Goal: Task Accomplishment & Management: Use online tool/utility

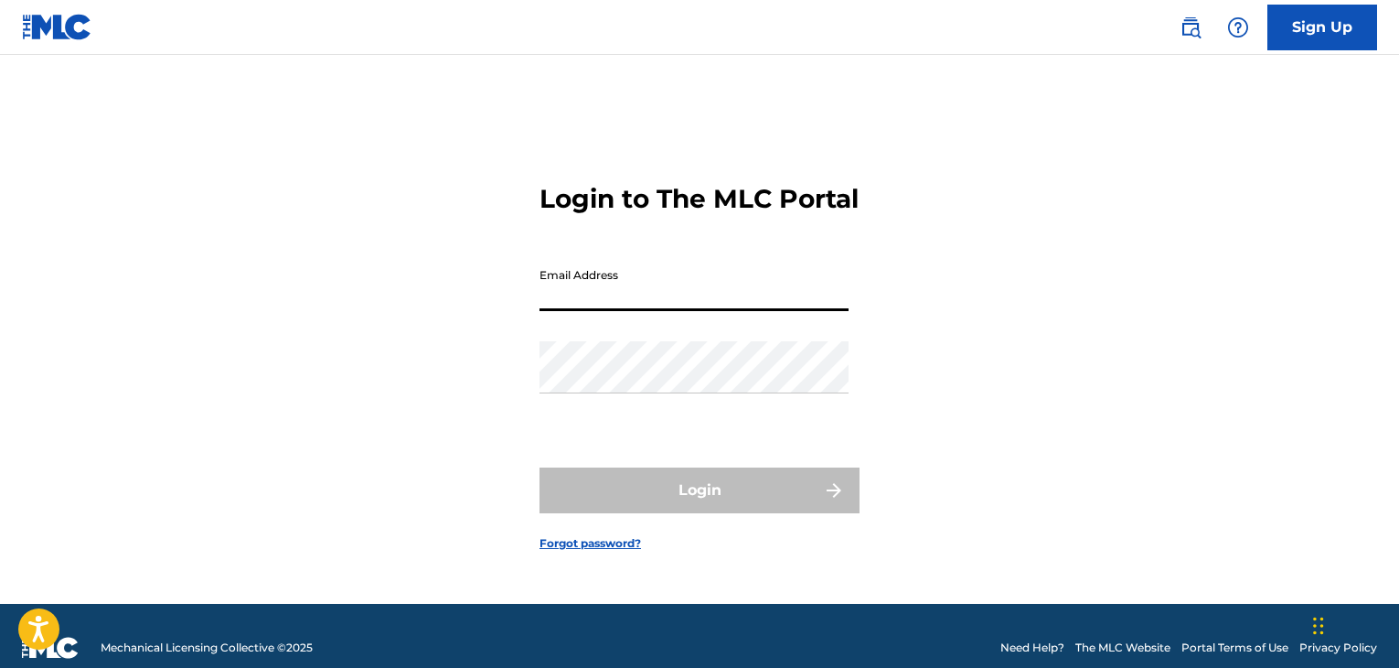
click at [616, 309] on input "Email Address" at bounding box center [694, 285] width 309 height 52
type input "[PERSON_NAME][EMAIL_ADDRESS][PERSON_NAME][DOMAIN_NAME]"
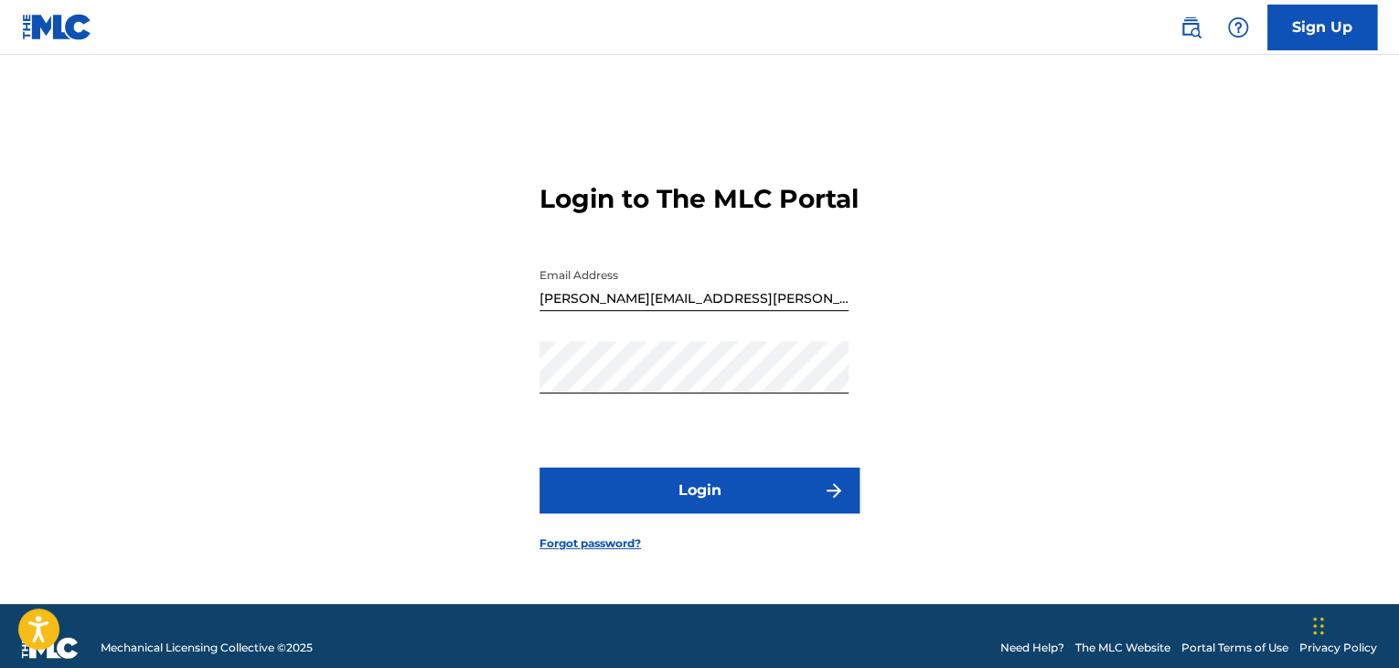
click at [647, 494] on button "Login" at bounding box center [700, 490] width 320 height 46
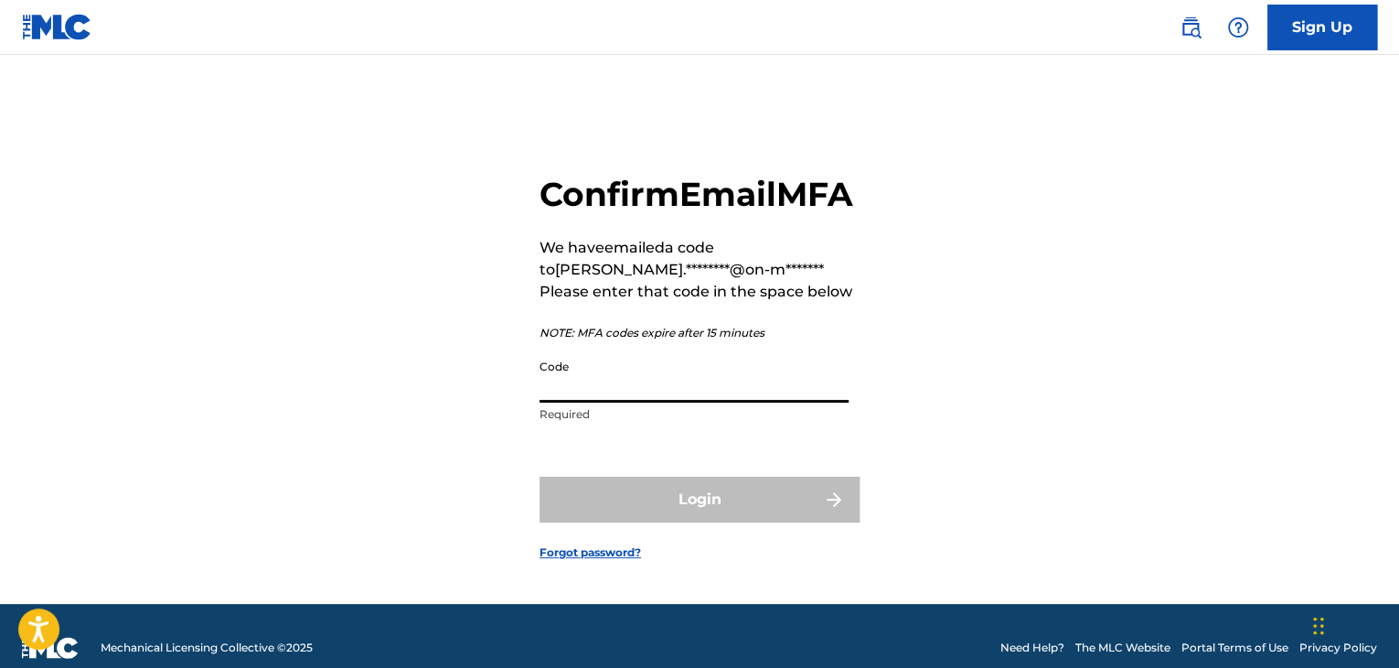
paste input "468538"
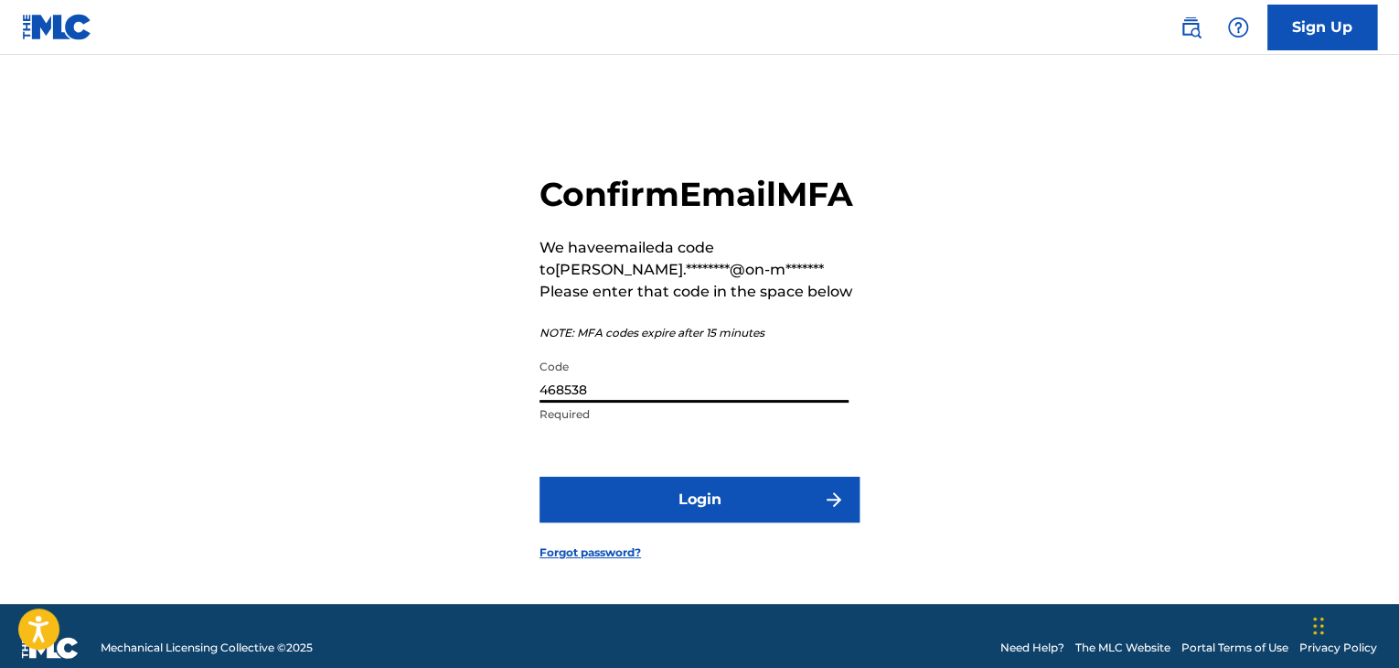
type input "468538"
click at [668, 522] on button "Login" at bounding box center [700, 499] width 320 height 46
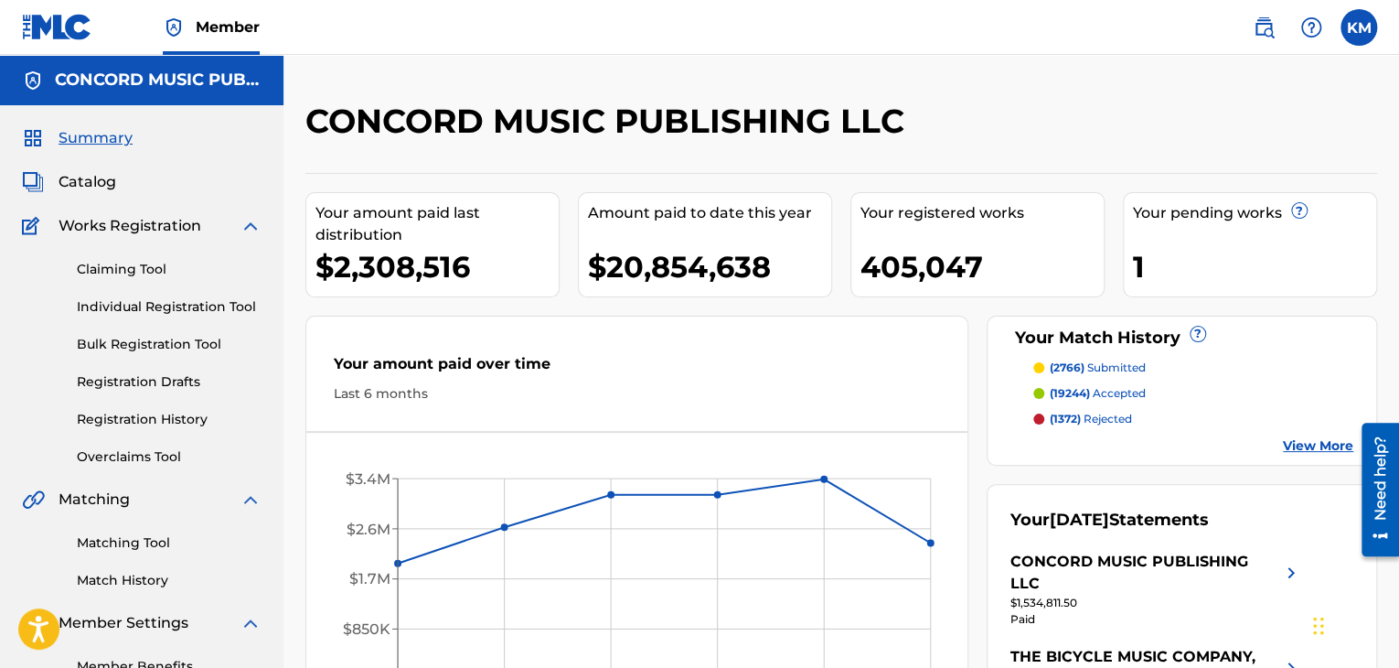
click at [134, 553] on div "Matching Tool Match History" at bounding box center [142, 550] width 240 height 80
click at [130, 546] on link "Matching Tool" at bounding box center [169, 542] width 185 height 19
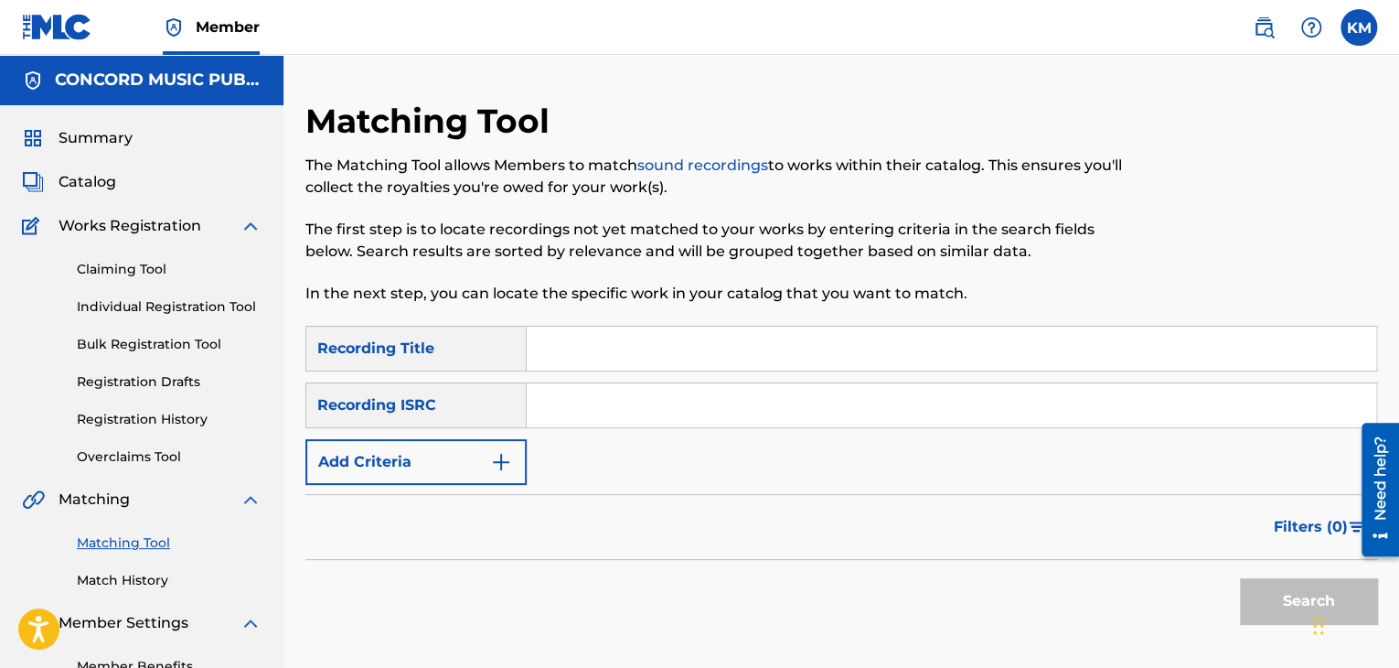
click at [671, 406] on input "Search Form" at bounding box center [952, 405] width 850 height 44
paste input "ES19G1301896"
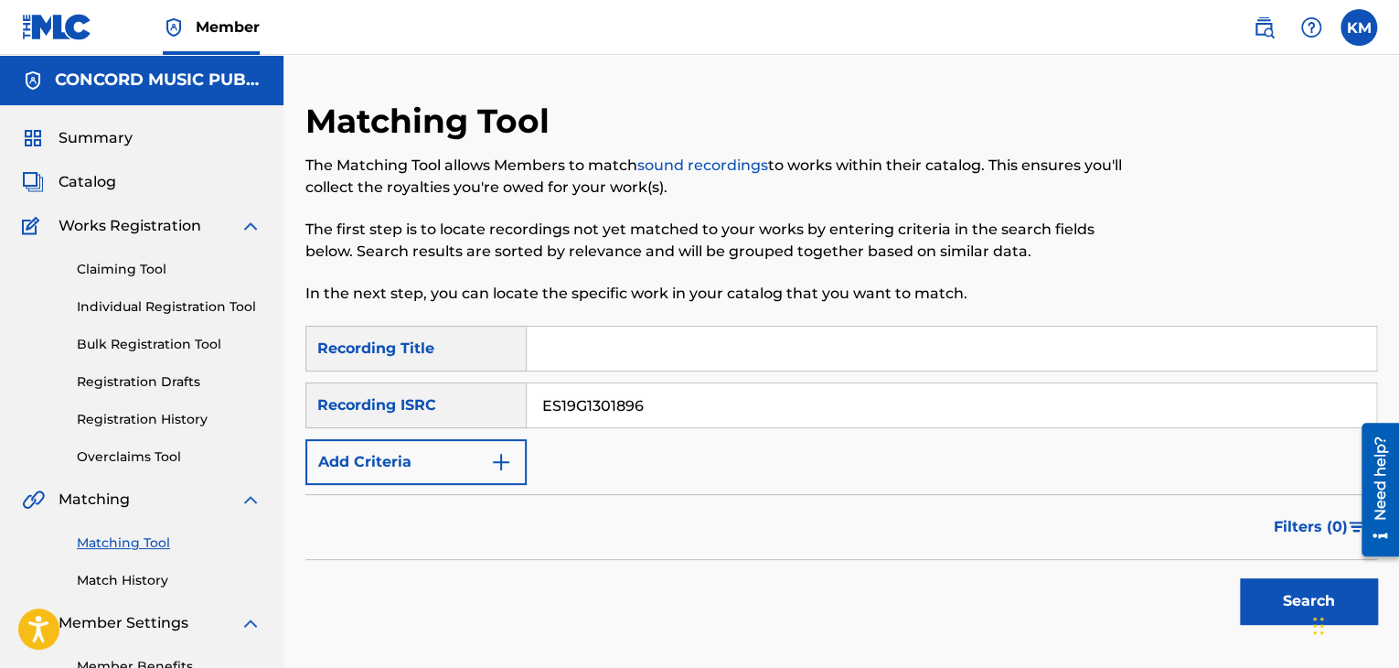
type input "ES19G1301896"
click at [1276, 594] on button "Search" at bounding box center [1308, 601] width 137 height 46
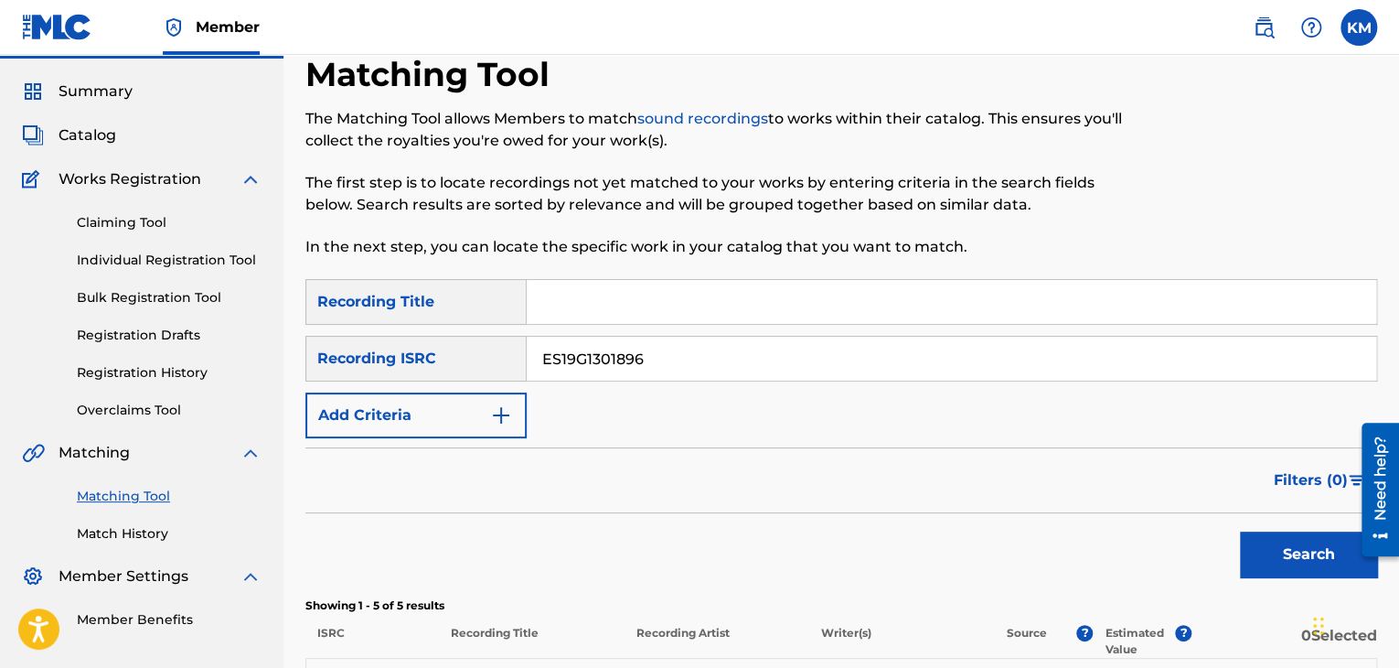
scroll to position [457, 0]
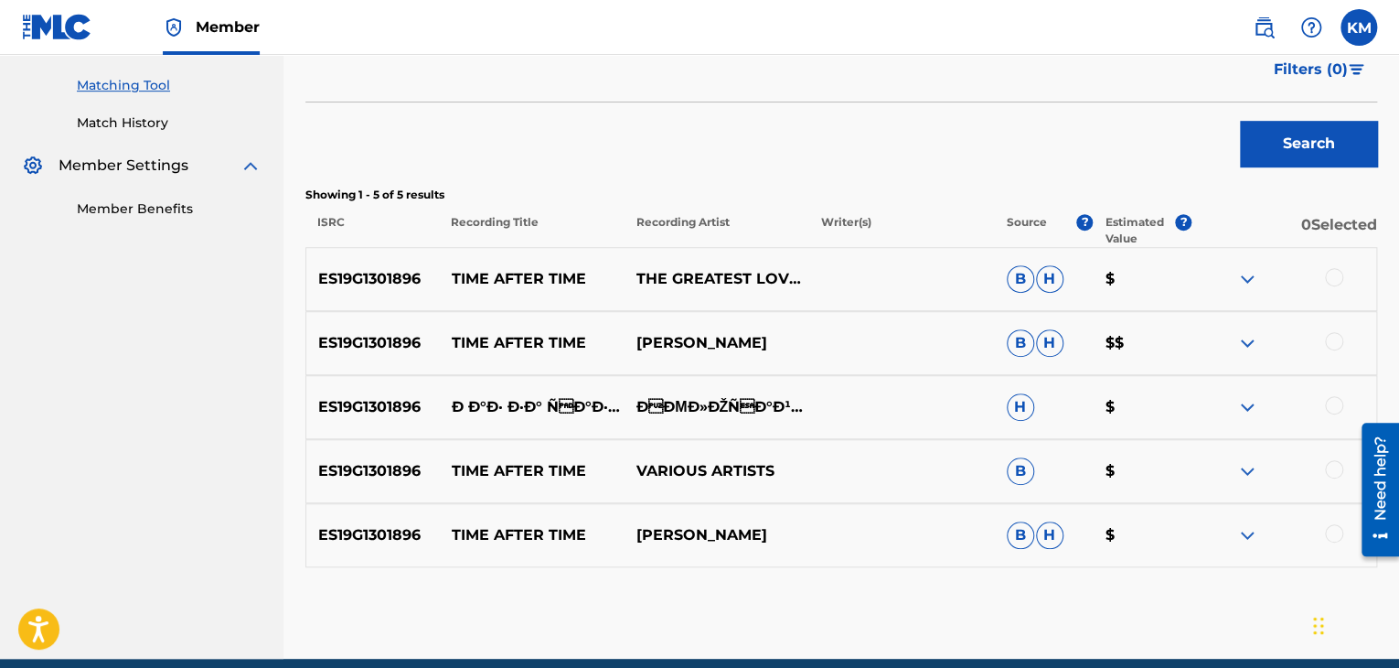
click at [1335, 281] on div at bounding box center [1334, 277] width 18 height 18
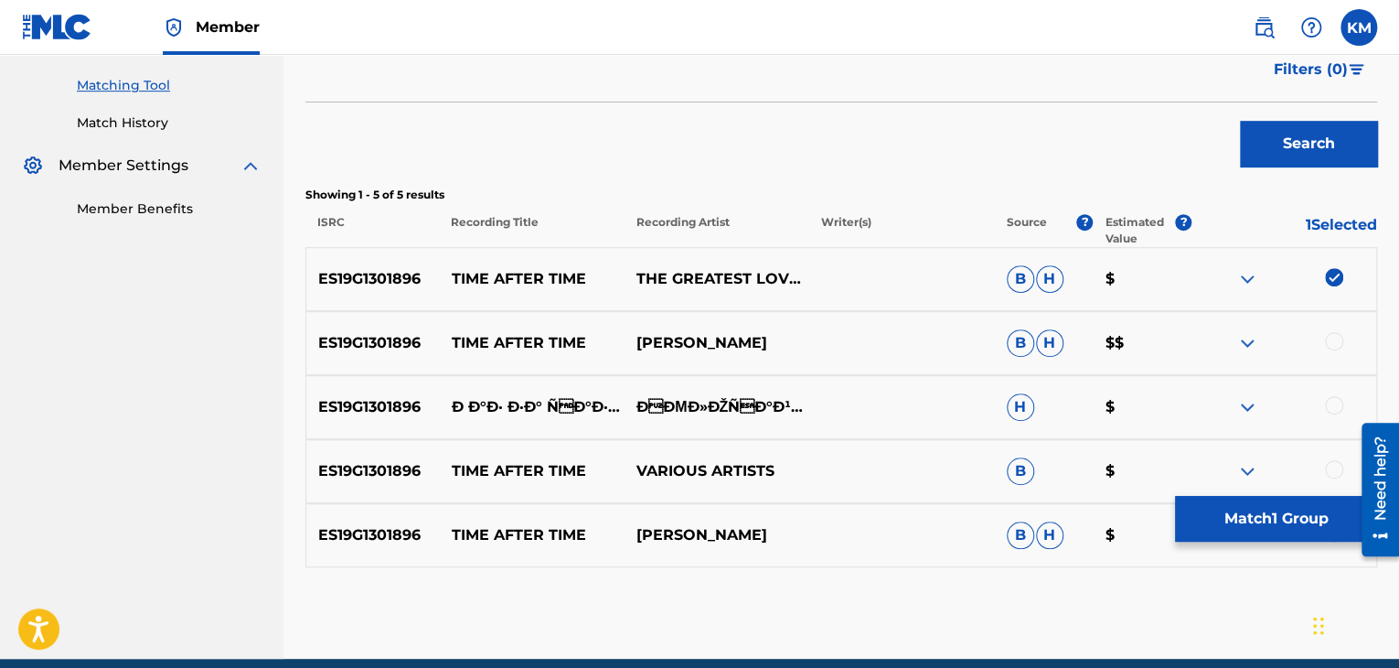
click at [1335, 341] on div at bounding box center [1334, 341] width 18 height 18
click at [1338, 463] on div at bounding box center [1334, 469] width 18 height 18
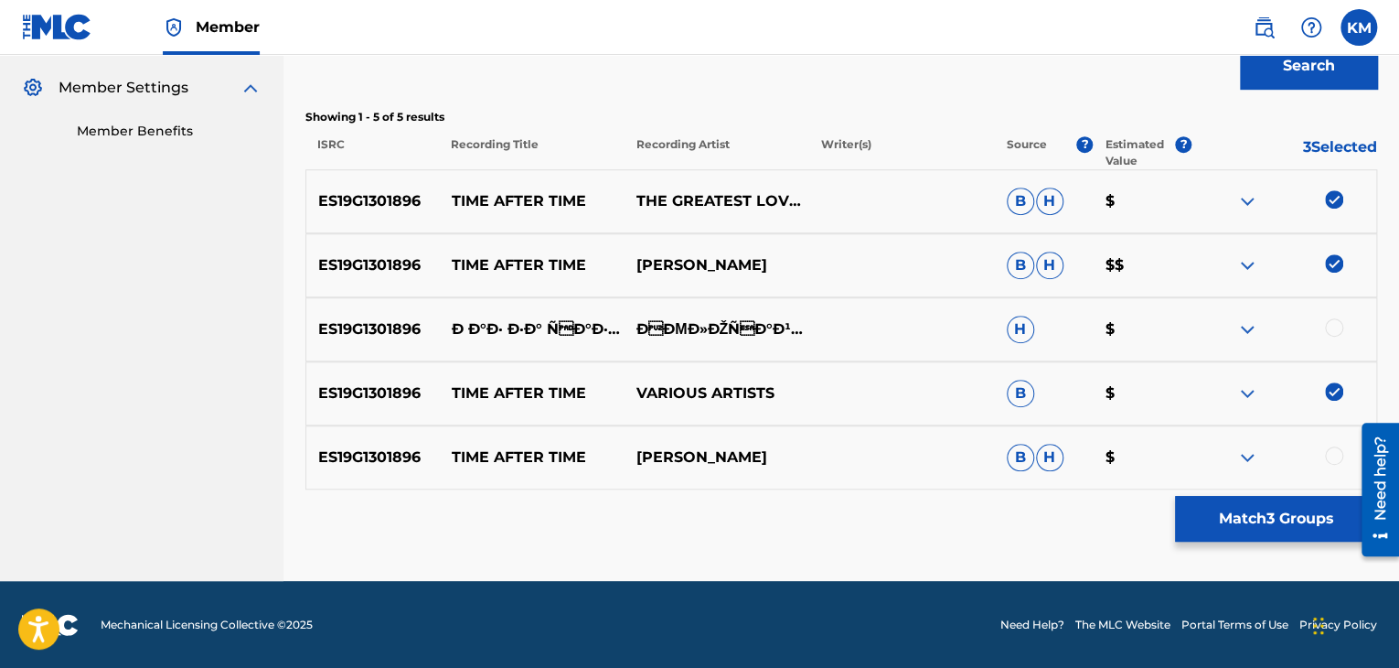
scroll to position [536, 0]
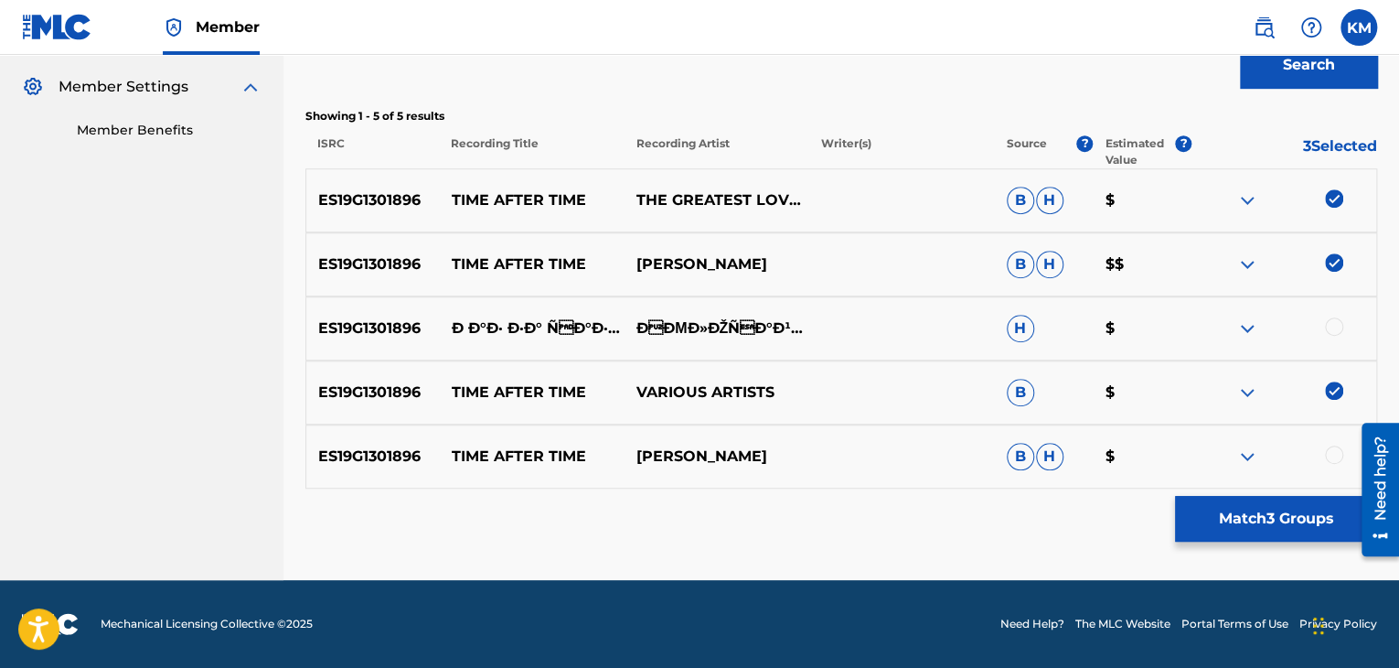
click at [1335, 455] on div at bounding box center [1334, 454] width 18 height 18
click at [1249, 535] on button "Match 4 Groups" at bounding box center [1276, 519] width 202 height 46
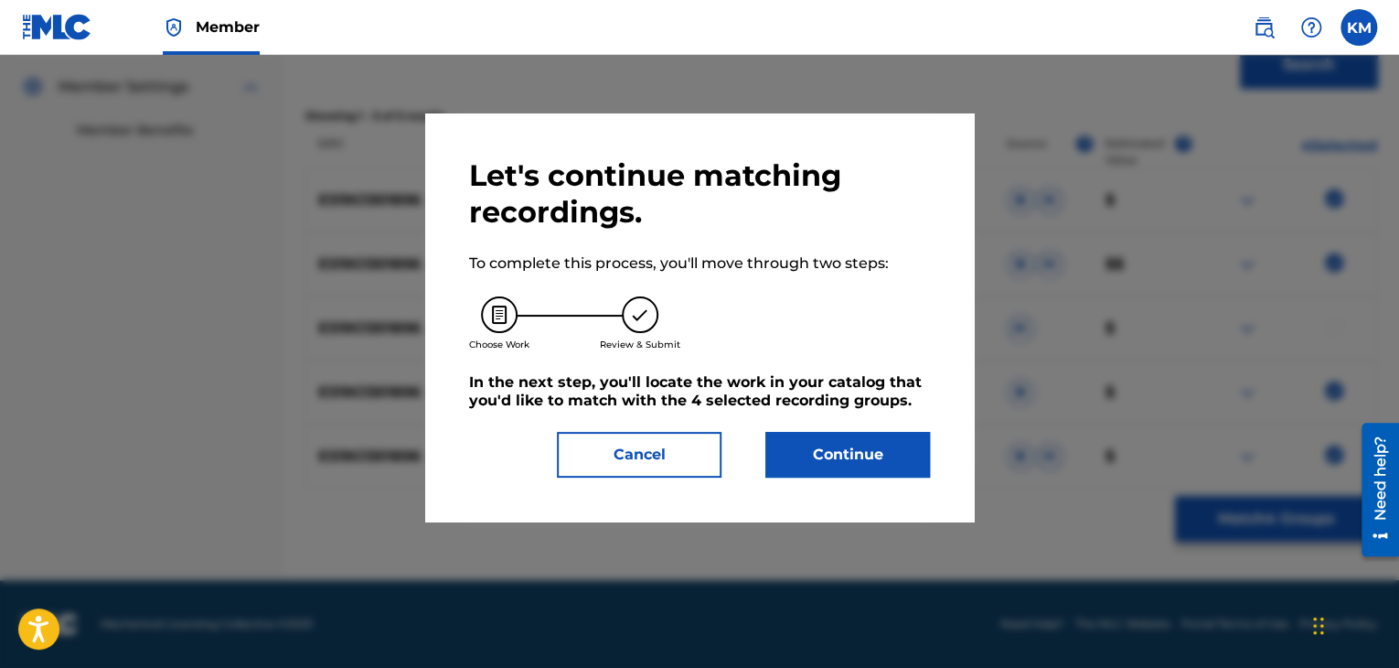
click at [851, 465] on button "Continue" at bounding box center [848, 455] width 165 height 46
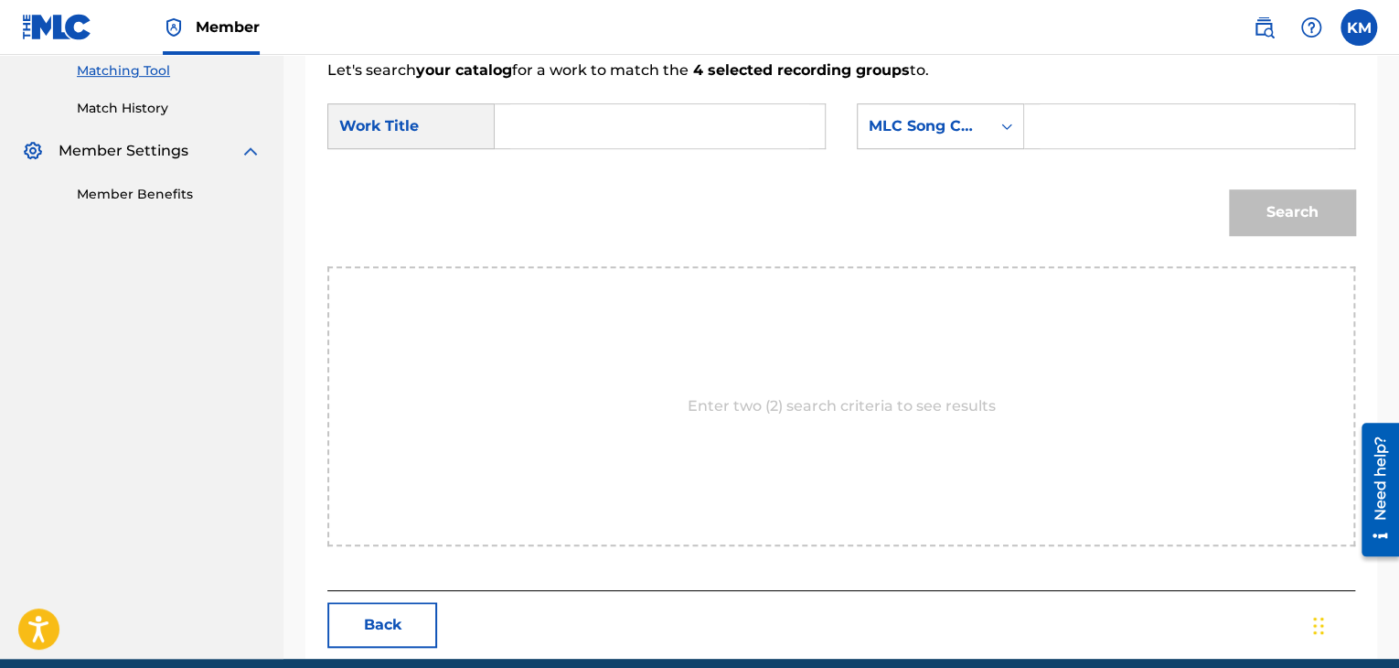
scroll to position [444, 0]
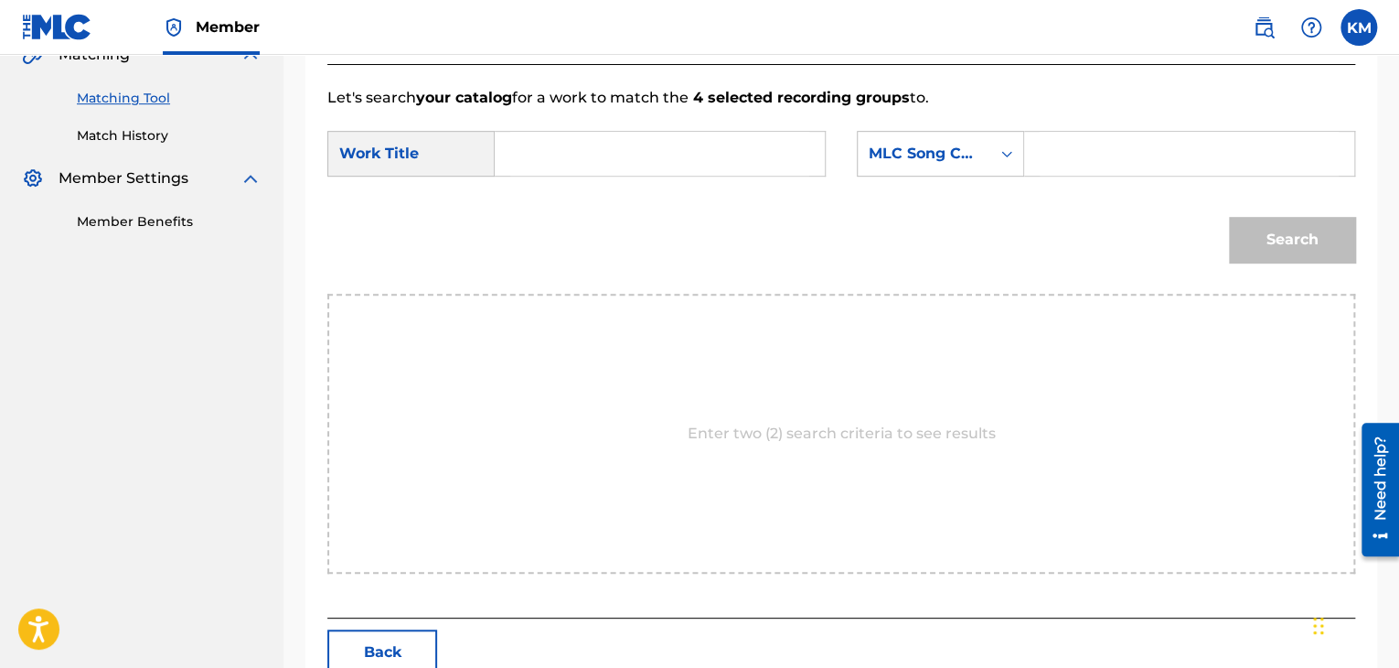
click at [579, 139] on input "Search Form" at bounding box center [659, 154] width 299 height 44
paste input "Time After Time"
type input "Time After Time"
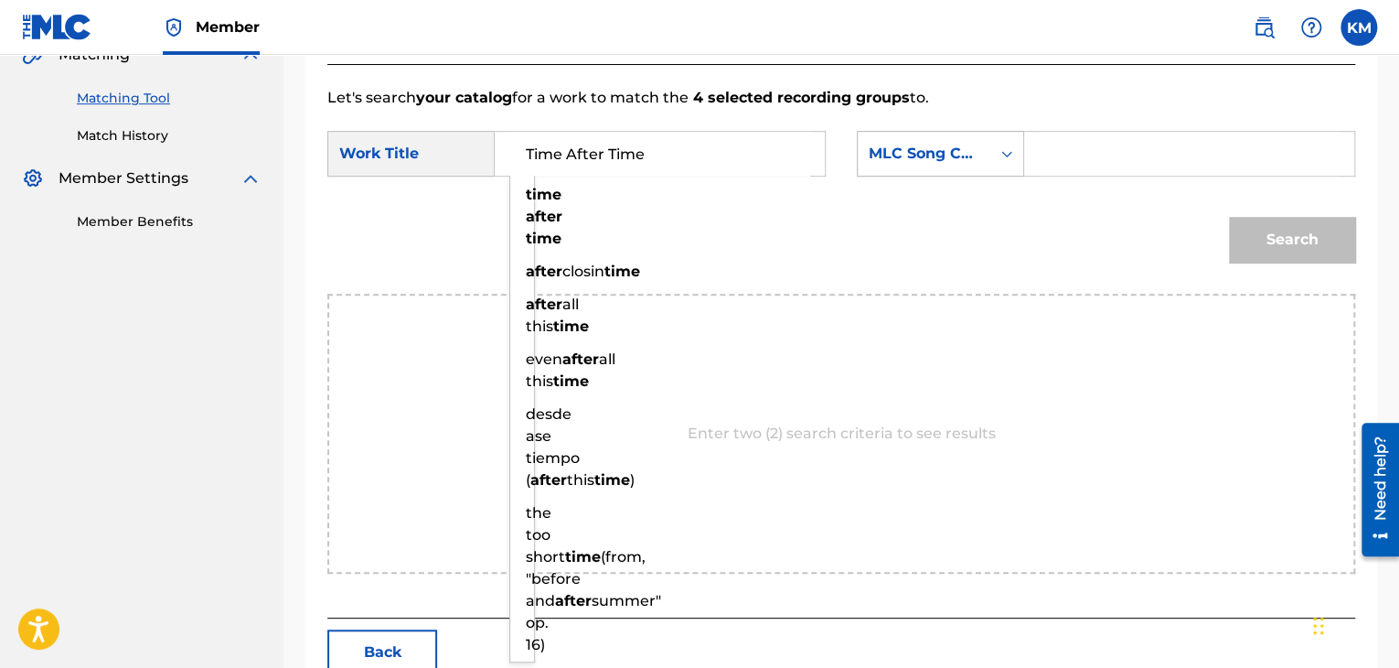
click at [1006, 160] on icon "Search Form" at bounding box center [1007, 154] width 18 height 18
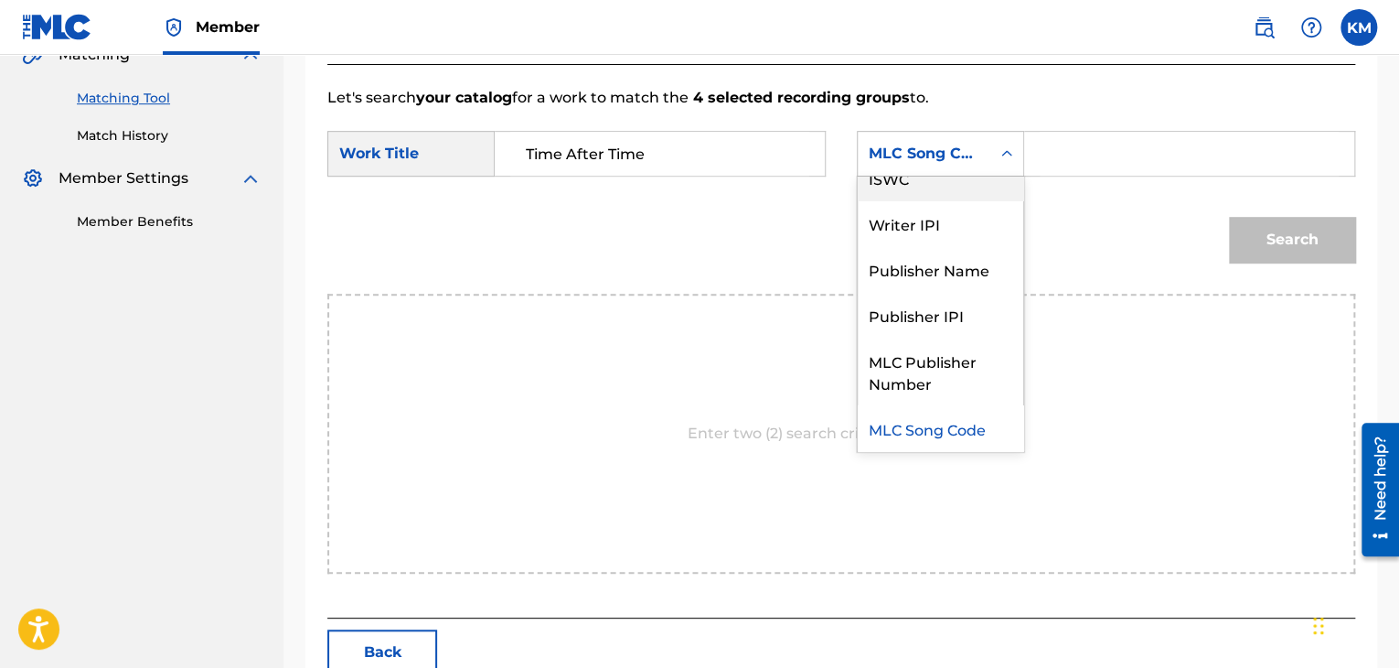
scroll to position [0, 0]
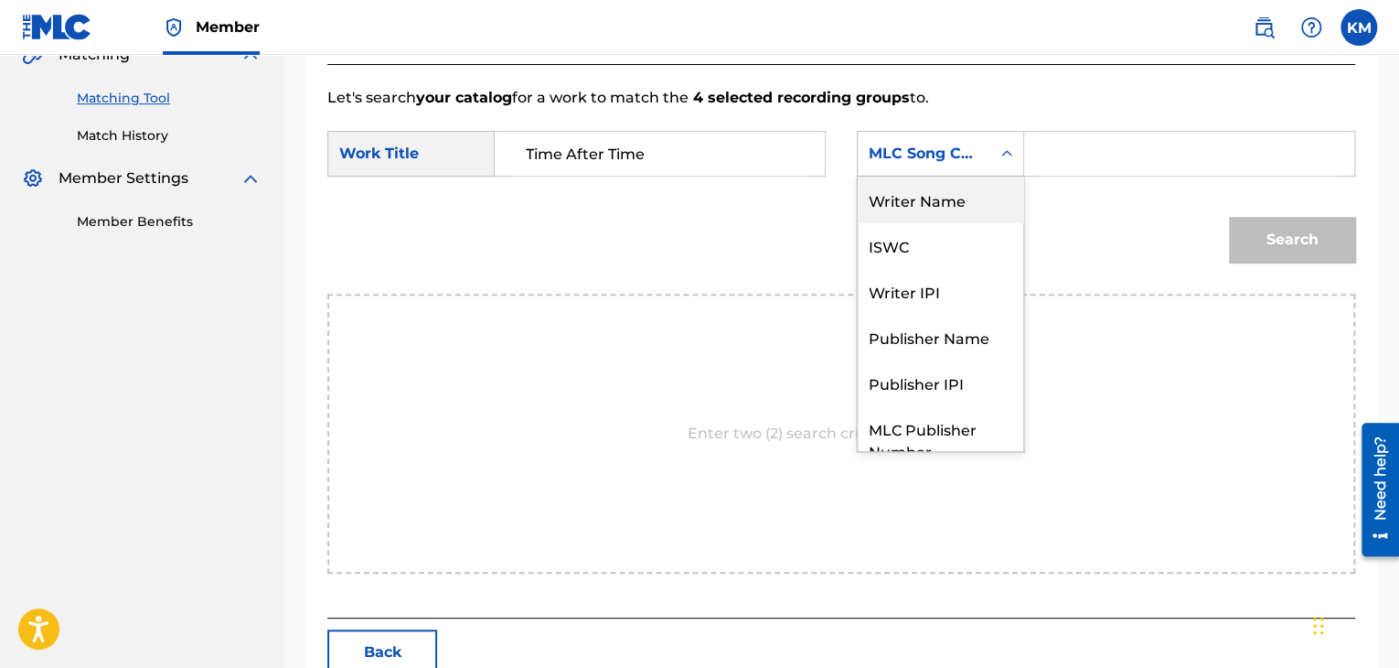
click at [974, 191] on div "Writer Name" at bounding box center [941, 200] width 166 height 46
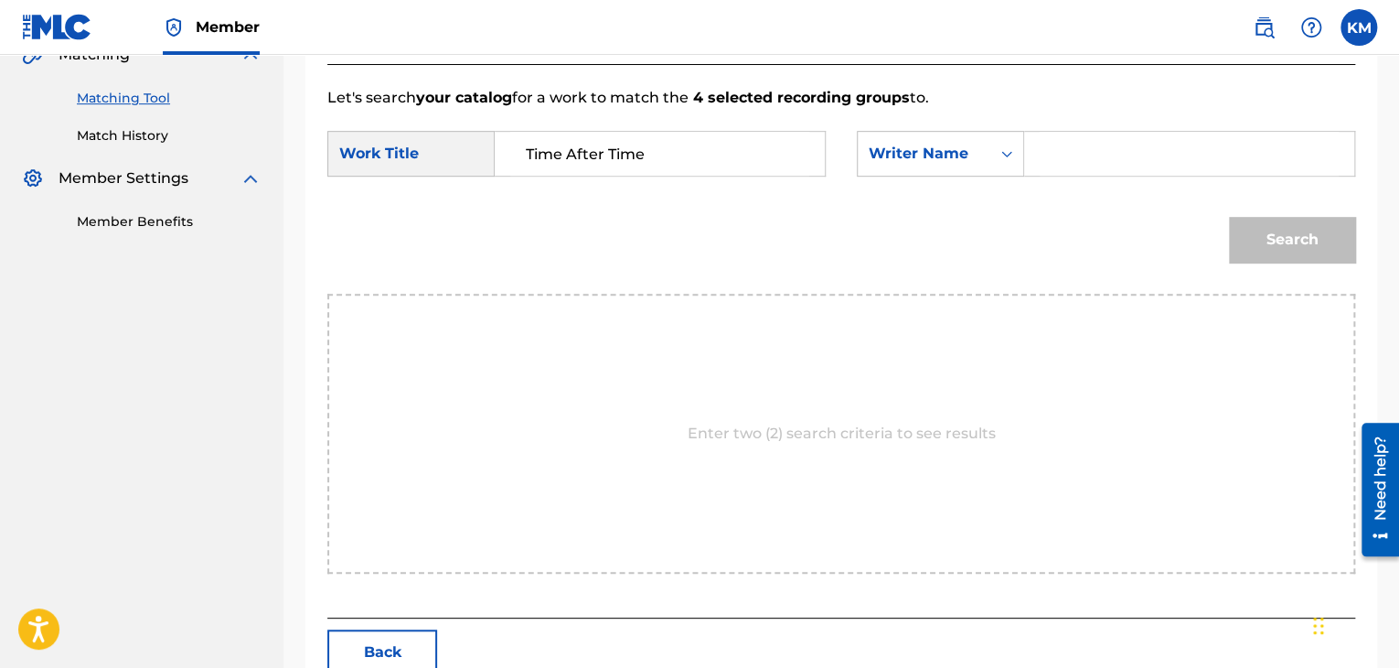
click at [1050, 158] on input "Search Form" at bounding box center [1189, 154] width 299 height 44
paste input "[PERSON_NAME]"
type input "[PERSON_NAME]"
click at [1254, 231] on button "Search" at bounding box center [1292, 240] width 126 height 46
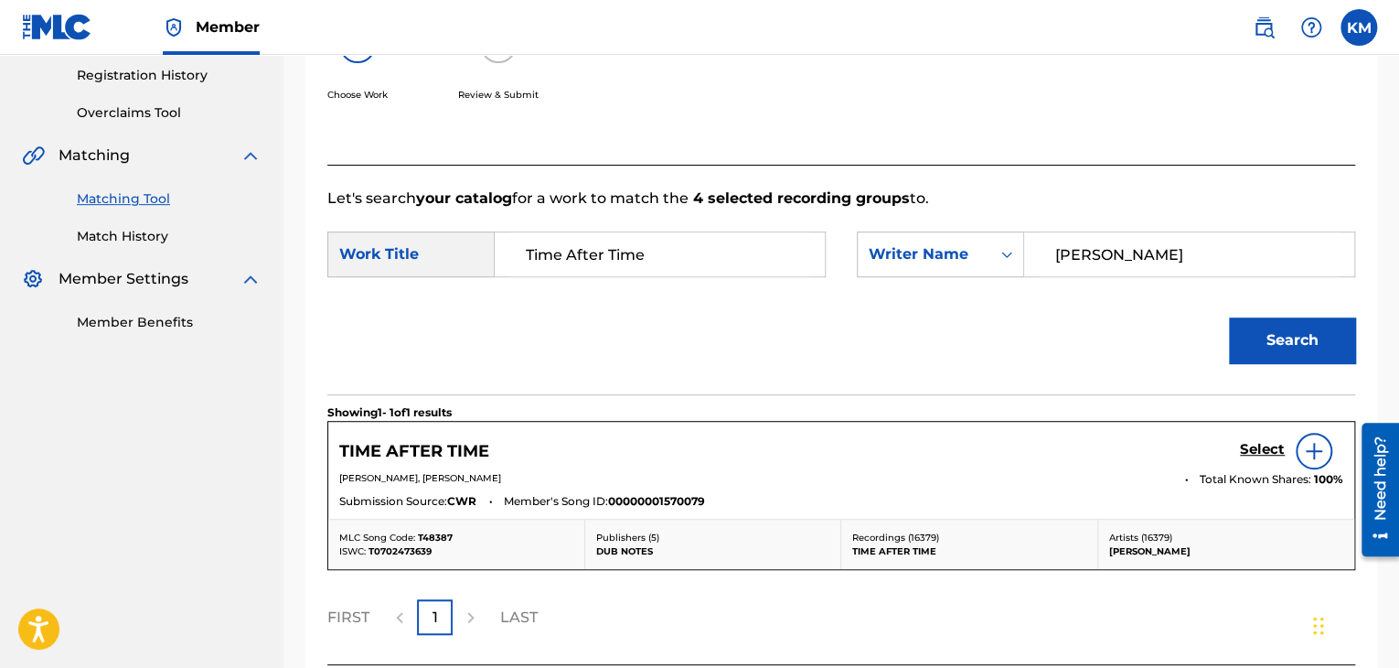
scroll to position [444, 0]
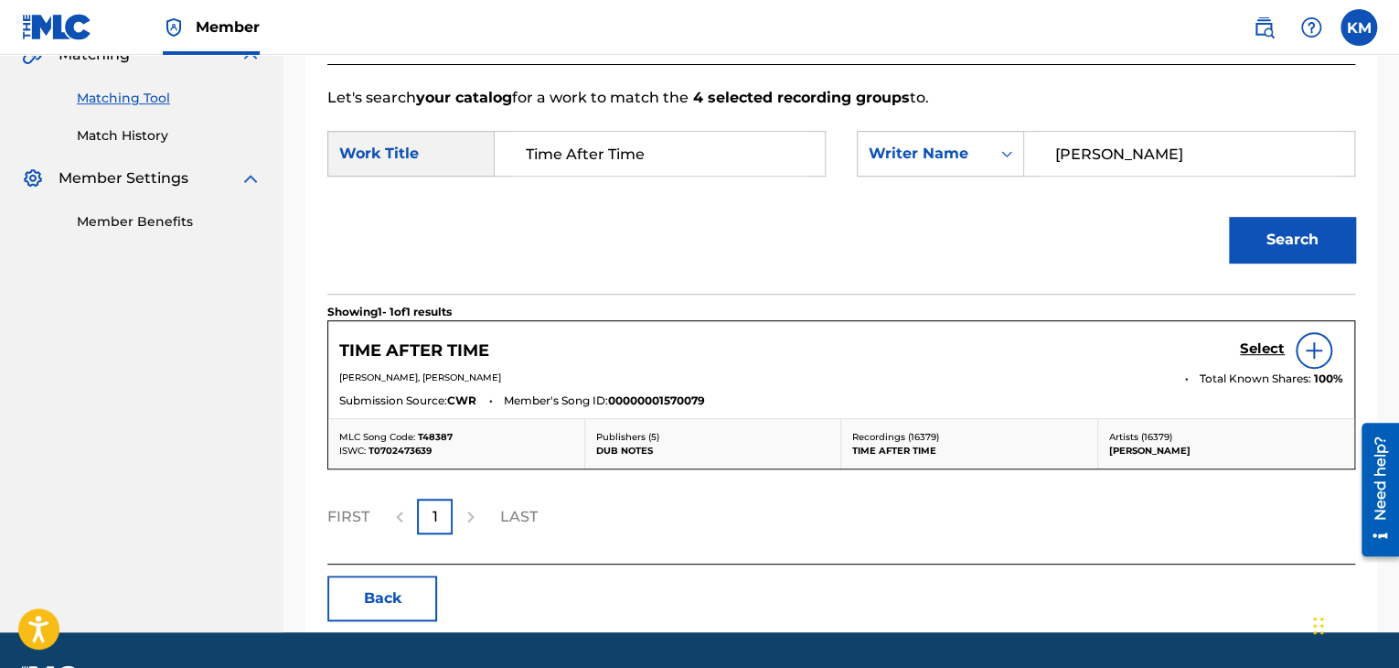
click at [1269, 343] on h5 "Select" at bounding box center [1262, 348] width 45 height 17
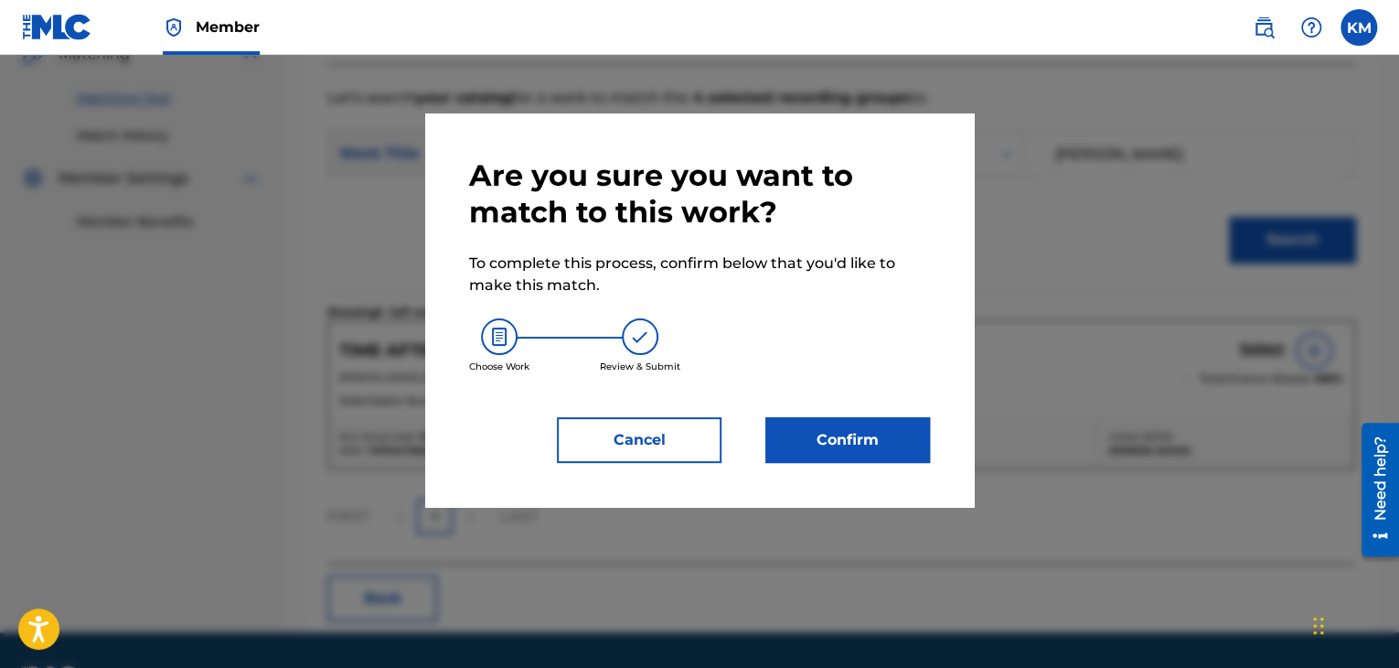
click at [889, 442] on button "Confirm" at bounding box center [848, 440] width 165 height 46
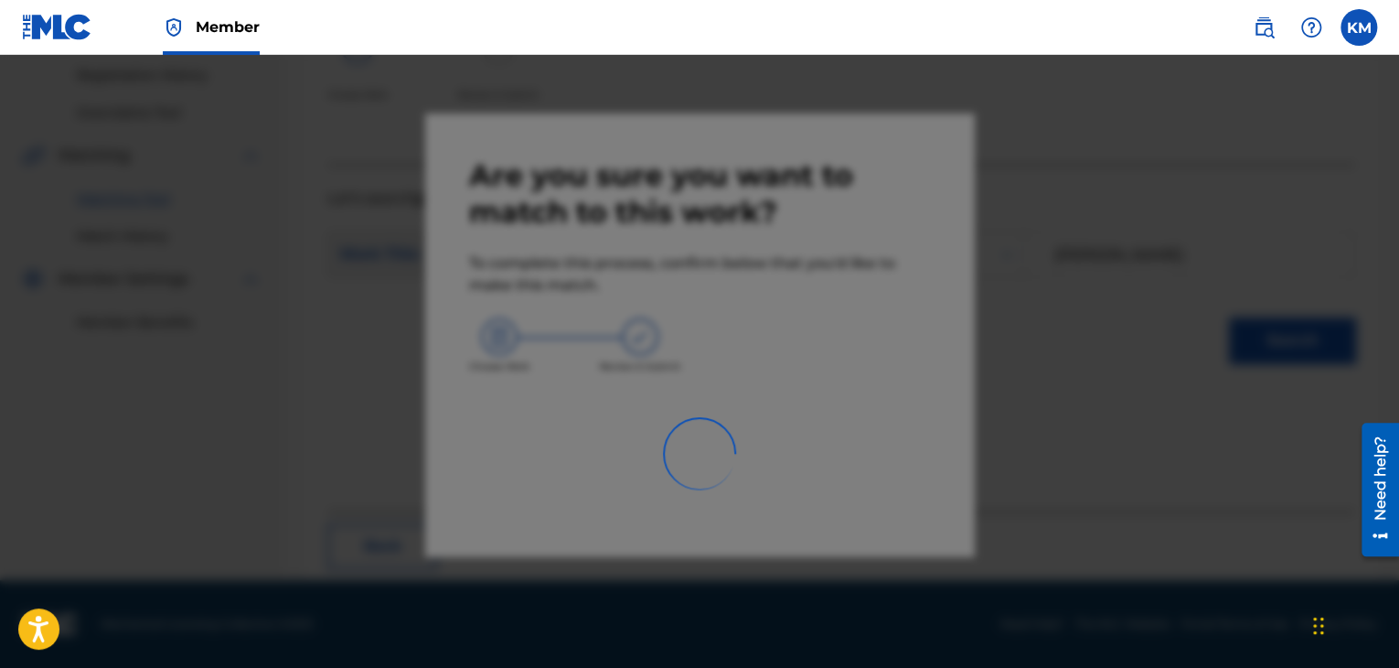
scroll to position [118, 0]
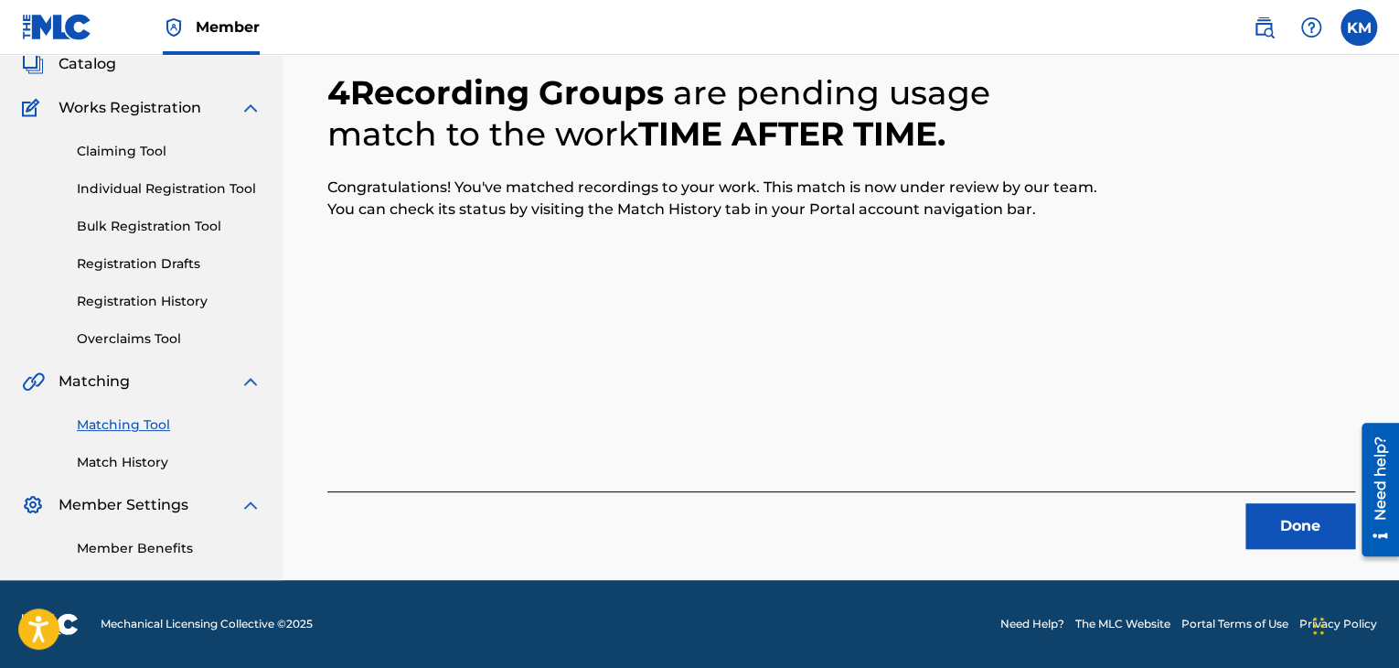
click at [1321, 509] on button "Done" at bounding box center [1301, 526] width 110 height 46
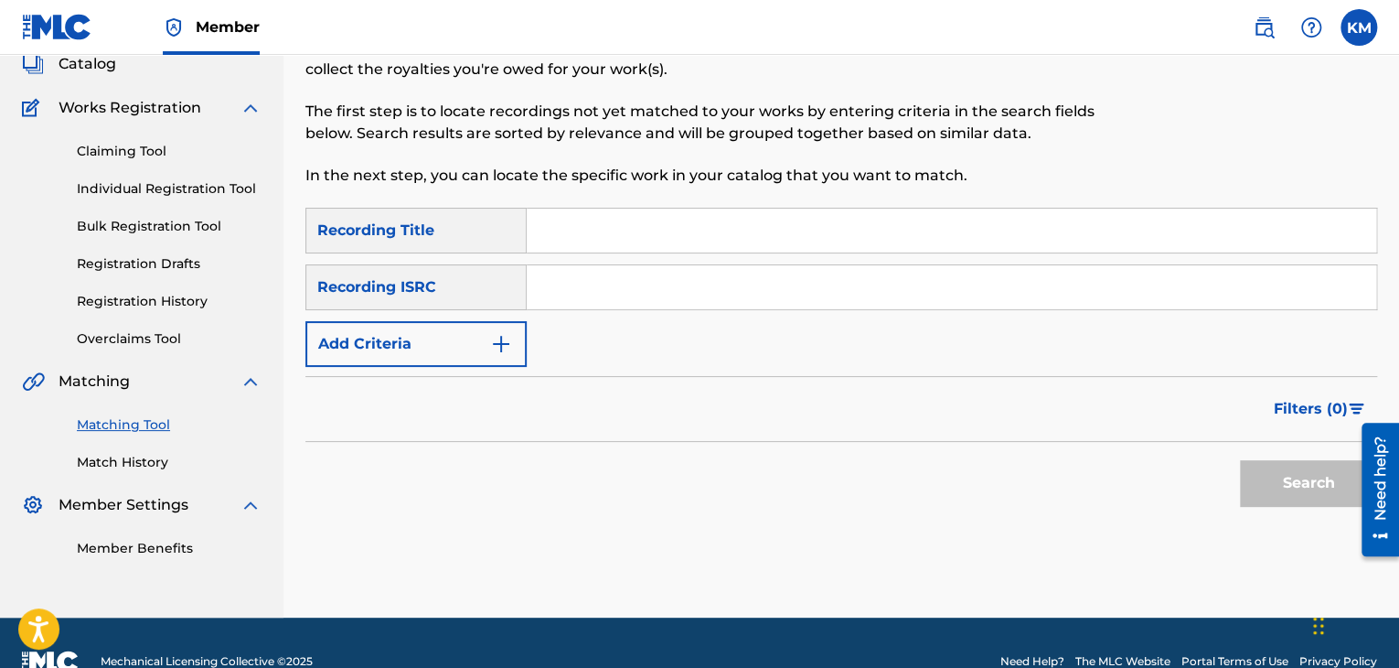
click at [678, 301] on input "Search Form" at bounding box center [952, 287] width 850 height 44
paste input "GBXED1100116"
type input "GBXED1100116"
click at [1290, 487] on button "Search" at bounding box center [1308, 483] width 137 height 46
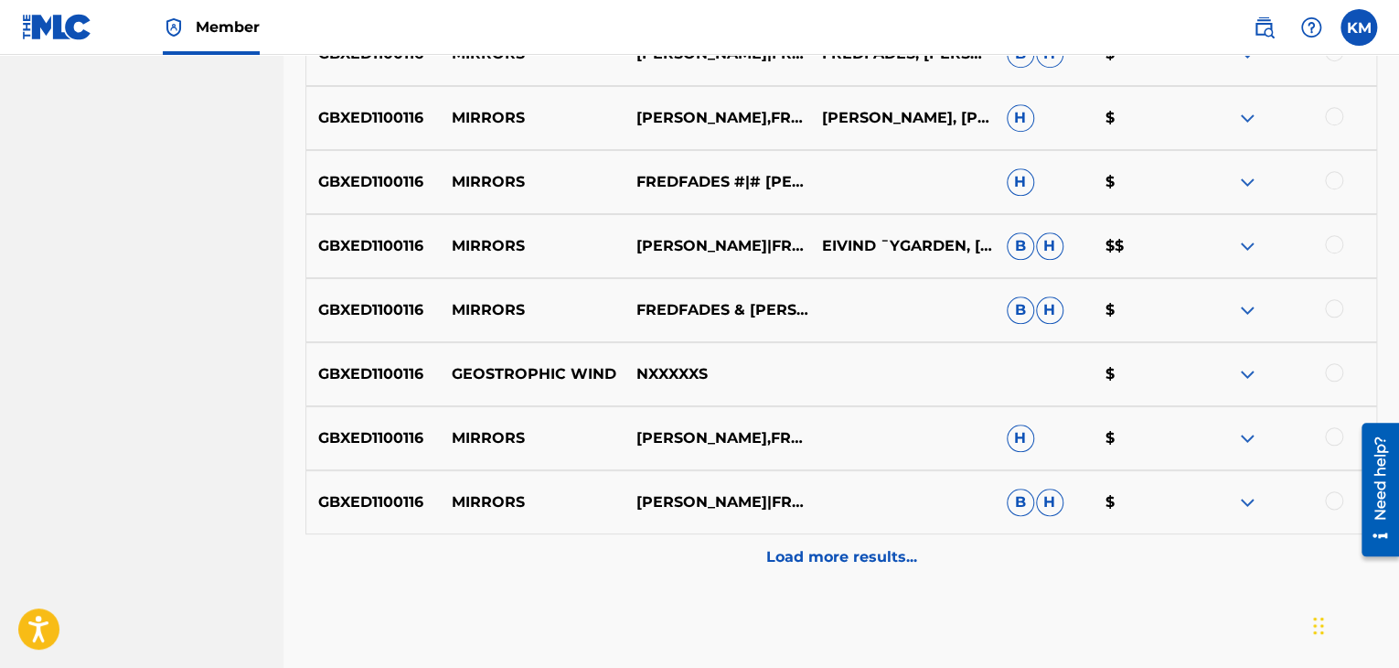
scroll to position [262, 0]
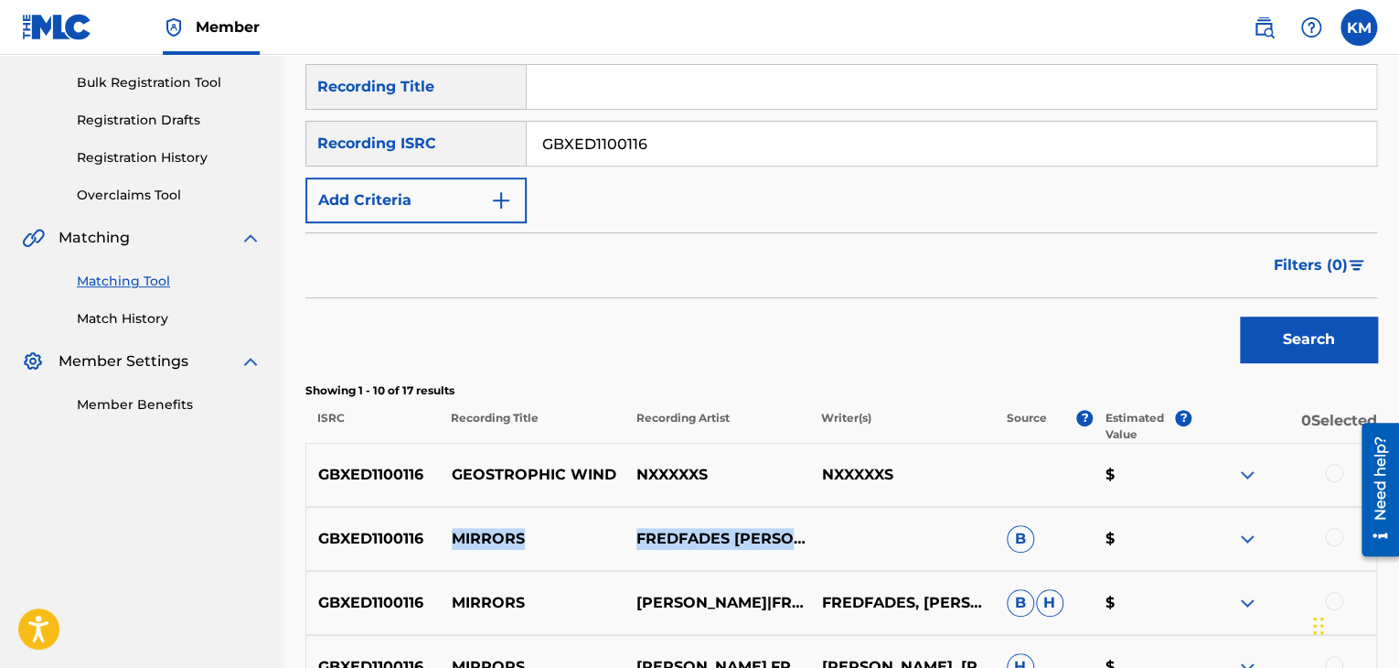
drag, startPoint x: 454, startPoint y: 529, endPoint x: 812, endPoint y: 516, distance: 358.7
click at [812, 516] on div "GBXED1100116 MIRRORS FREDFADES [PERSON_NAME] AVE B $" at bounding box center [841, 539] width 1072 height 64
copy div "MIRRORS FREDFADES [PERSON_NAME]"
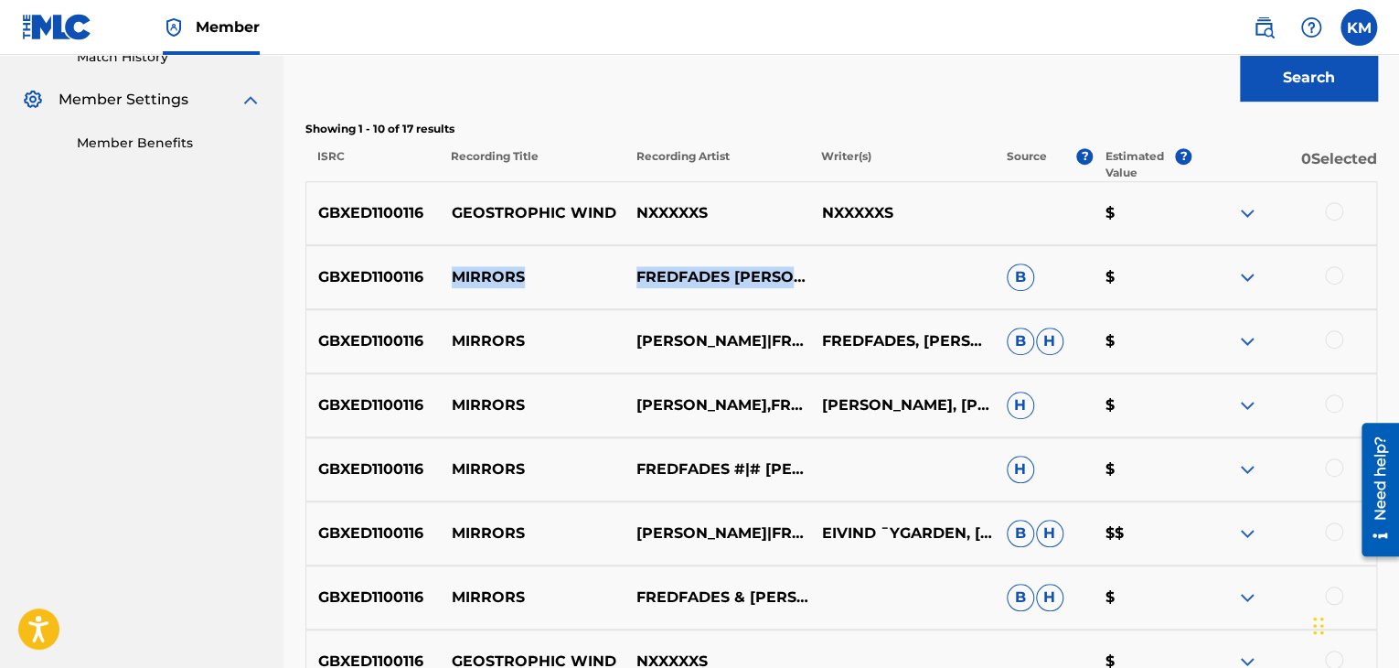
scroll to position [627, 0]
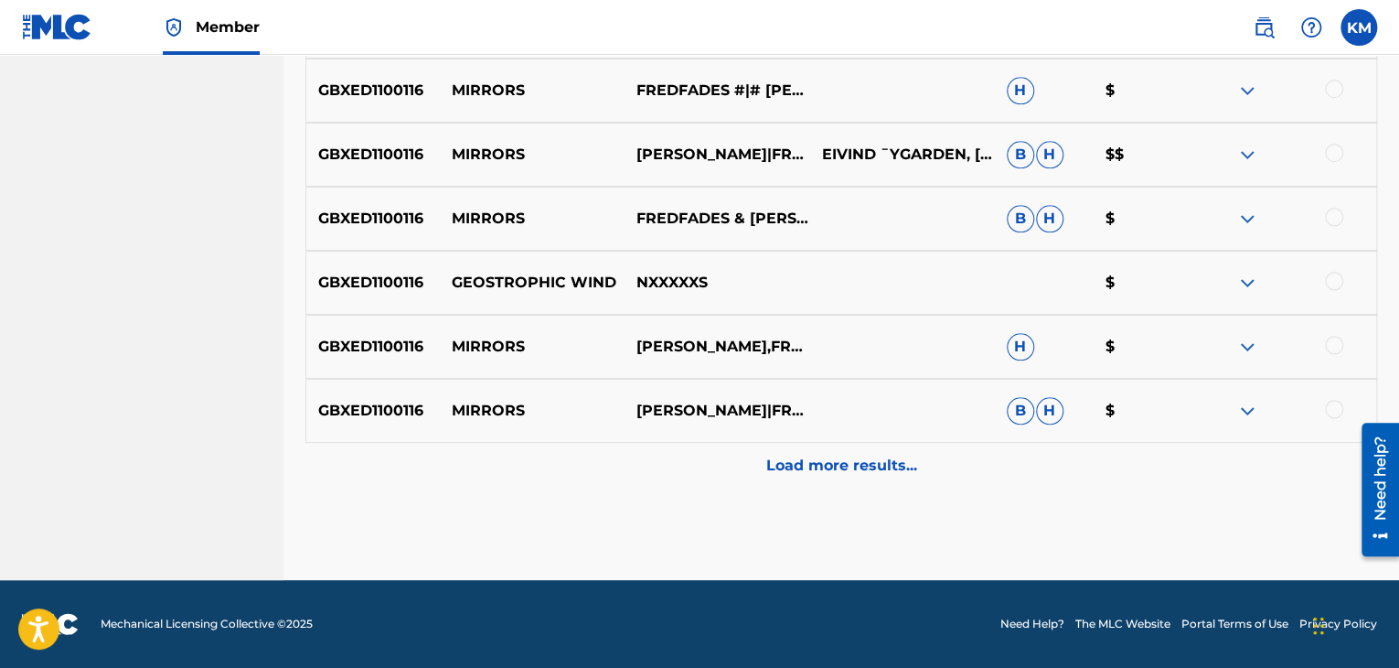
click at [819, 487] on div "Load more results..." at bounding box center [841, 466] width 1072 height 46
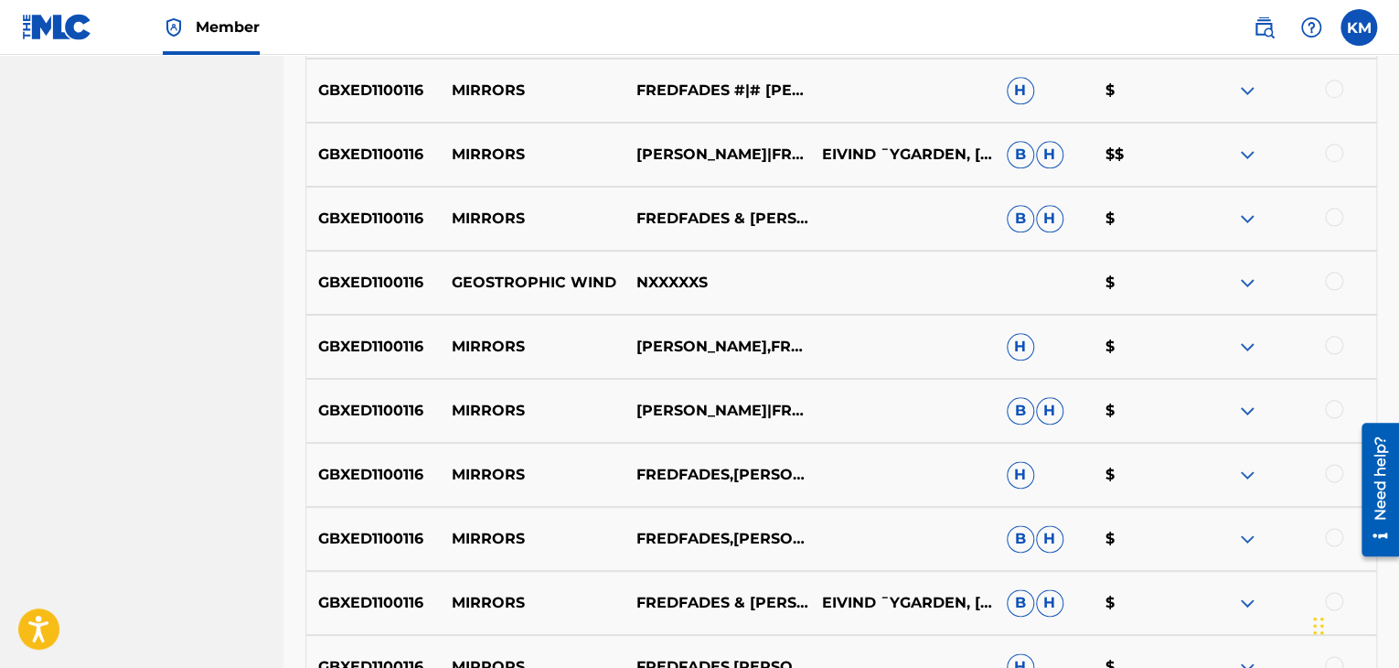
scroll to position [1268, 0]
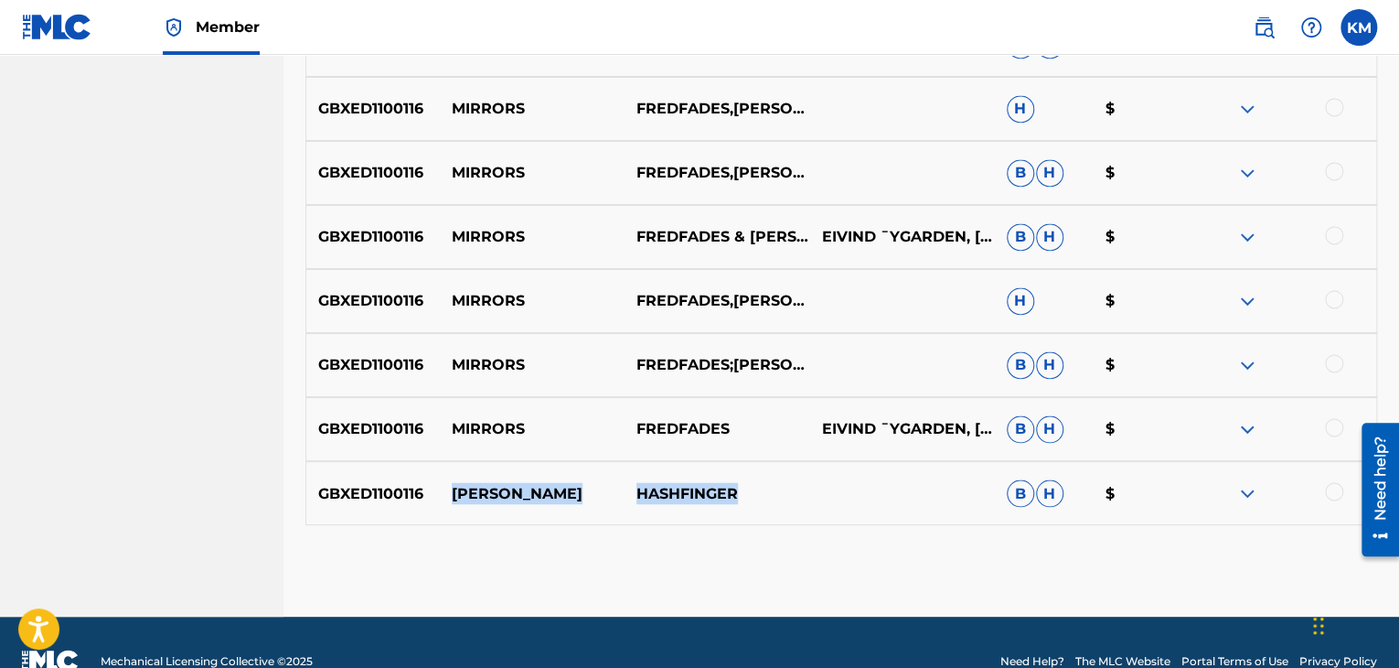
drag, startPoint x: 455, startPoint y: 492, endPoint x: 816, endPoint y: 469, distance: 361.1
click at [816, 469] on div "GBXED1100116 [PERSON_NAME] HASHFINGER [PERSON_NAME] $" at bounding box center [841, 493] width 1072 height 64
copy div "[PERSON_NAME]"
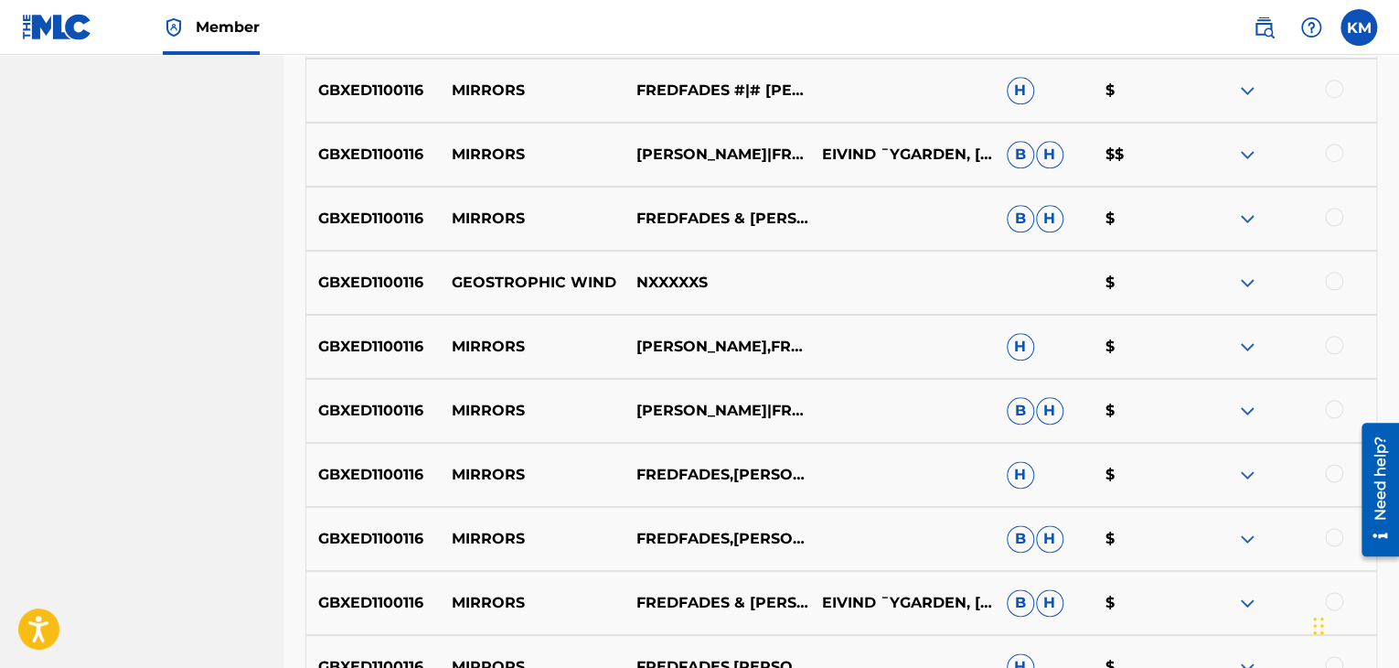
scroll to position [1304, 0]
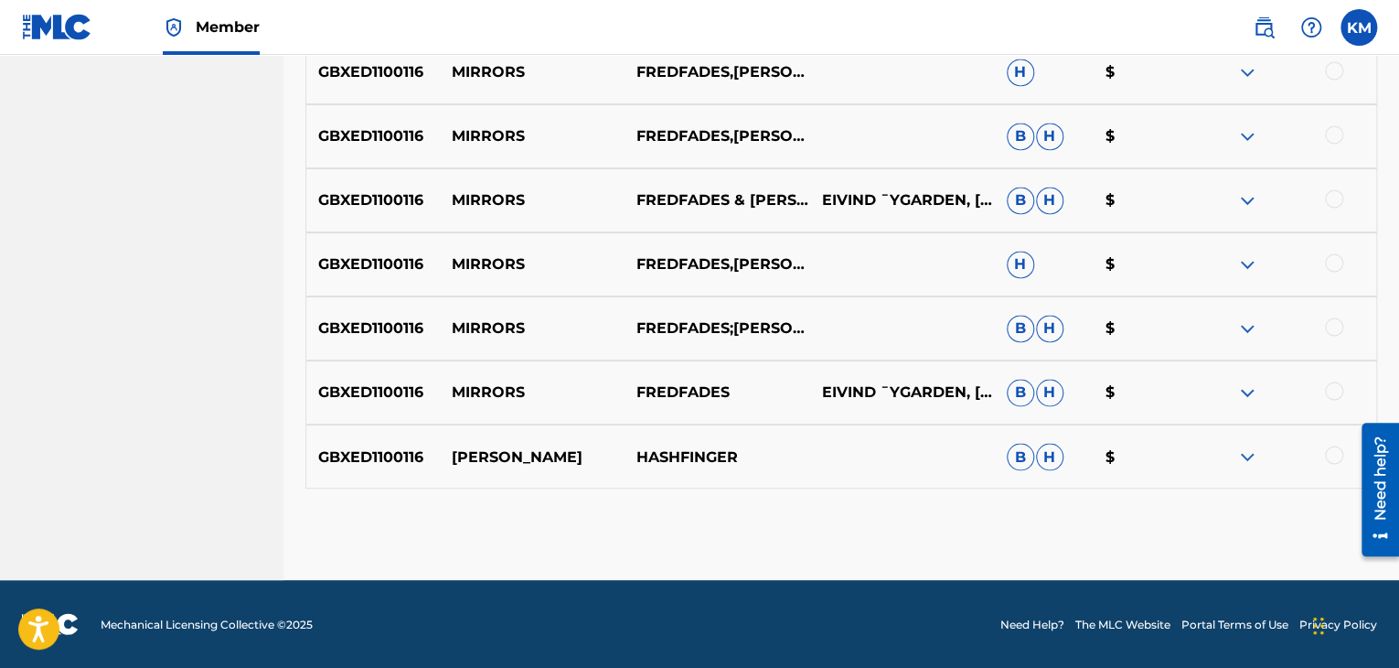
click at [1331, 452] on div at bounding box center [1334, 454] width 18 height 18
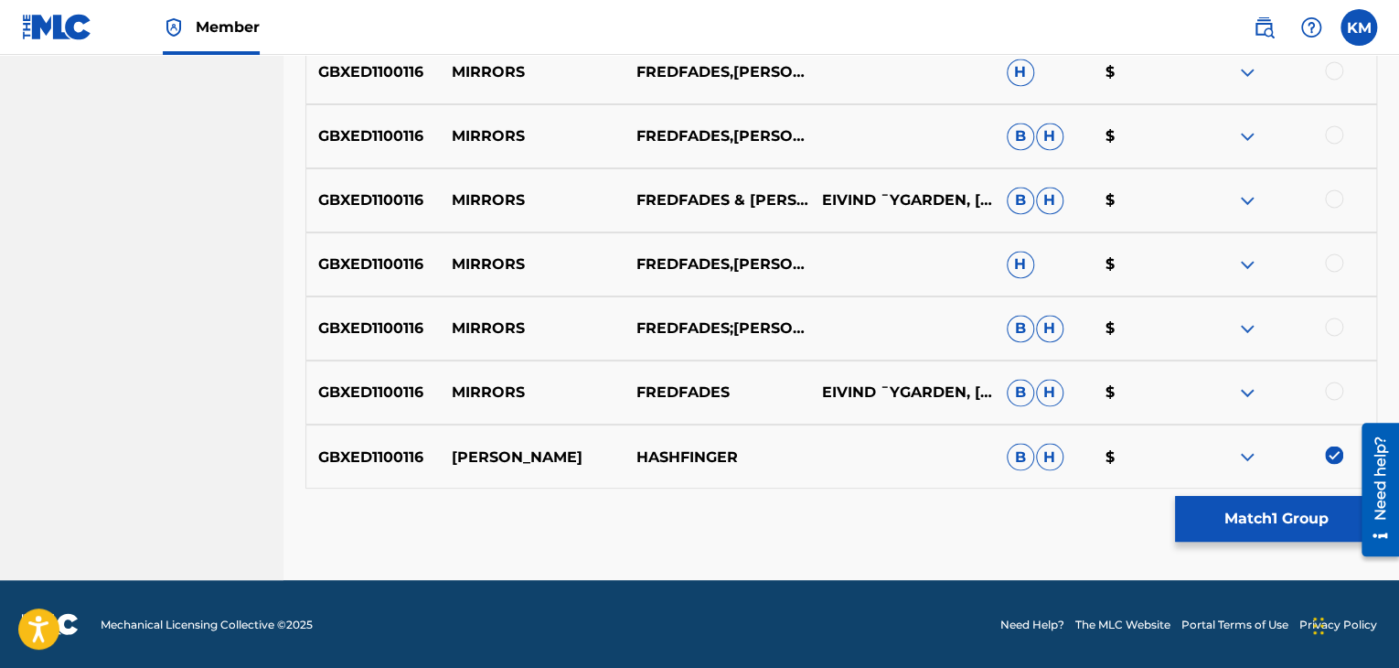
click at [1205, 511] on button "Match 1 Group" at bounding box center [1276, 519] width 202 height 46
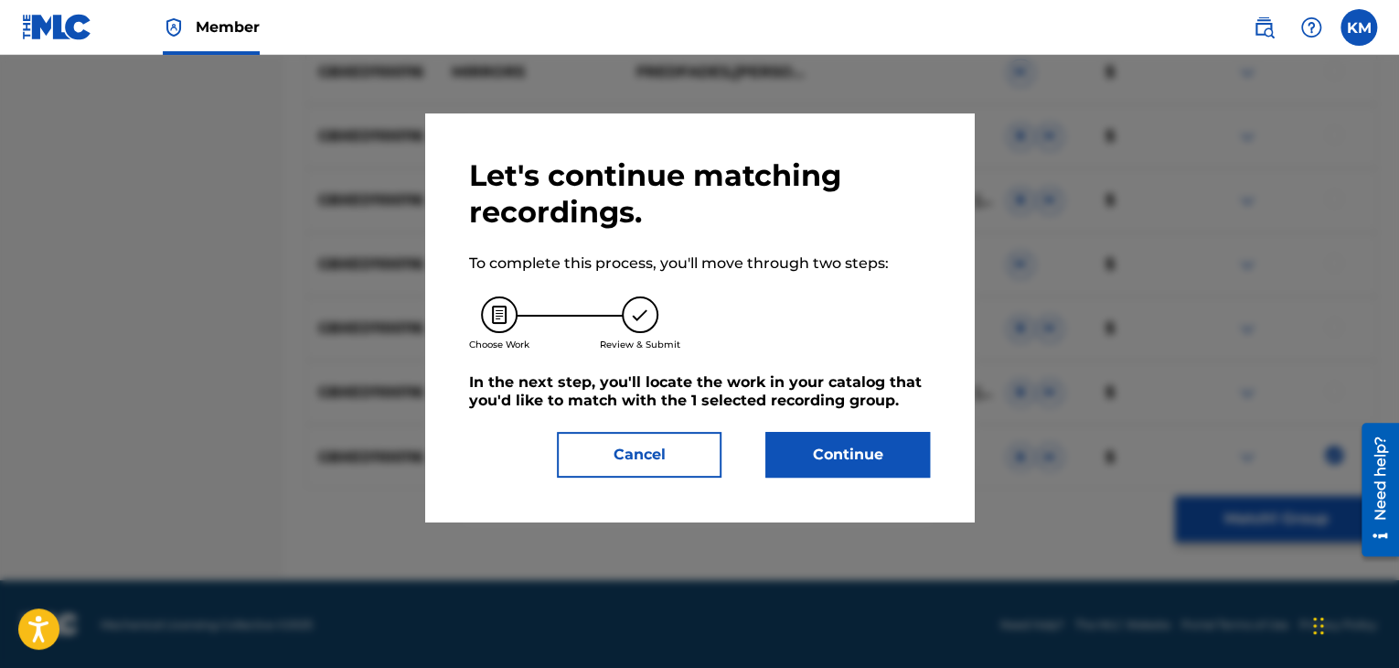
click at [842, 444] on button "Continue" at bounding box center [848, 455] width 165 height 46
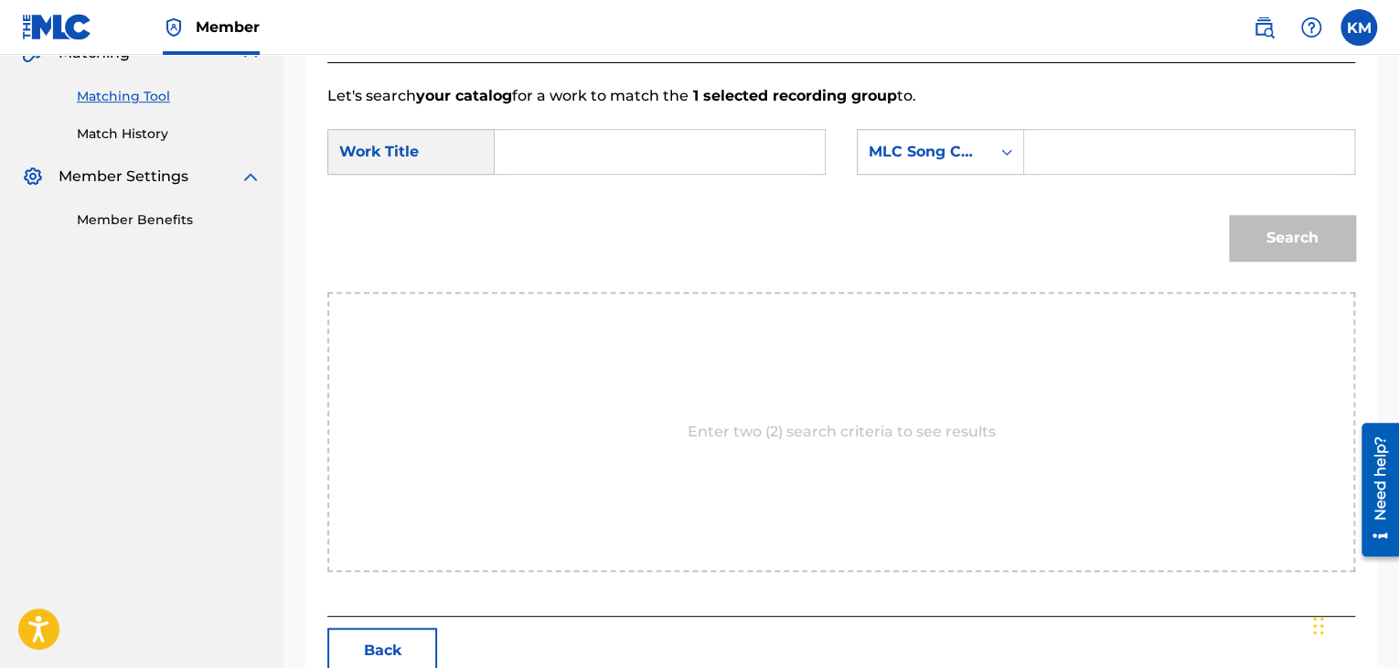
scroll to position [368, 0]
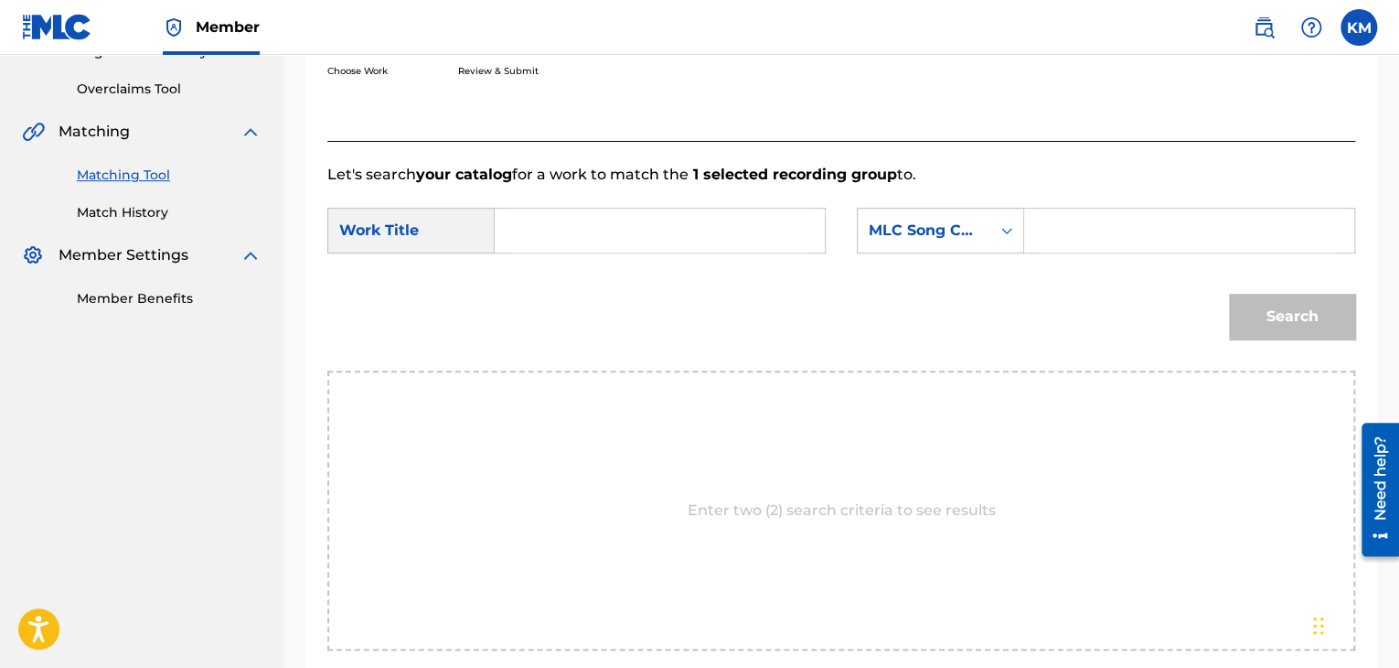
click at [604, 232] on input "Search Form" at bounding box center [659, 231] width 299 height 44
type input "[PERSON_NAME]"
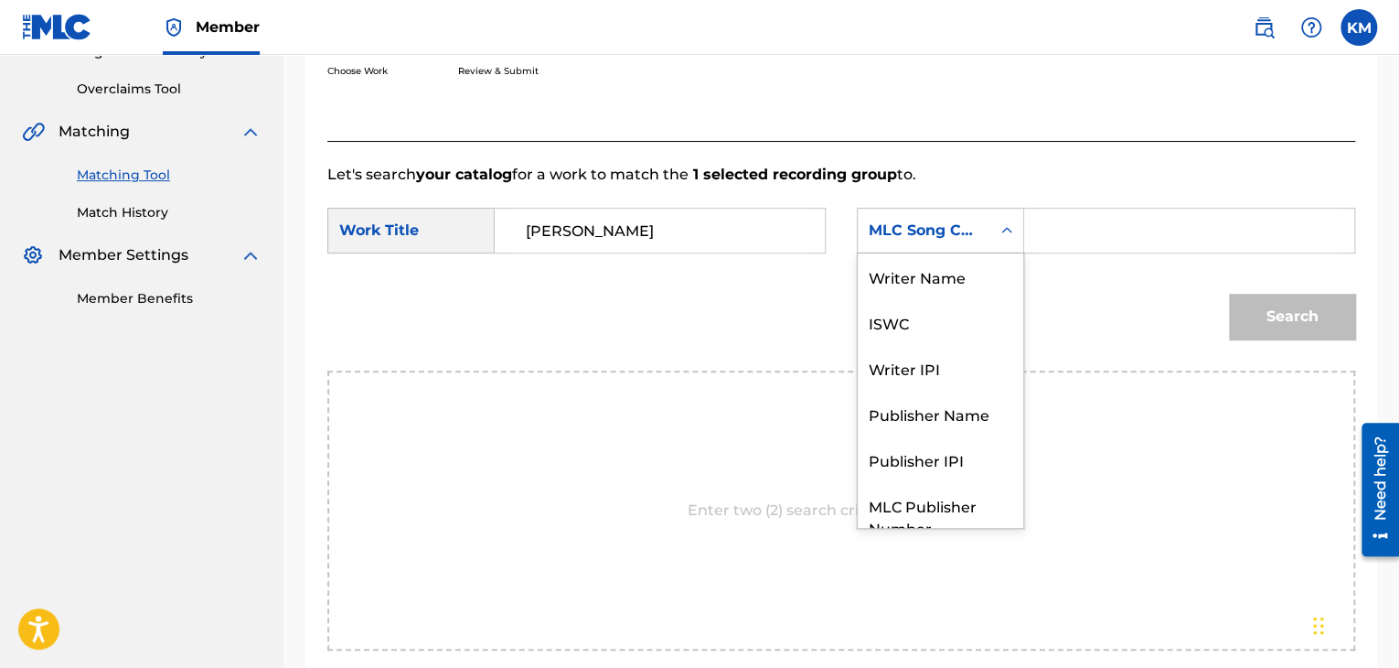
click at [1008, 241] on div "Search Form" at bounding box center [1006, 230] width 33 height 33
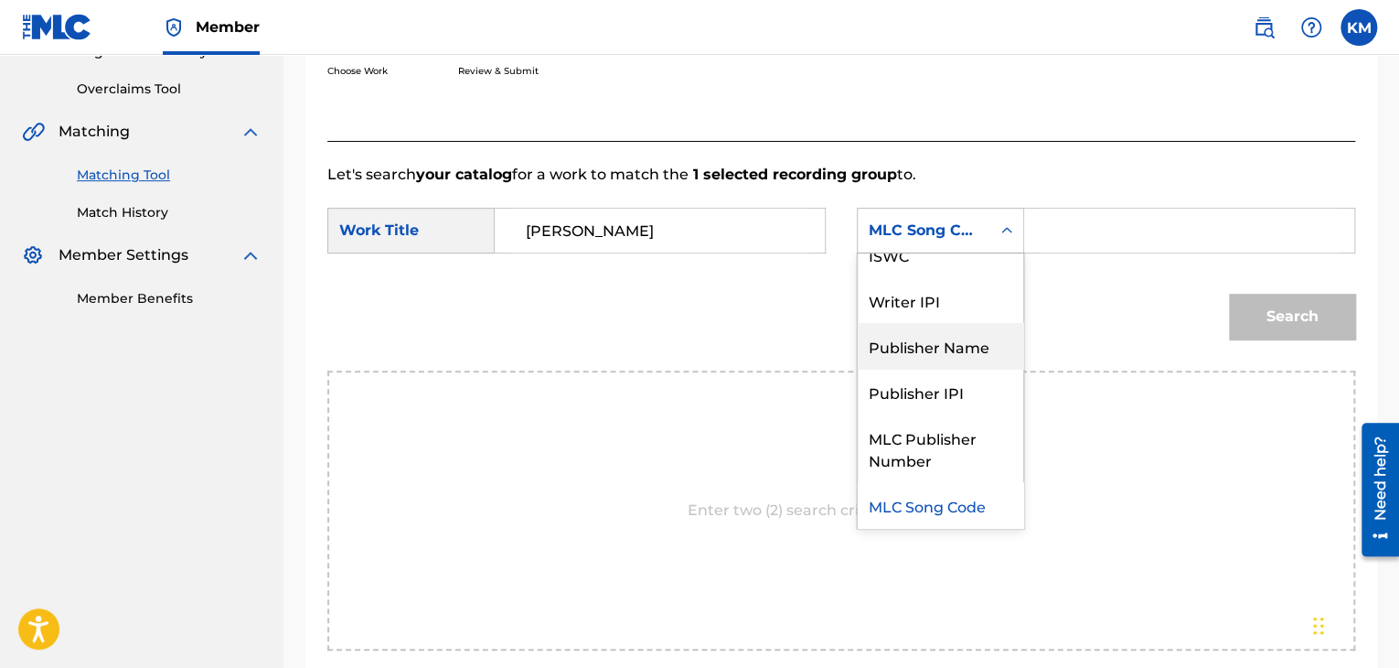
scroll to position [0, 0]
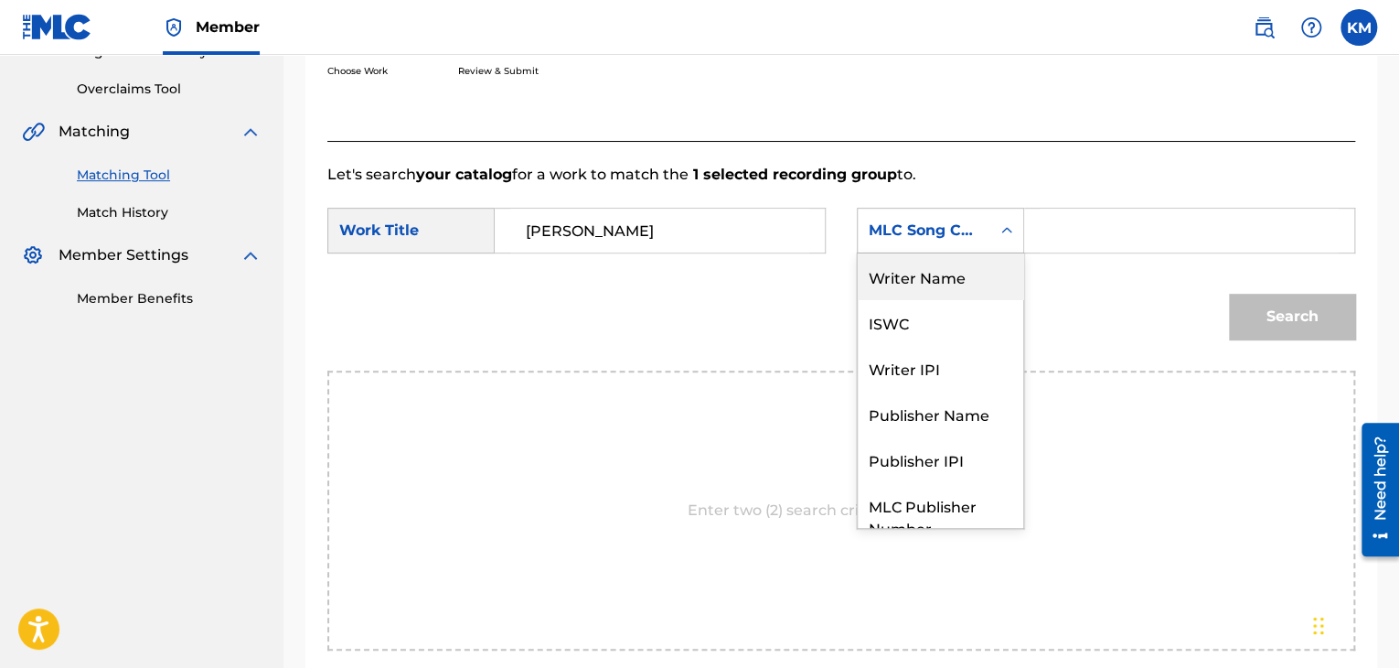
click at [934, 286] on div "Writer Name" at bounding box center [941, 276] width 166 height 46
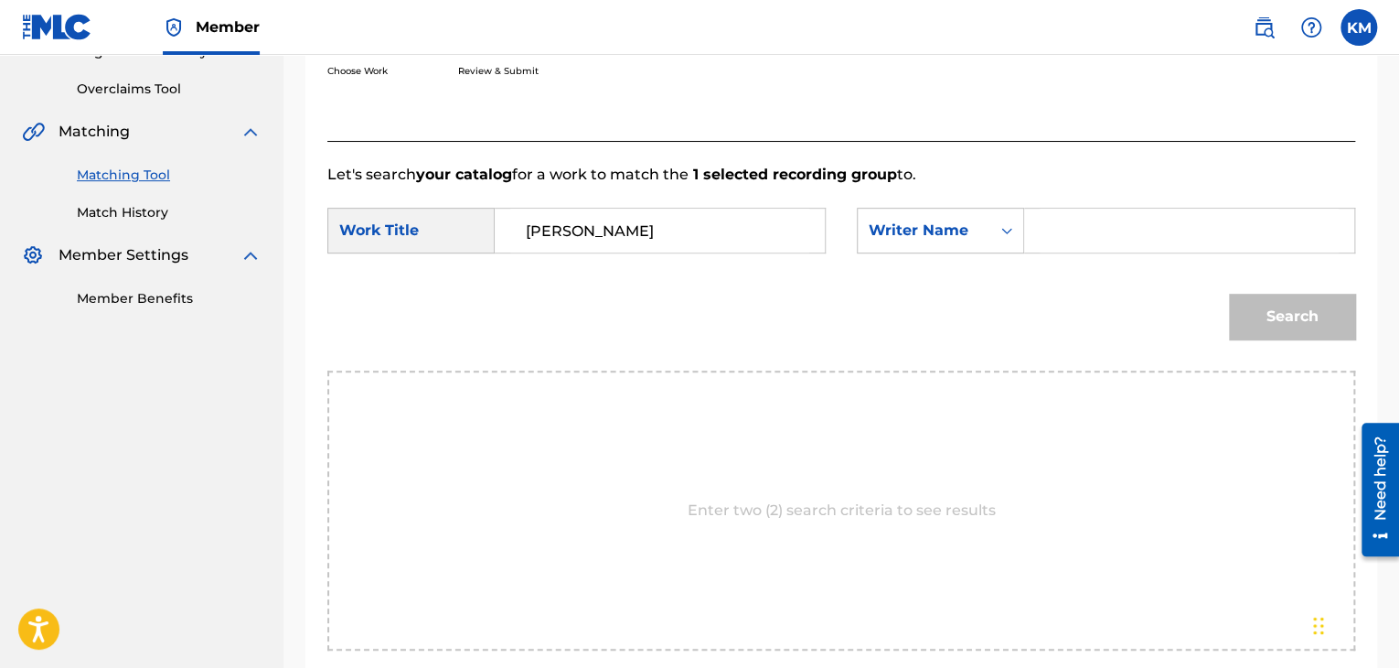
click at [1068, 240] on input "Search Form" at bounding box center [1189, 231] width 299 height 44
paste input "Béghin"
click at [1258, 301] on button "Search" at bounding box center [1292, 317] width 126 height 46
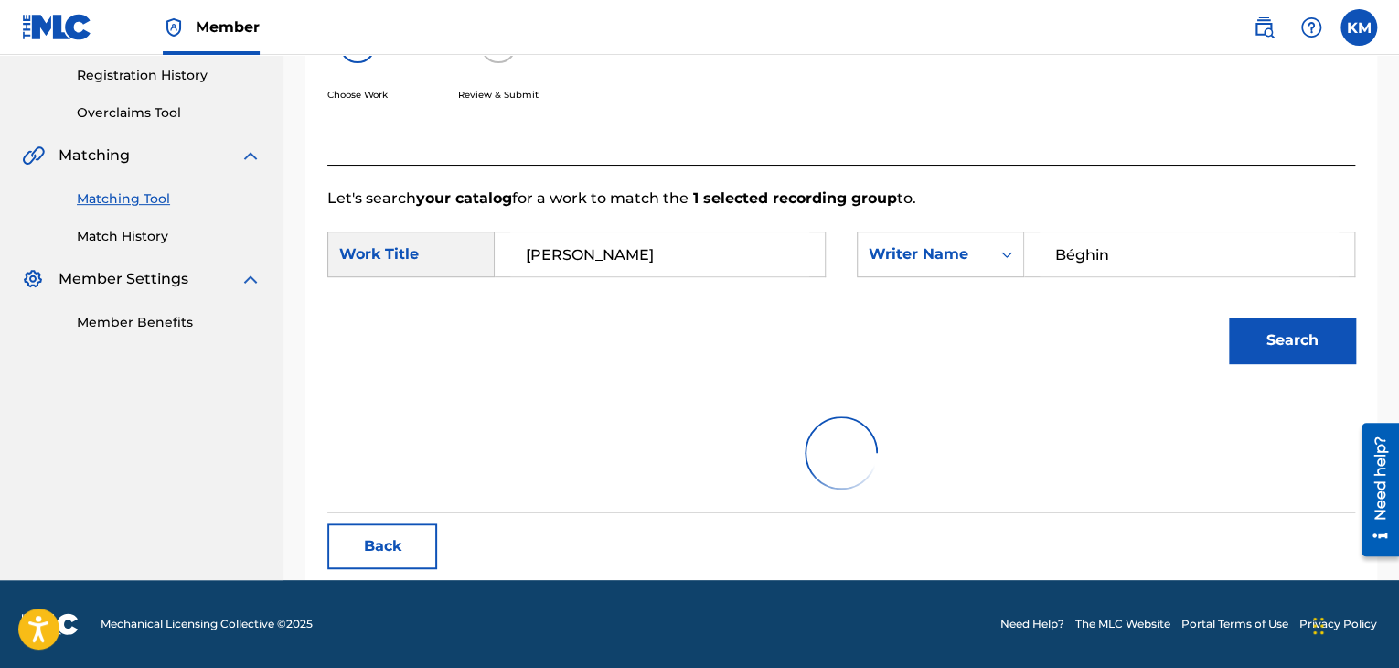
scroll to position [265, 0]
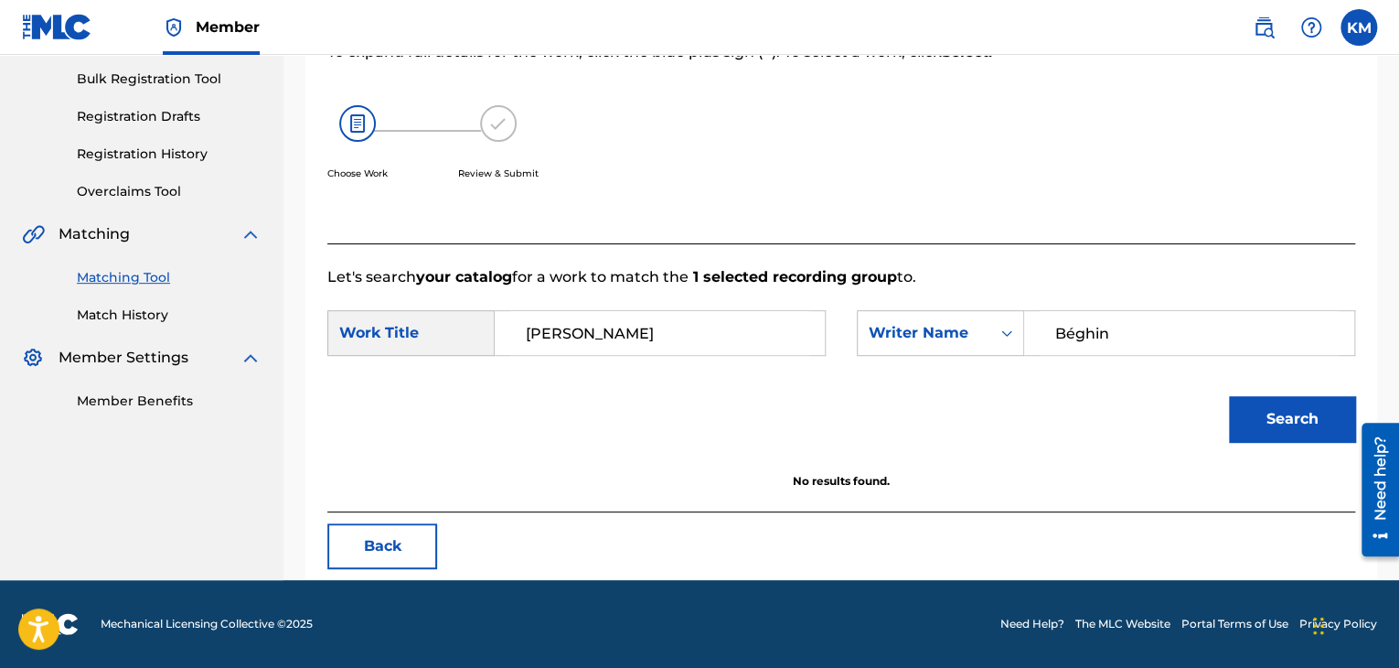
click at [1072, 336] on input "Béghin" at bounding box center [1189, 333] width 299 height 44
type input "Beghin"
click at [1276, 400] on button "Search" at bounding box center [1292, 419] width 126 height 46
click at [96, 325] on div "Summary Catalog Works Registration Claiming Tool Individual Registration Tool B…" at bounding box center [142, 136] width 284 height 593
click at [106, 312] on link "Match History" at bounding box center [169, 314] width 185 height 19
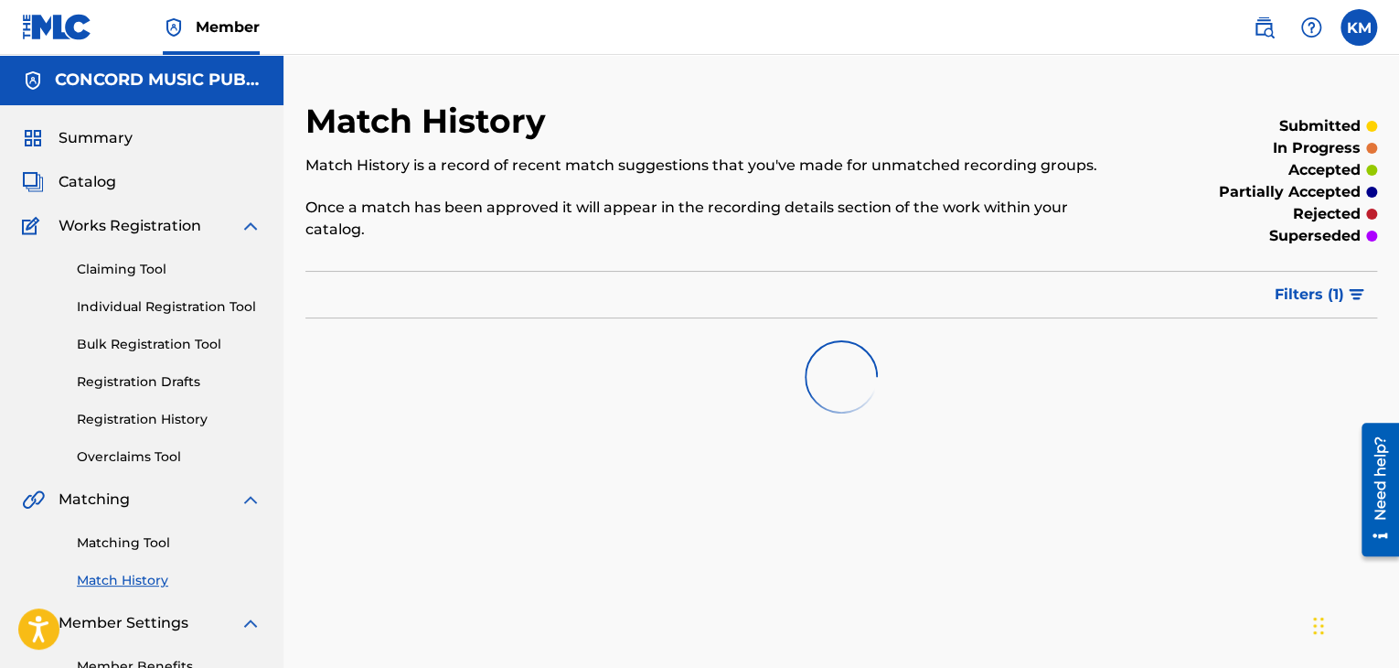
click at [132, 545] on link "Matching Tool" at bounding box center [169, 542] width 185 height 19
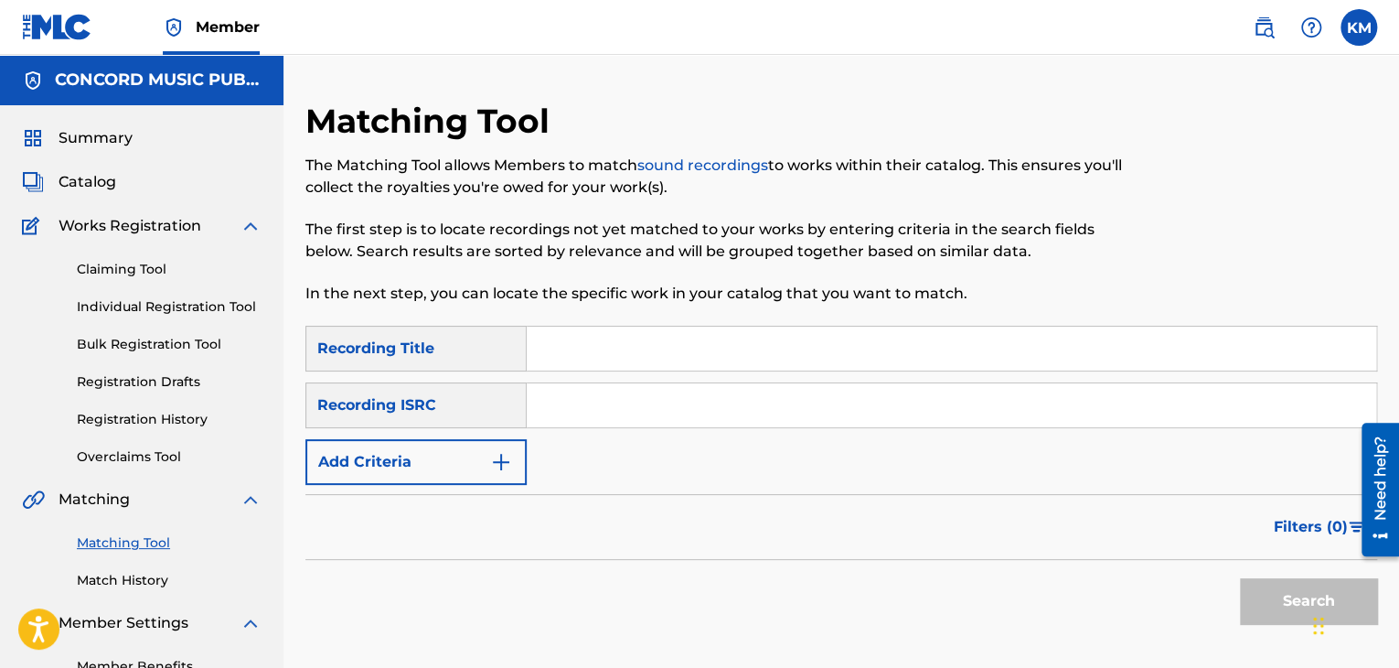
click at [669, 394] on input "Search Form" at bounding box center [952, 405] width 850 height 44
paste input "ES7930208083"
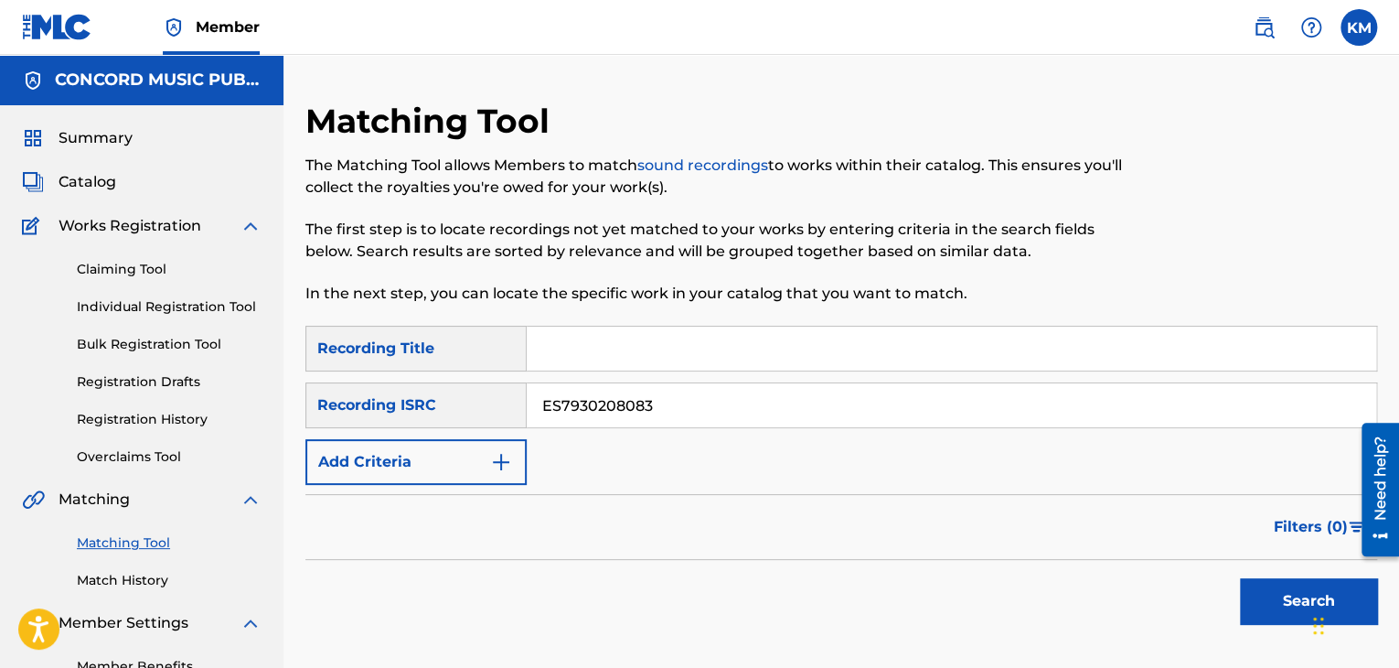
type input "ES7930208083"
click at [1281, 610] on button "Search" at bounding box center [1308, 601] width 137 height 46
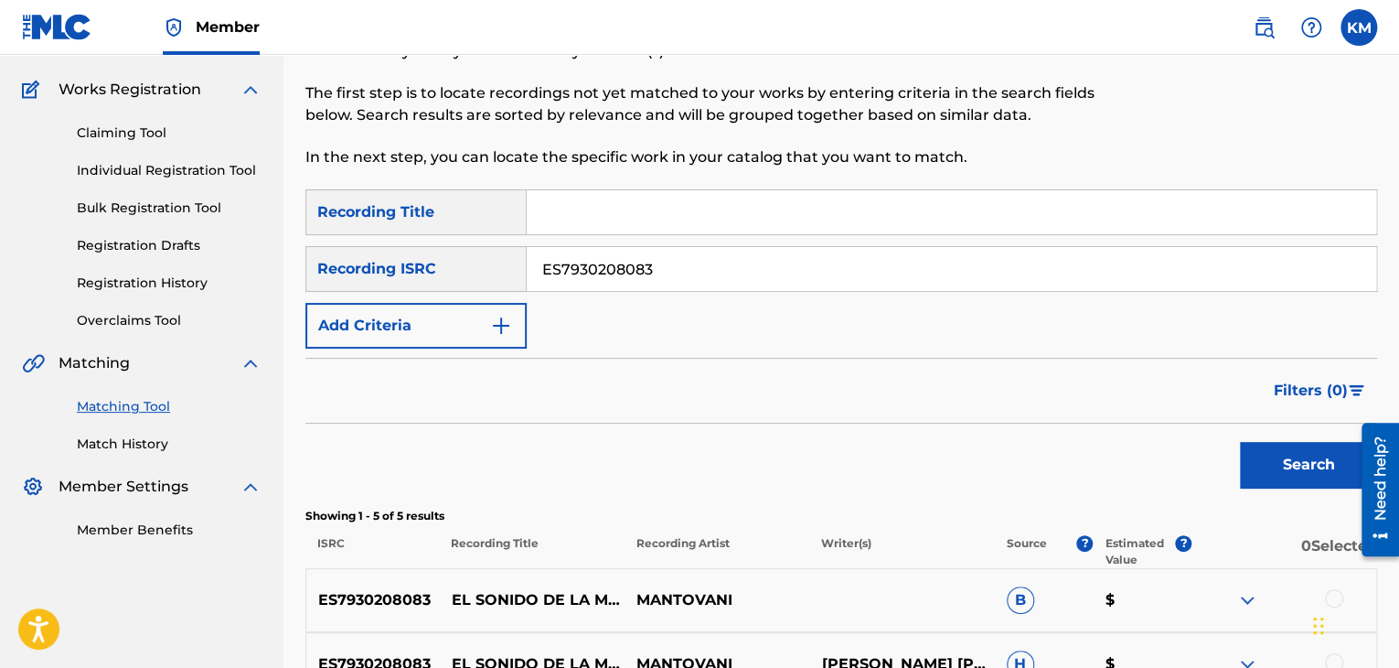
scroll to position [457, 0]
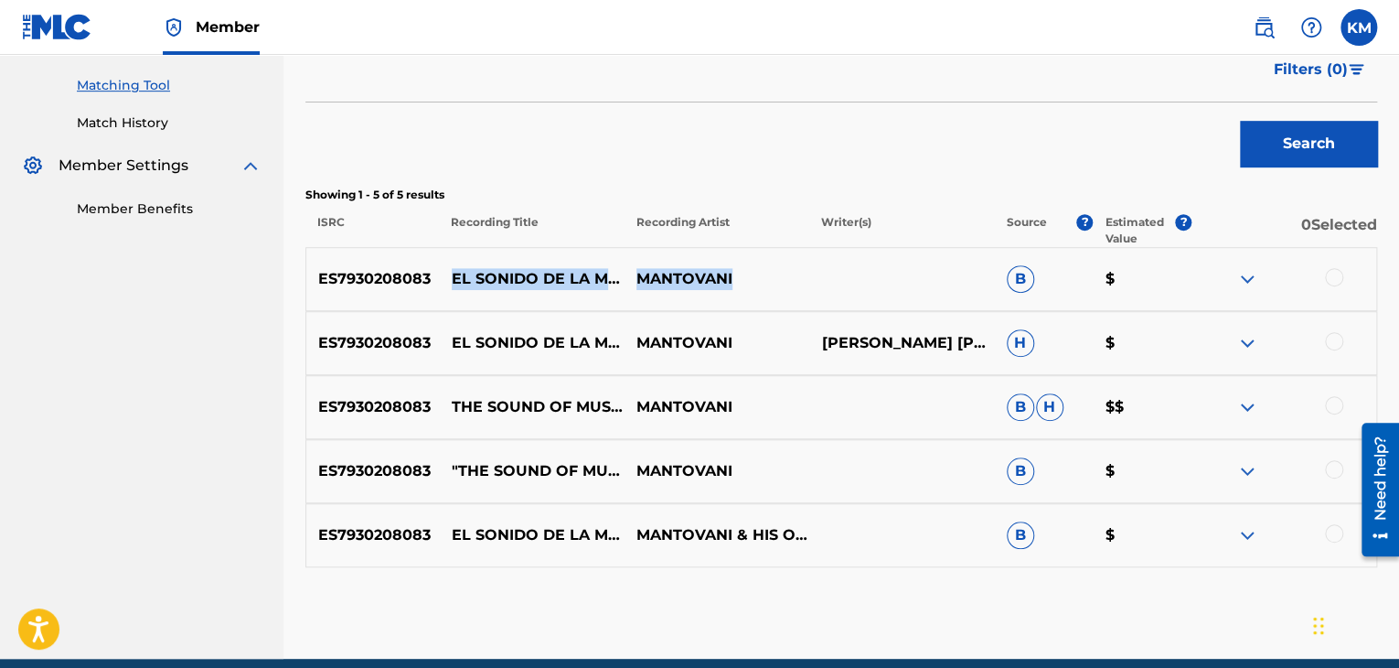
drag, startPoint x: 442, startPoint y: 258, endPoint x: 761, endPoint y: 283, distance: 320.1
click at [761, 283] on div "ES7930208083 EL SONIDO DE LA MÚSICA (THE SOUND OF MUSIC) [PERSON_NAME] $" at bounding box center [841, 279] width 1072 height 64
copy div "EL SONIDO DE LA MÚSICA (THE SOUND OF MUSIC) [PERSON_NAME]"
click at [138, 117] on link "Match History" at bounding box center [169, 122] width 185 height 19
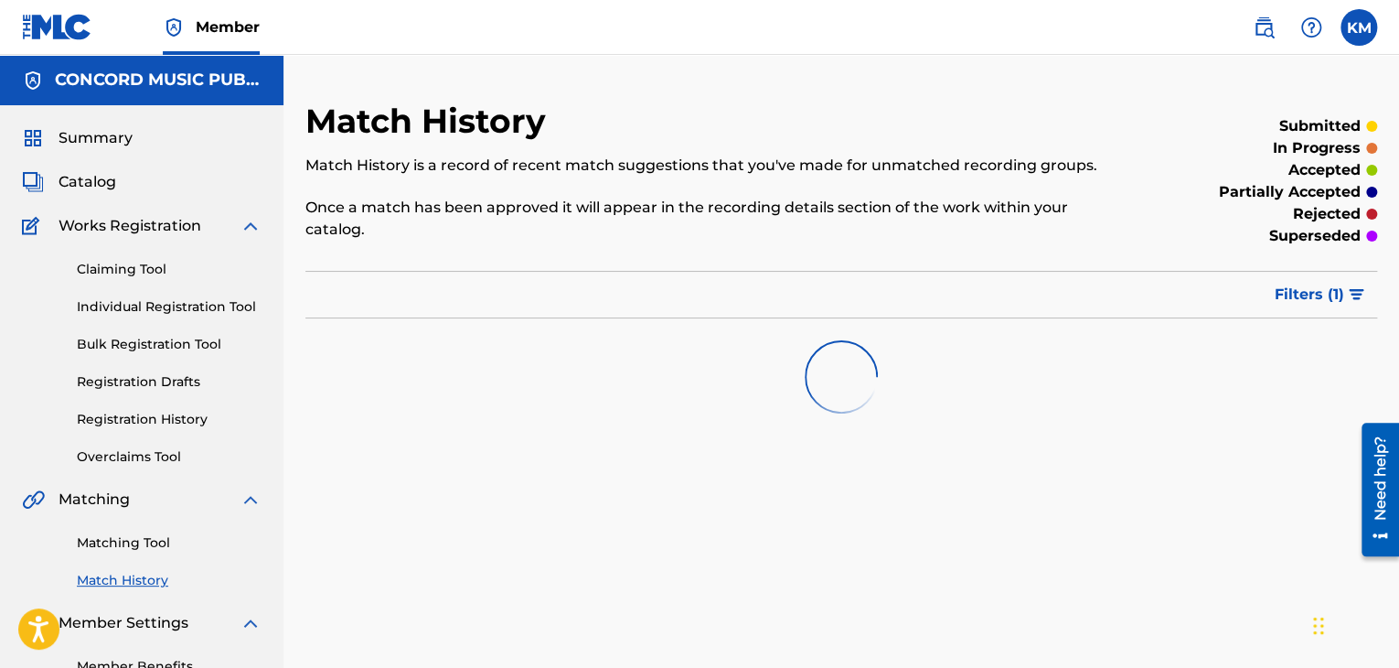
click at [116, 537] on link "Matching Tool" at bounding box center [169, 542] width 185 height 19
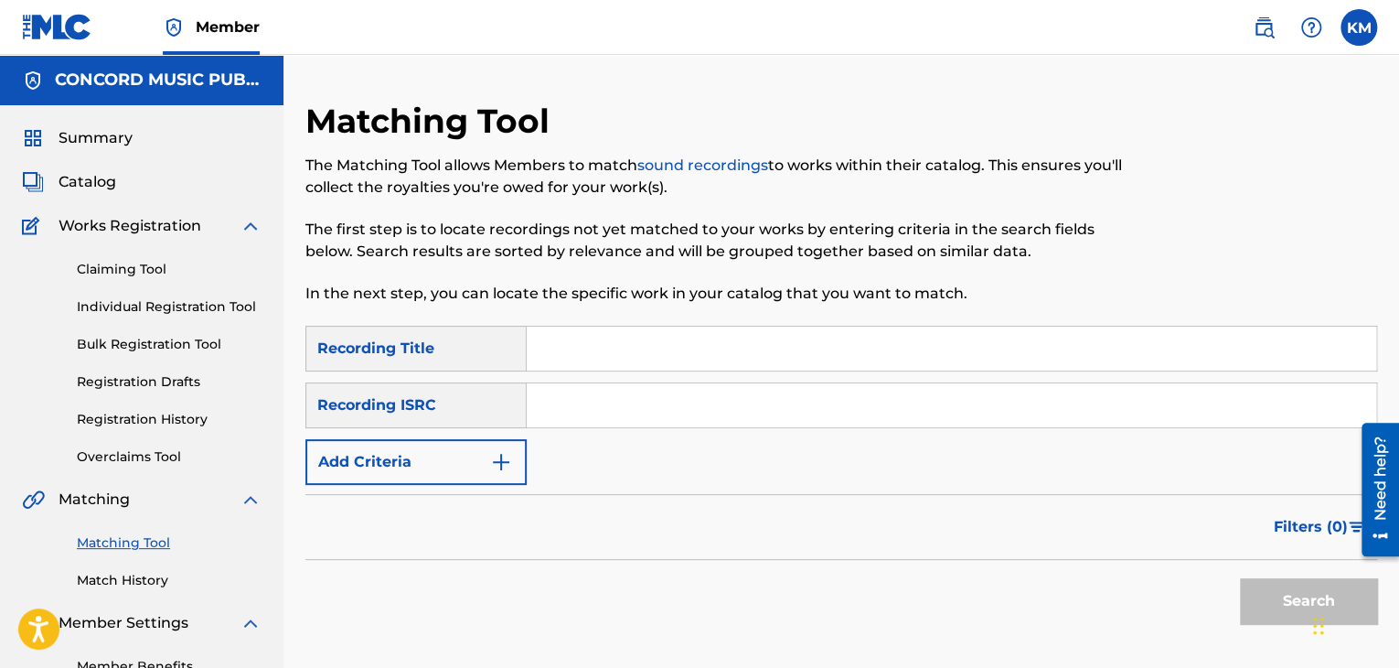
click at [602, 408] on input "Search Form" at bounding box center [952, 405] width 850 height 44
paste input "QZNFJ2305928"
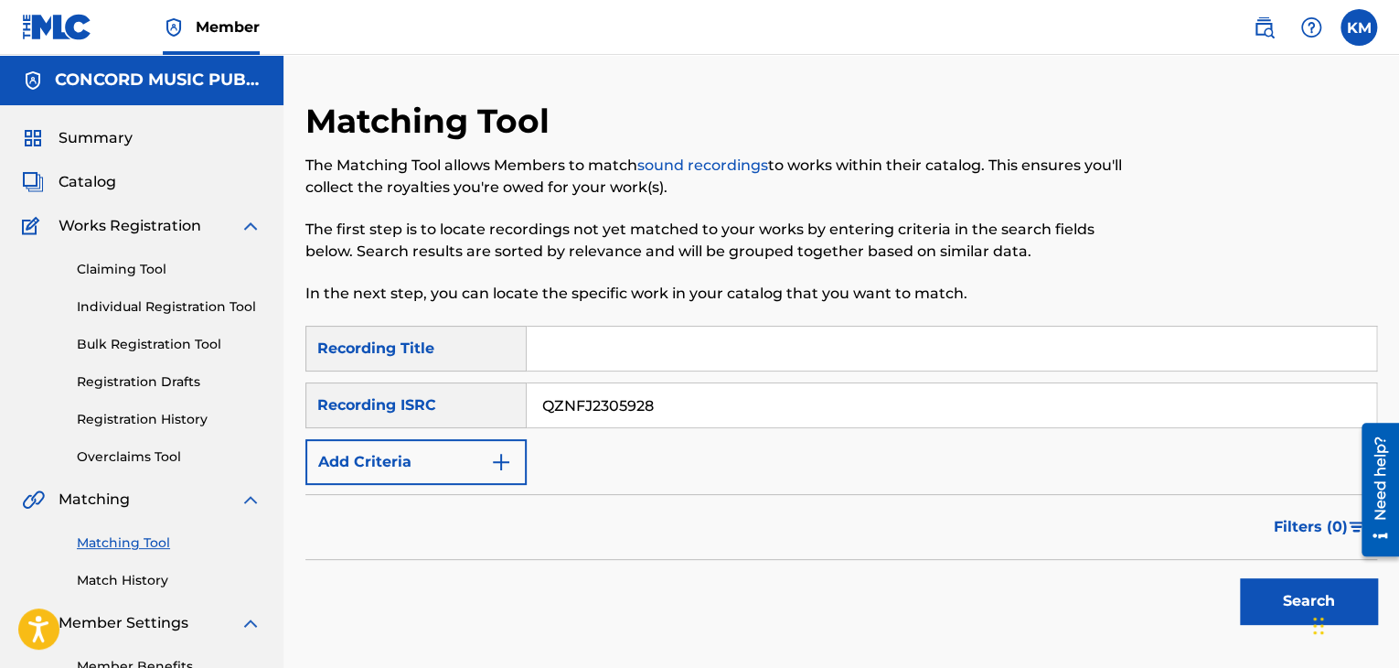
type input "QZNFJ2305928"
click at [1259, 599] on button "Search" at bounding box center [1308, 601] width 137 height 46
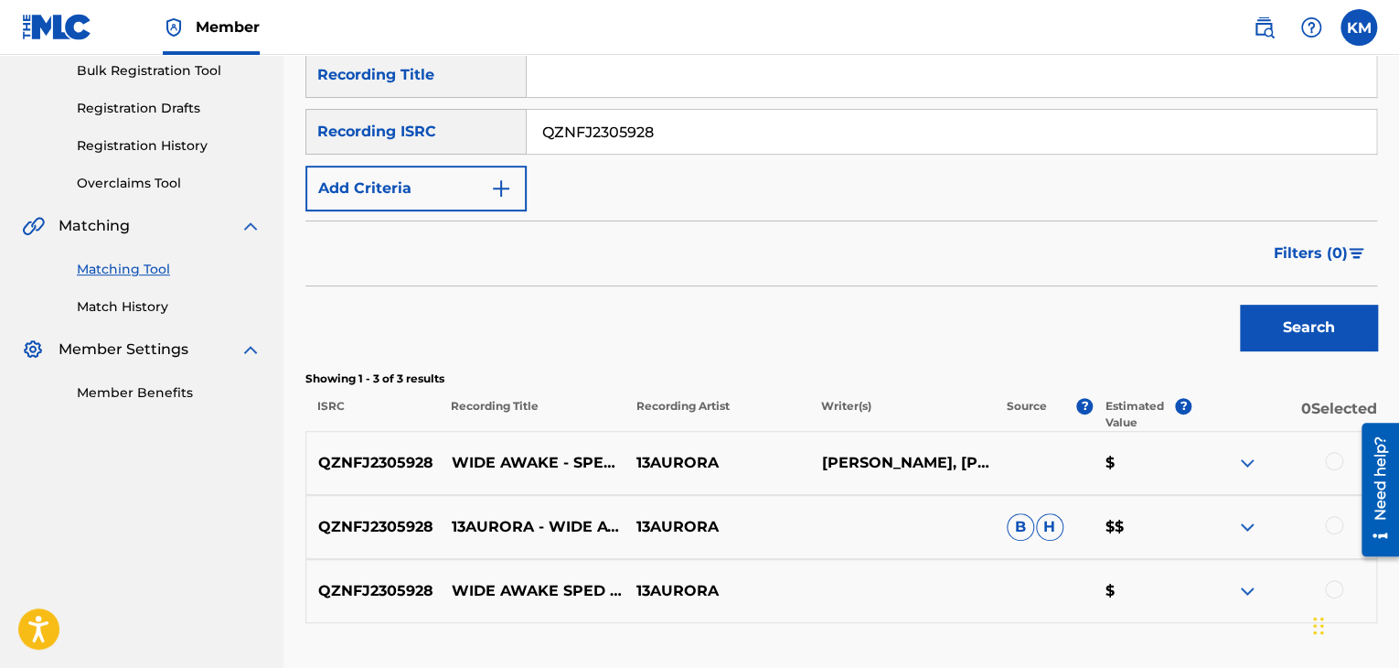
scroll to position [408, 0]
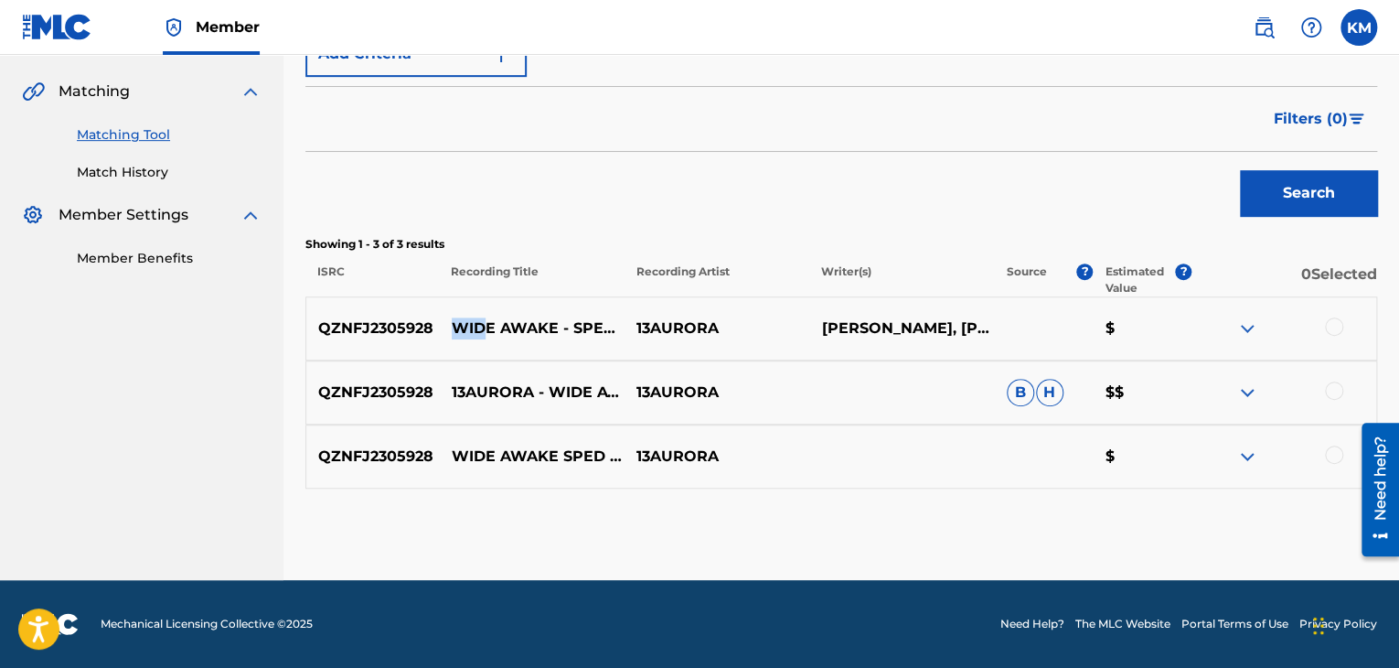
drag, startPoint x: 449, startPoint y: 320, endPoint x: 480, endPoint y: 326, distance: 31.6
click at [480, 326] on p "WIDE AWAKE - SPED UP" at bounding box center [532, 328] width 185 height 22
click at [449, 317] on p "WIDE AWAKE - SPED UP" at bounding box center [532, 328] width 185 height 22
drag, startPoint x: 449, startPoint y: 312, endPoint x: 682, endPoint y: 327, distance: 233.7
click at [682, 327] on div "QZNFJ2305928 WIDE AWAKE - SPED UP 13AURORA [PERSON_NAME], [PERSON_NAME], [PERSO…" at bounding box center [841, 328] width 1072 height 64
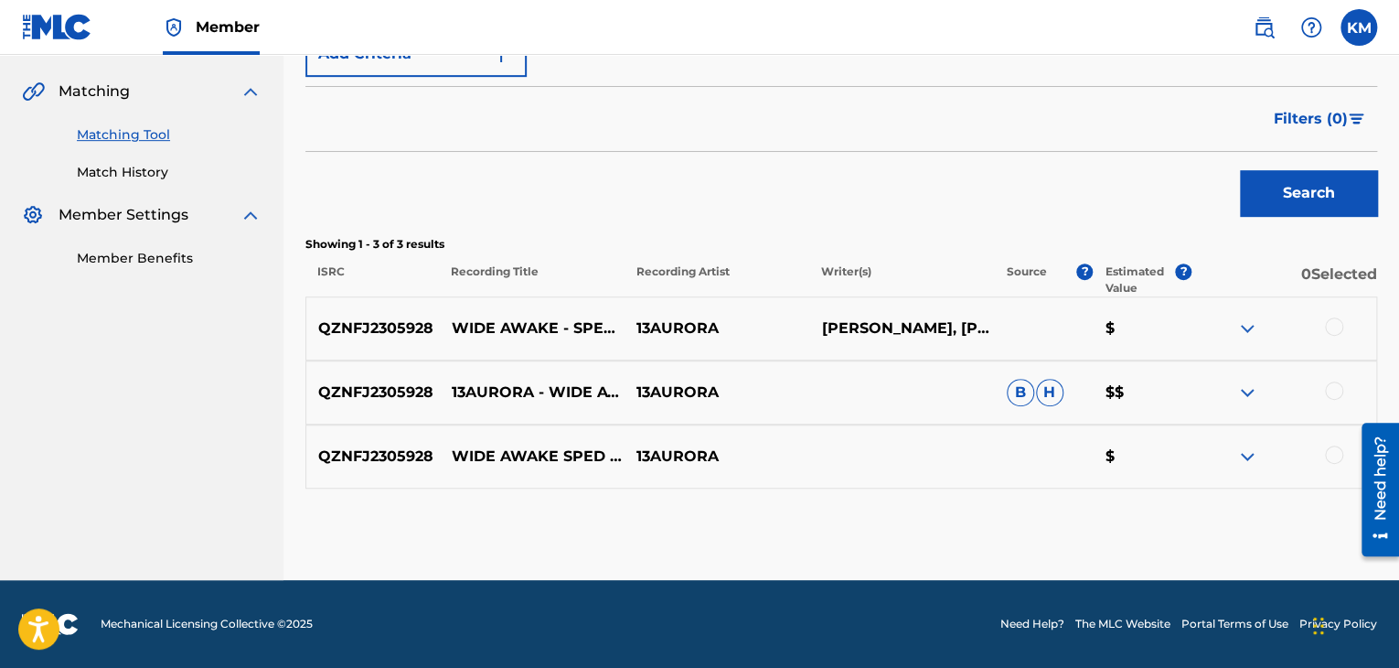
click at [1333, 319] on div at bounding box center [1334, 326] width 18 height 18
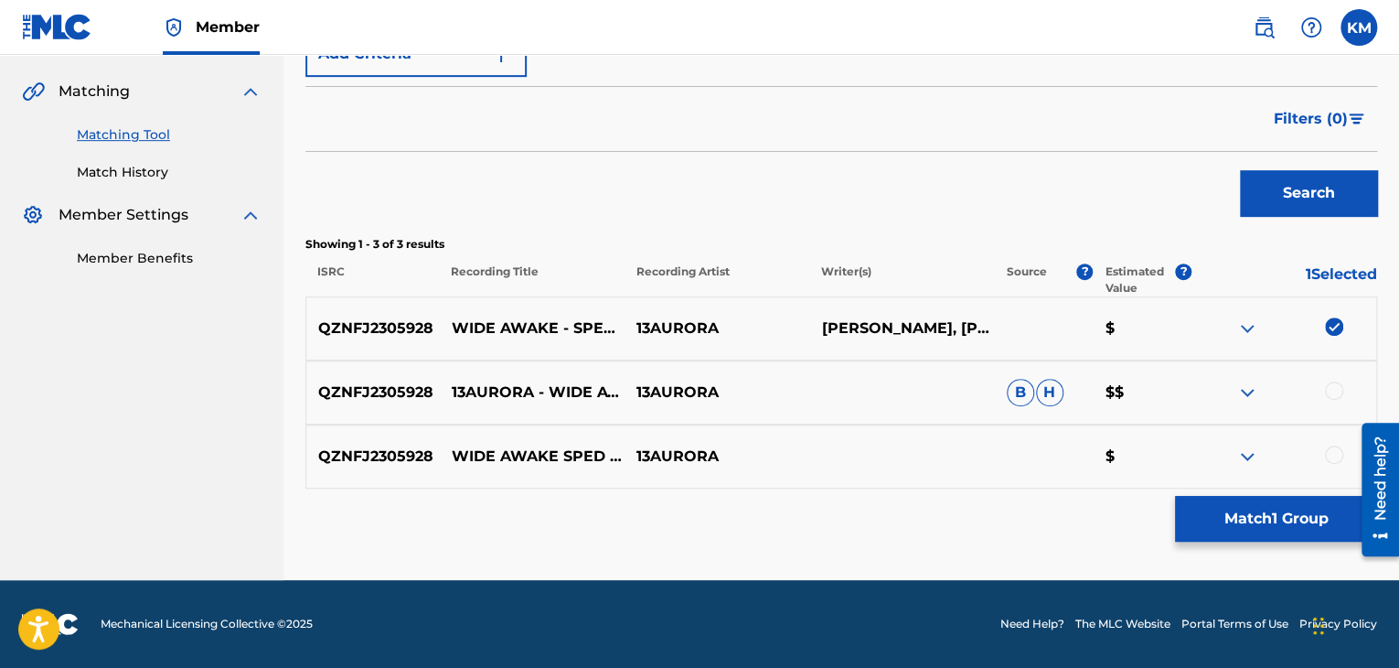
click at [1334, 389] on div at bounding box center [1334, 390] width 18 height 18
click at [1338, 450] on div at bounding box center [1334, 454] width 18 height 18
click at [1307, 509] on button "Match 3 Groups" at bounding box center [1276, 519] width 202 height 46
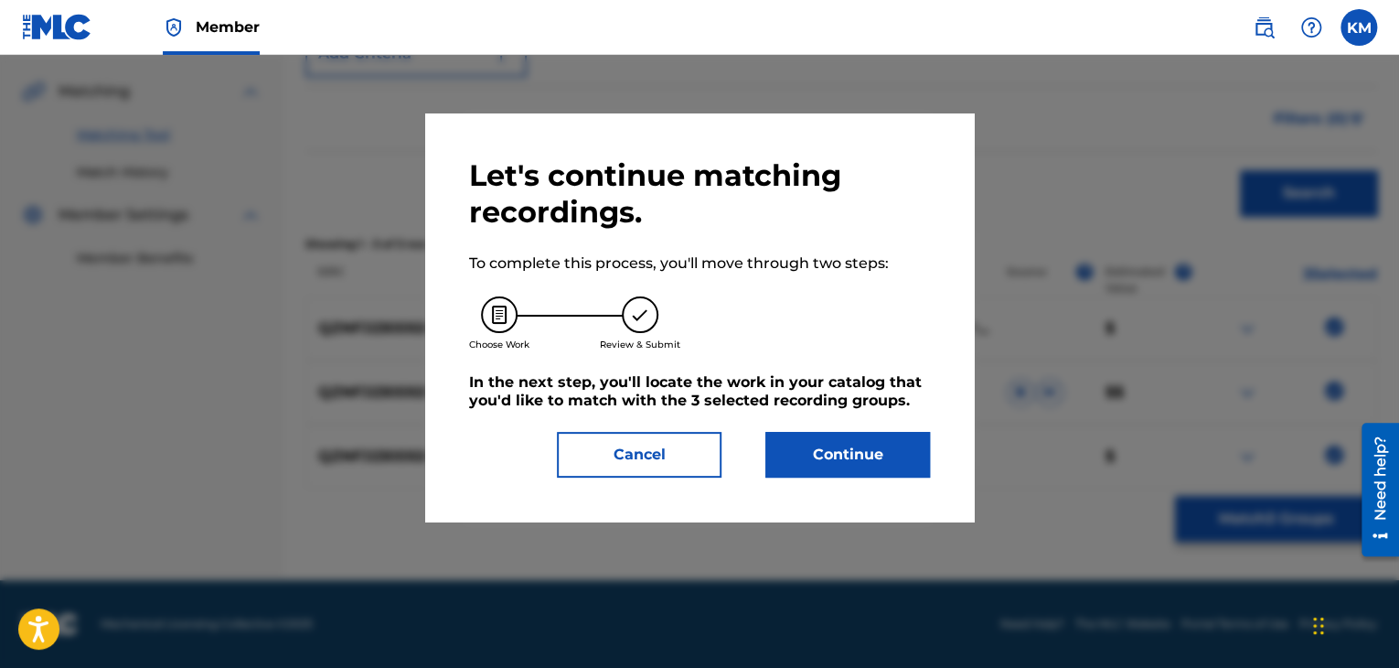
click at [916, 466] on button "Continue" at bounding box center [848, 455] width 165 height 46
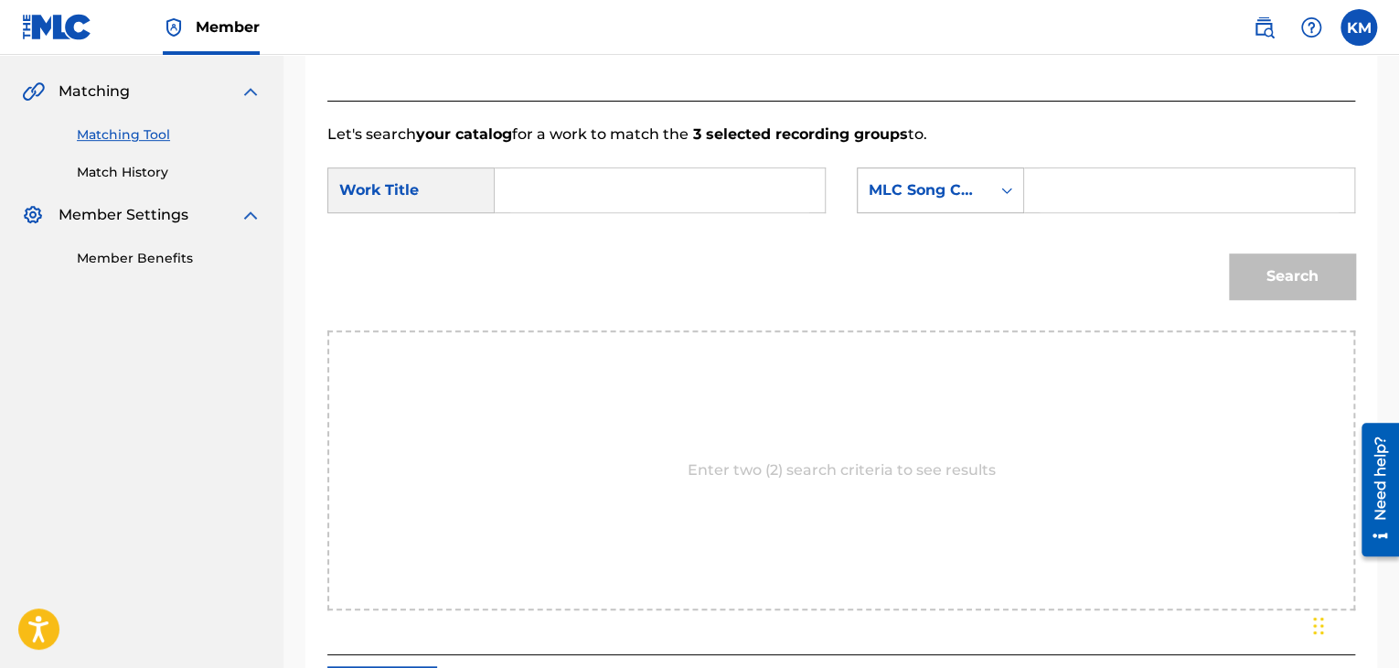
click at [1008, 181] on icon "Search Form" at bounding box center [1007, 190] width 18 height 18
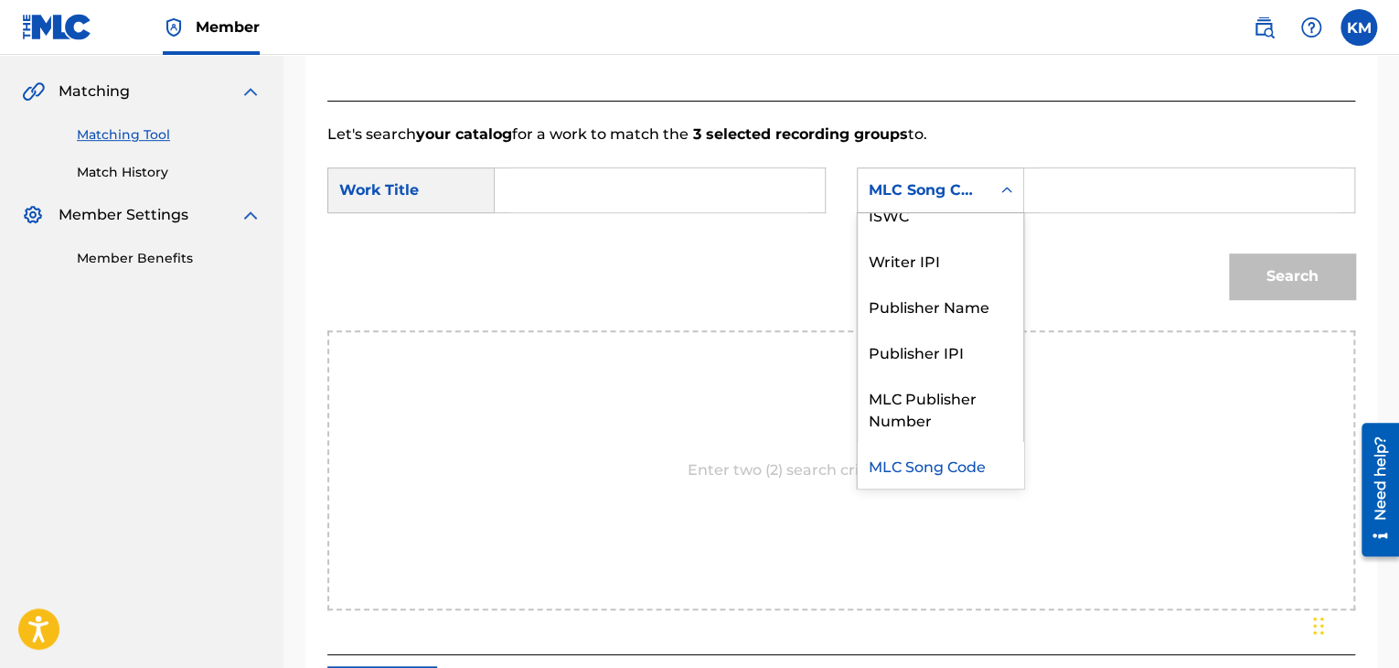
scroll to position [0, 0]
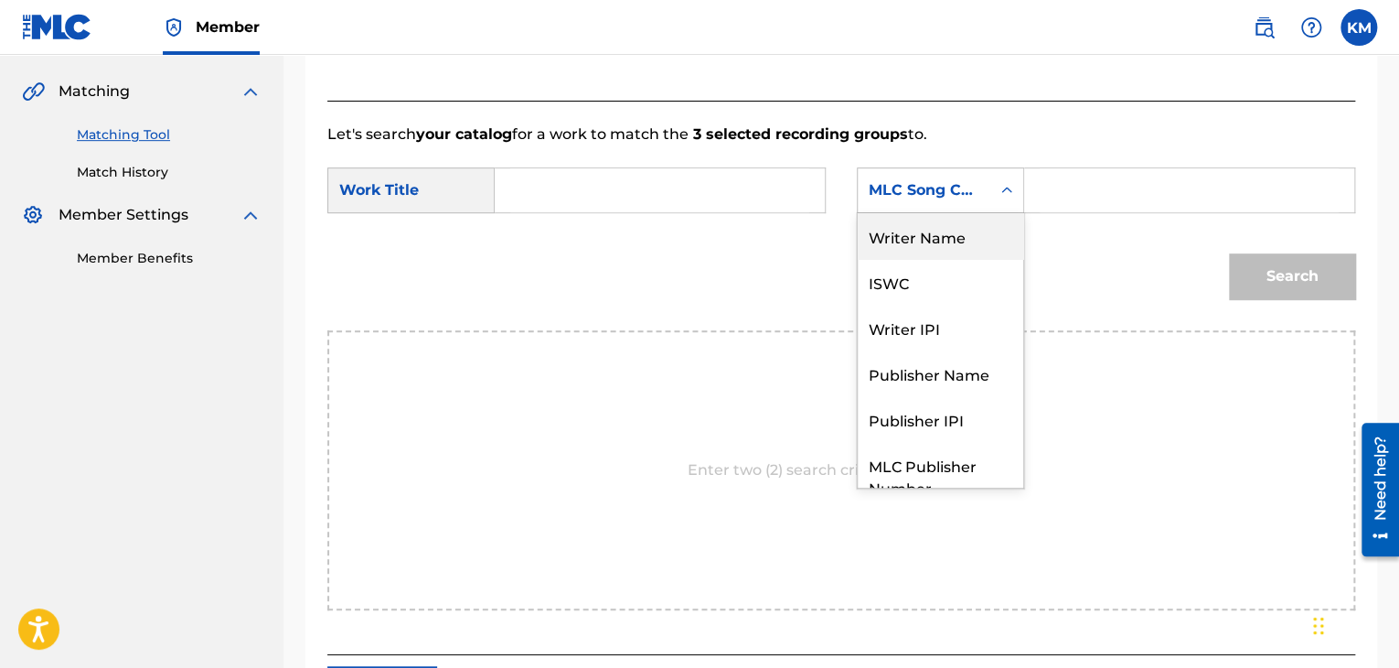
click at [951, 252] on div "Writer Name" at bounding box center [941, 236] width 166 height 46
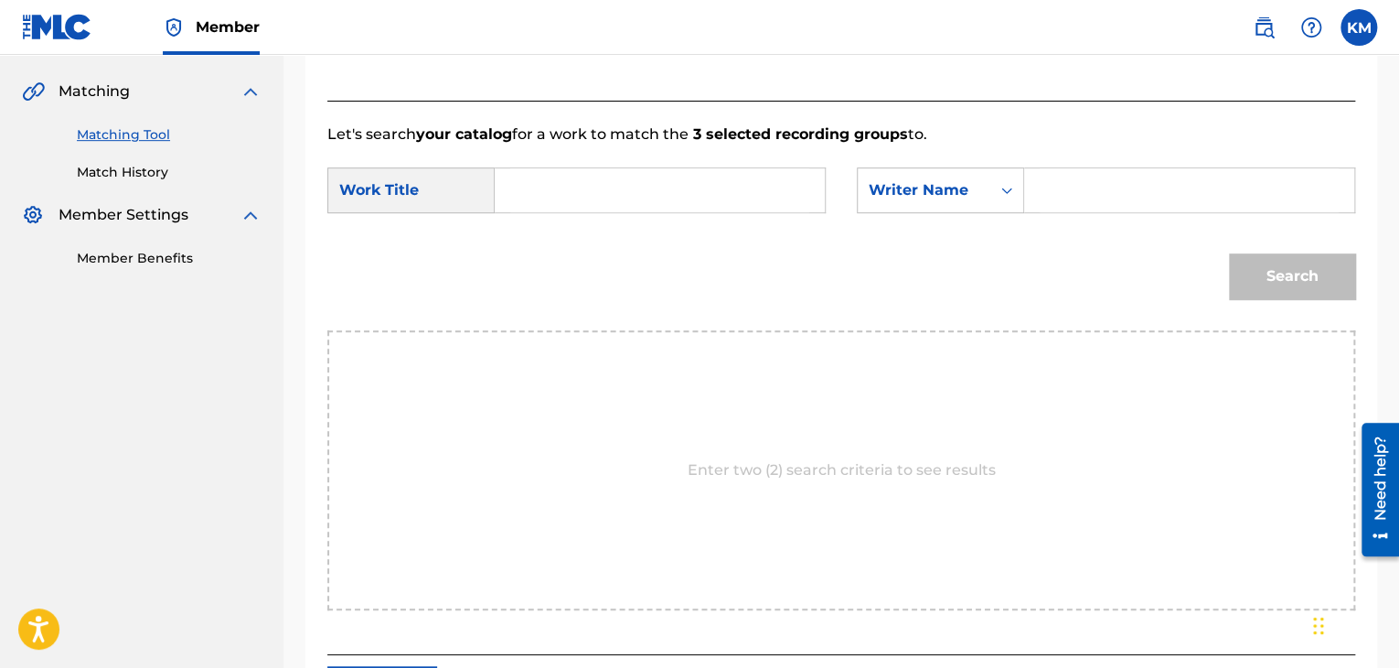
click at [1062, 197] on input "Search Form" at bounding box center [1189, 190] width 299 height 44
paste input "[PERSON_NAME]"
type input "[PERSON_NAME]"
click at [643, 195] on input "Search Form" at bounding box center [659, 190] width 299 height 44
click at [566, 176] on input "Search Form" at bounding box center [659, 190] width 299 height 44
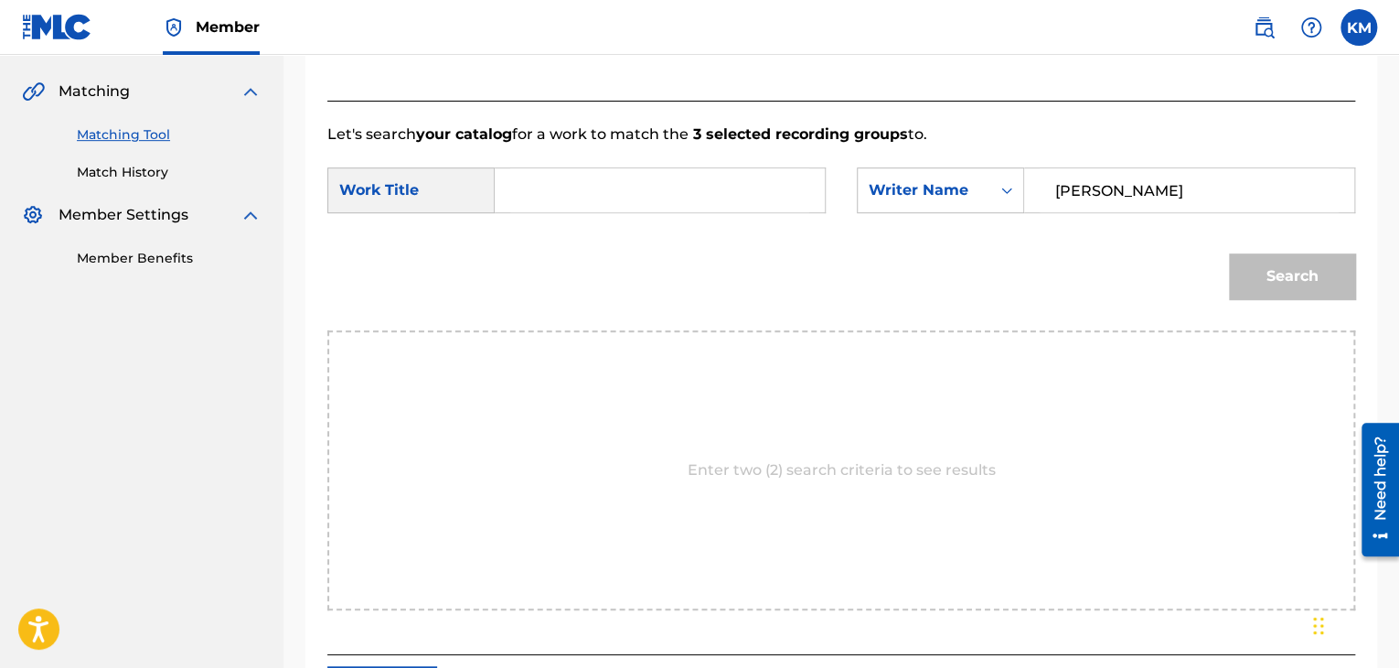
paste input "wide awake"
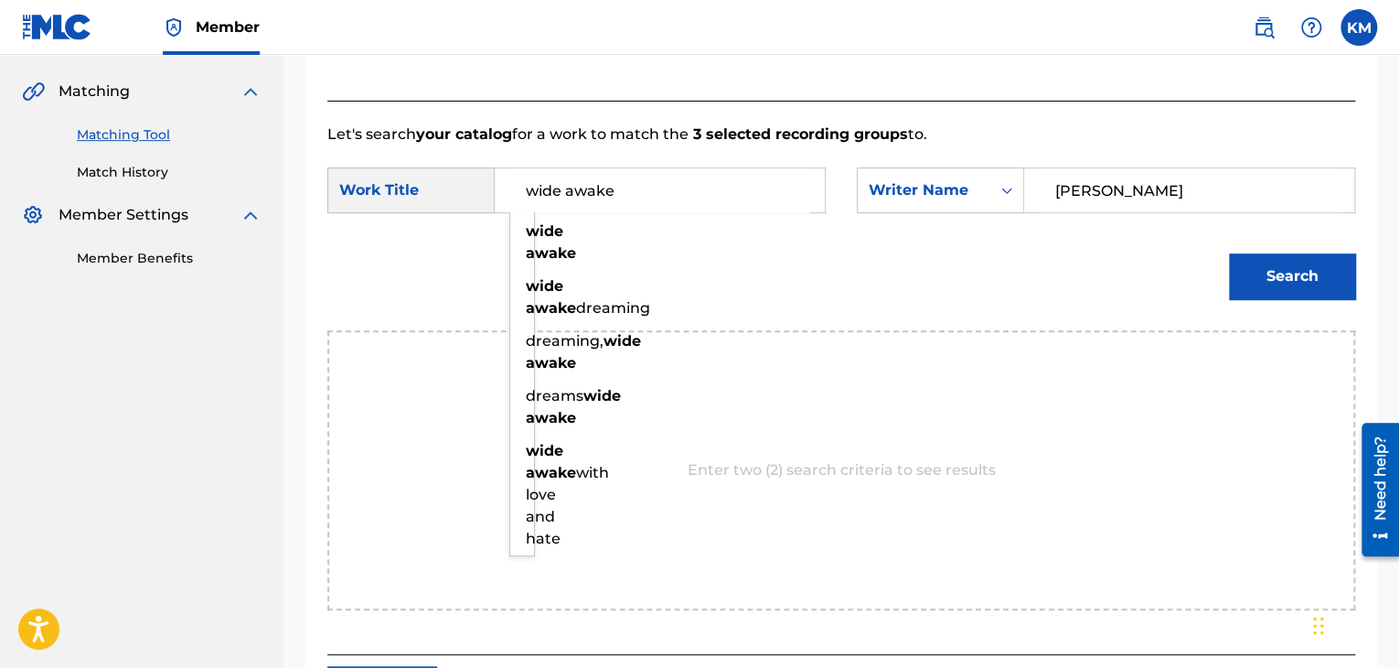
type input "wide awake"
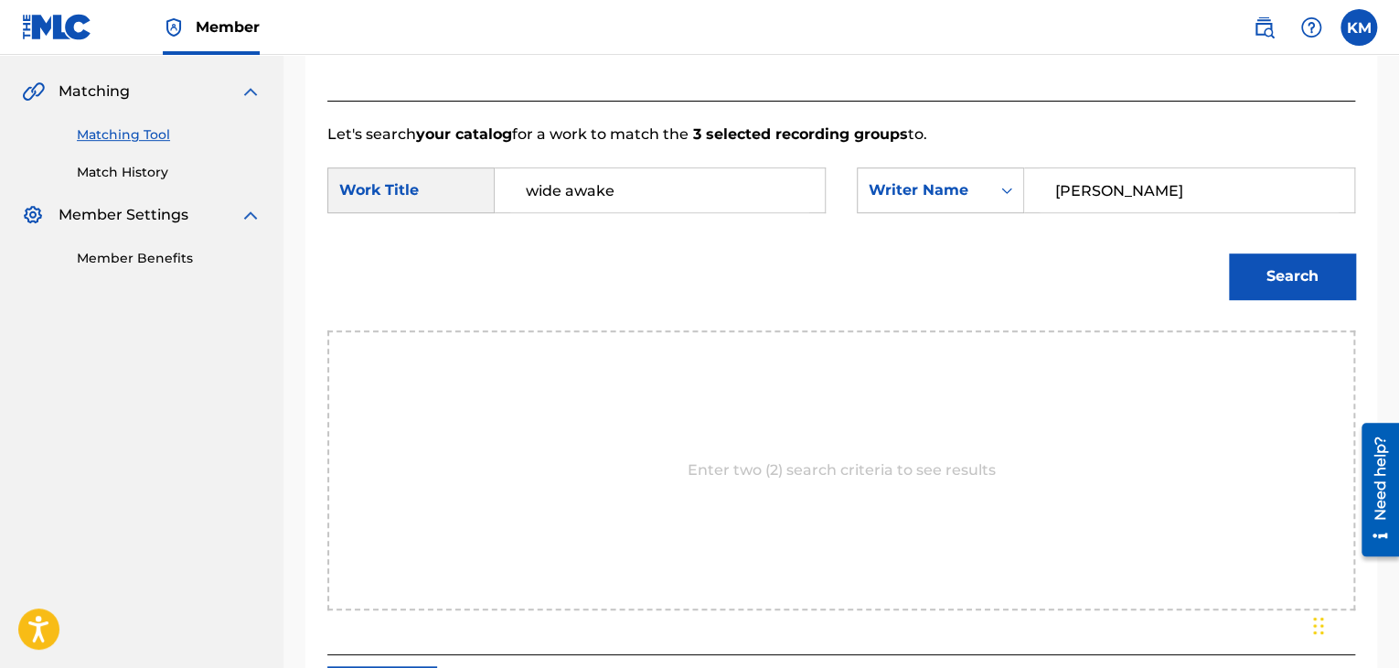
click at [1299, 287] on button "Search" at bounding box center [1292, 276] width 126 height 46
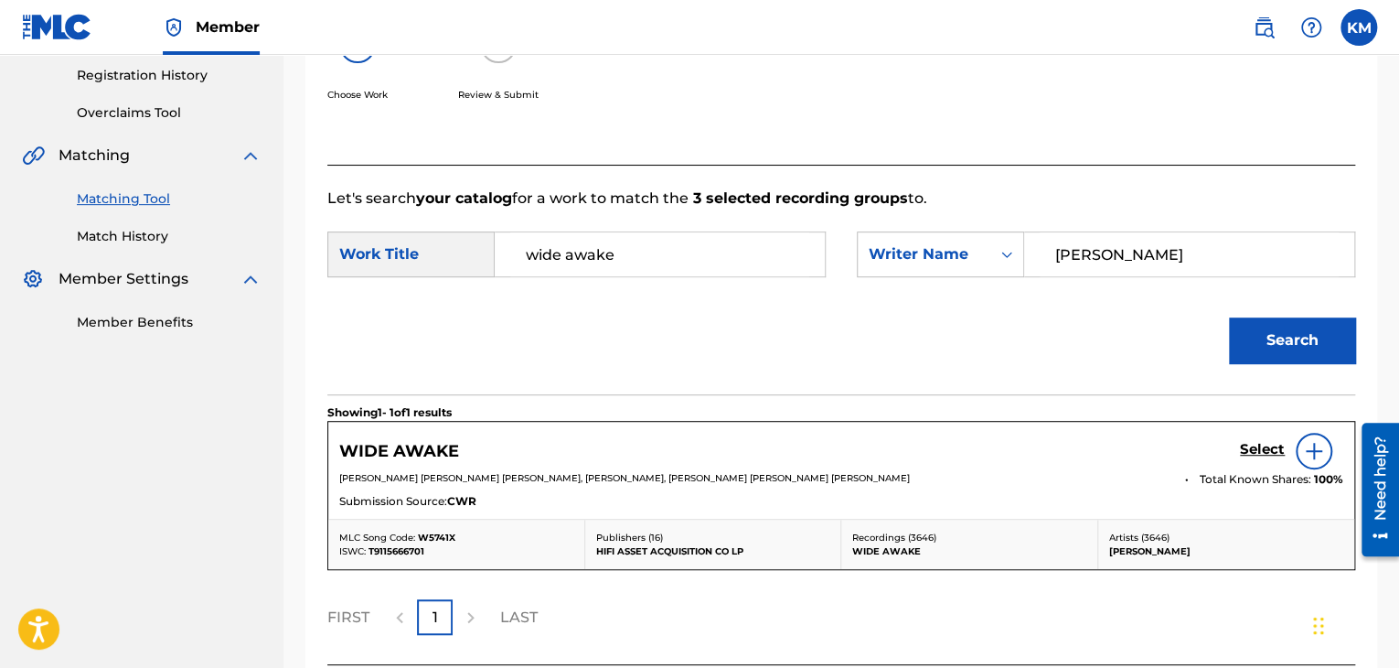
scroll to position [408, 0]
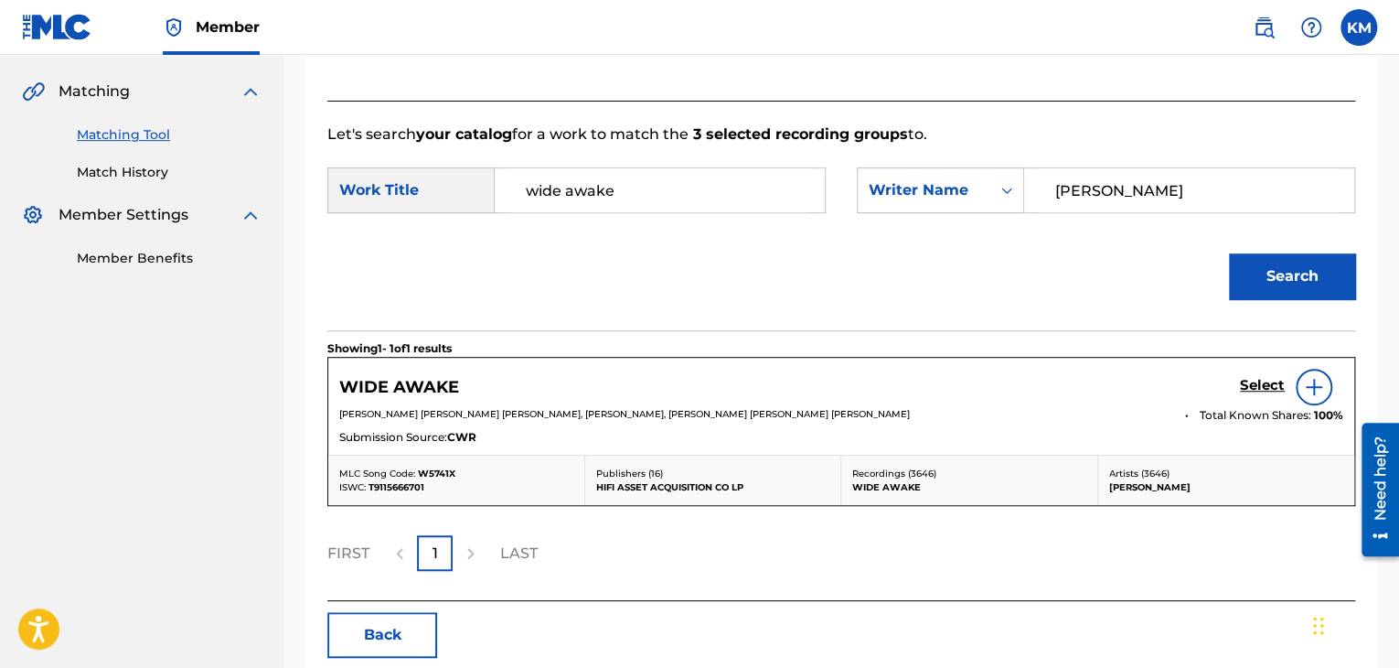
click at [1251, 378] on h5 "Select" at bounding box center [1262, 385] width 45 height 17
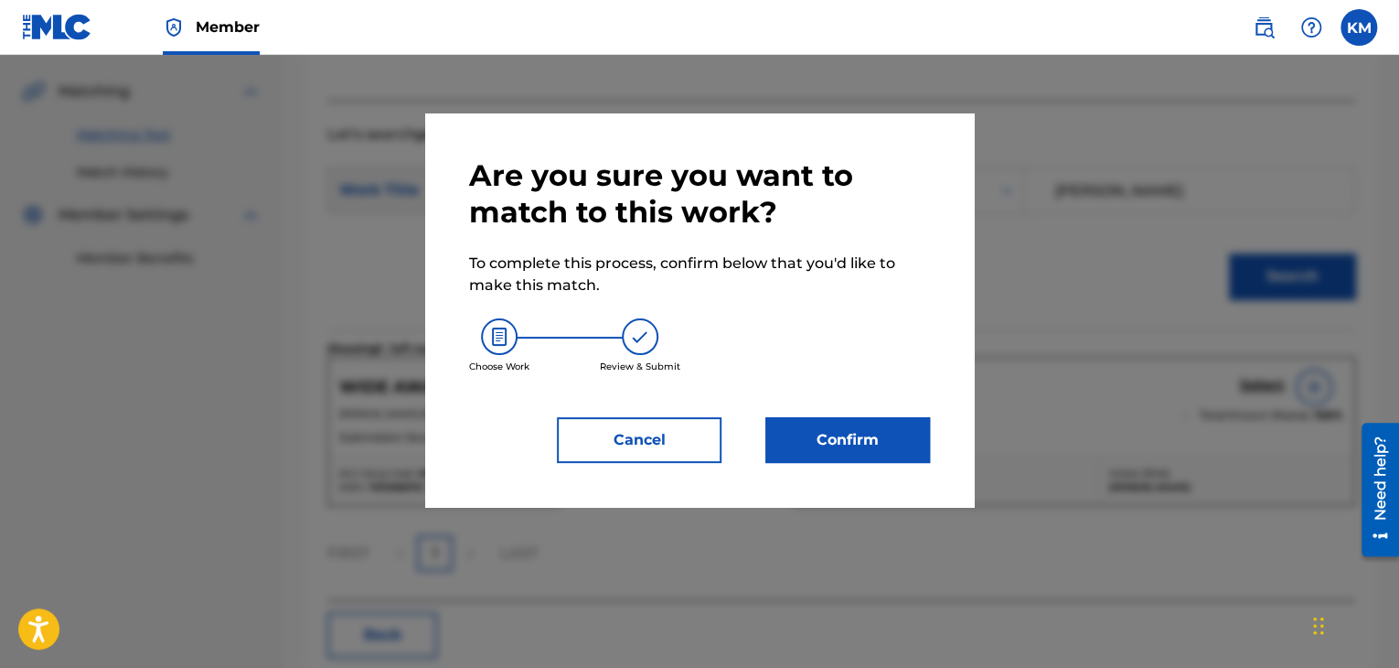
click at [859, 441] on button "Confirm" at bounding box center [848, 440] width 165 height 46
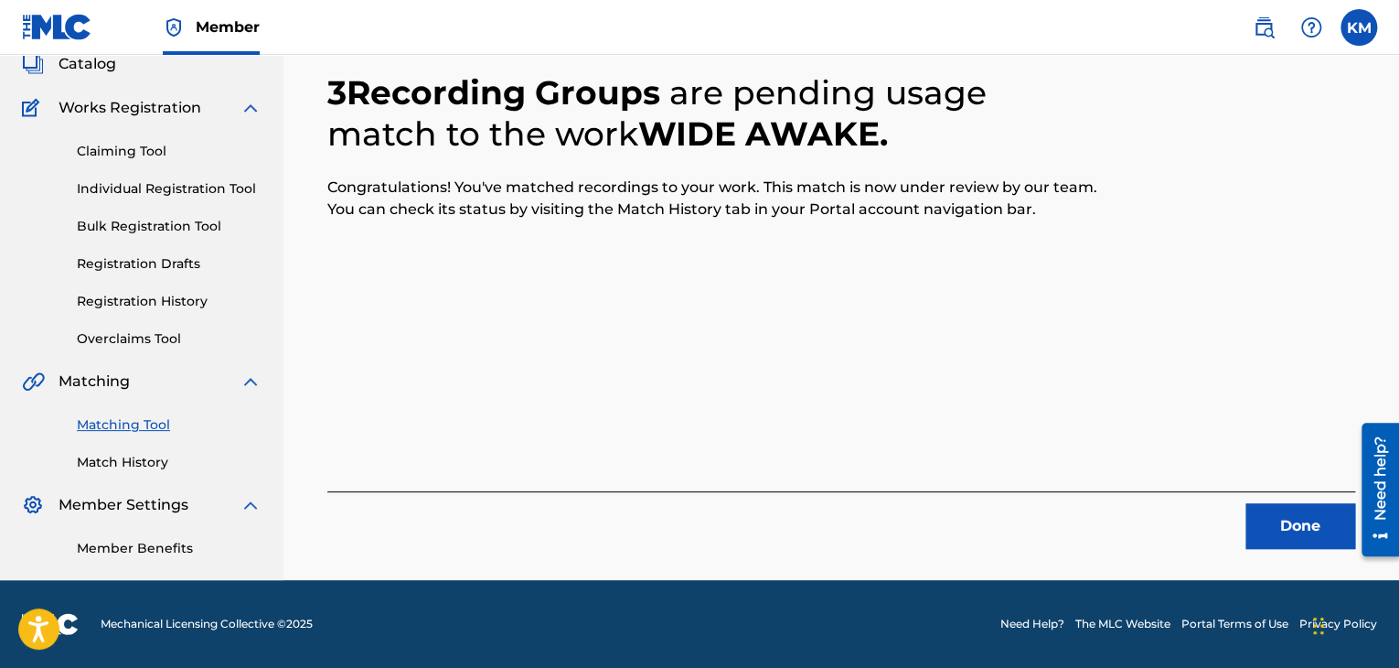
scroll to position [118, 0]
click at [1291, 520] on button "Done" at bounding box center [1301, 526] width 110 height 46
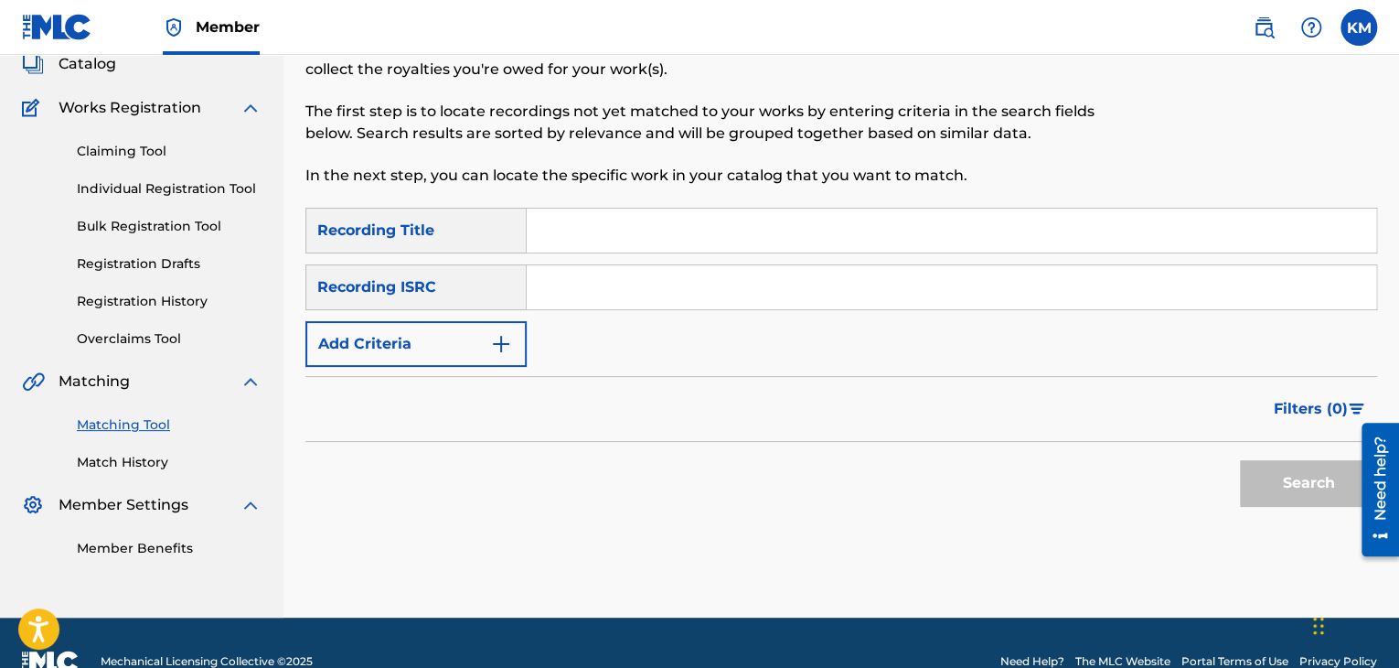
click at [571, 294] on input "Search Form" at bounding box center [952, 287] width 850 height 44
paste input "USCMG0401117"
type input "USCMG0401117"
click at [1270, 466] on button "Search" at bounding box center [1308, 483] width 137 height 46
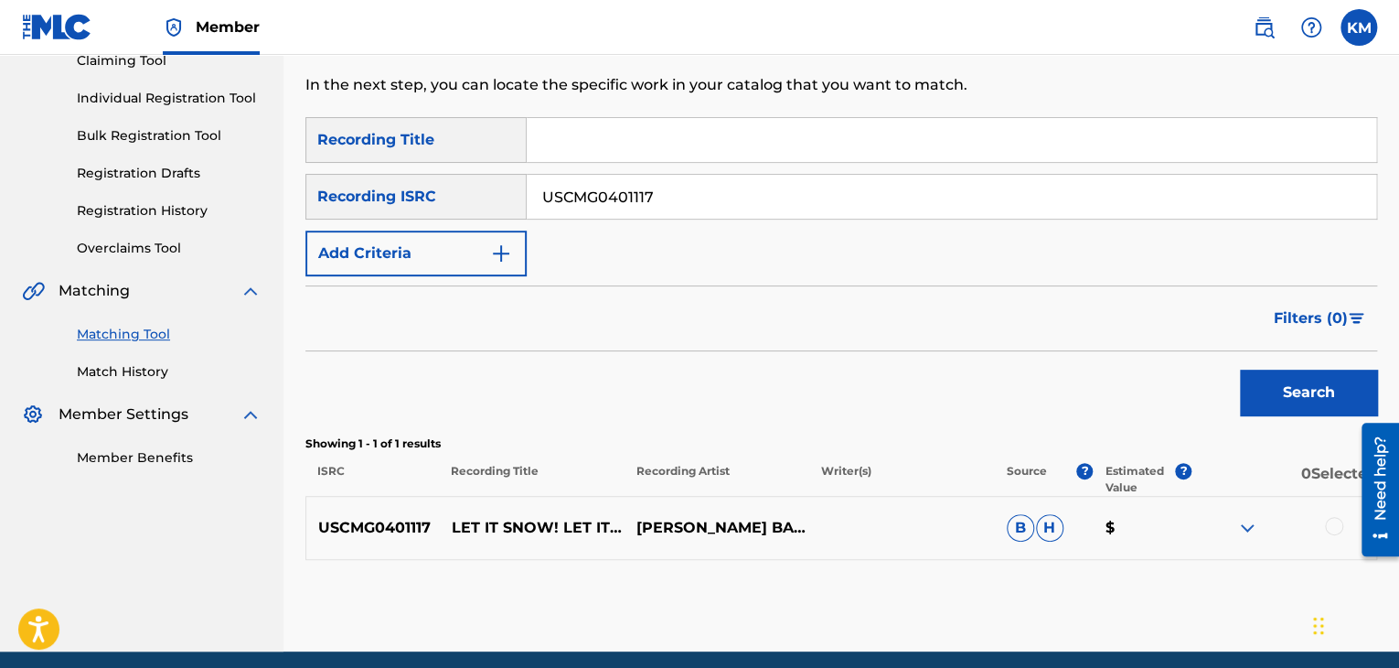
scroll to position [280, 0]
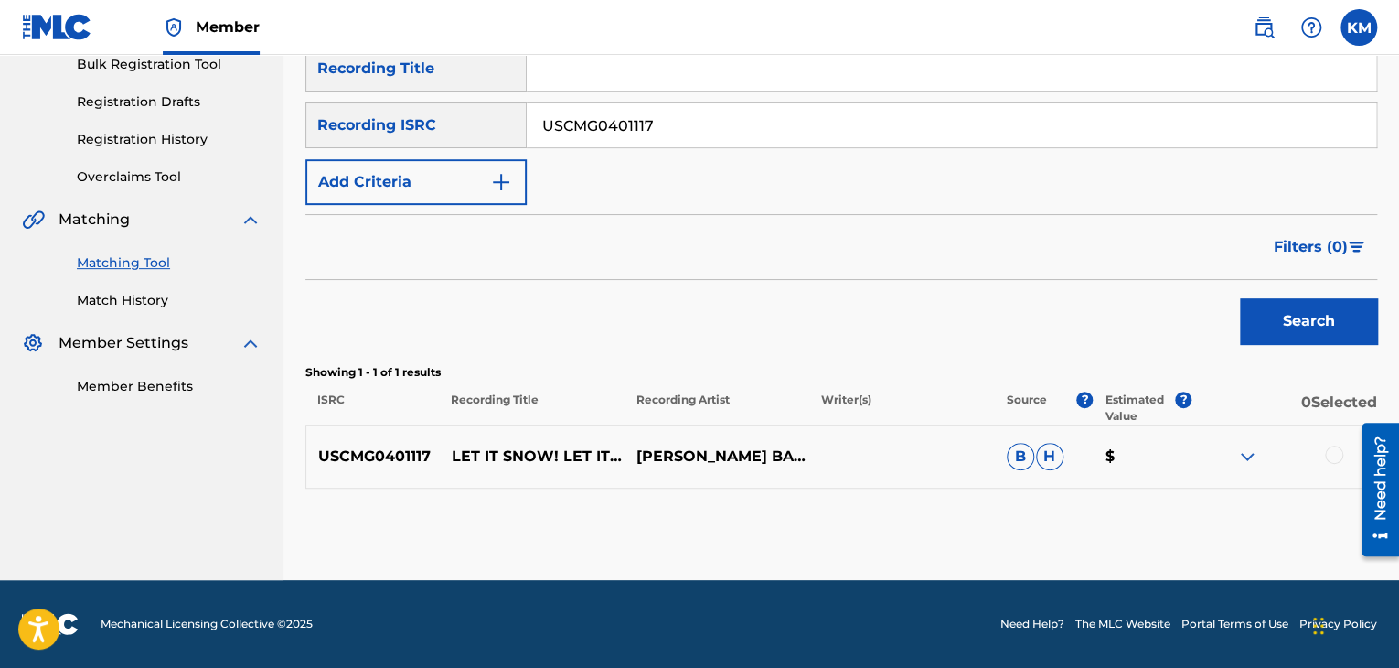
click at [1335, 446] on div at bounding box center [1334, 454] width 18 height 18
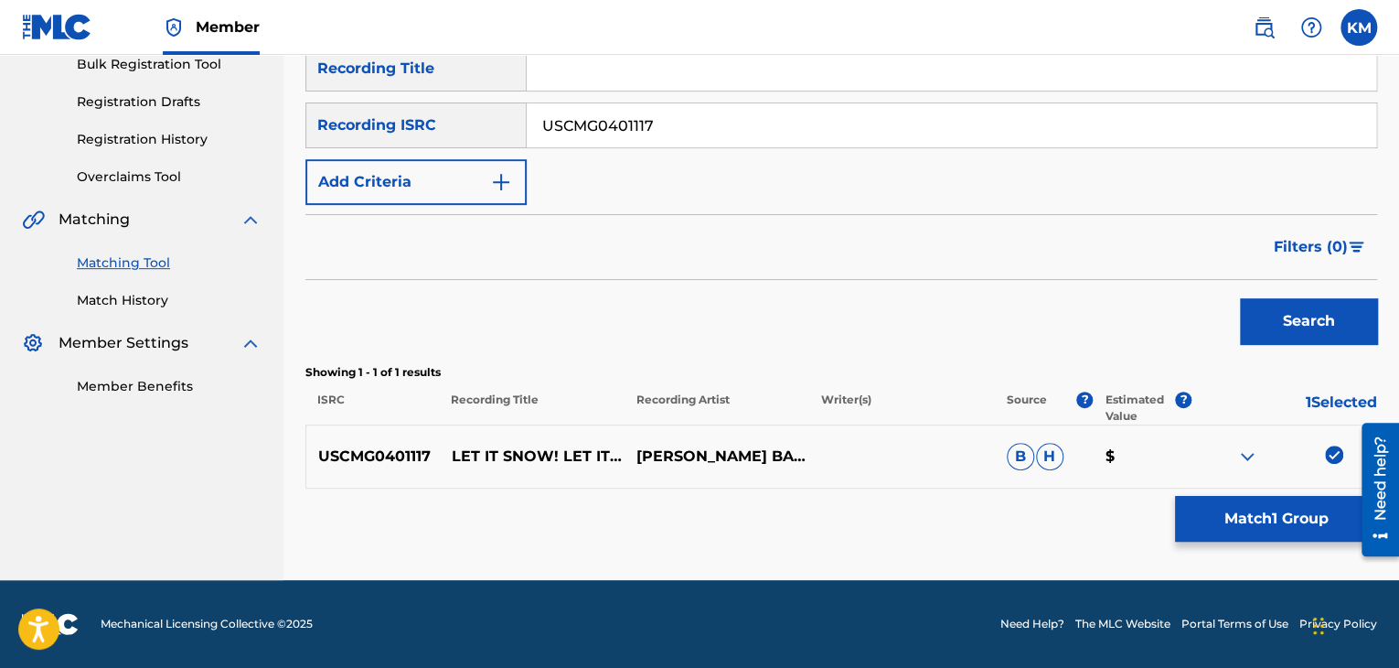
click at [1244, 491] on div "Matching Tool The Matching Tool allows Members to match sound recordings to wor…" at bounding box center [841, 200] width 1072 height 759
click at [1244, 513] on button "Match 1 Group" at bounding box center [1276, 519] width 202 height 46
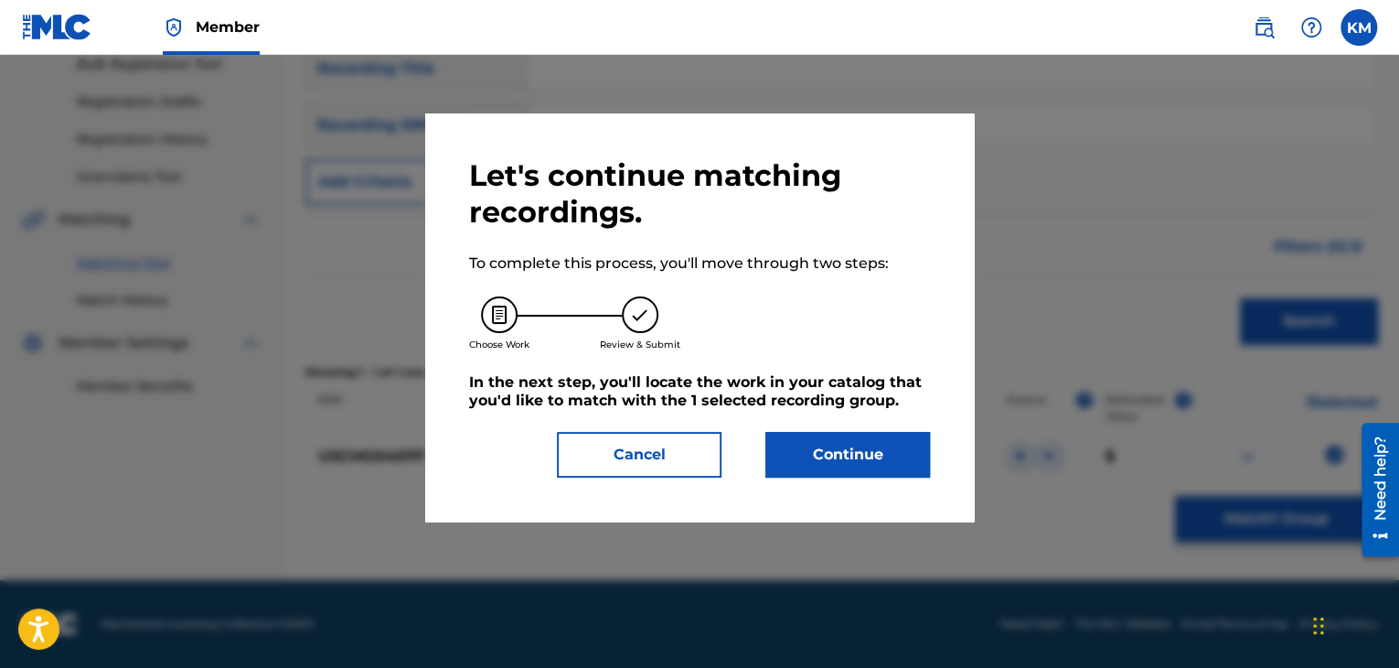
click at [835, 473] on button "Continue" at bounding box center [848, 455] width 165 height 46
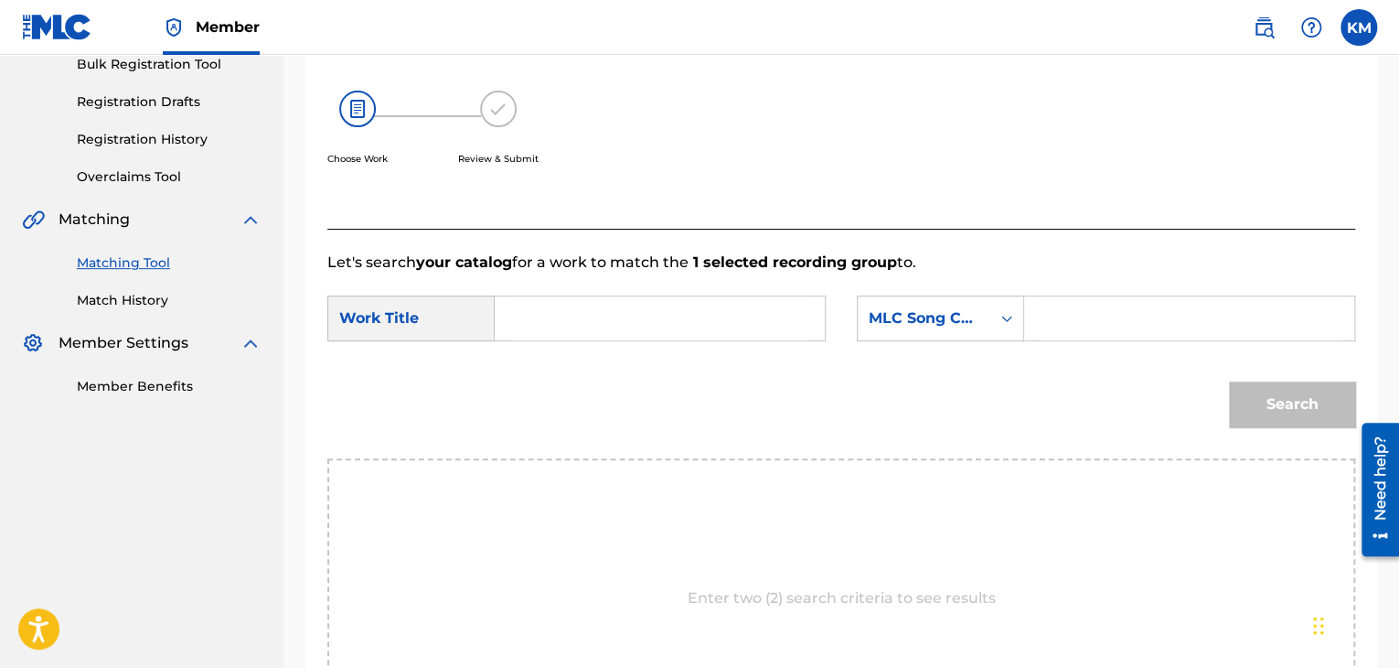
click at [582, 331] on input "Search Form" at bounding box center [659, 318] width 299 height 44
paste input "Let It Snow! Let It Snow! Let It Snow!"
type input "Let It Snow! Let It Snow! Let It Snow!"
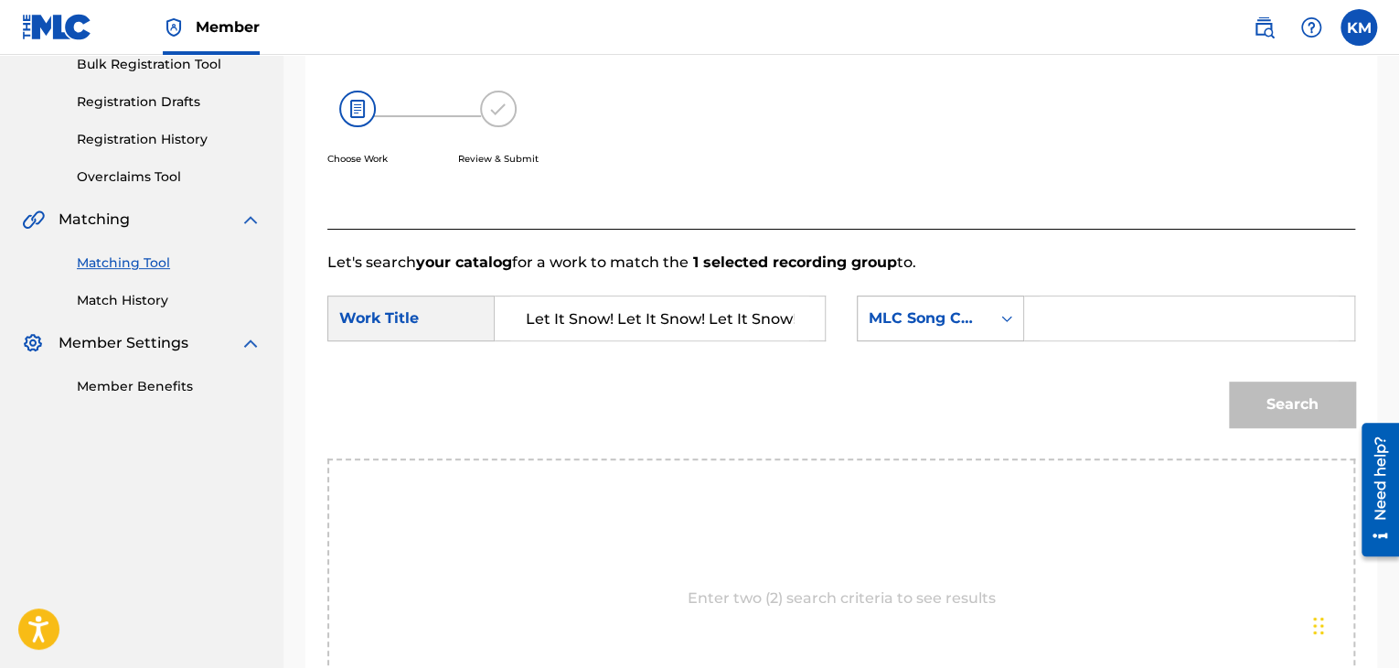
click at [1005, 316] on icon "Search Form" at bounding box center [1007, 318] width 18 height 18
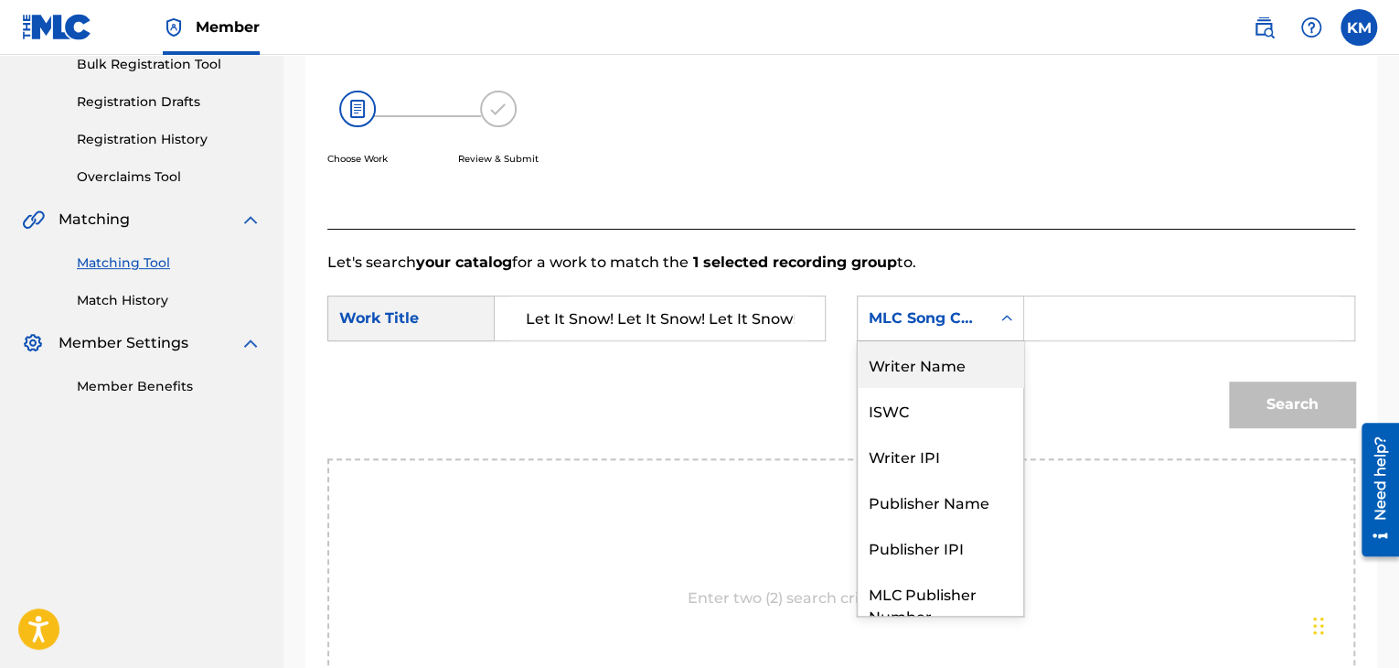
click at [991, 357] on div "Writer Name" at bounding box center [941, 364] width 166 height 46
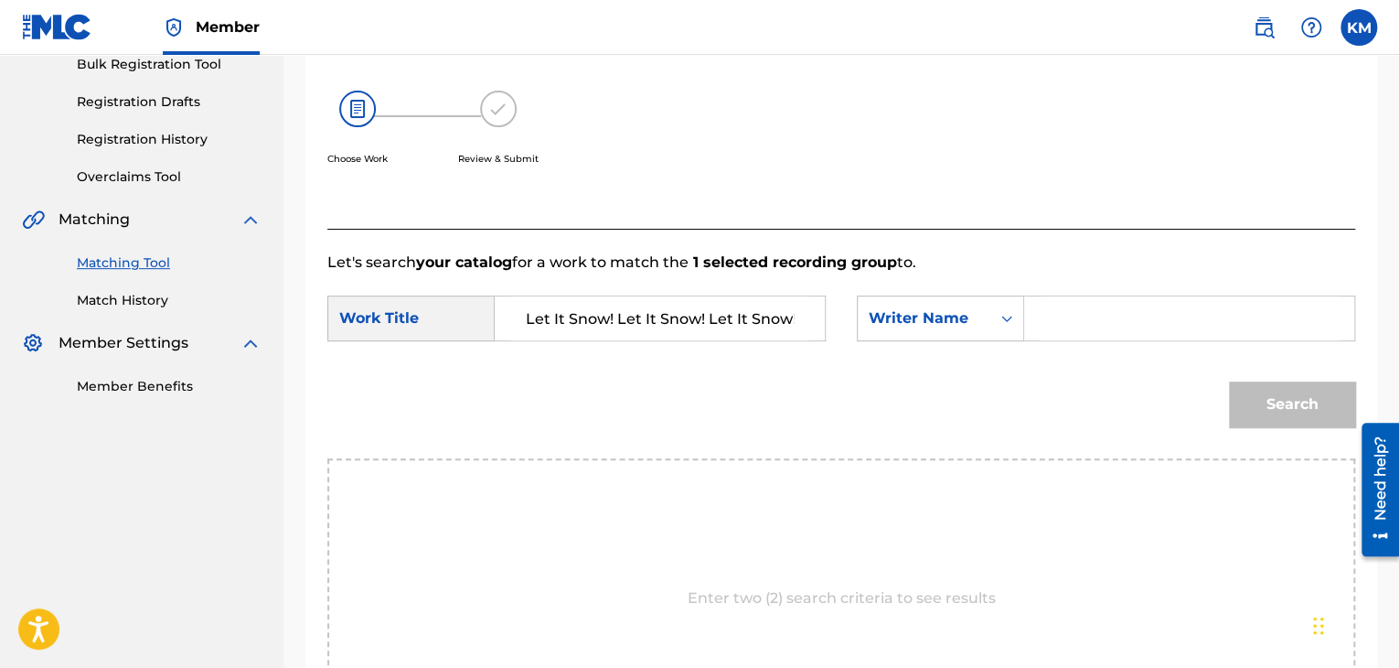
click at [1048, 323] on input "Search Form" at bounding box center [1189, 318] width 299 height 44
type input "[PERSON_NAME]"
click at [1256, 412] on button "Search" at bounding box center [1292, 404] width 126 height 46
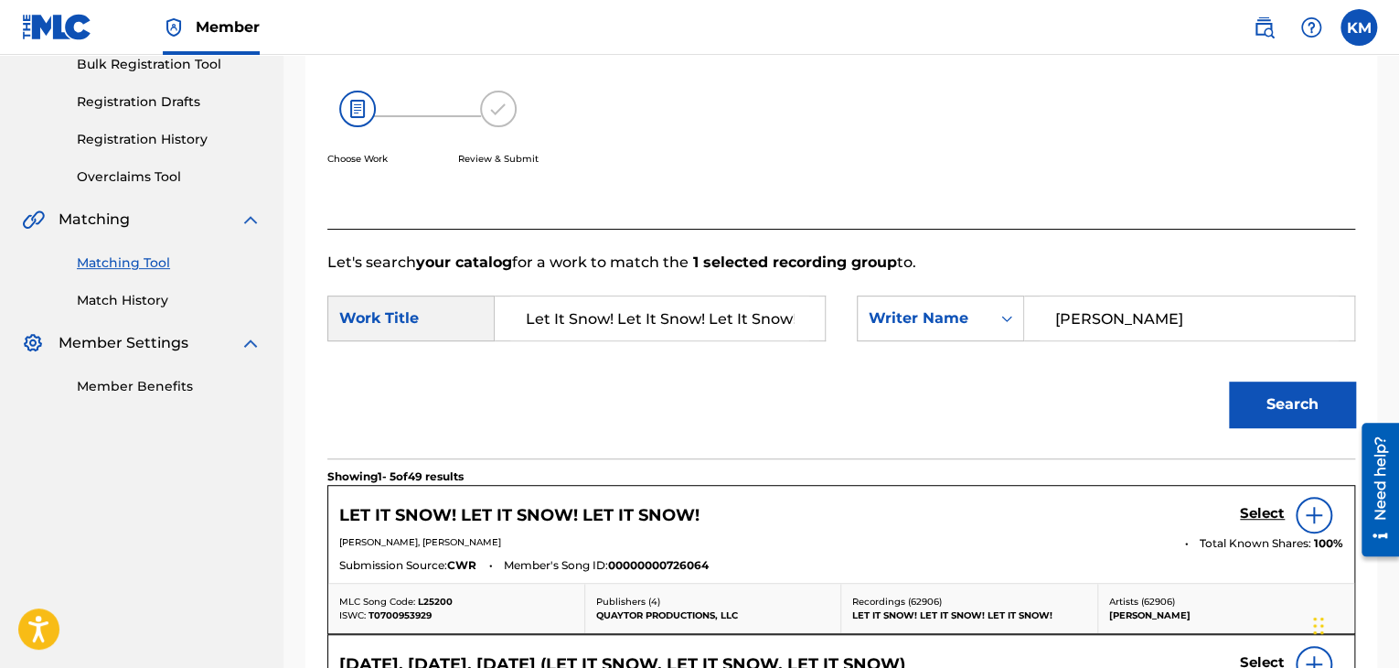
click at [1269, 512] on h5 "Select" at bounding box center [1262, 513] width 45 height 17
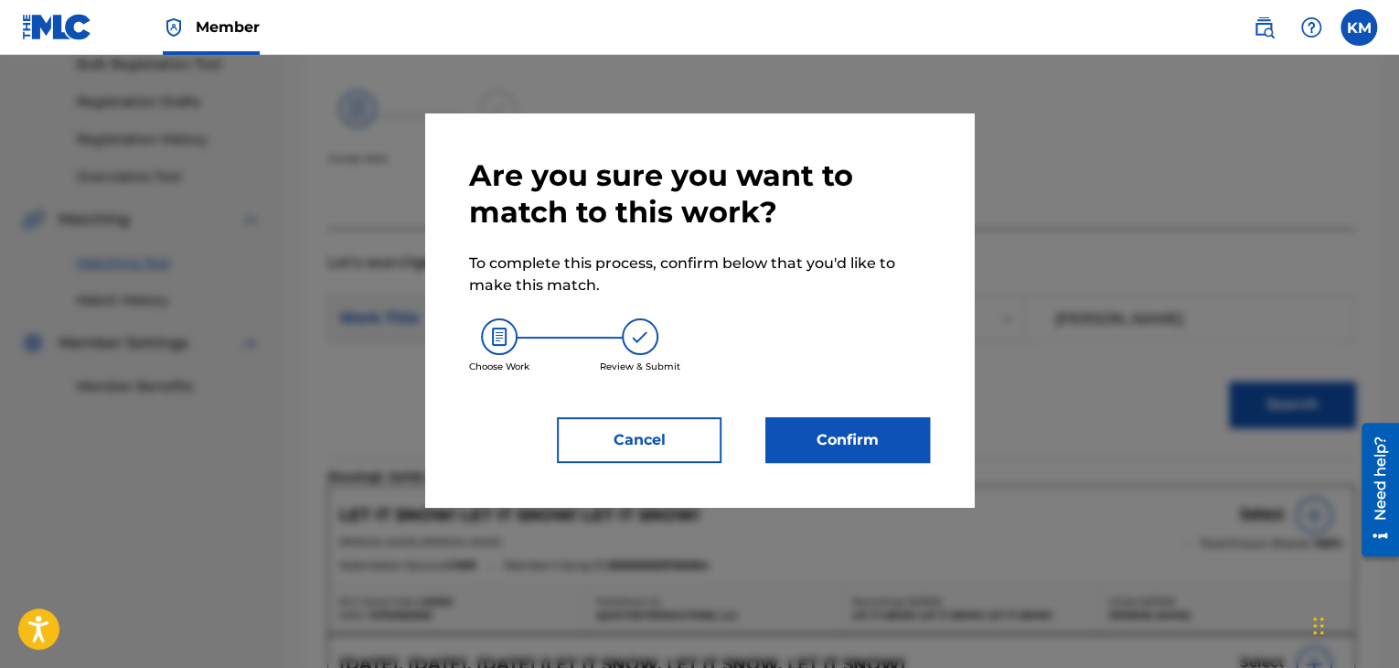
click at [824, 433] on button "Confirm" at bounding box center [848, 440] width 165 height 46
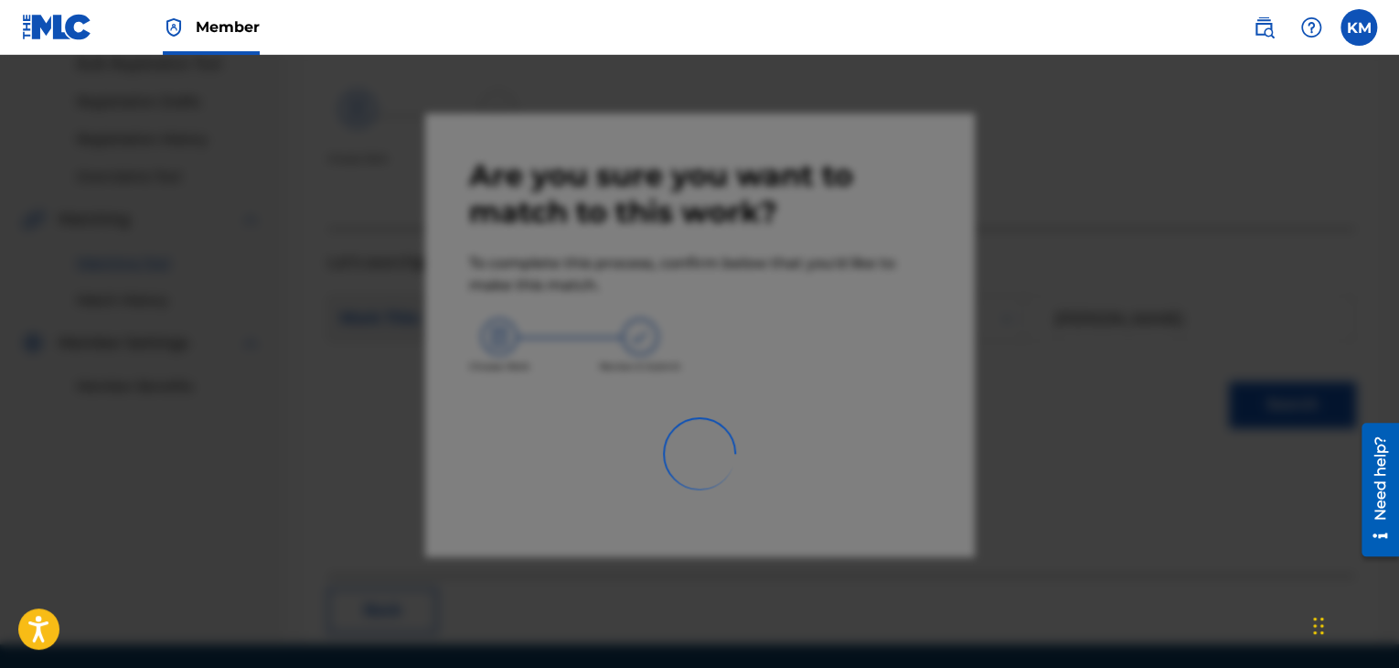
scroll to position [118, 0]
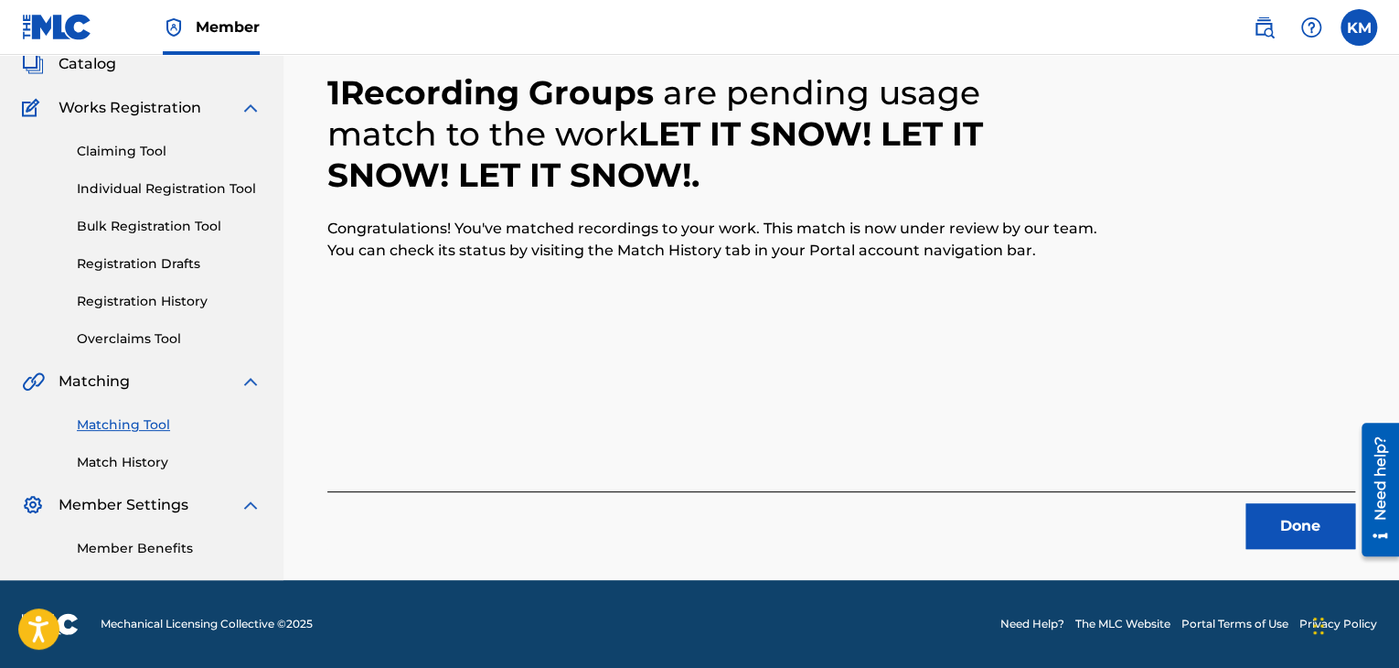
click at [1283, 544] on button "Done" at bounding box center [1301, 526] width 110 height 46
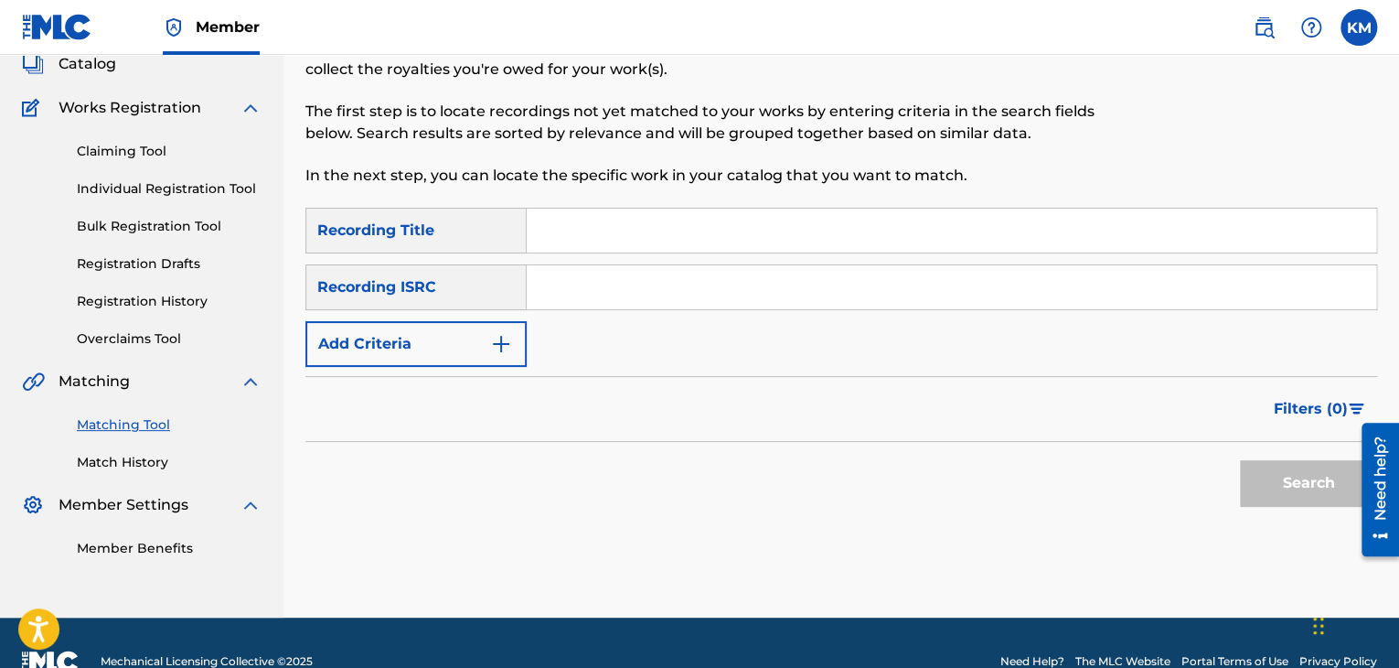
click at [584, 302] on input "Search Form" at bounding box center [952, 287] width 850 height 44
paste input "ZA56E1800124"
type input "ZA56E1800124"
click at [1291, 481] on button "Search" at bounding box center [1308, 483] width 137 height 46
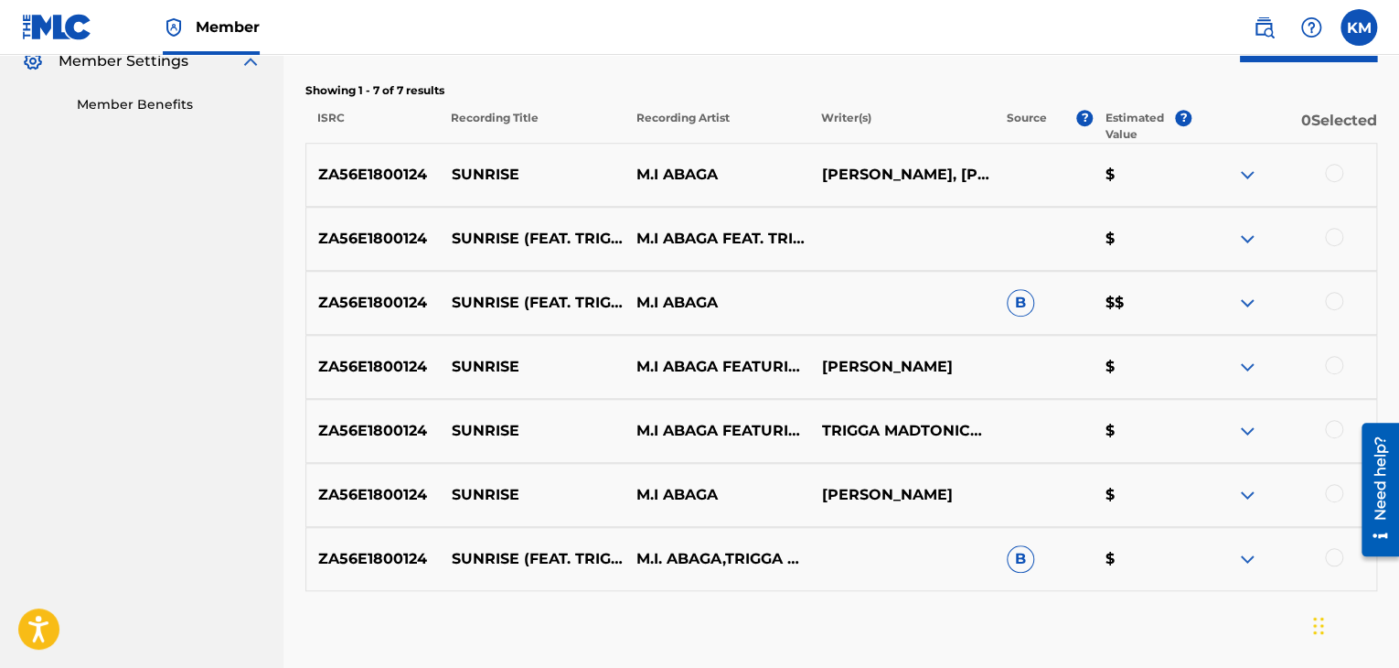
scroll to position [664, 0]
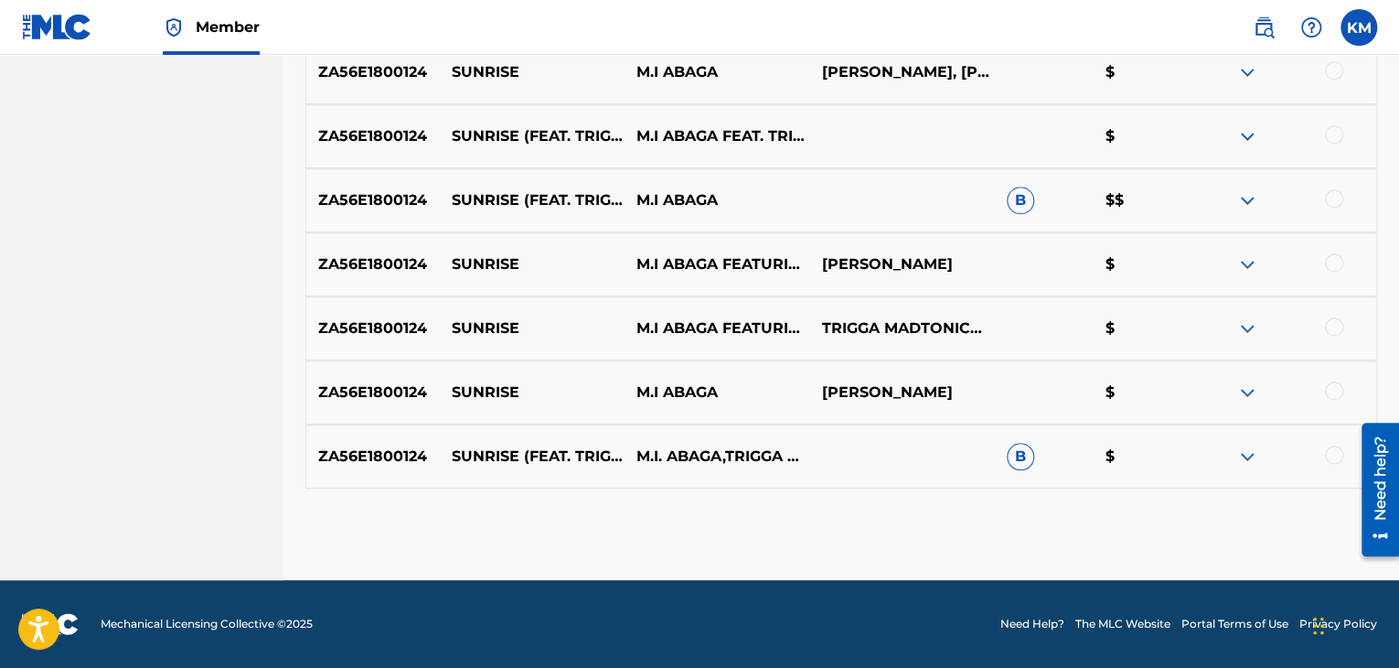
click at [1332, 457] on div at bounding box center [1334, 454] width 18 height 18
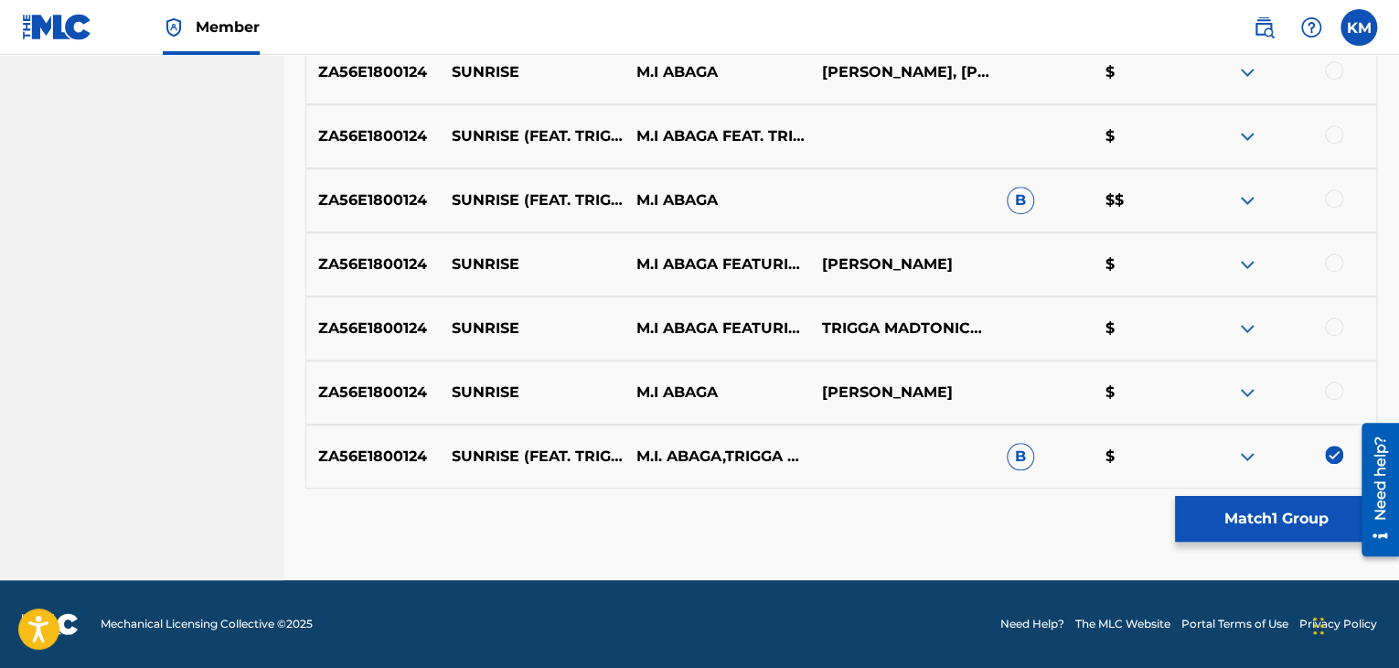
click at [1329, 396] on div at bounding box center [1334, 390] width 18 height 18
click at [1327, 326] on div at bounding box center [1334, 326] width 18 height 18
click at [1333, 257] on div at bounding box center [1334, 262] width 18 height 18
click at [1337, 194] on div at bounding box center [1334, 198] width 18 height 18
click at [1337, 133] on div at bounding box center [1334, 134] width 18 height 18
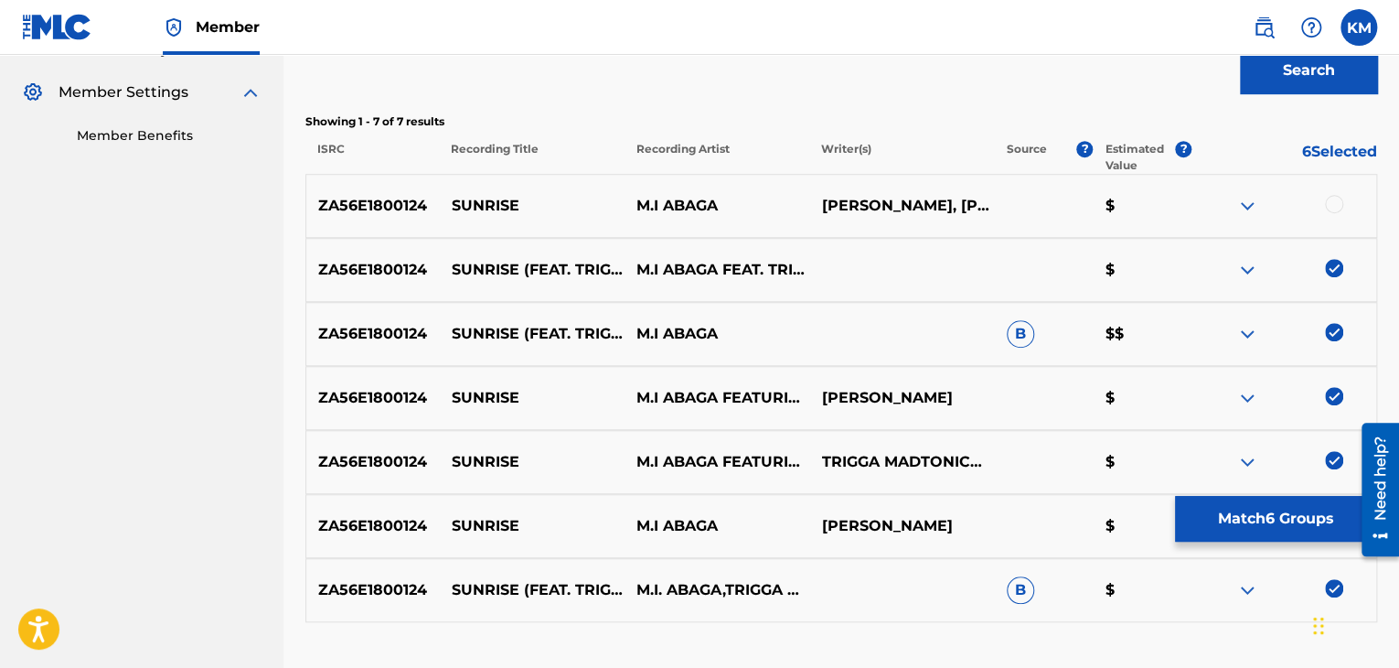
scroll to position [481, 0]
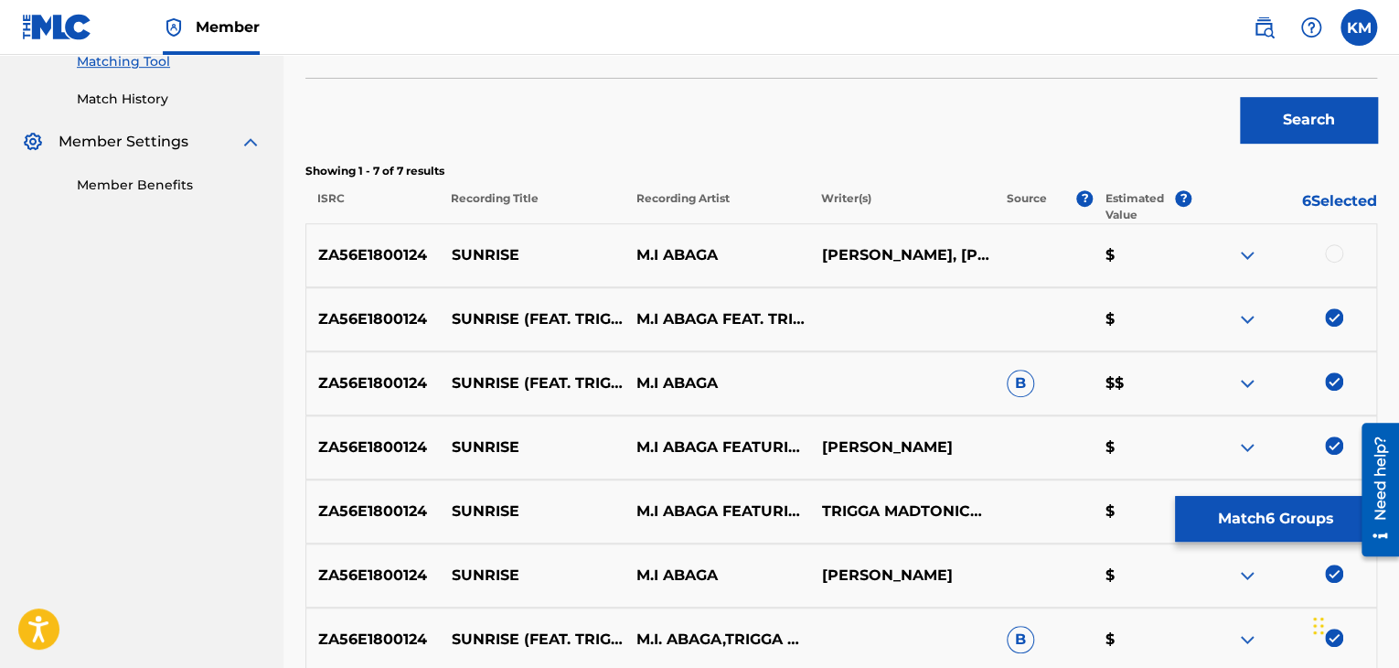
click at [1337, 246] on div at bounding box center [1334, 253] width 18 height 18
click at [1275, 524] on button "Match 7 Groups" at bounding box center [1276, 519] width 202 height 46
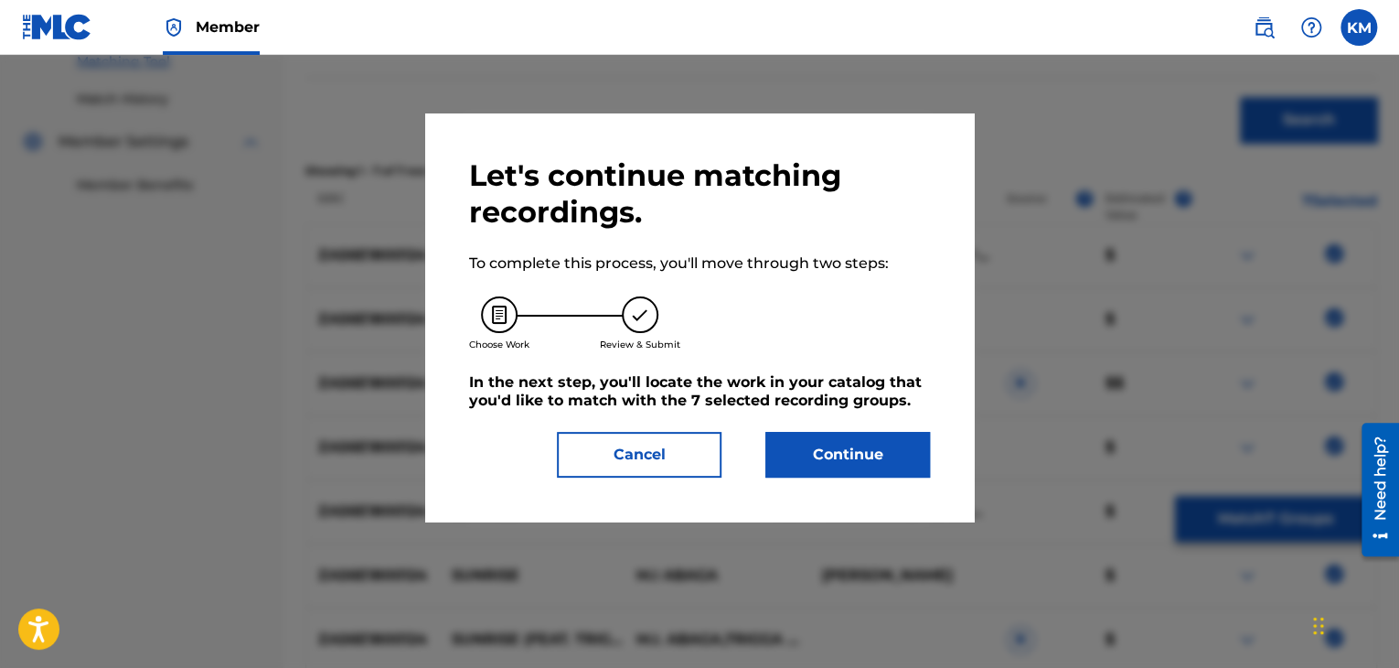
click at [854, 441] on button "Continue" at bounding box center [848, 455] width 165 height 46
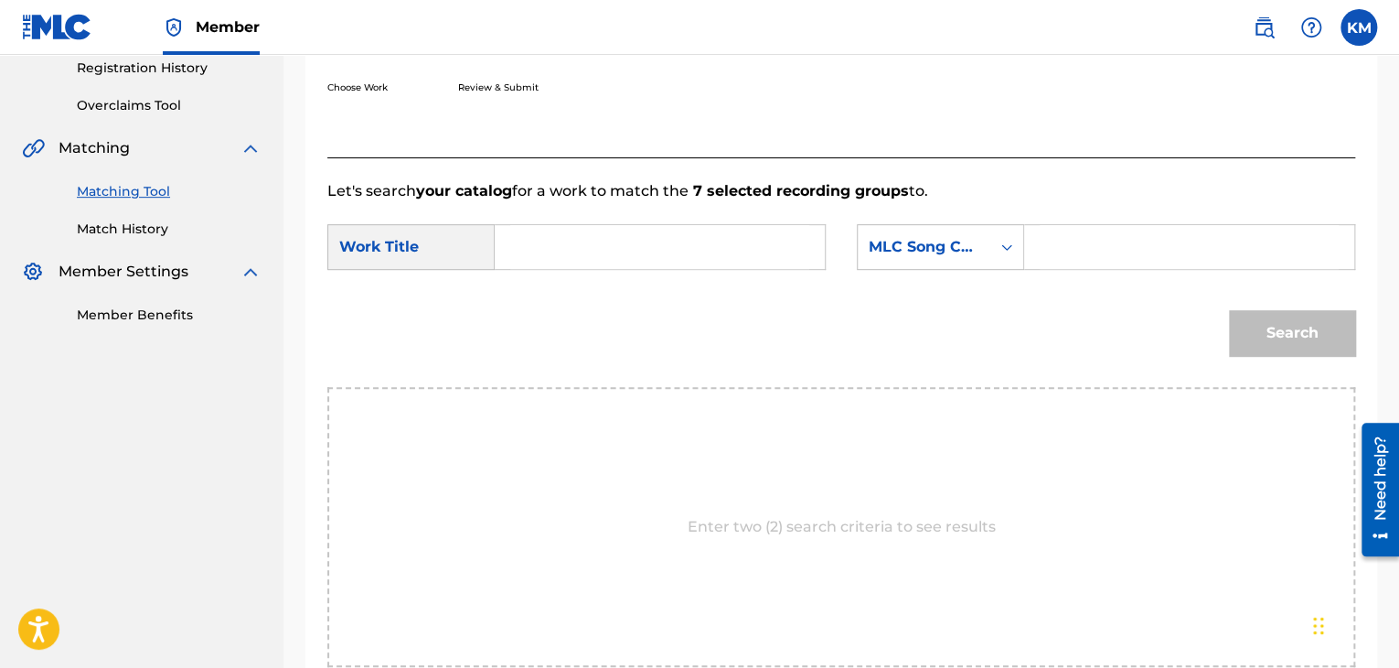
scroll to position [207, 0]
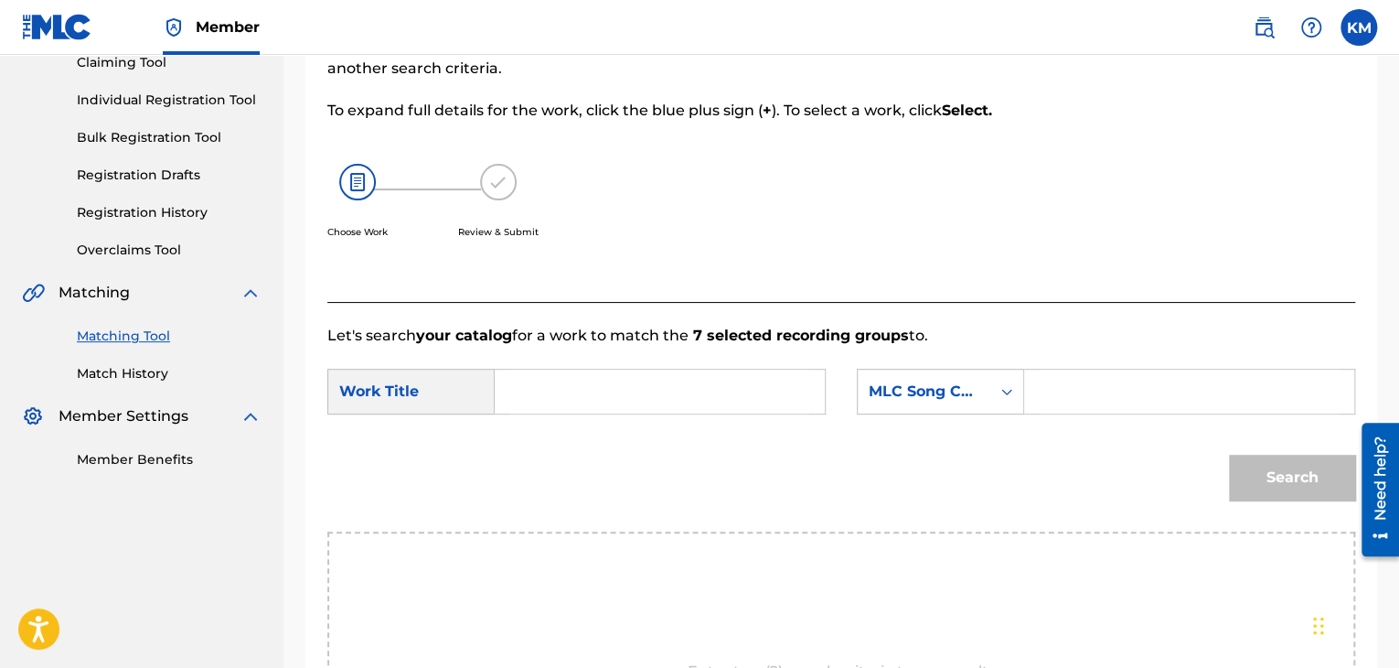
click at [570, 391] on input "Search Form" at bounding box center [659, 391] width 299 height 44
paste input "Sunrise (feat. Trigga Madtonic)"
type input "Sunrise (feat. Trigga Madtonic)"
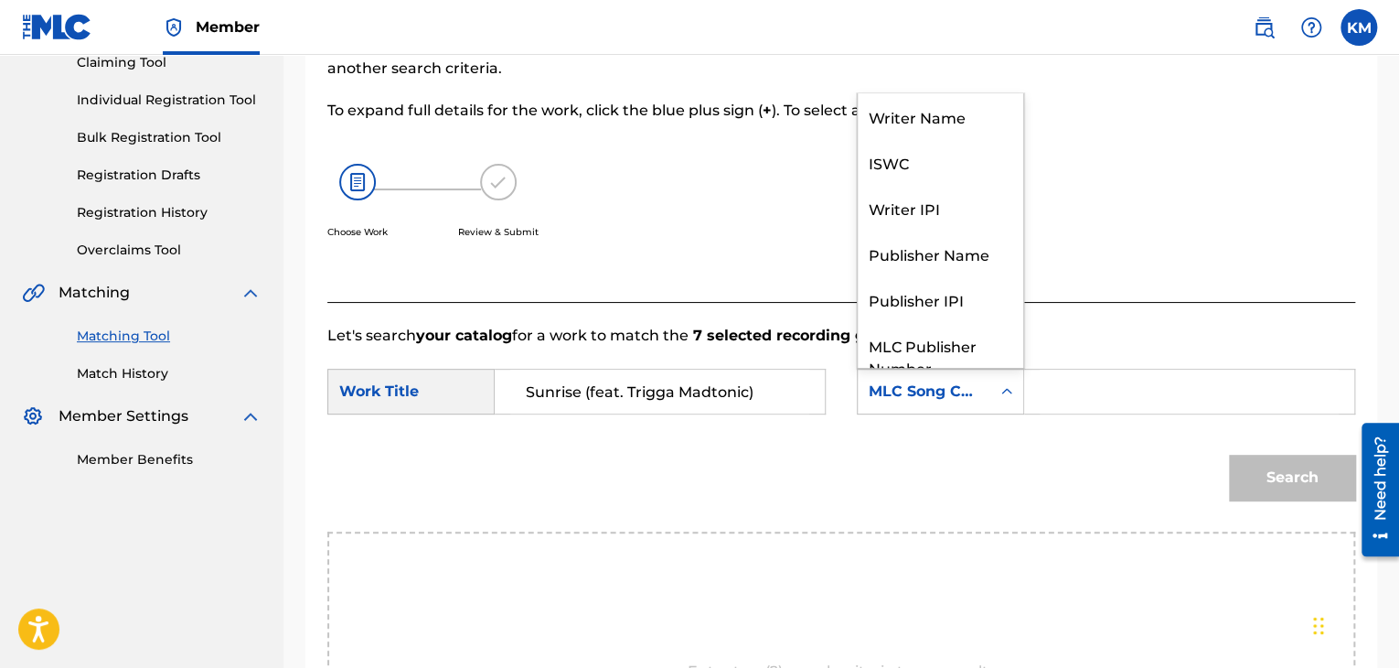
click at [1010, 393] on icon "Search Form" at bounding box center [1007, 391] width 18 height 18
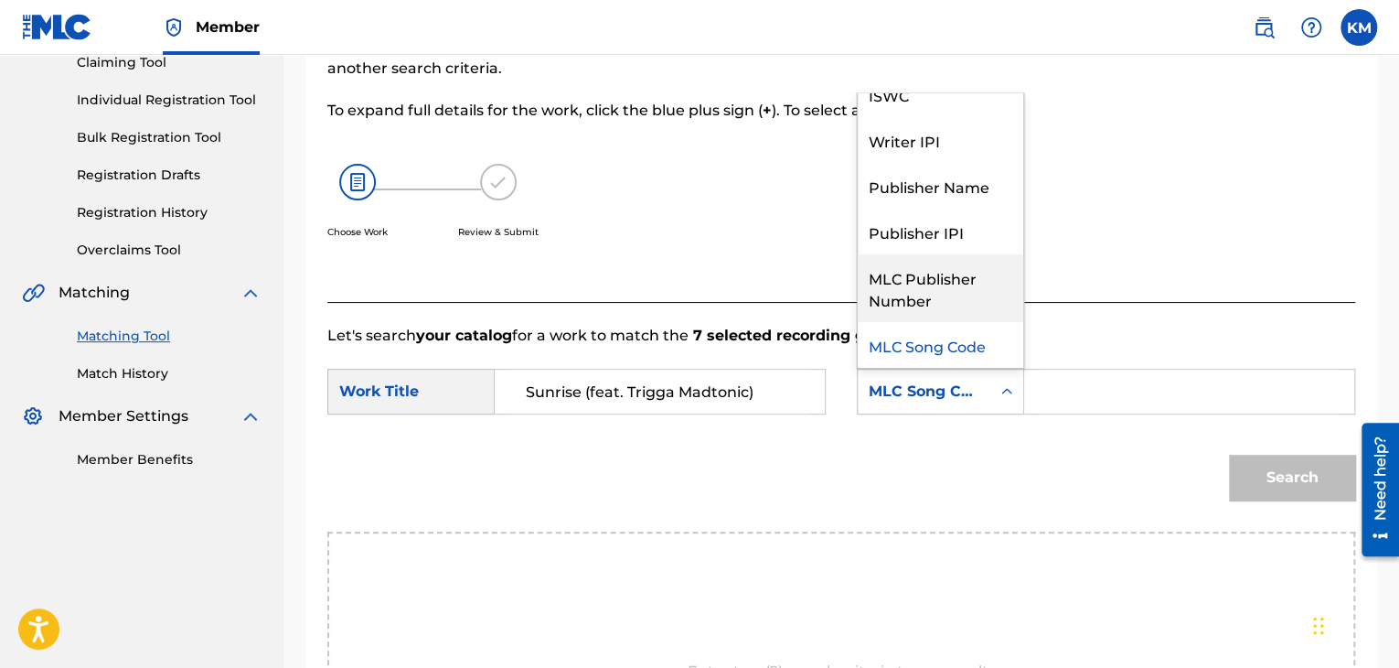
scroll to position [0, 0]
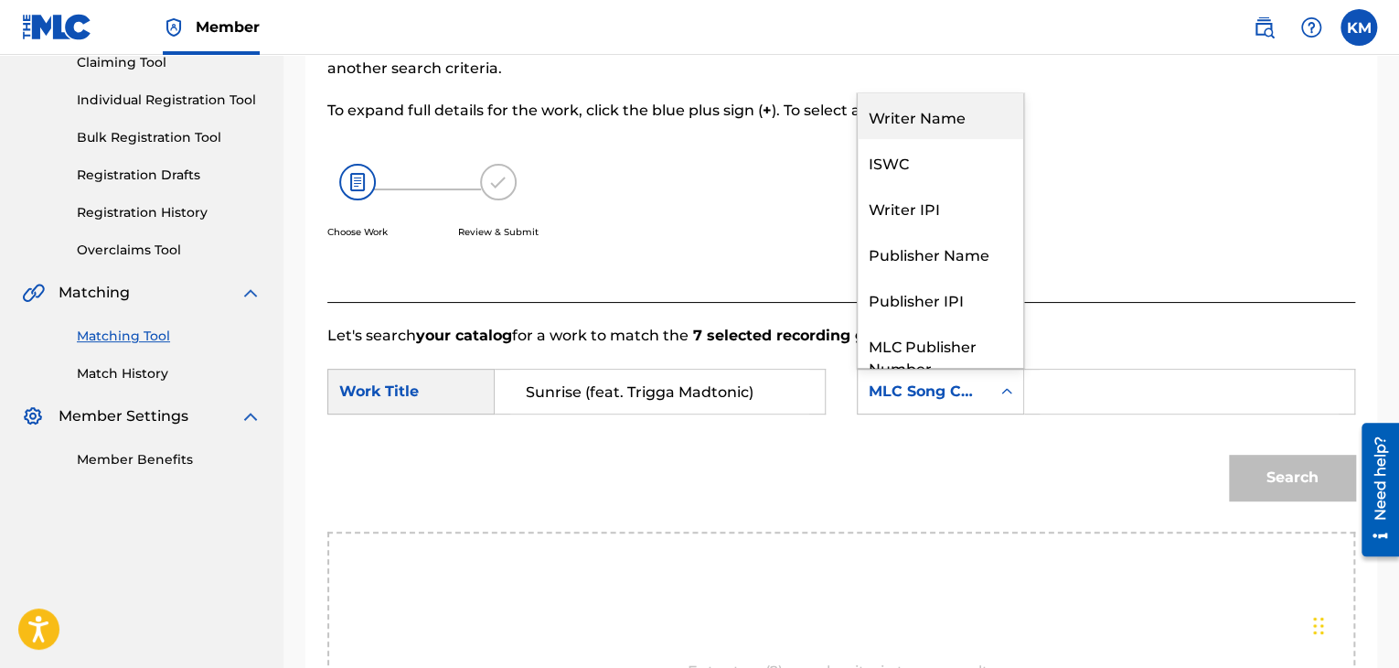
click at [944, 113] on div "Writer Name" at bounding box center [941, 116] width 166 height 46
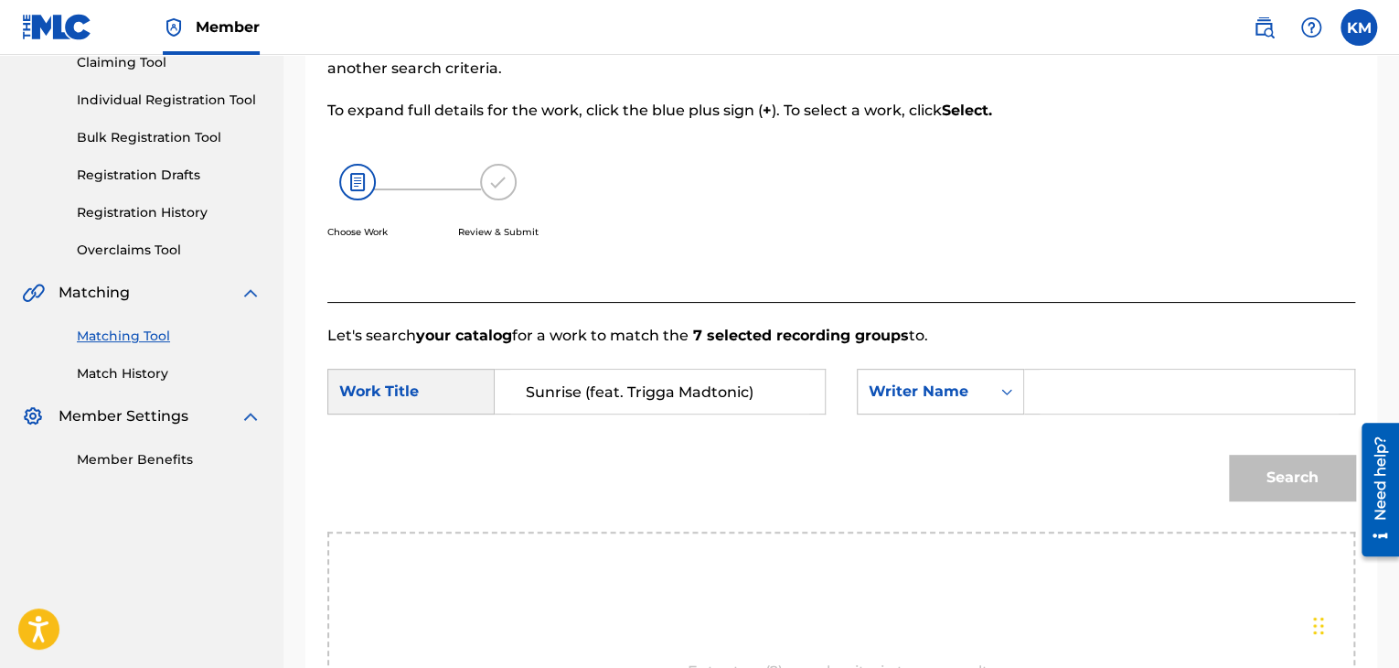
click at [1043, 383] on input "Search Form" at bounding box center [1189, 391] width 299 height 44
paste input "[PERSON_NAME]"
click at [1258, 466] on button "Search" at bounding box center [1292, 478] width 126 height 46
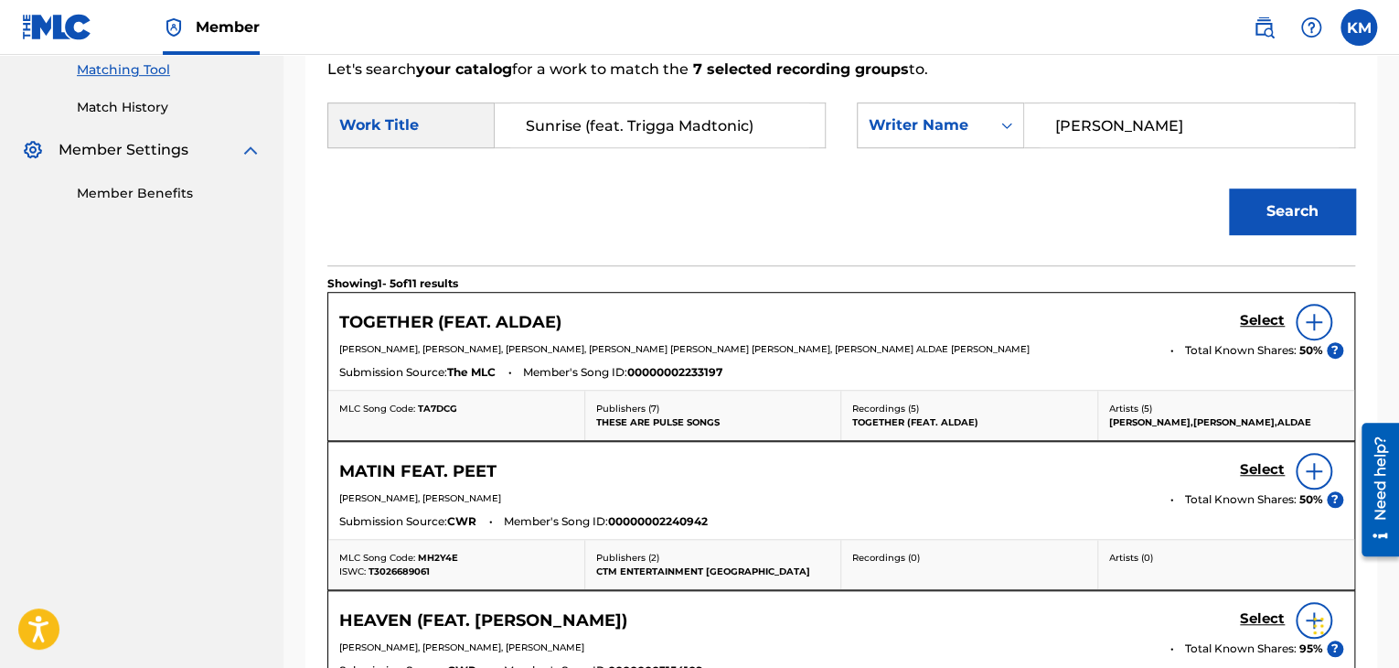
scroll to position [359, 0]
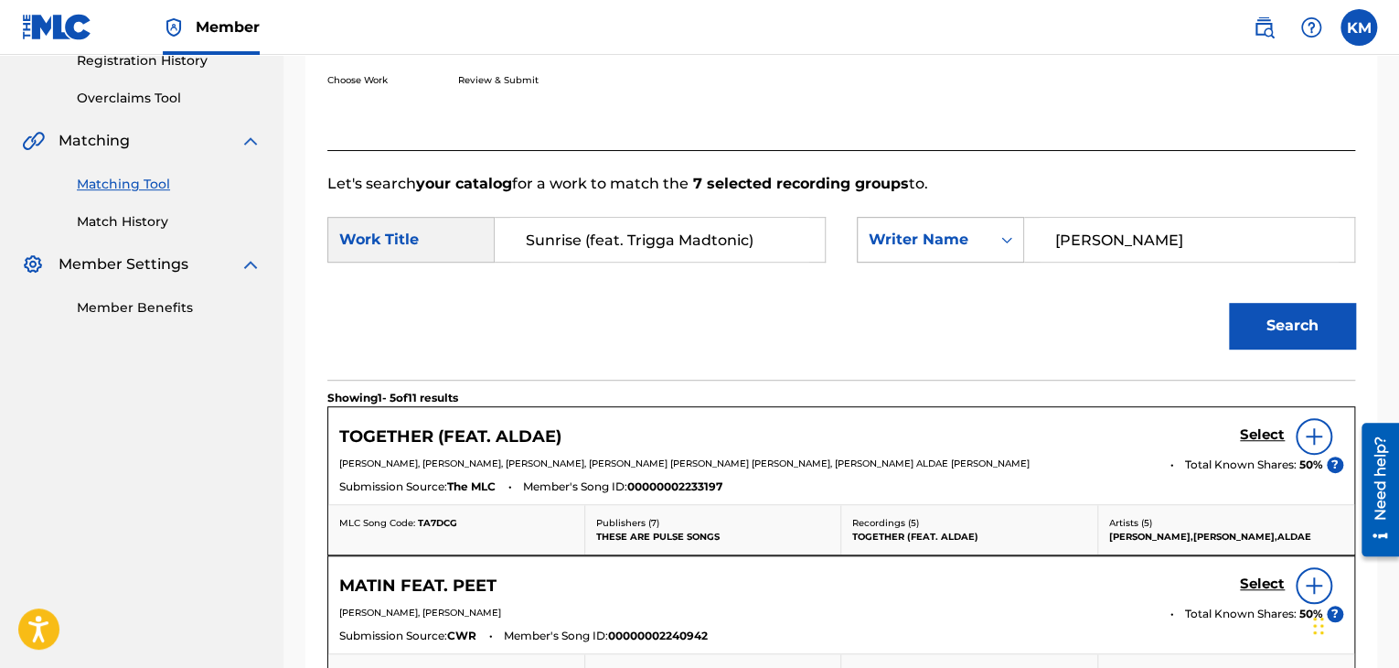
drag, startPoint x: 1108, startPoint y: 239, endPoint x: 982, endPoint y: 239, distance: 126.2
click at [982, 239] on div "SearchWithCriteria21ae50ff-3e7e-487a-b611-4fea878f7f82 Writer Name [PERSON_NAME]" at bounding box center [1106, 240] width 498 height 46
paste input "Abaga"
click at [1270, 336] on button "Search" at bounding box center [1292, 326] width 126 height 46
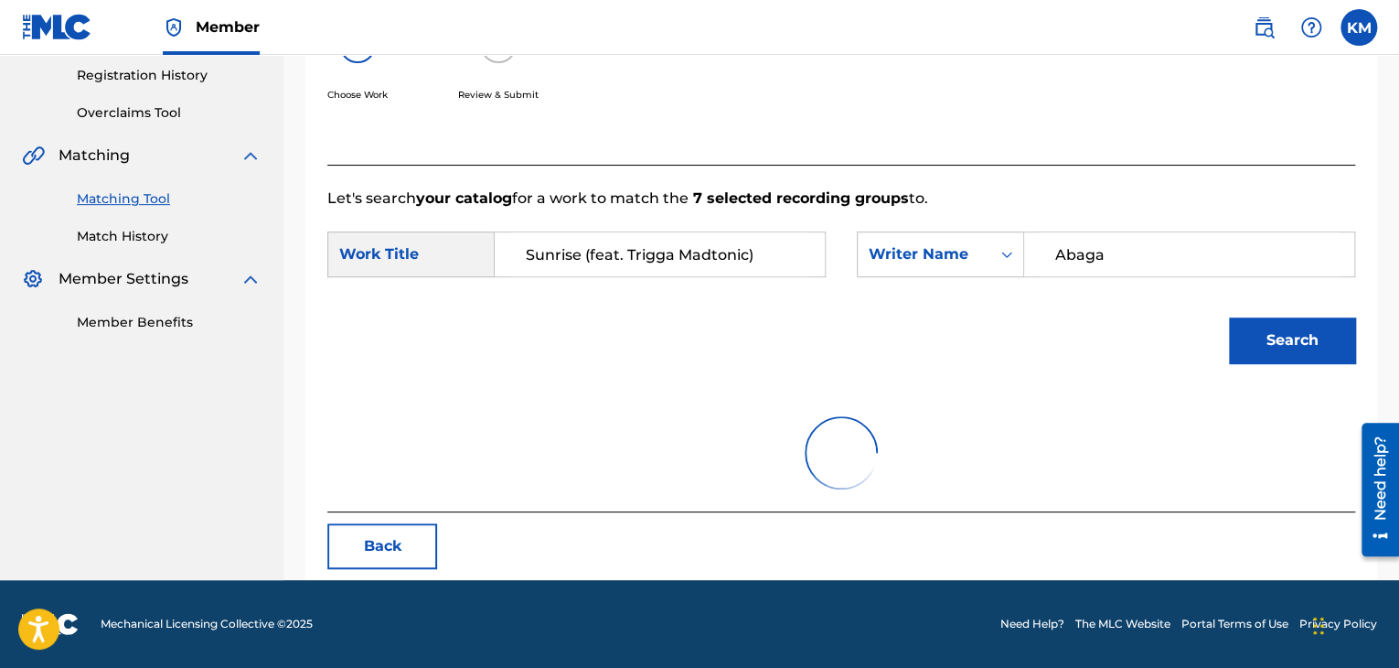
scroll to position [265, 0]
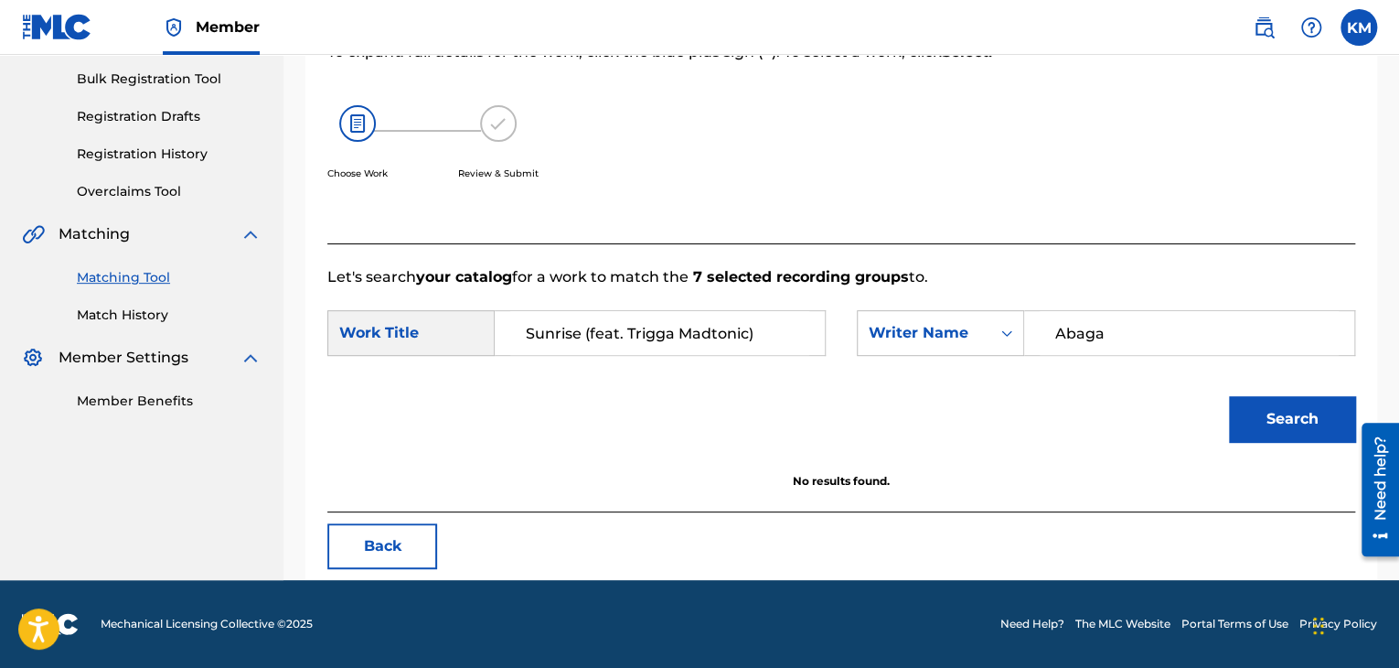
click at [1266, 410] on button "Search" at bounding box center [1292, 419] width 126 height 46
drag, startPoint x: 1123, startPoint y: 323, endPoint x: 994, endPoint y: 347, distance: 131.1
click at [994, 347] on div "SearchWithCriteria21ae50ff-3e7e-487a-b611-4fea878f7f82 Writer Name [PERSON_NAME]" at bounding box center [1106, 333] width 498 height 46
paste input "[PERSON_NAME]"
type input "[PERSON_NAME]"
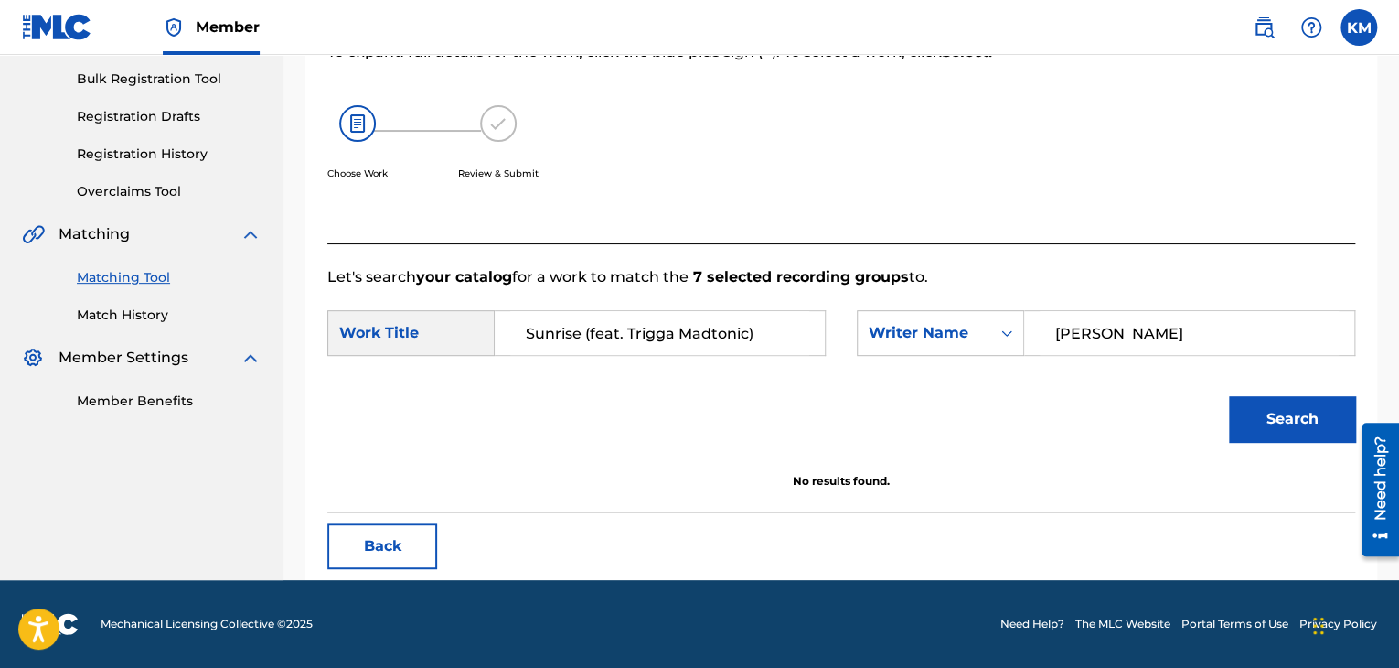
click at [1271, 415] on button "Search" at bounding box center [1292, 419] width 126 height 46
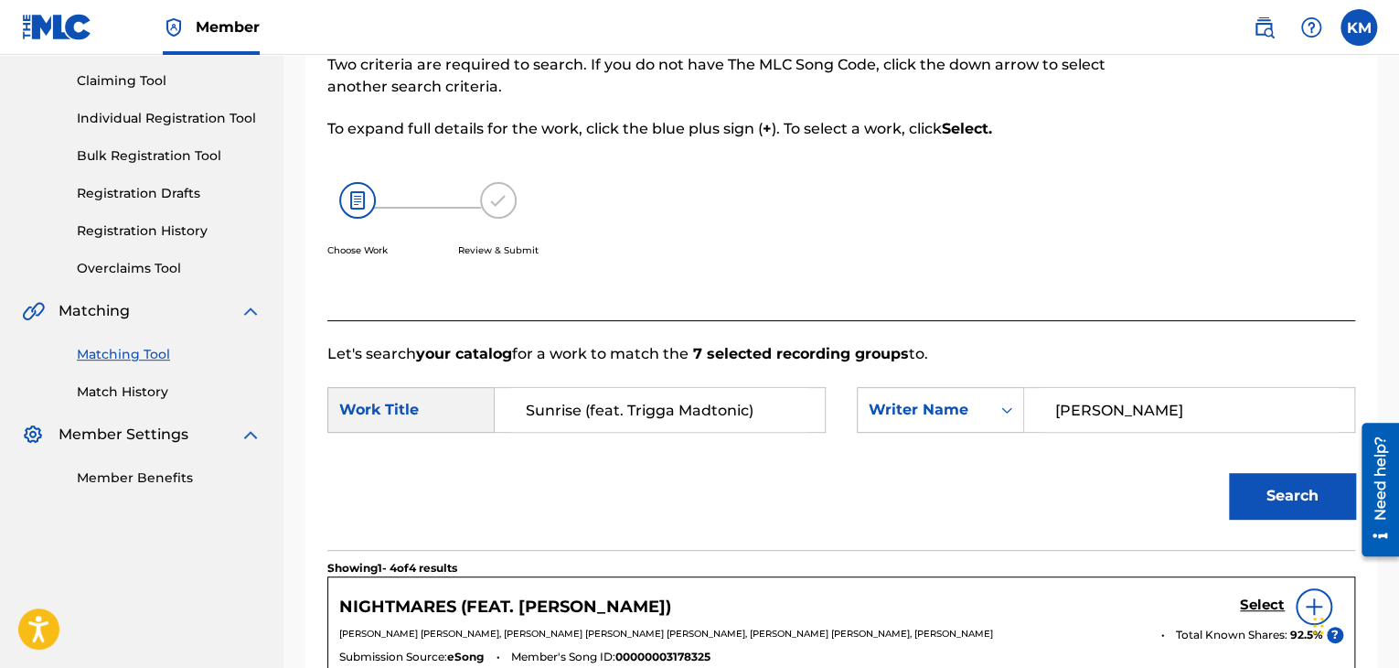
scroll to position [366, 0]
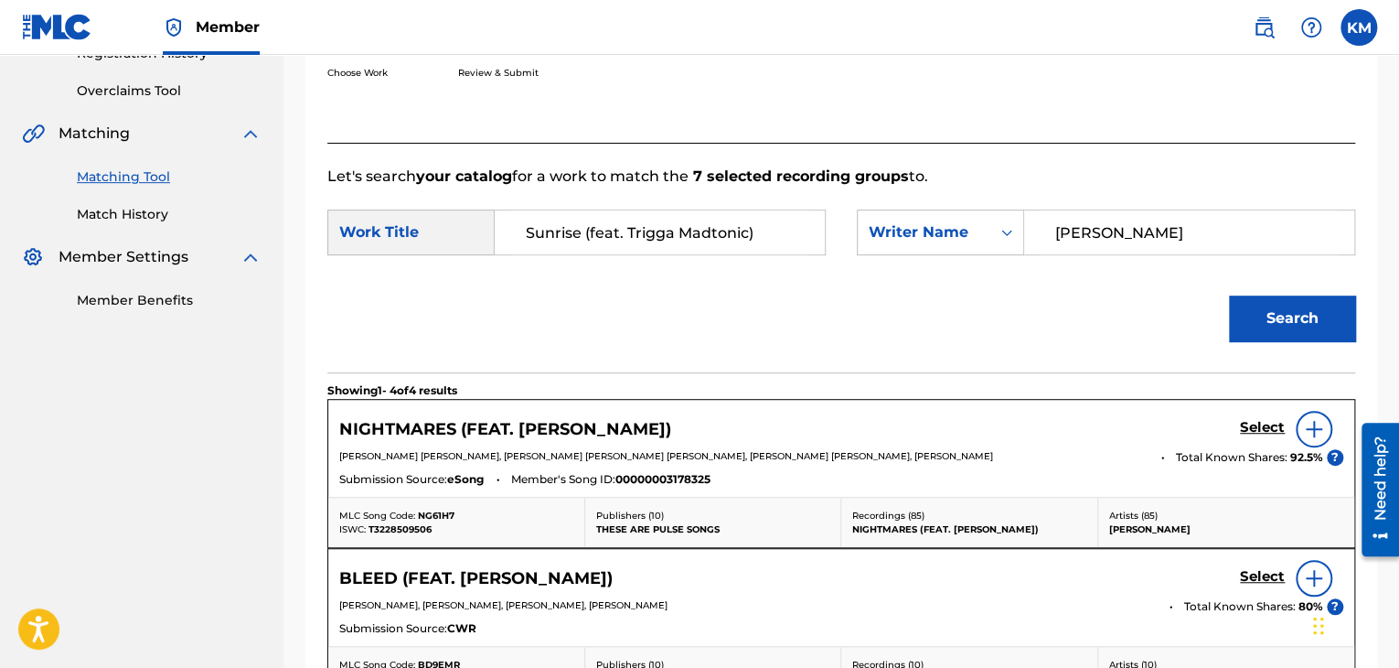
click at [139, 209] on link "Match History" at bounding box center [169, 214] width 185 height 19
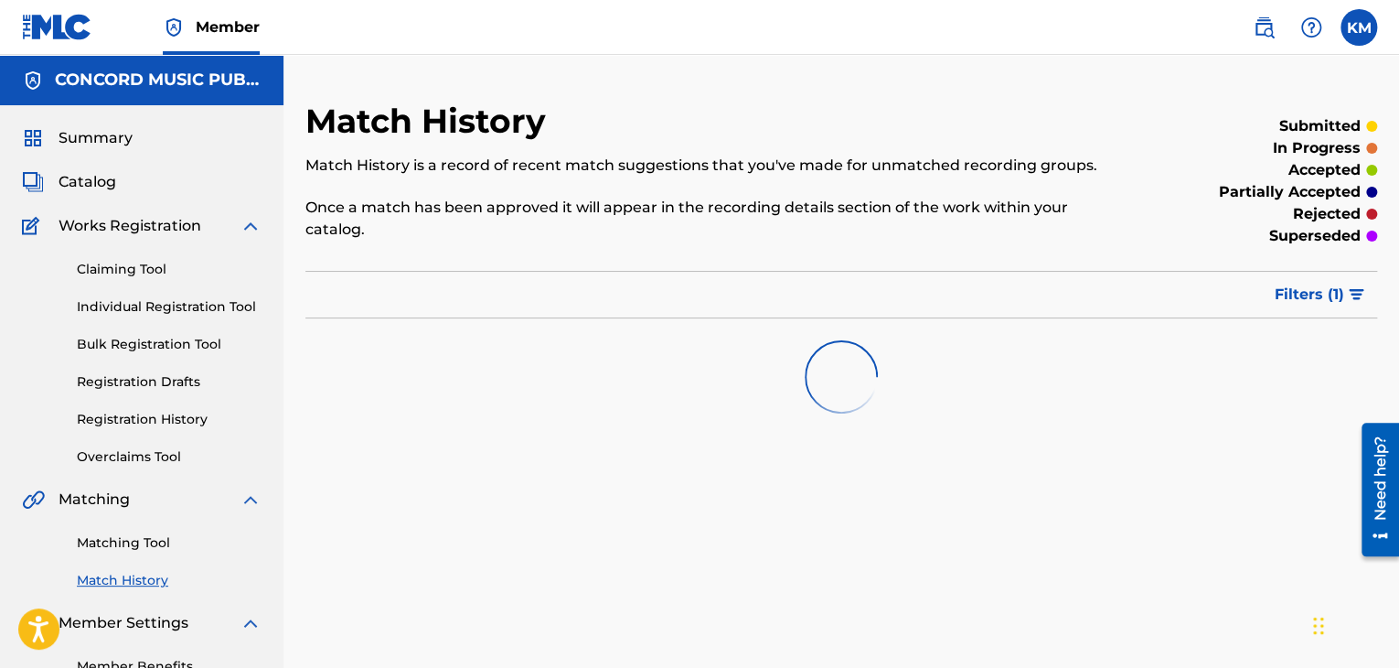
click at [140, 537] on link "Matching Tool" at bounding box center [169, 542] width 185 height 19
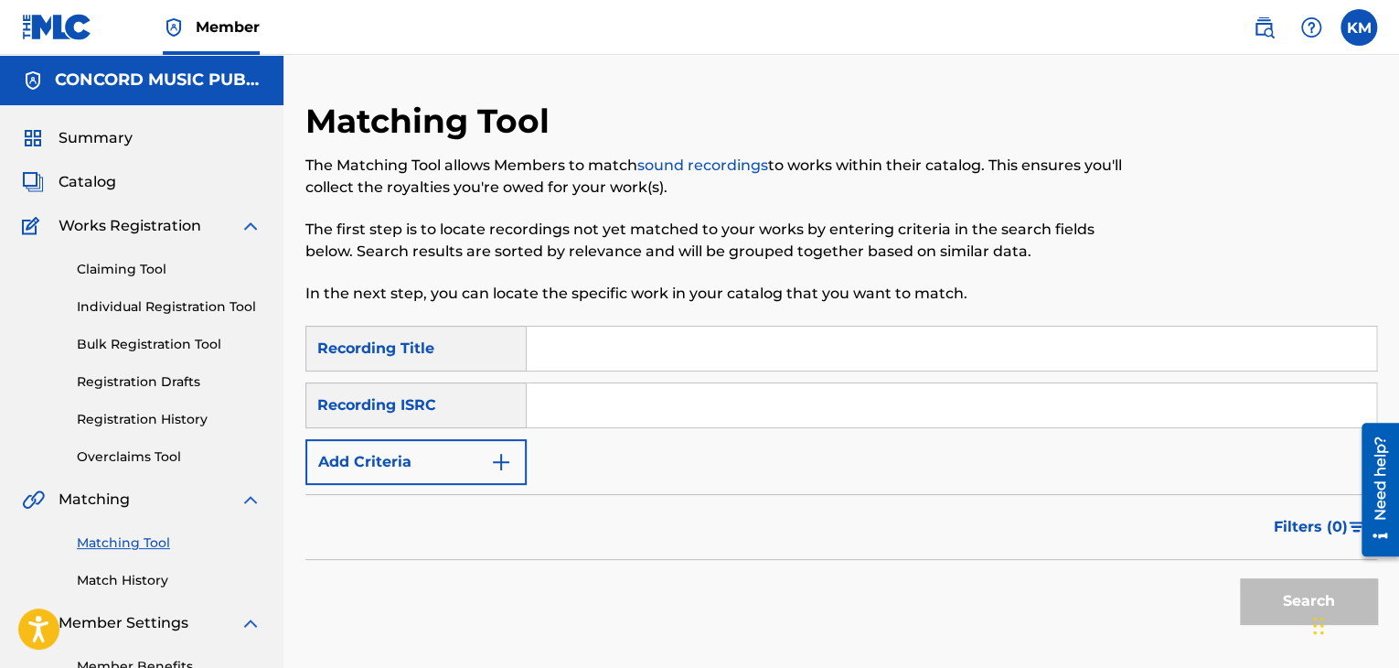
paste input "DEB339859102"
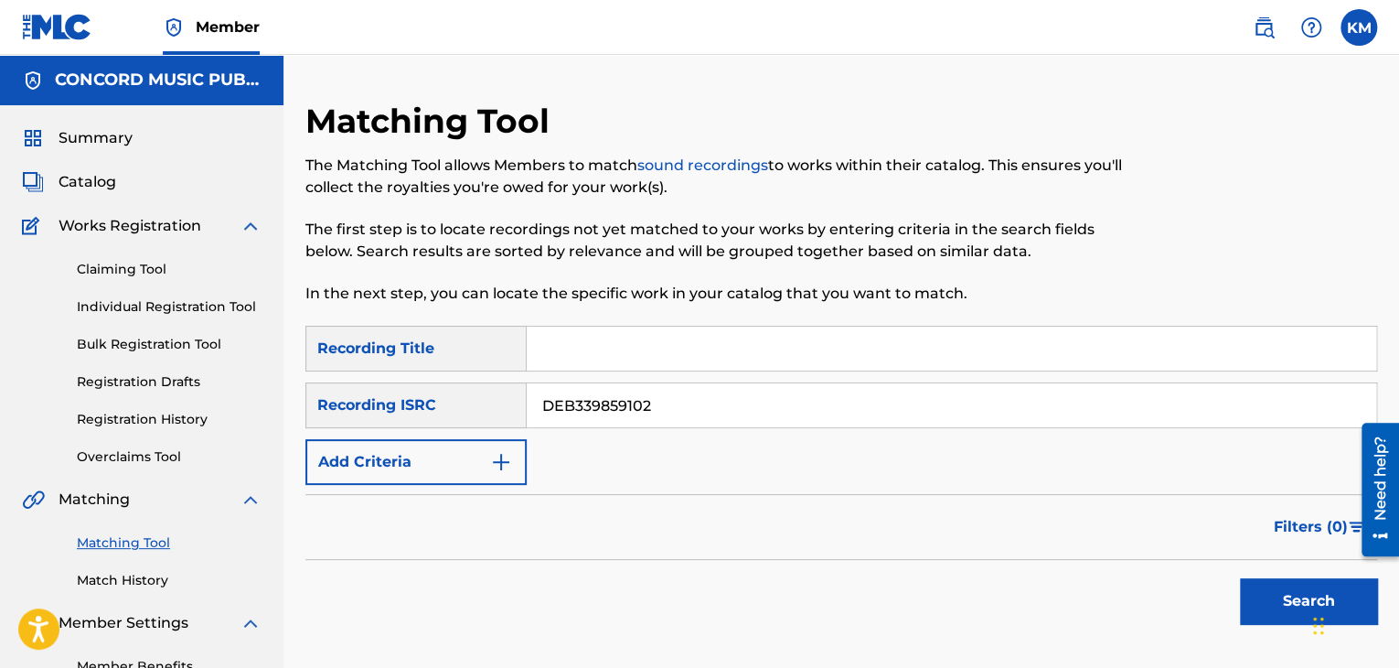
type input "DEB339859102"
click at [1275, 583] on button "Search" at bounding box center [1308, 601] width 137 height 46
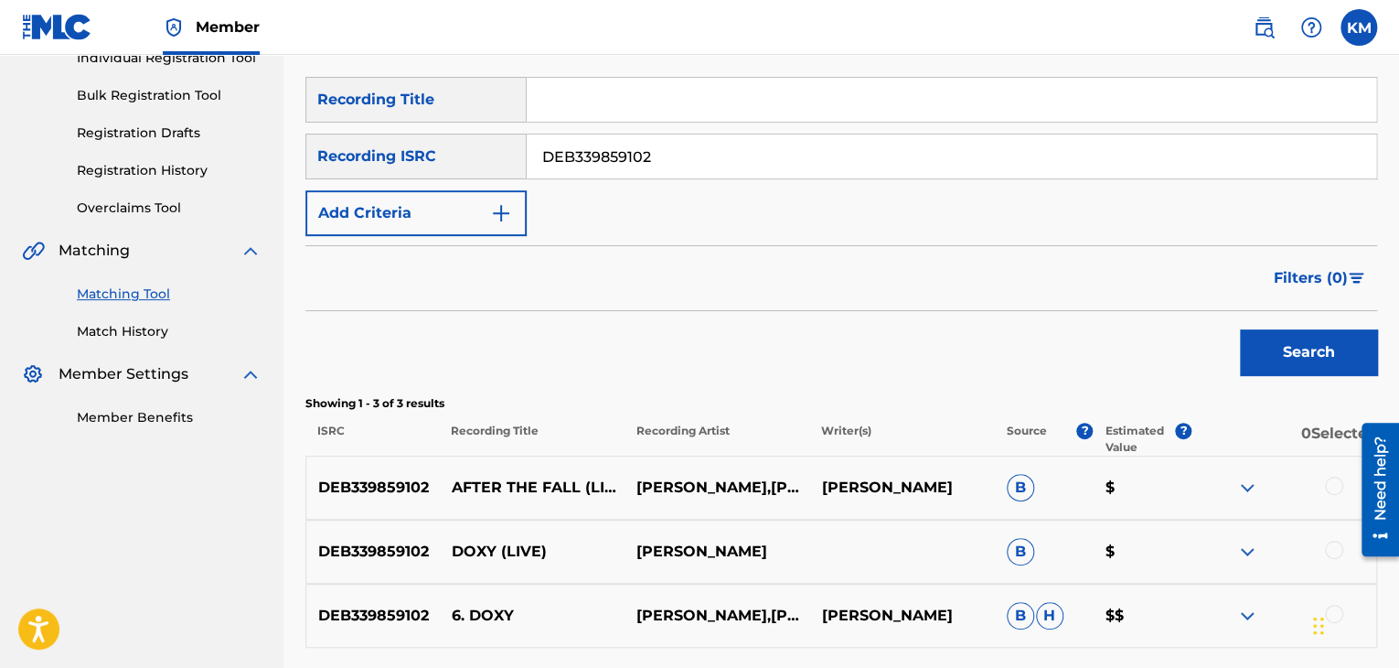
scroll to position [366, 0]
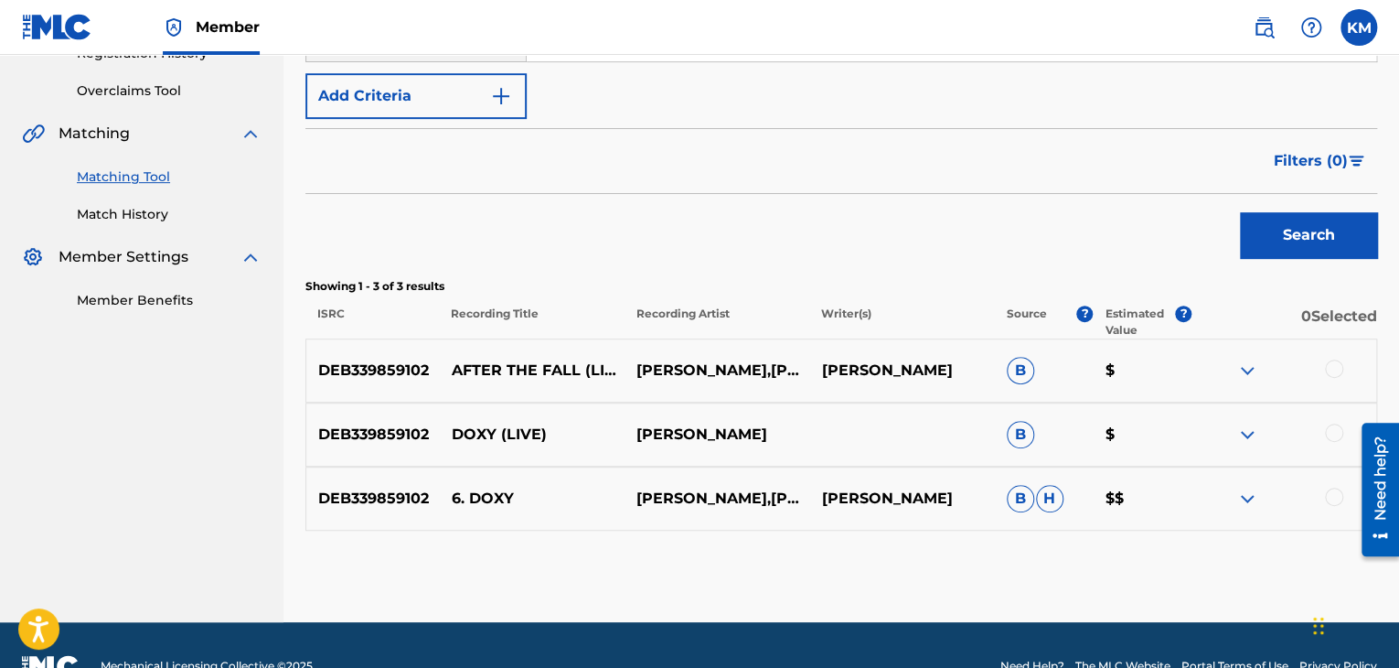
click at [1338, 492] on div at bounding box center [1334, 496] width 18 height 18
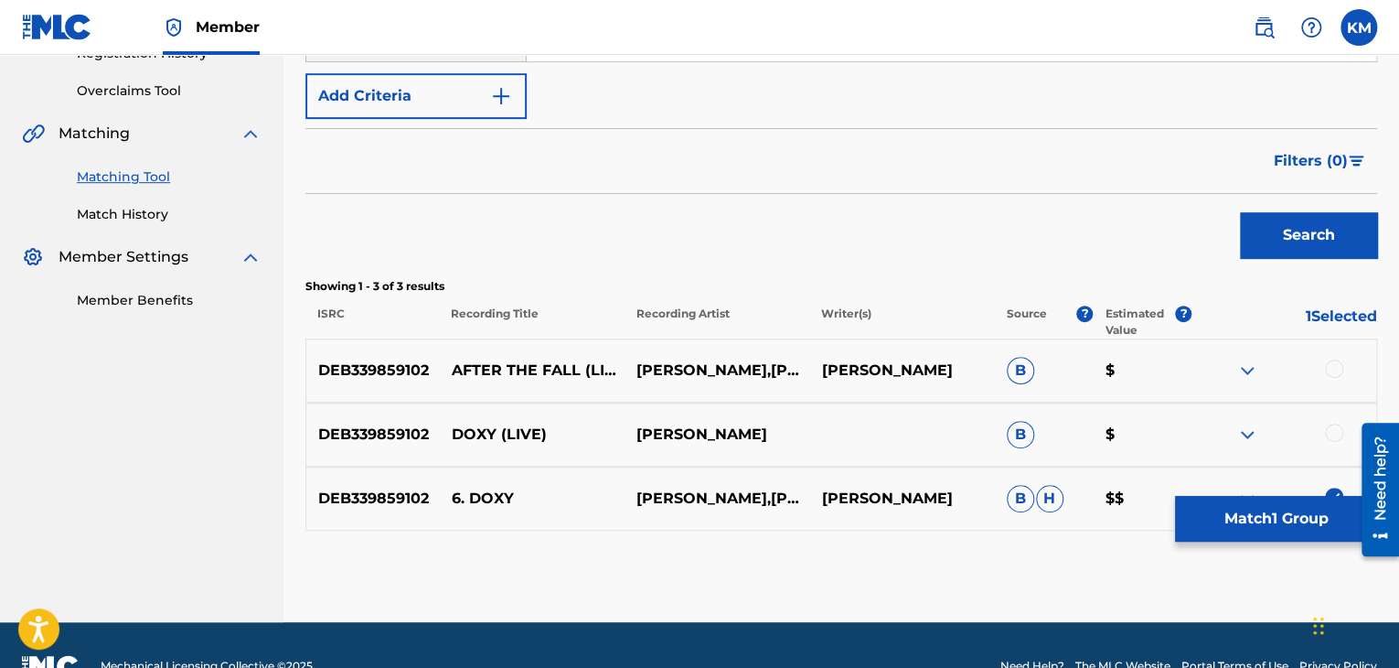
click at [1332, 431] on div at bounding box center [1334, 432] width 18 height 18
click at [1339, 369] on div at bounding box center [1334, 368] width 18 height 18
click at [1295, 519] on button "Match 3 Groups" at bounding box center [1276, 519] width 202 height 46
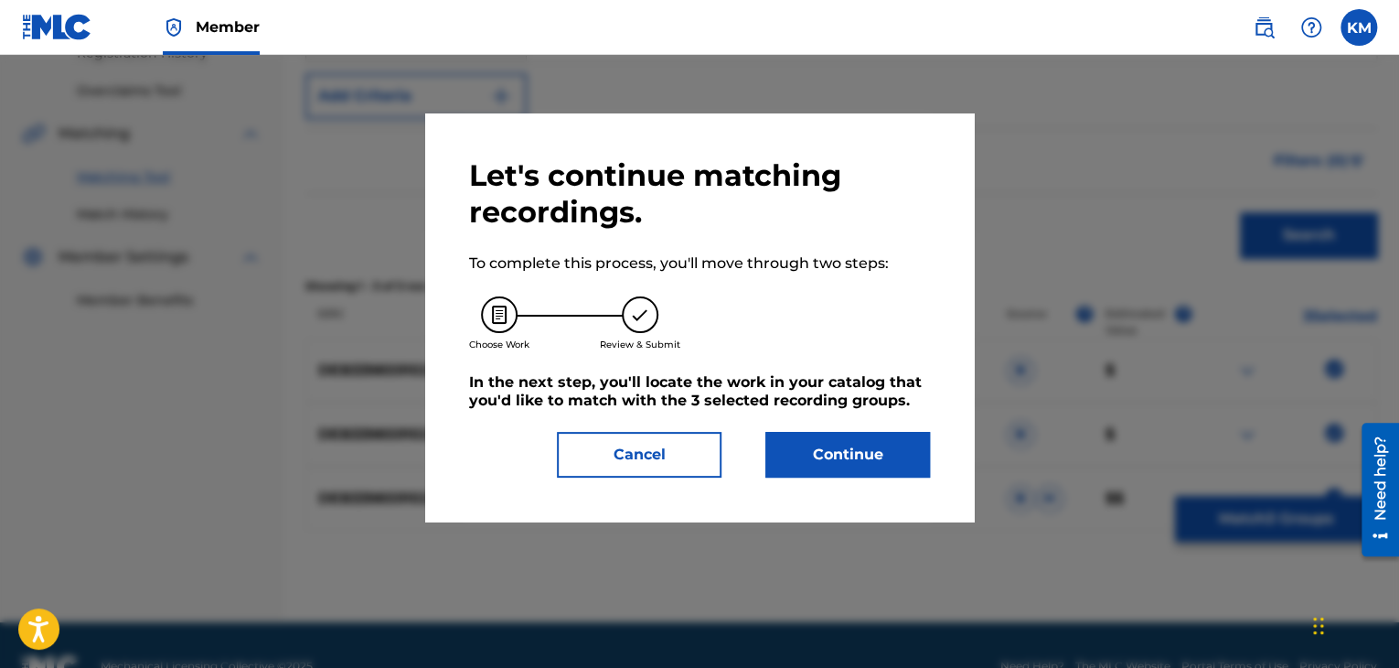
click at [856, 466] on button "Continue" at bounding box center [848, 455] width 165 height 46
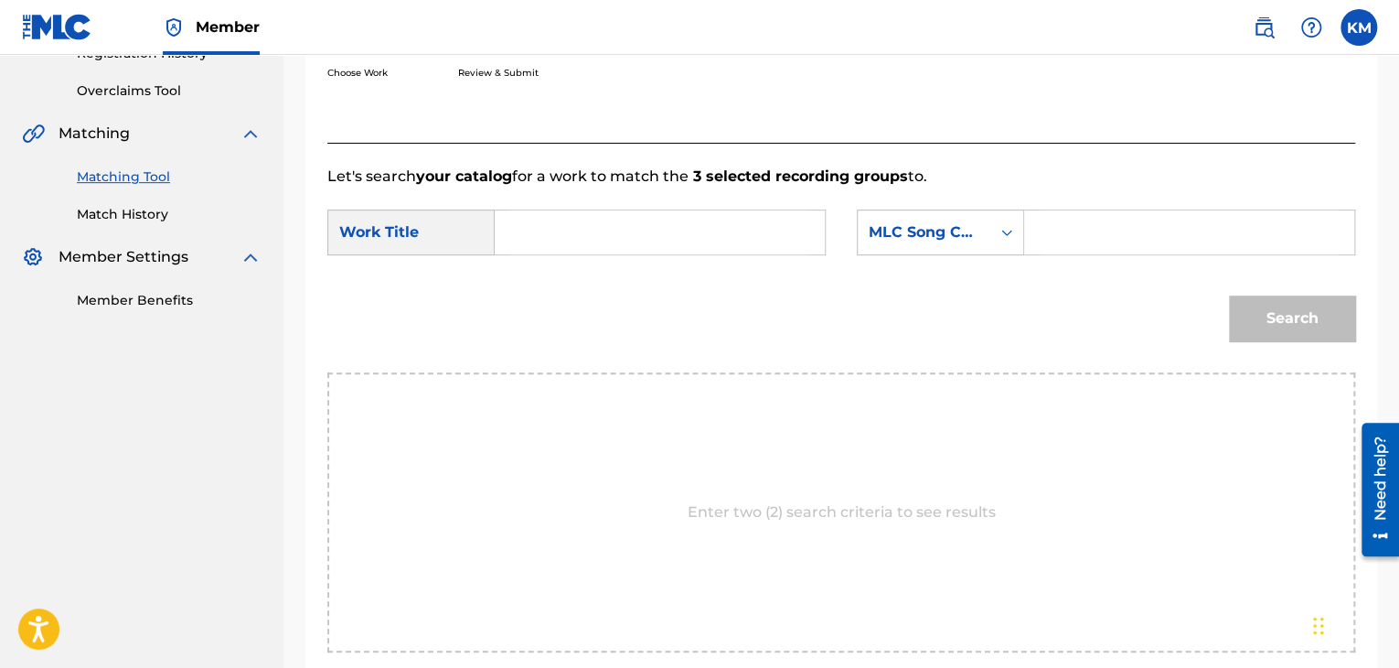
click at [575, 245] on input "Search Form" at bounding box center [659, 232] width 299 height 44
paste input "Doxy"
type input "Doxy"
click at [1012, 232] on icon "Search Form" at bounding box center [1007, 232] width 18 height 18
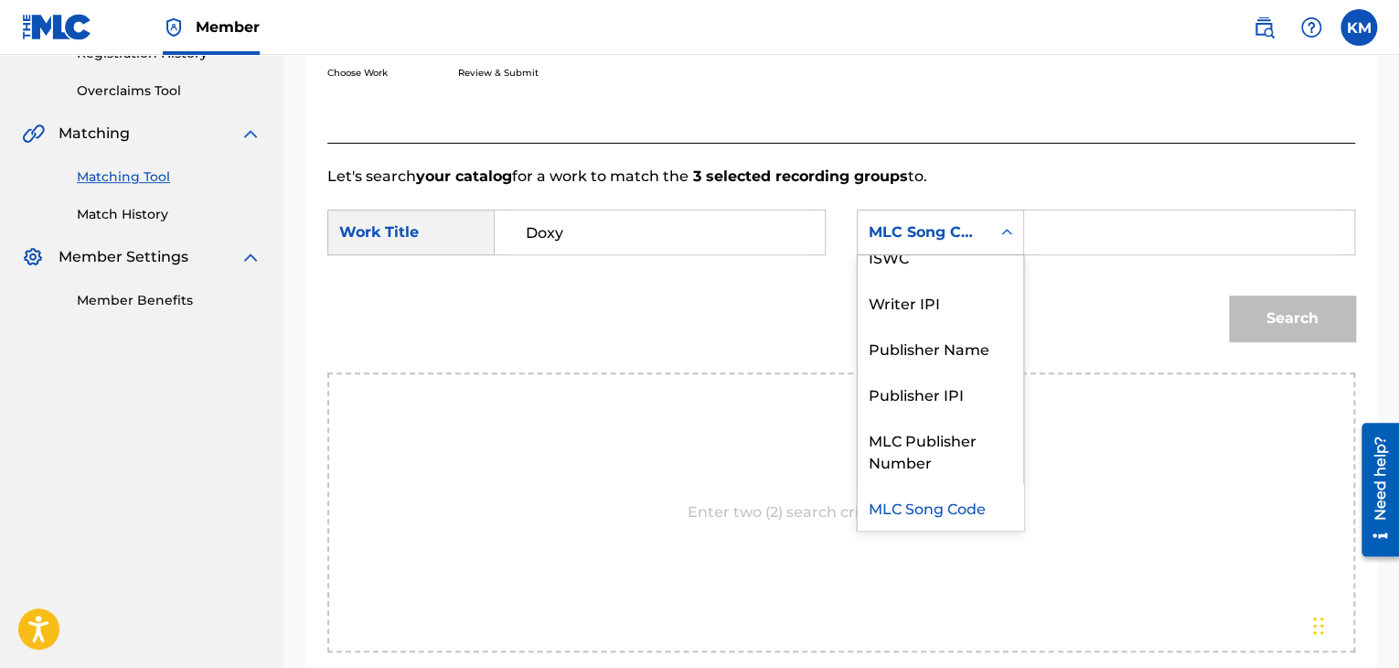
scroll to position [0, 0]
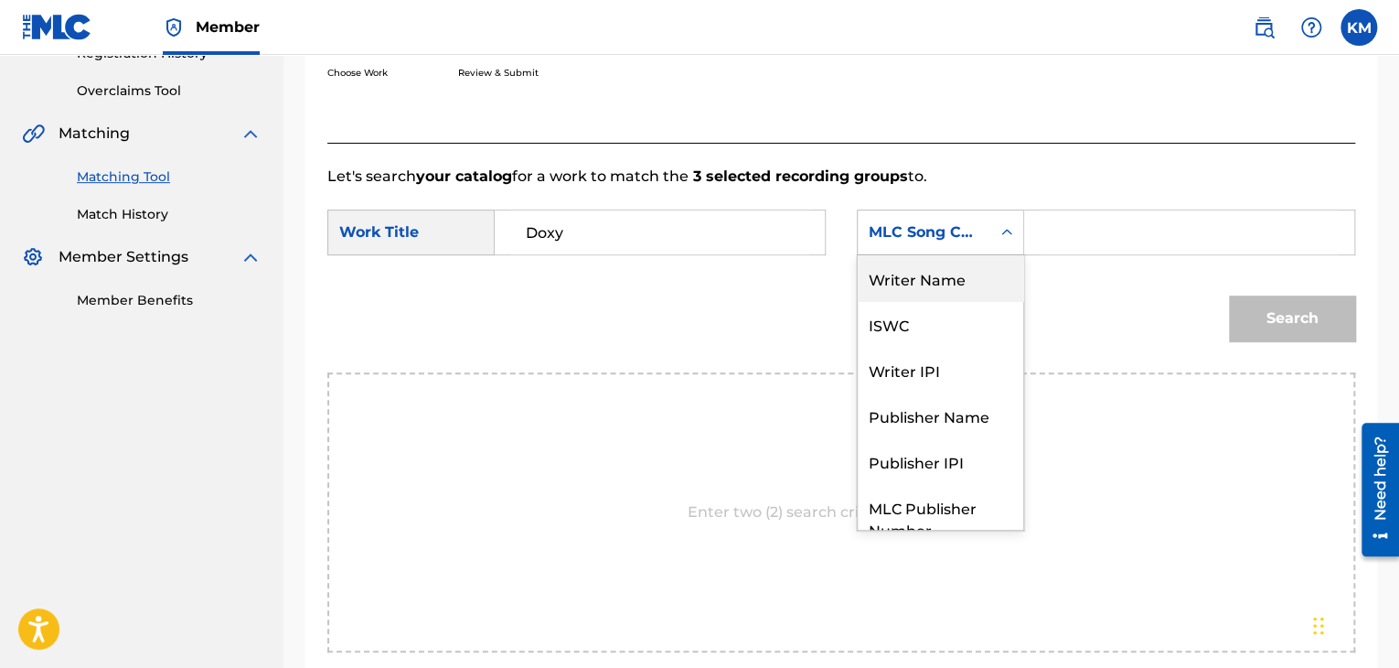
click at [1002, 277] on div "Writer Name" at bounding box center [941, 278] width 166 height 46
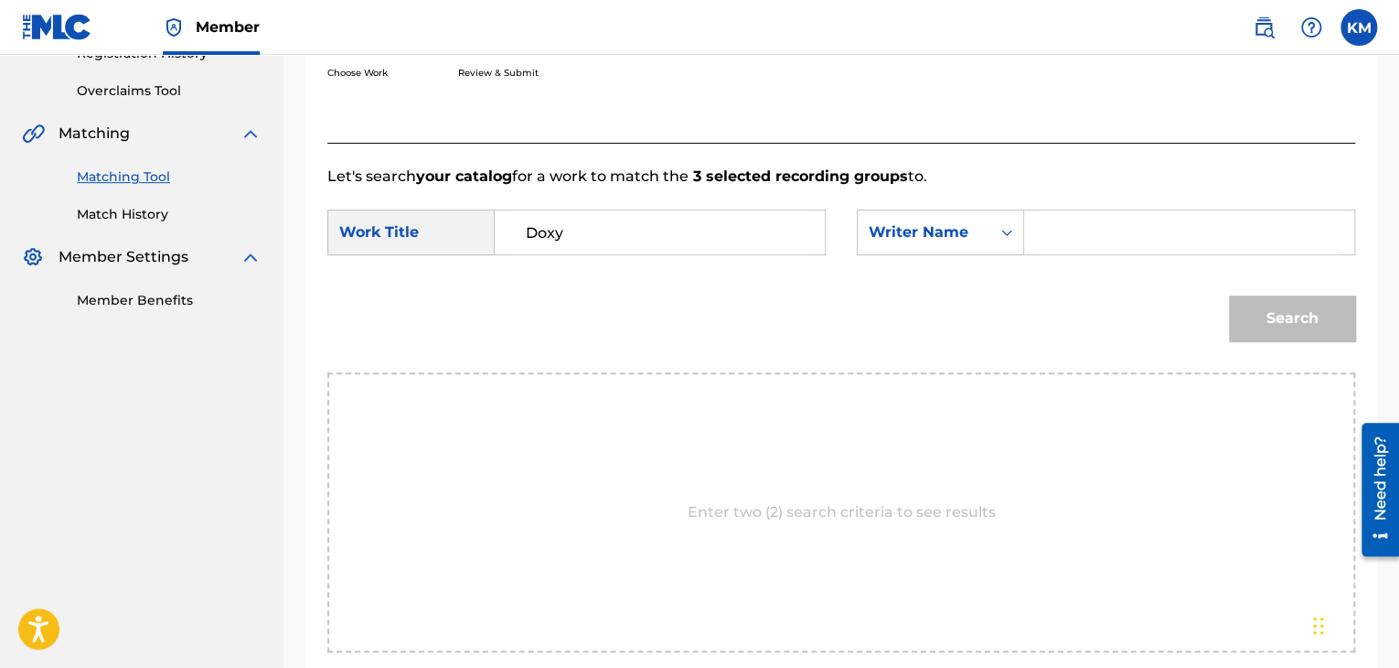
click at [1064, 238] on input "Search Form" at bounding box center [1189, 232] width 299 height 44
type input "[PERSON_NAME]"
click at [1242, 308] on button "Search" at bounding box center [1292, 318] width 126 height 46
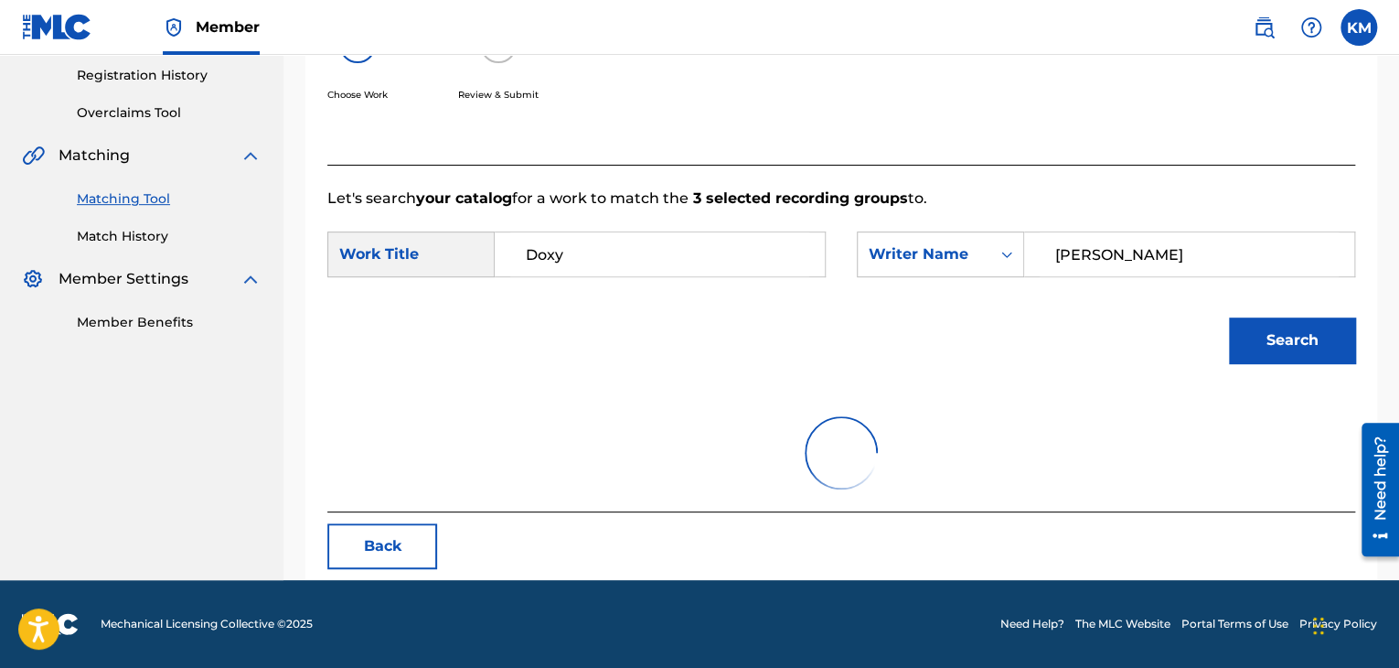
scroll to position [265, 0]
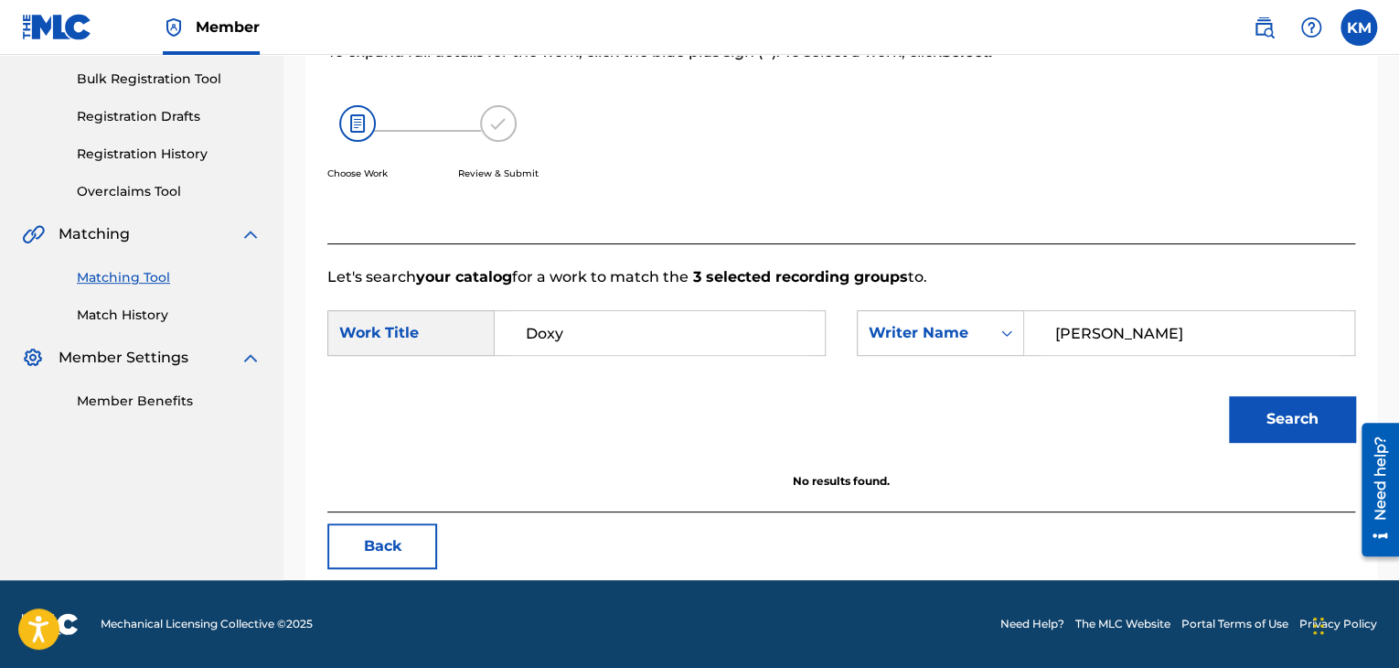
click at [589, 330] on input "Doxy" at bounding box center [659, 333] width 299 height 44
type input "Doxy"
click at [1305, 408] on button "Search" at bounding box center [1292, 419] width 126 height 46
drag, startPoint x: 1114, startPoint y: 336, endPoint x: 922, endPoint y: 357, distance: 193.2
click at [922, 357] on div "SearchWithCriteriab98a70ba-b08f-42cb-b31a-db9d8e4c823a Work Title Doxy SearchWi…" at bounding box center [841, 338] width 1028 height 57
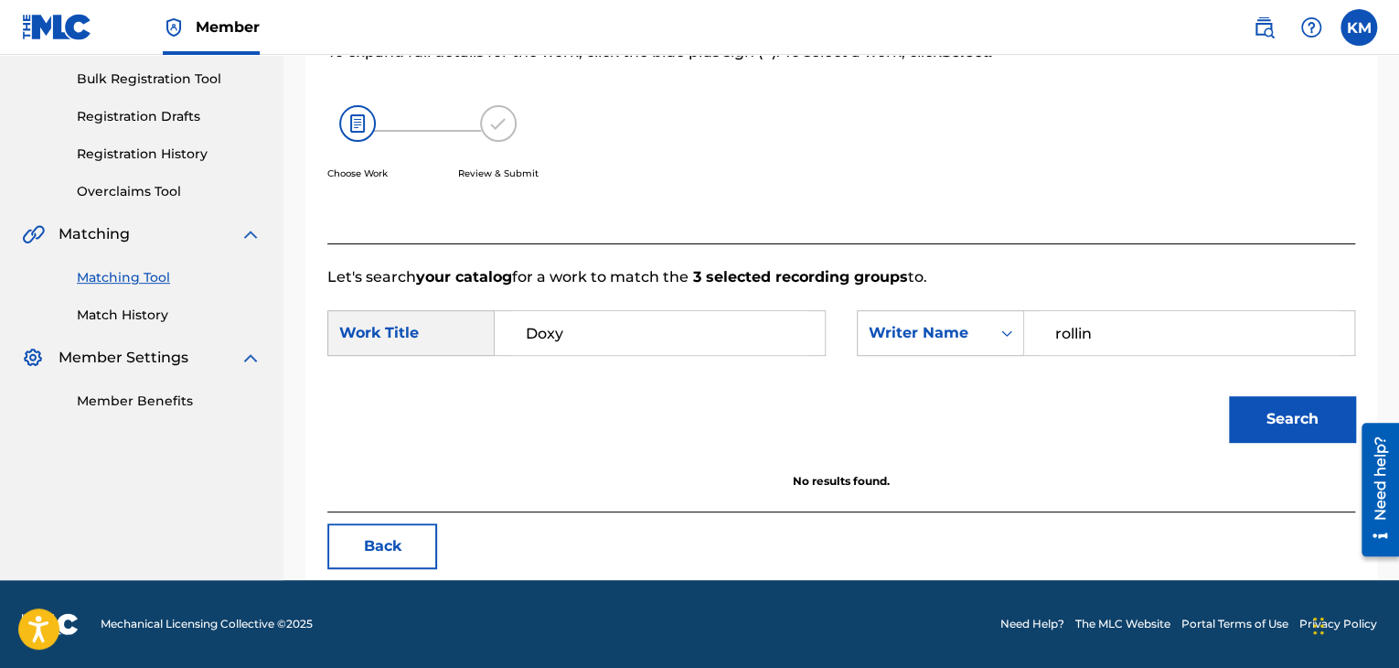
type input "[PERSON_NAME]"
click at [1229, 396] on button "Search" at bounding box center [1292, 419] width 126 height 46
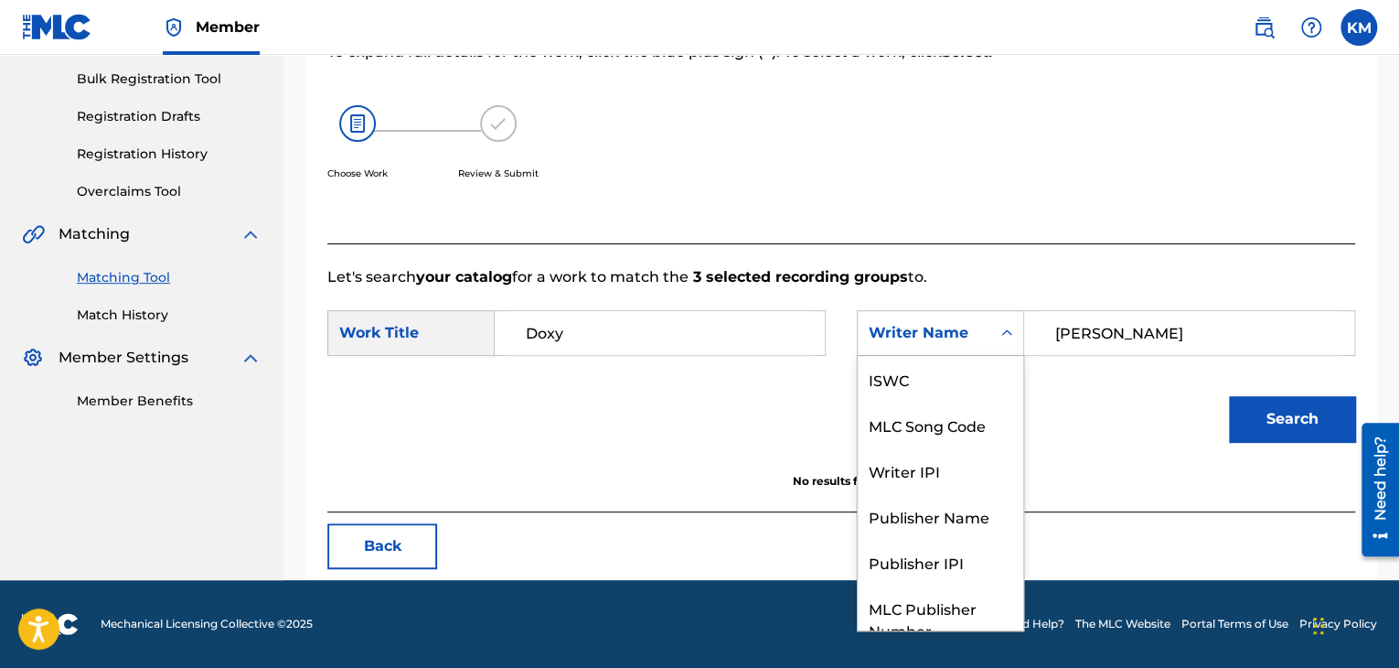
click at [1005, 330] on icon "Search Form" at bounding box center [1007, 333] width 18 height 18
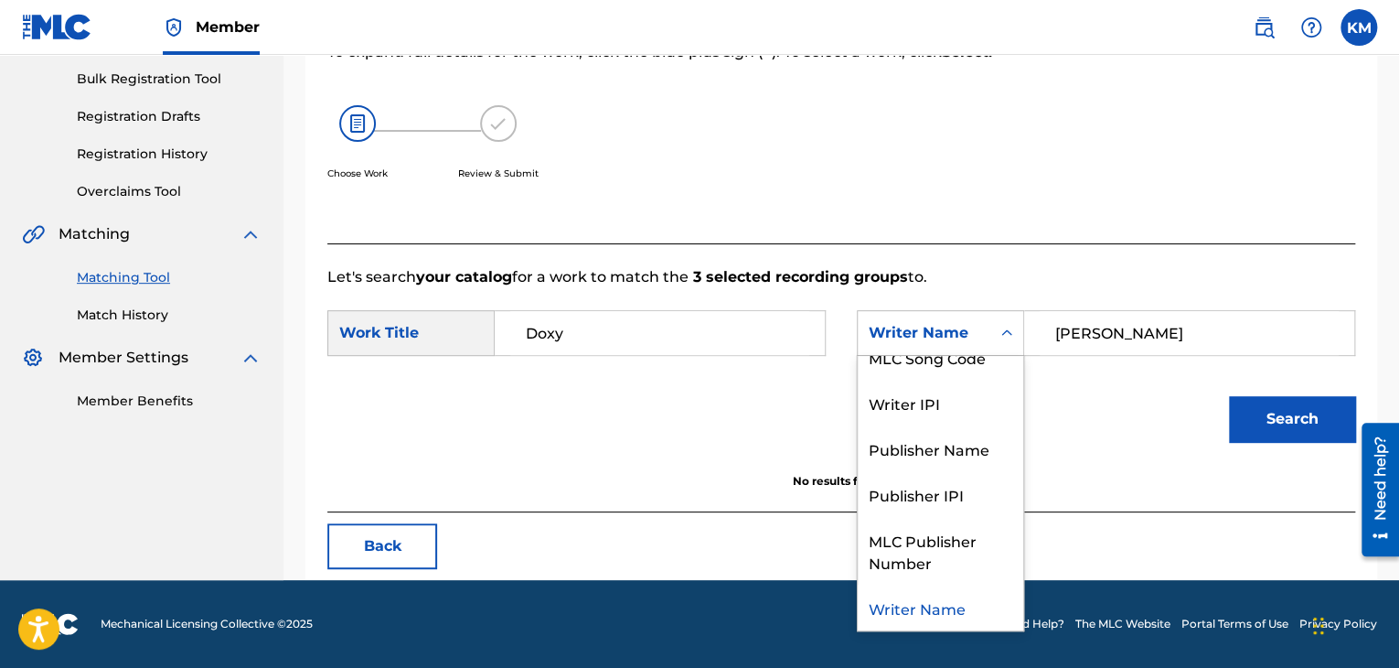
scroll to position [0, 0]
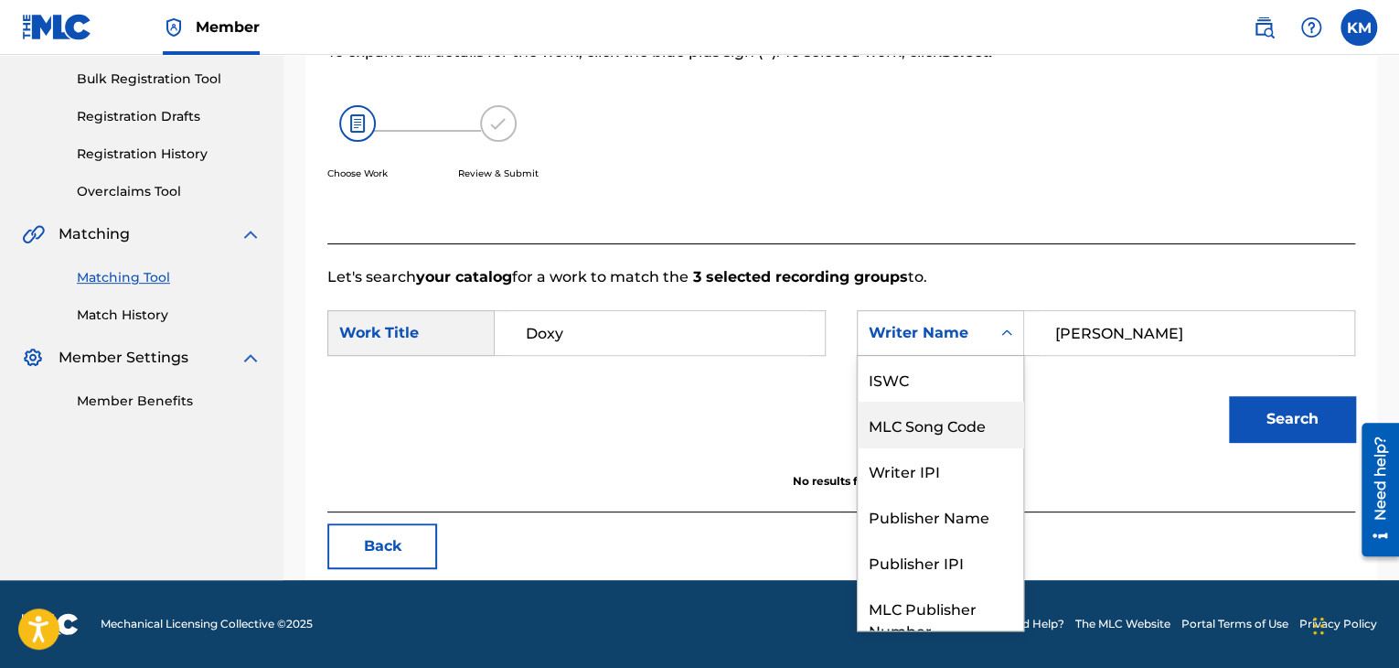
click at [964, 427] on div "MLC Song Code" at bounding box center [941, 425] width 166 height 46
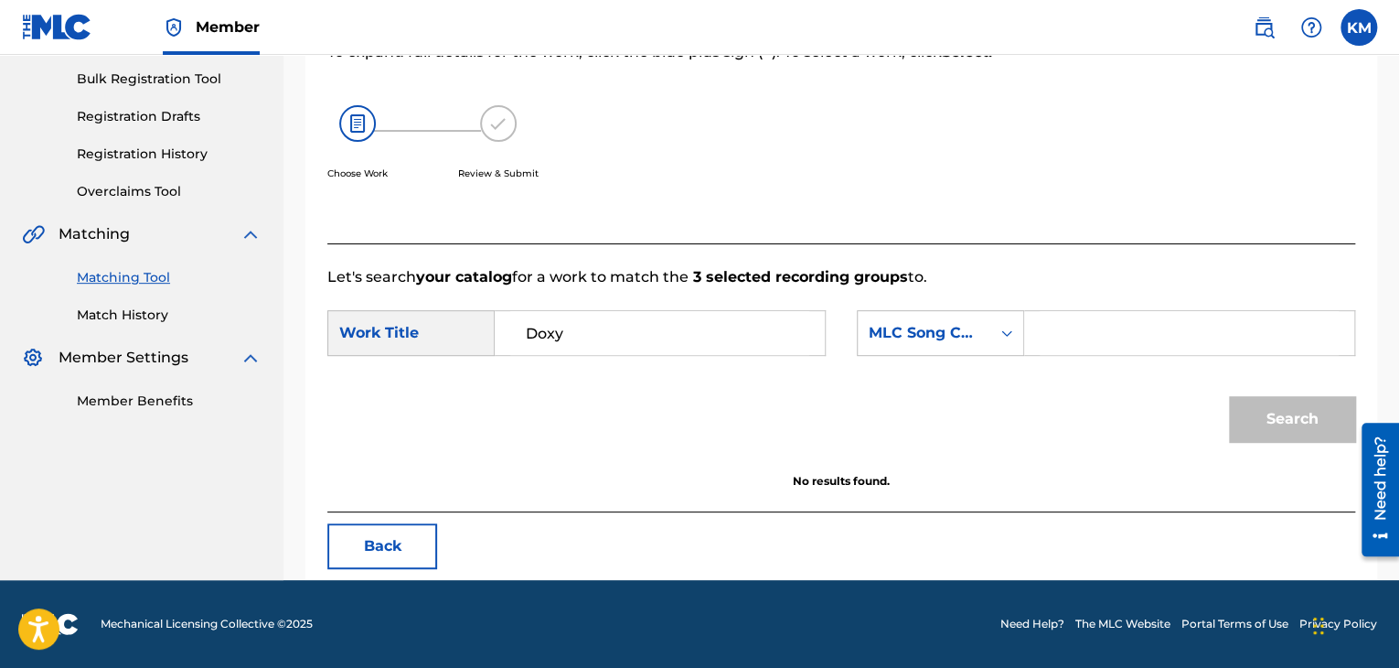
click at [1077, 337] on input "Search Form" at bounding box center [1189, 333] width 299 height 44
paste input "D78880"
type input "D78880"
click at [1248, 405] on button "Search" at bounding box center [1292, 419] width 126 height 46
click at [100, 320] on link "Match History" at bounding box center [169, 314] width 185 height 19
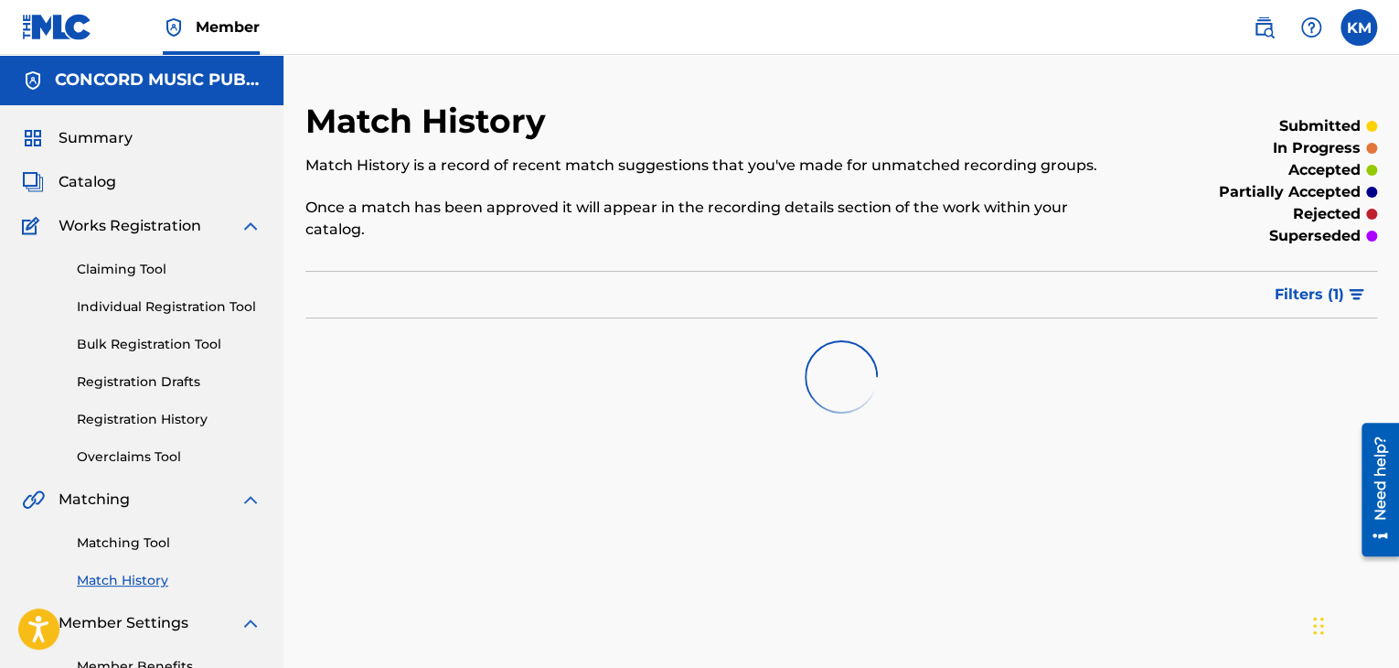
click at [159, 548] on link "Matching Tool" at bounding box center [169, 542] width 185 height 19
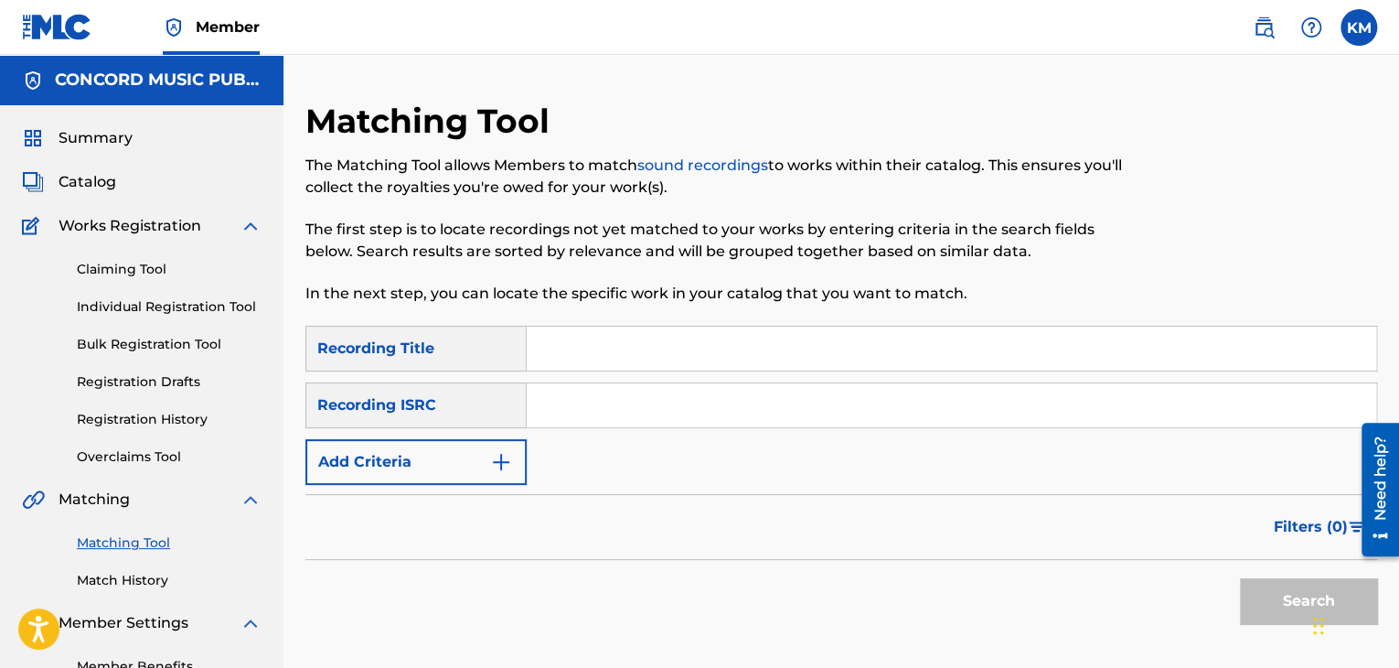
click at [598, 404] on input "Search Form" at bounding box center [952, 405] width 850 height 44
paste input "QM8RL1400150"
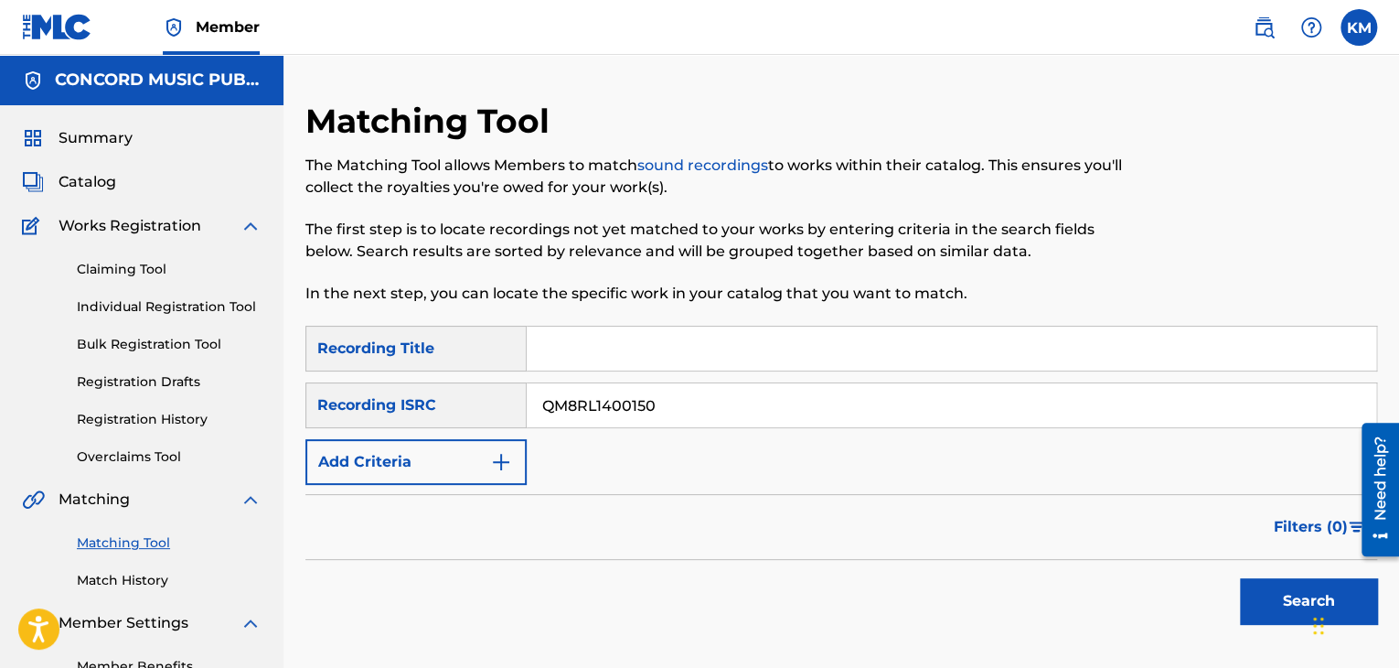
type input "QM8RL1400150"
click at [1262, 586] on button "Search" at bounding box center [1308, 601] width 137 height 46
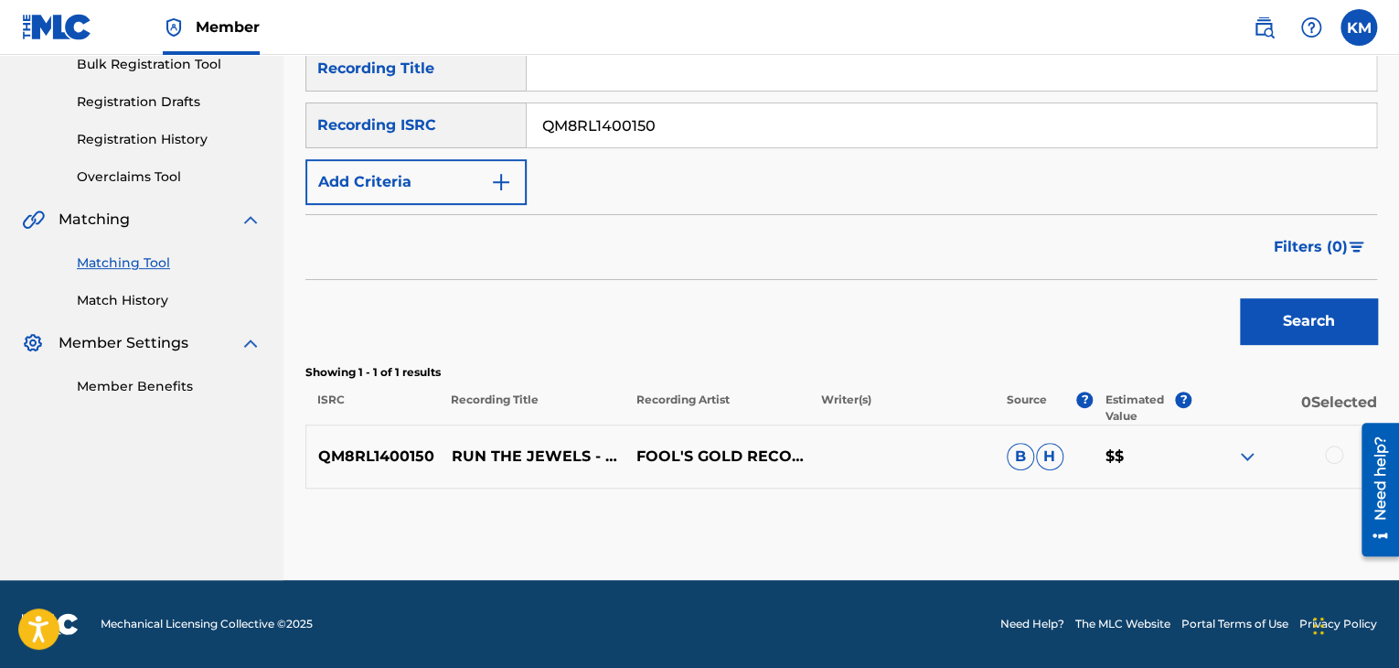
click at [1328, 455] on div at bounding box center [1334, 454] width 18 height 18
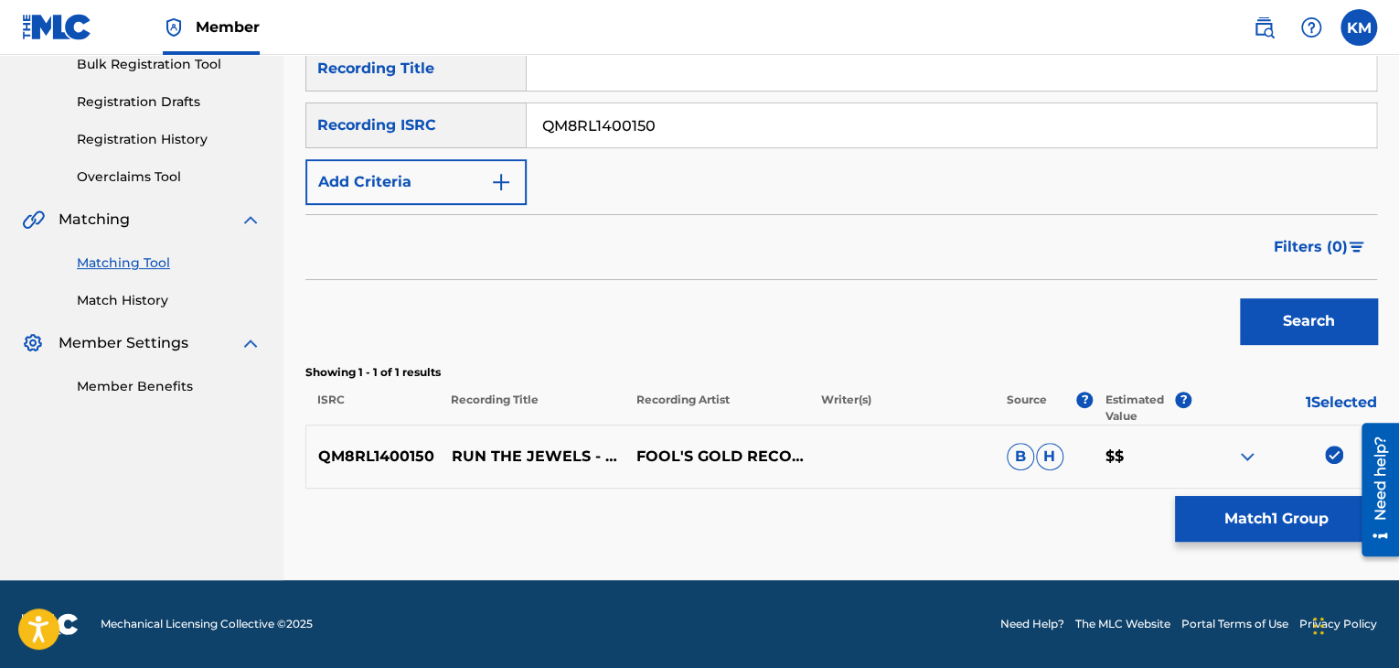
click at [1299, 511] on button "Match 1 Group" at bounding box center [1276, 519] width 202 height 46
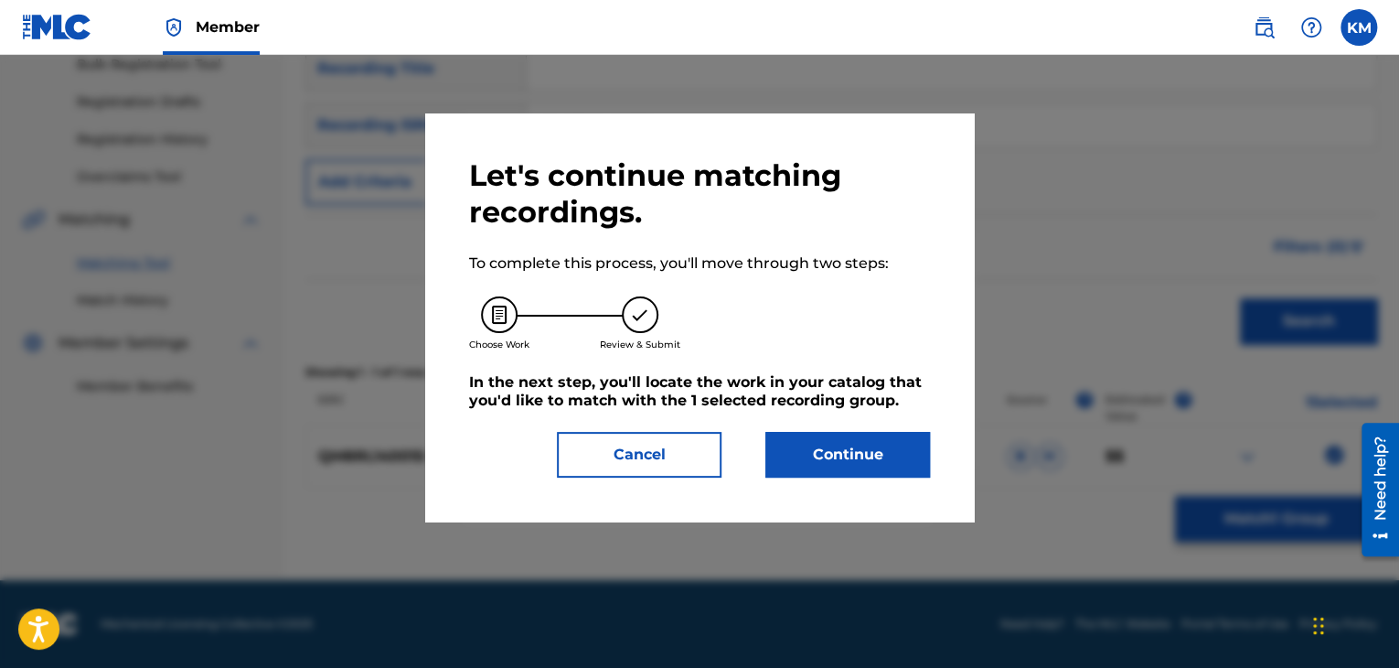
click at [774, 459] on button "Continue" at bounding box center [848, 455] width 165 height 46
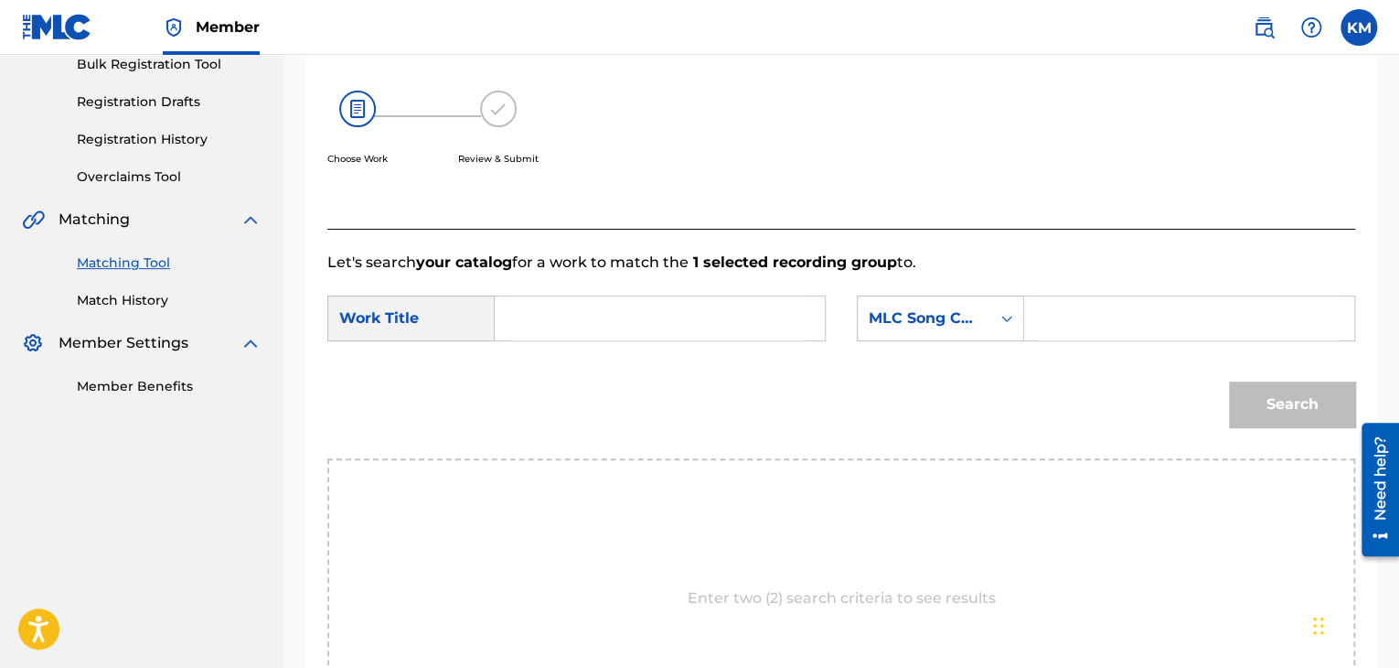
click at [515, 313] on input "Search Form" at bounding box center [659, 318] width 299 height 44
paste input "Get It"
type input "Get It"
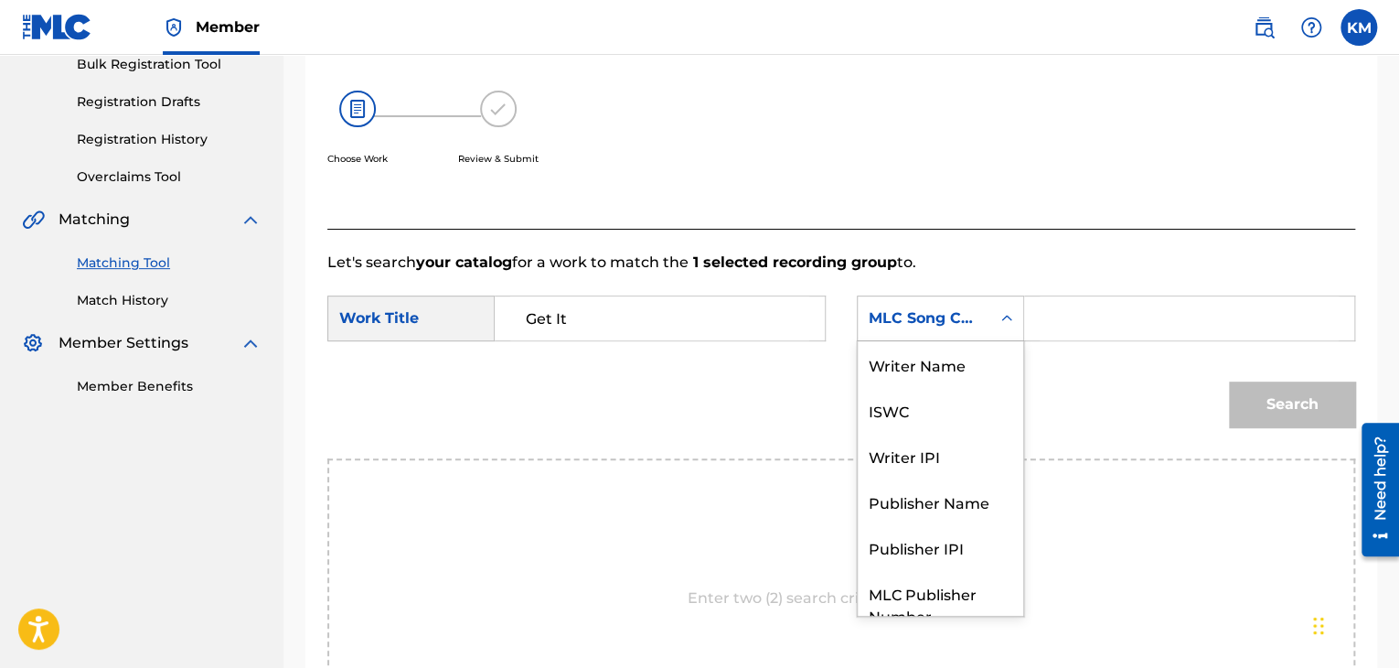
click at [1006, 316] on icon "Search Form" at bounding box center [1007, 318] width 18 height 18
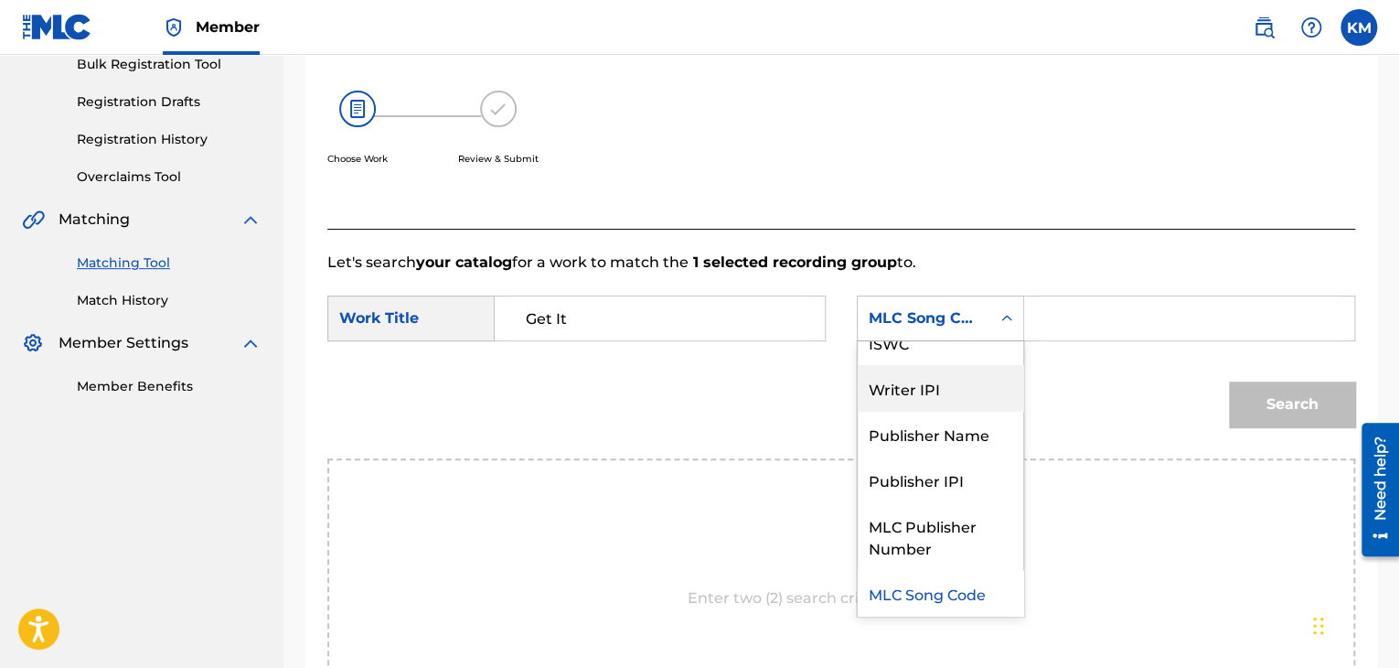
scroll to position [0, 0]
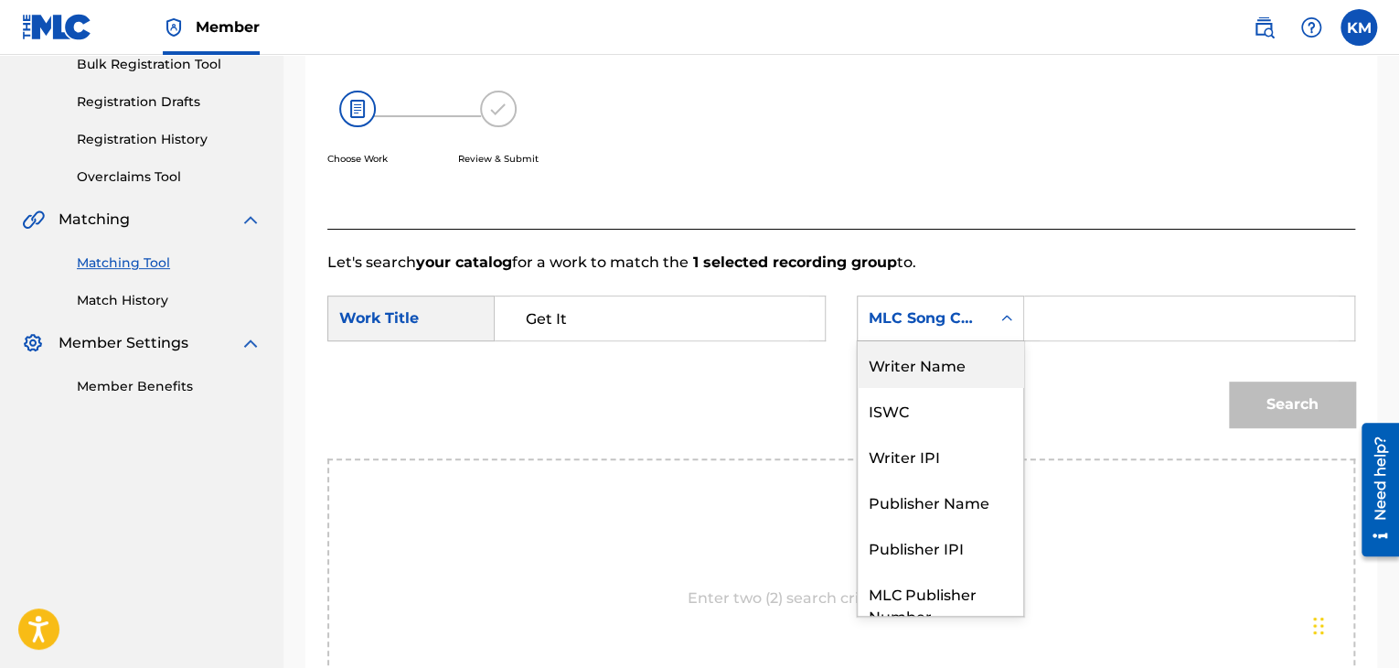
click at [958, 374] on div "Writer Name" at bounding box center [941, 364] width 166 height 46
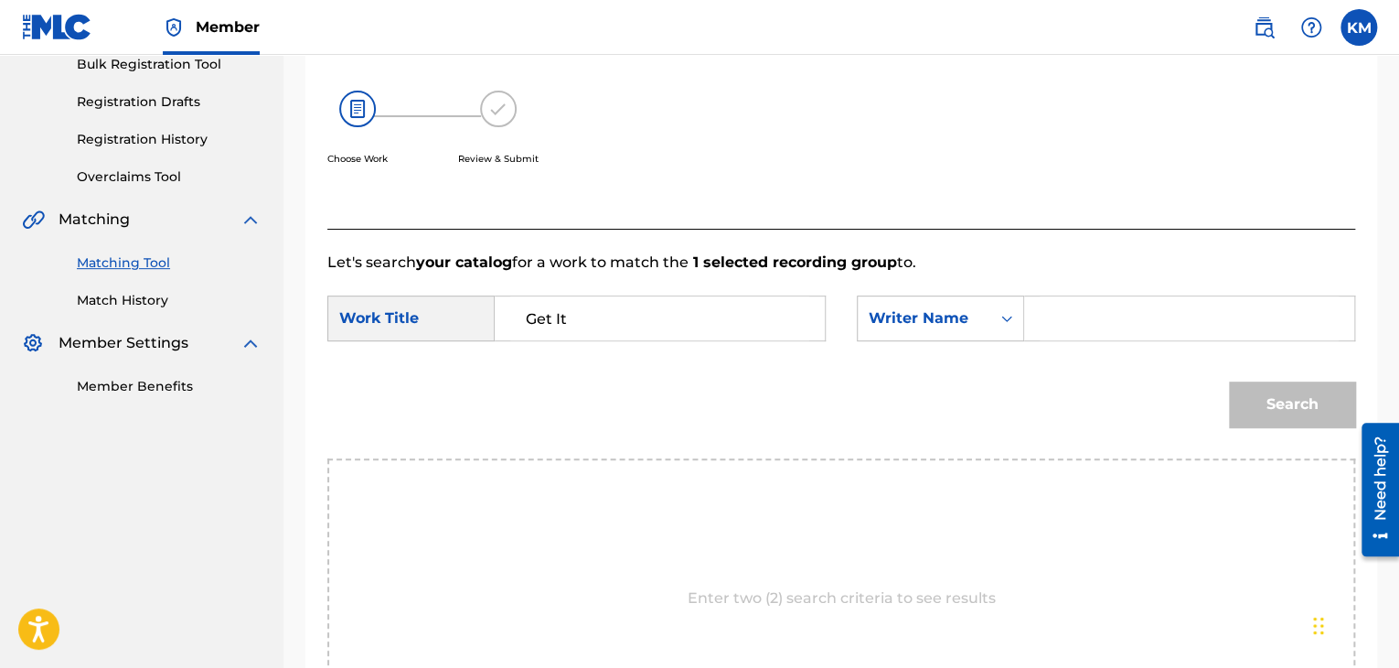
click at [1050, 316] on input "Search Form" at bounding box center [1189, 318] width 299 height 44
paste input "[PERSON_NAME]"
type input "[PERSON_NAME]"
click at [1280, 398] on button "Search" at bounding box center [1292, 404] width 126 height 46
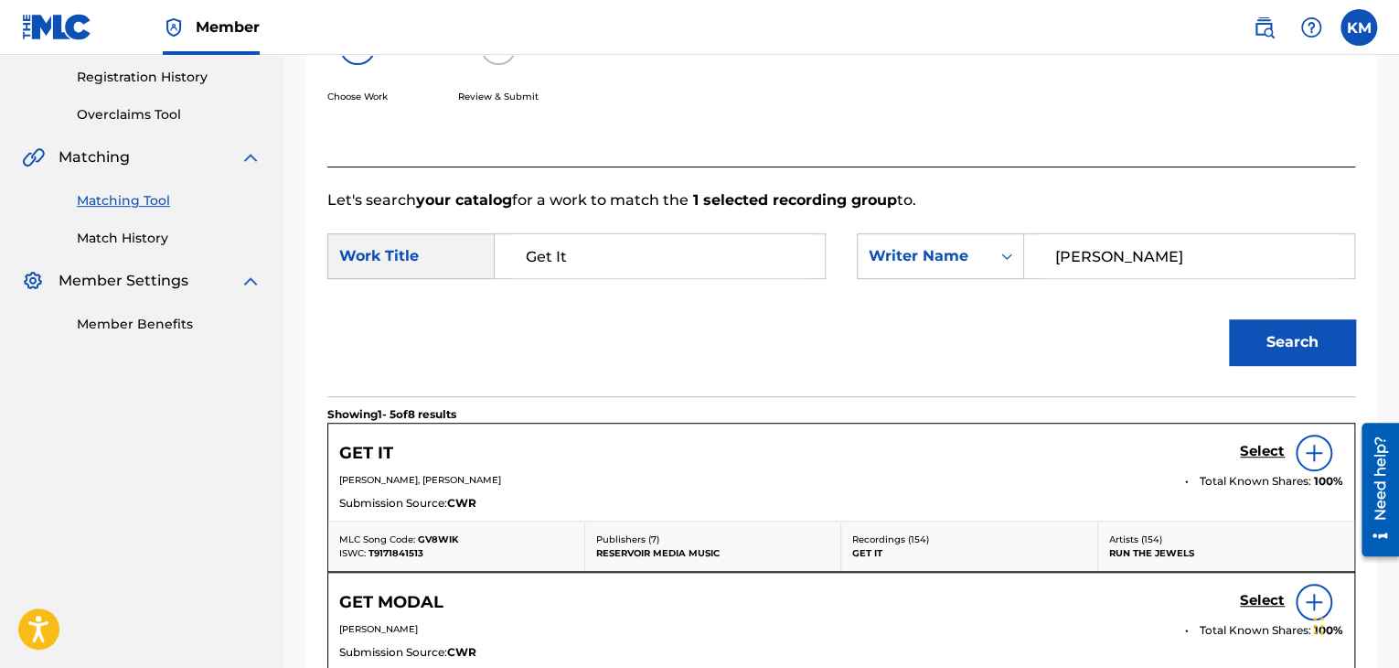
scroll to position [371, 0]
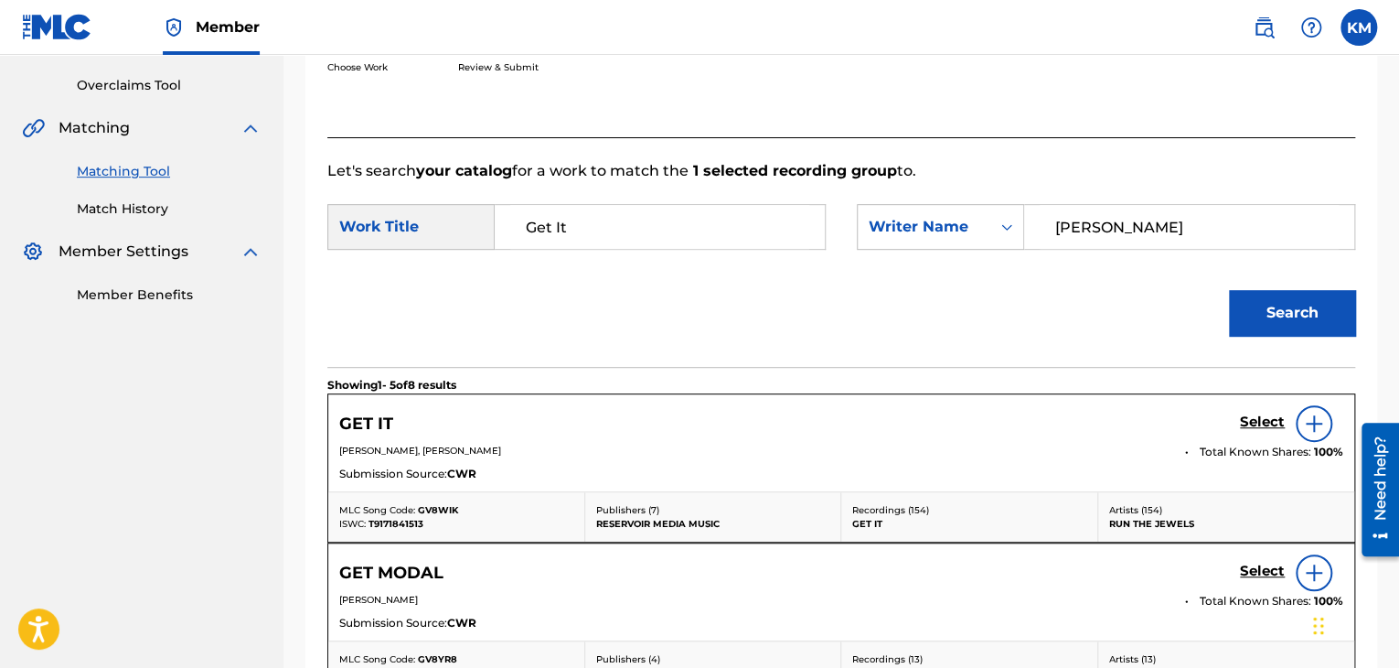
click at [1252, 411] on div "Select" at bounding box center [1291, 423] width 103 height 37
click at [1247, 416] on h5 "Select" at bounding box center [1262, 421] width 45 height 17
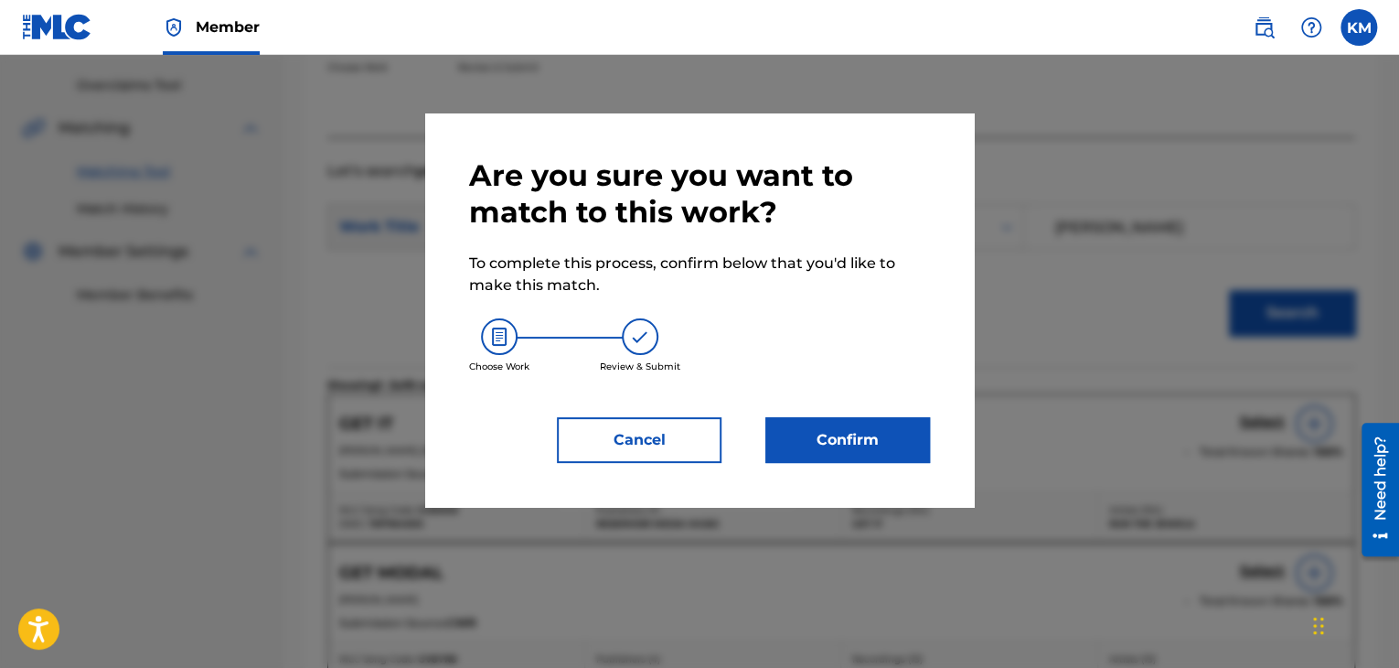
click at [879, 440] on button "Confirm" at bounding box center [848, 440] width 165 height 46
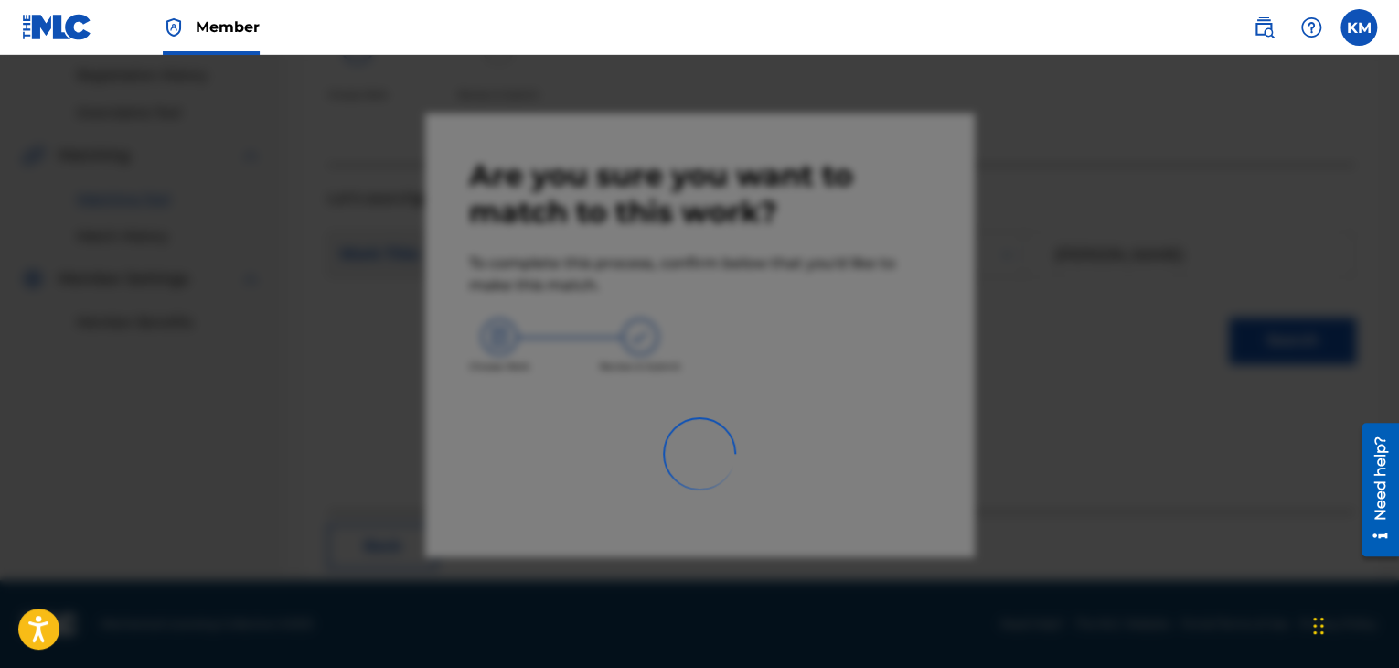
scroll to position [118, 0]
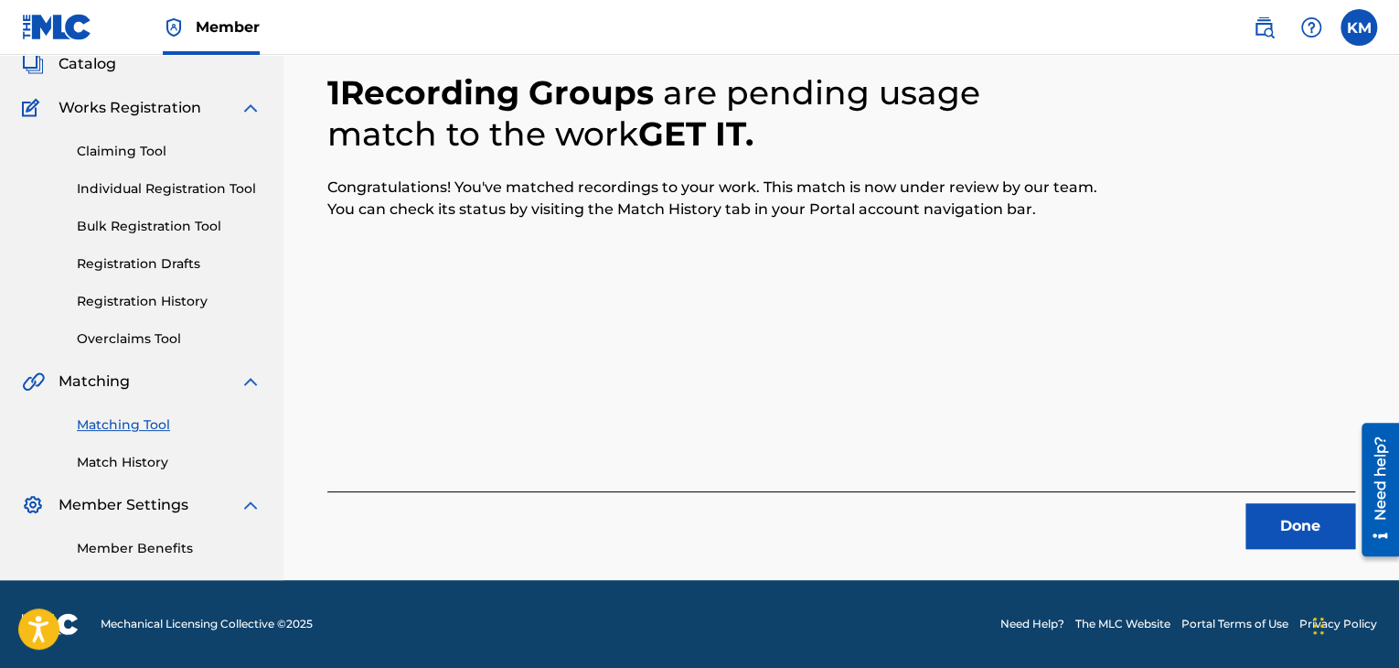
click at [1284, 515] on button "Done" at bounding box center [1301, 526] width 110 height 46
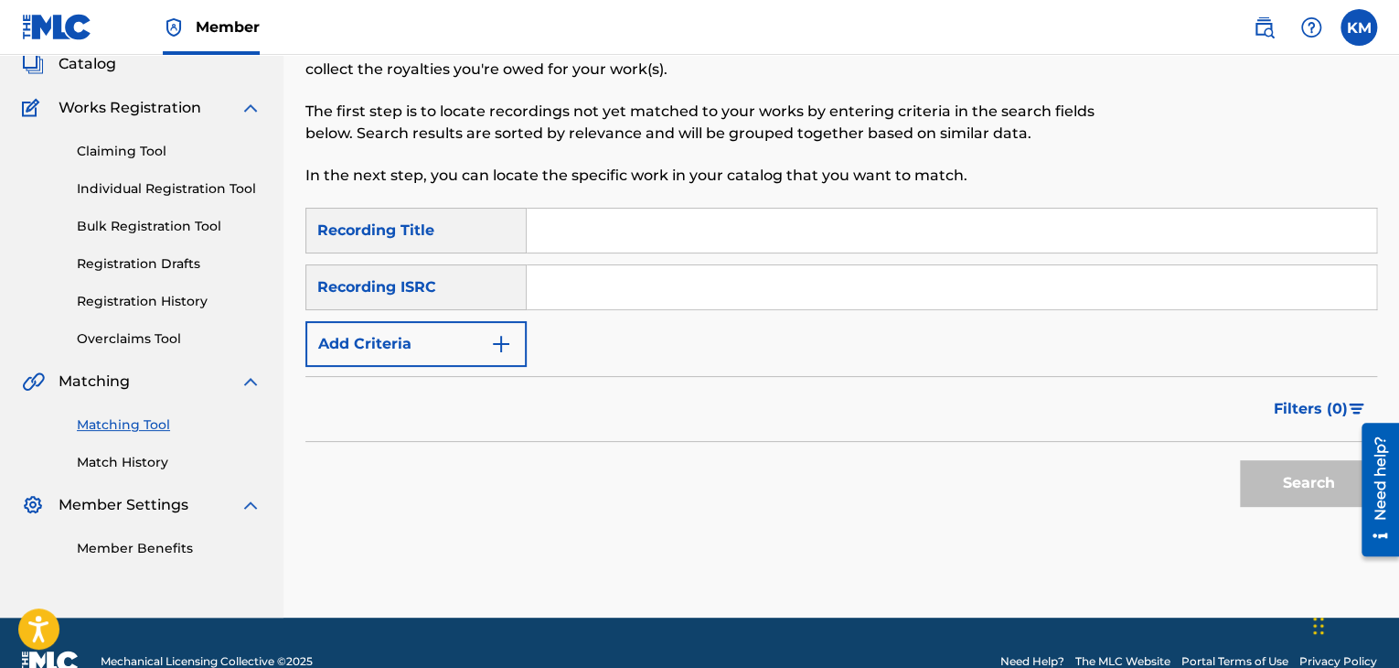
click at [583, 287] on input "Search Form" at bounding box center [952, 287] width 850 height 44
paste input "GBLV61819801"
type input "GBLV61819801"
click at [1280, 479] on button "Search" at bounding box center [1308, 483] width 137 height 46
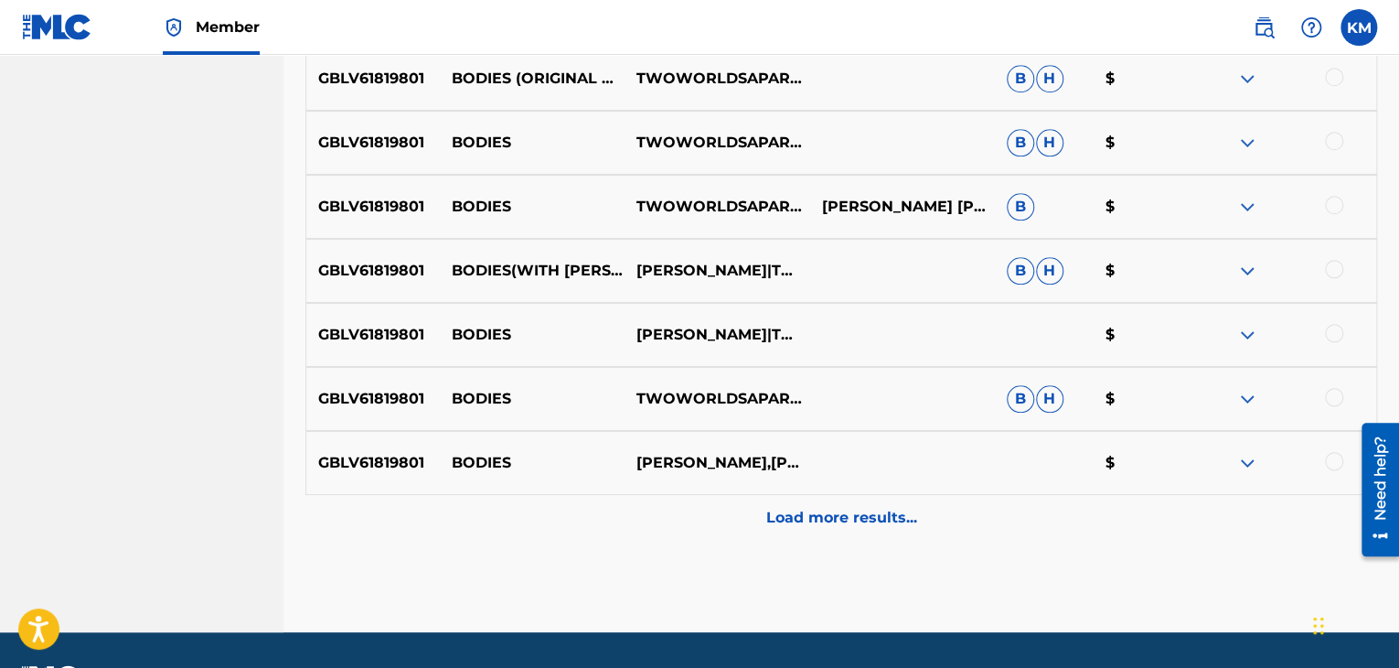
scroll to position [575, 0]
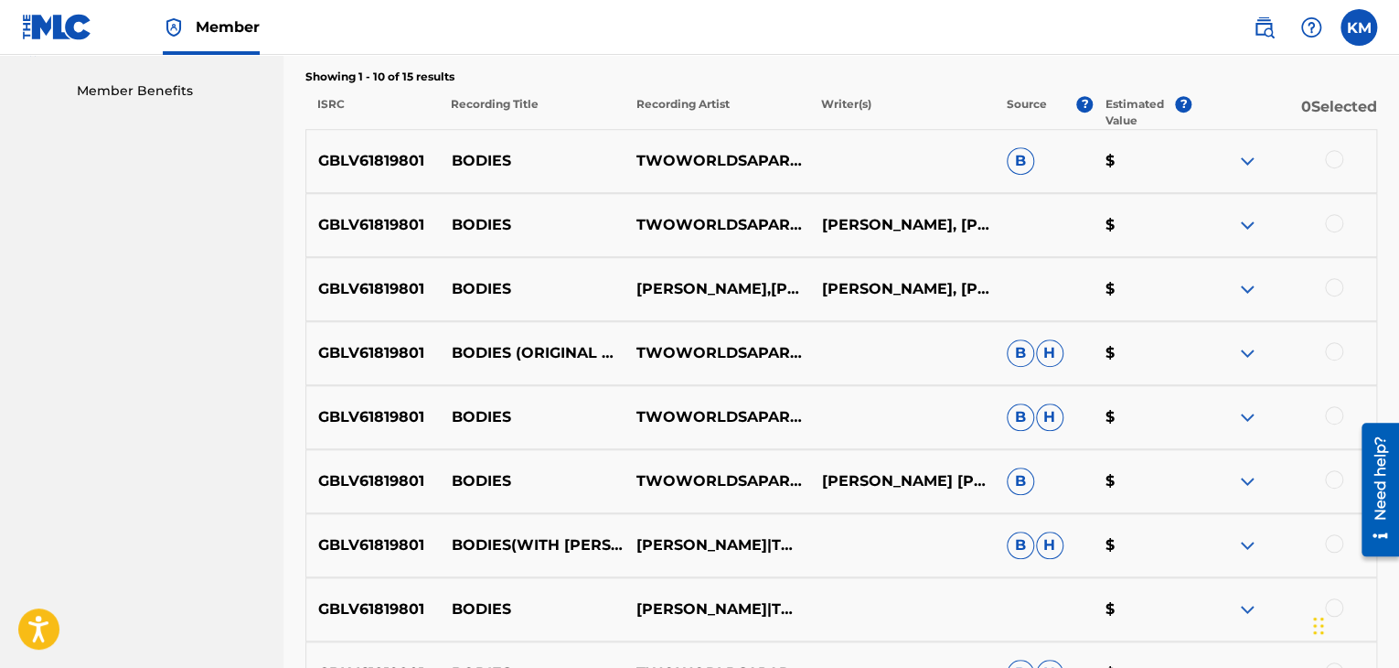
click at [1339, 154] on div at bounding box center [1334, 159] width 18 height 18
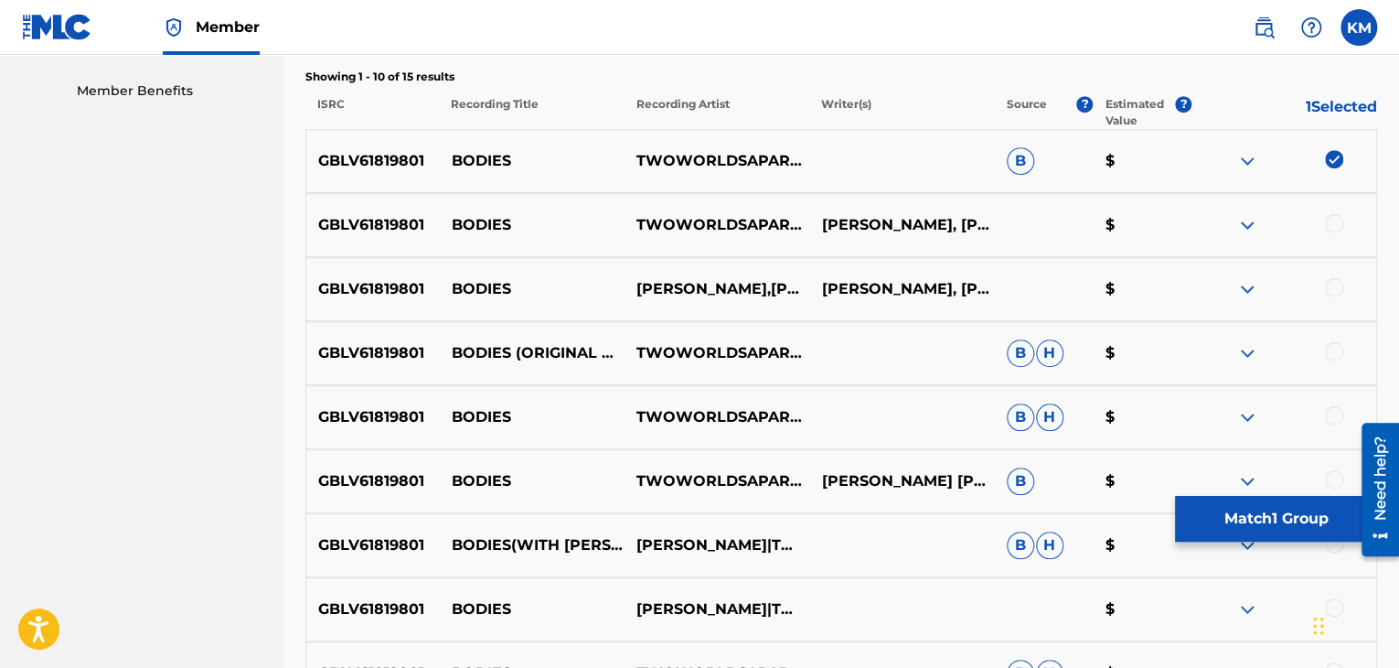
click at [1339, 217] on div at bounding box center [1334, 223] width 18 height 18
click at [1339, 290] on div at bounding box center [1334, 287] width 18 height 18
click at [1339, 346] on div at bounding box center [1334, 351] width 18 height 18
click at [1335, 421] on div at bounding box center [1334, 415] width 18 height 18
click at [1333, 476] on div at bounding box center [1334, 479] width 18 height 18
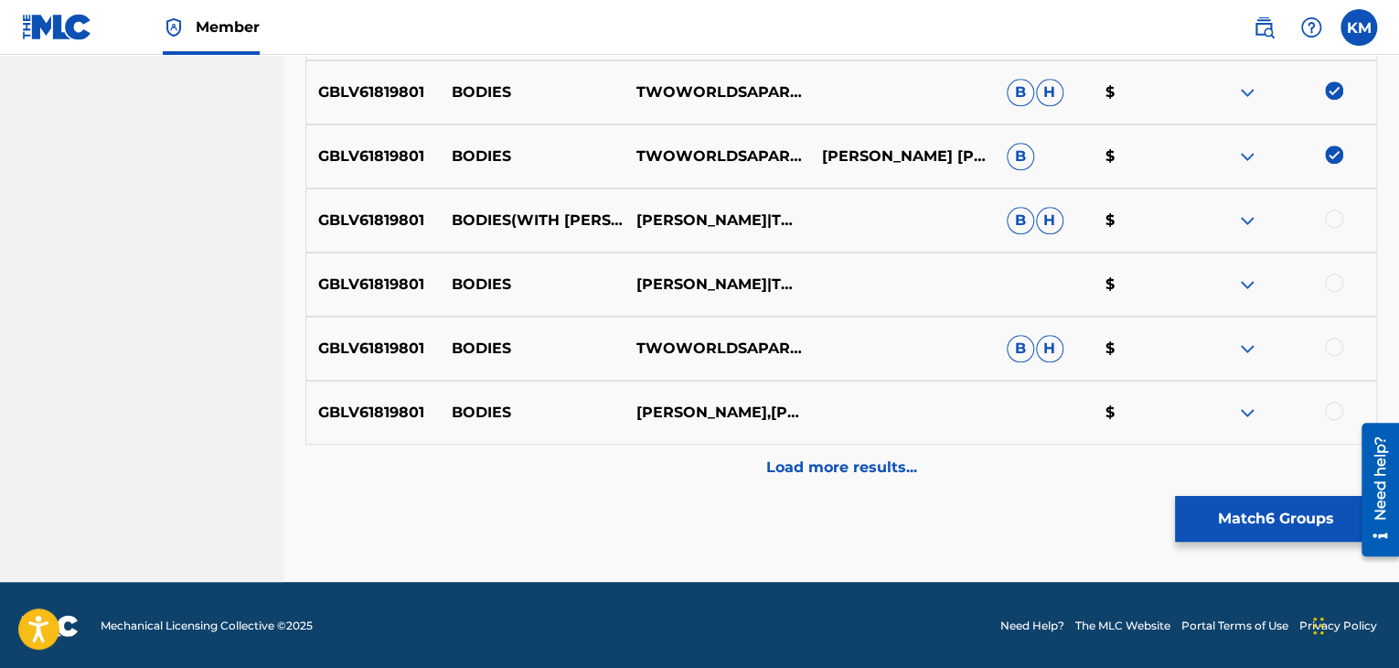
scroll to position [902, 0]
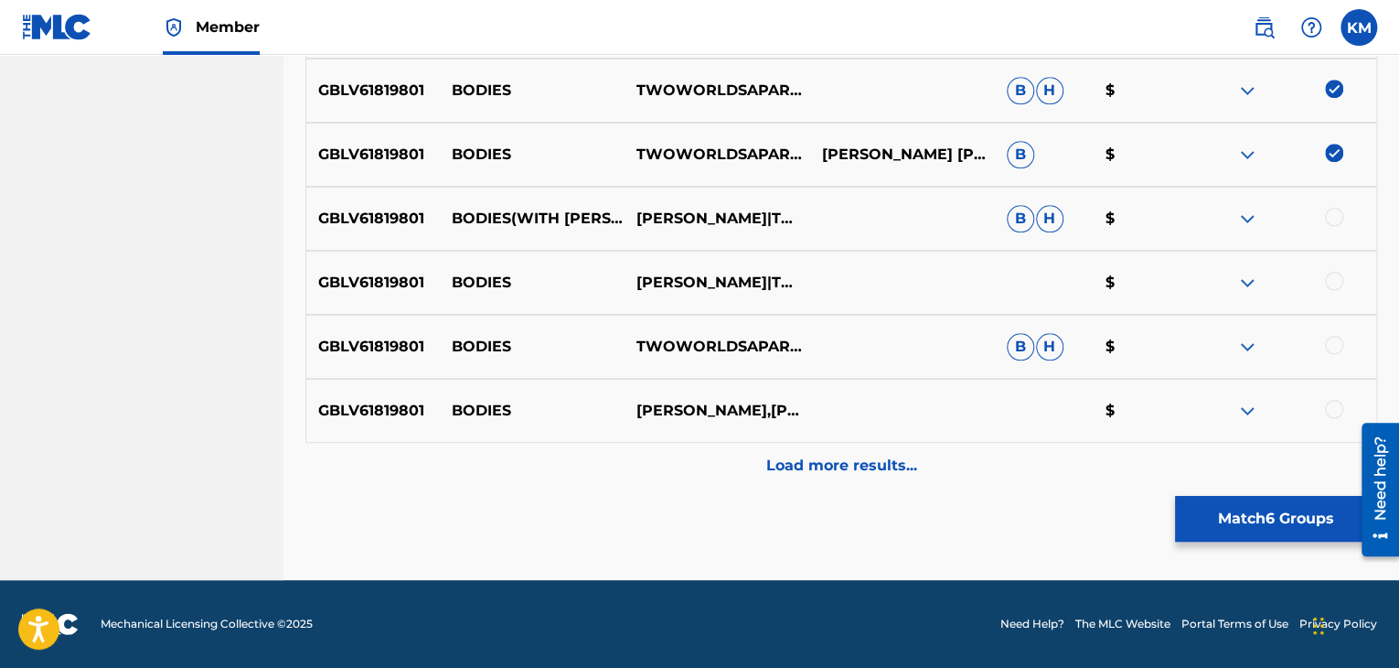
click at [1335, 213] on div at bounding box center [1334, 217] width 18 height 18
click at [1335, 272] on div at bounding box center [1334, 281] width 18 height 18
click at [1335, 337] on div at bounding box center [1334, 345] width 18 height 18
click at [1335, 400] on div at bounding box center [1334, 409] width 18 height 18
click at [910, 452] on div "Load more results..." at bounding box center [841, 466] width 1072 height 46
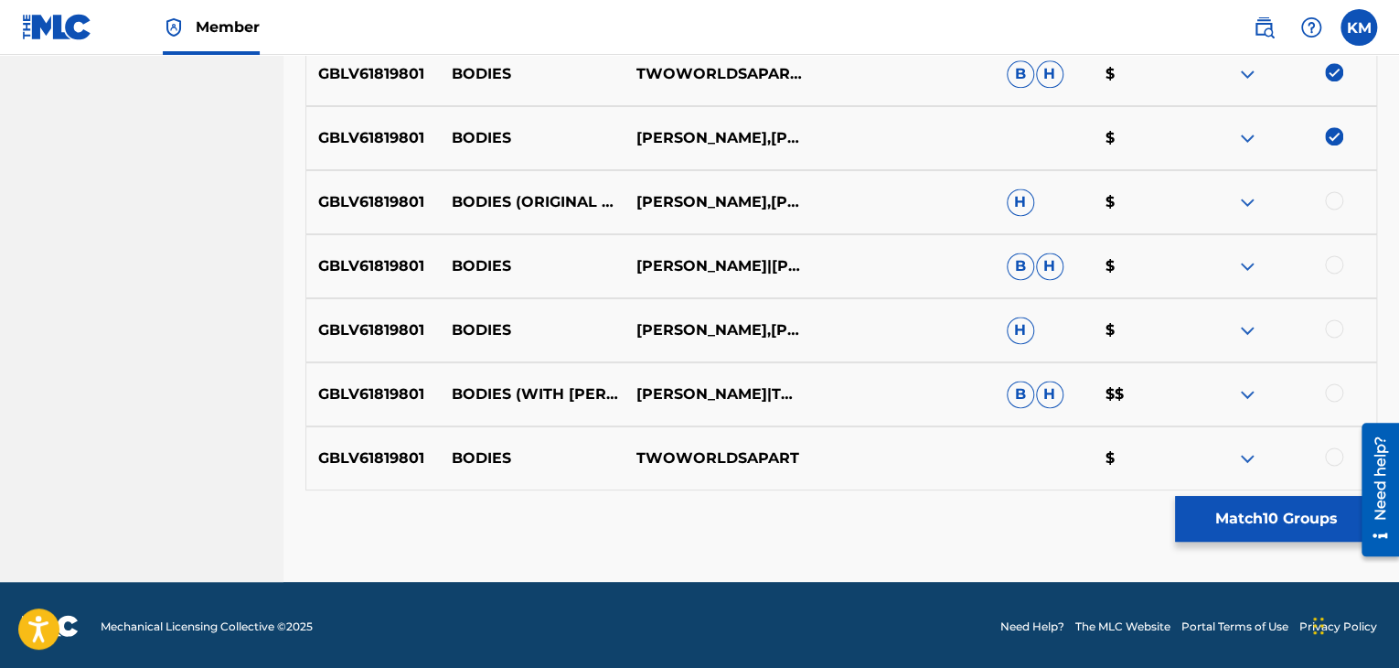
scroll to position [1176, 0]
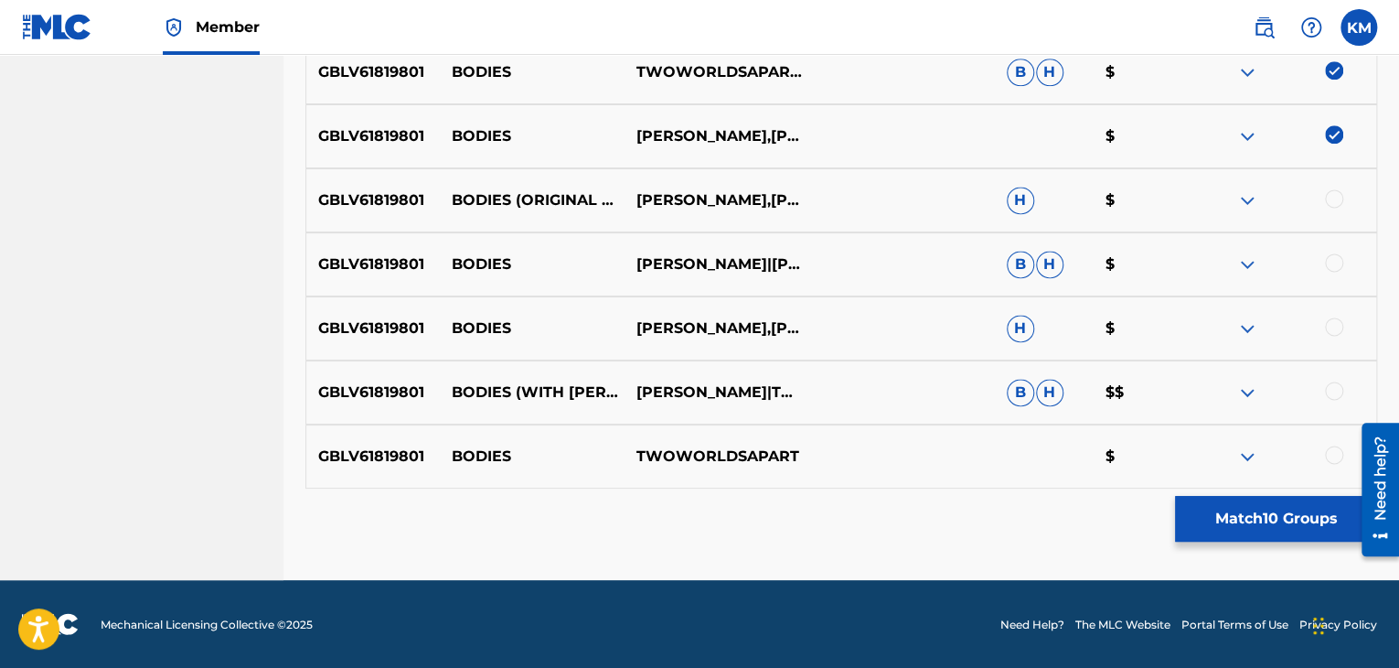
click at [1335, 198] on div at bounding box center [1334, 198] width 18 height 18
click at [1333, 263] on div at bounding box center [1334, 262] width 18 height 18
click at [1332, 325] on div at bounding box center [1334, 326] width 18 height 18
click at [1332, 387] on div at bounding box center [1334, 390] width 18 height 18
click at [1334, 462] on div at bounding box center [1334, 454] width 18 height 18
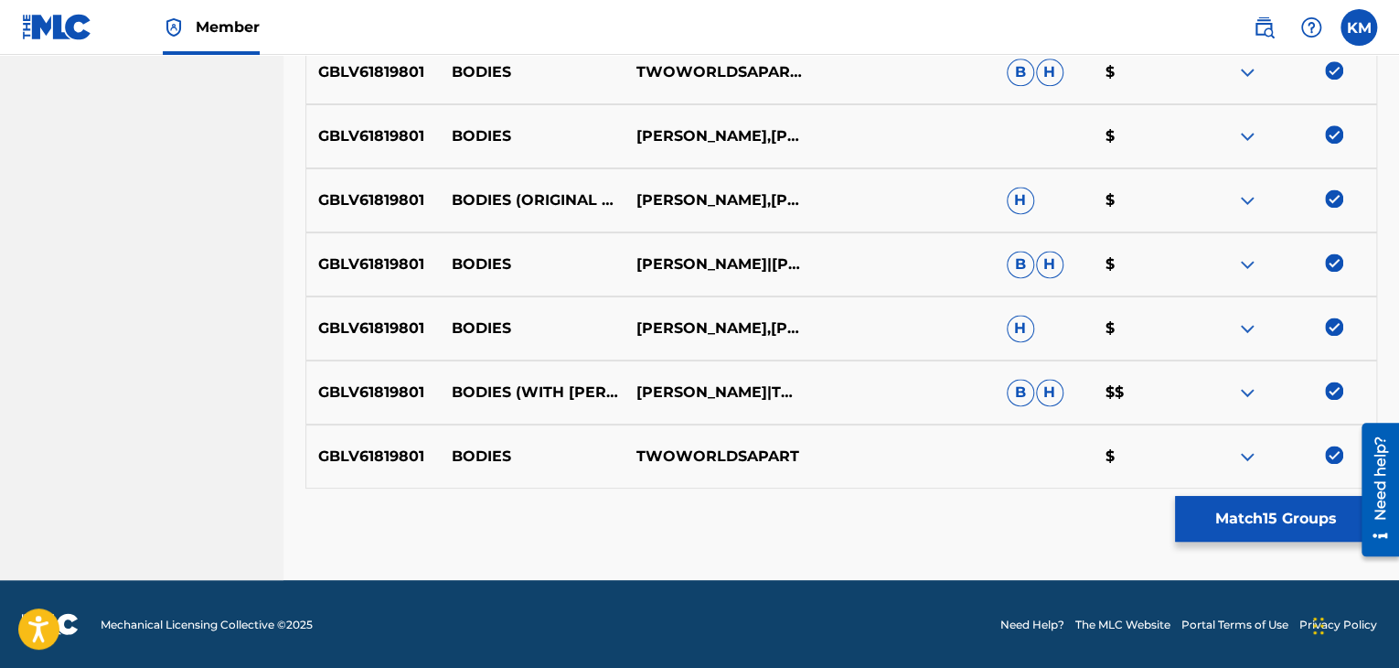
click at [1226, 509] on button "Match 15 Groups" at bounding box center [1276, 519] width 202 height 46
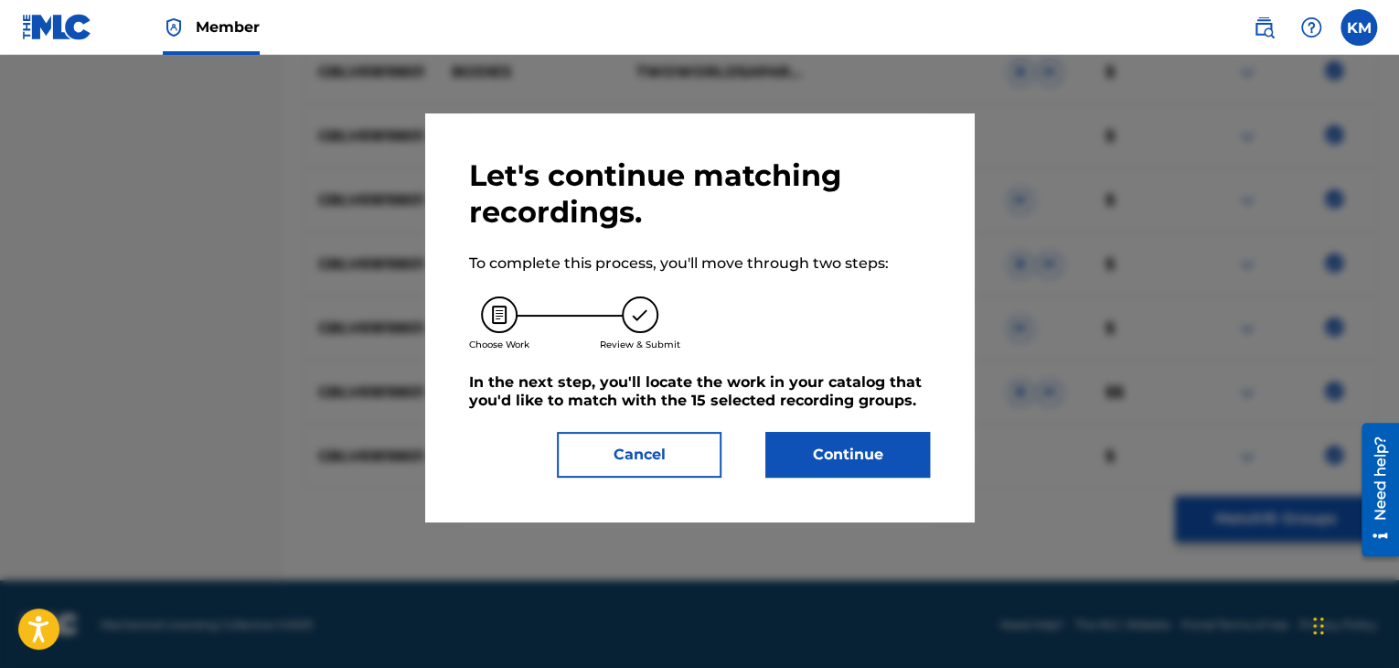
click at [876, 437] on button "Continue" at bounding box center [848, 455] width 165 height 46
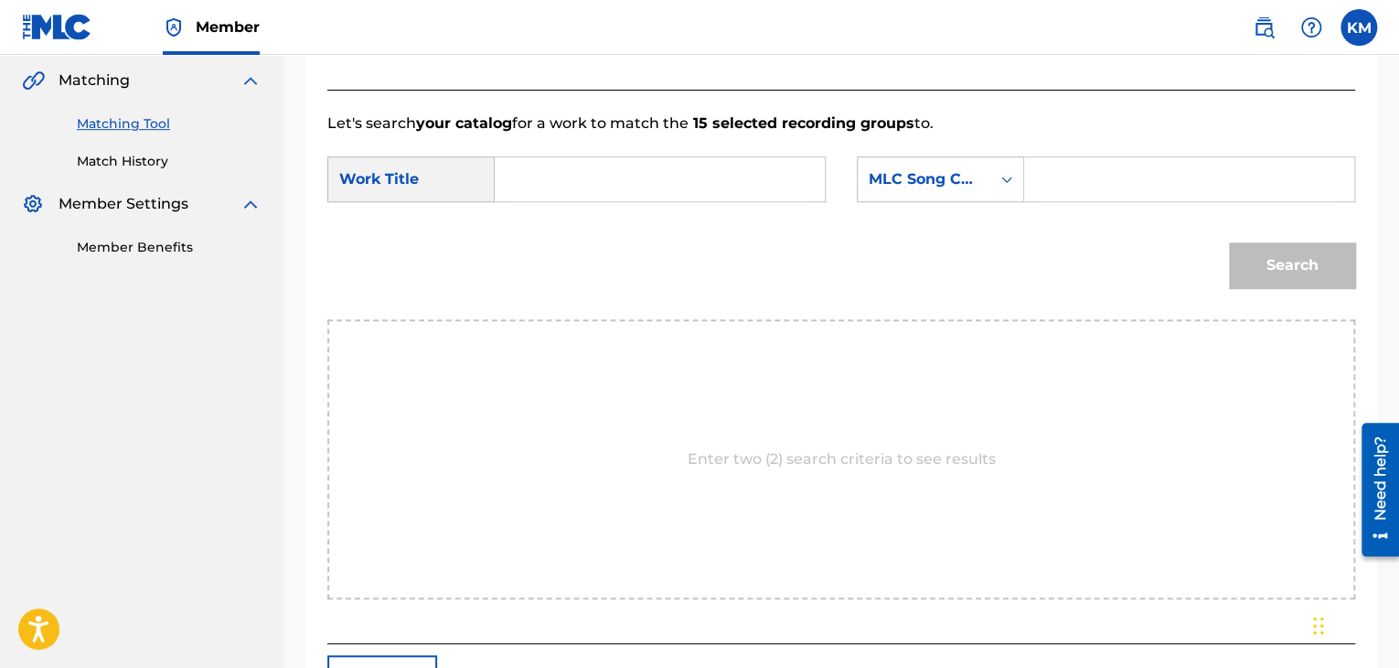
scroll to position [368, 0]
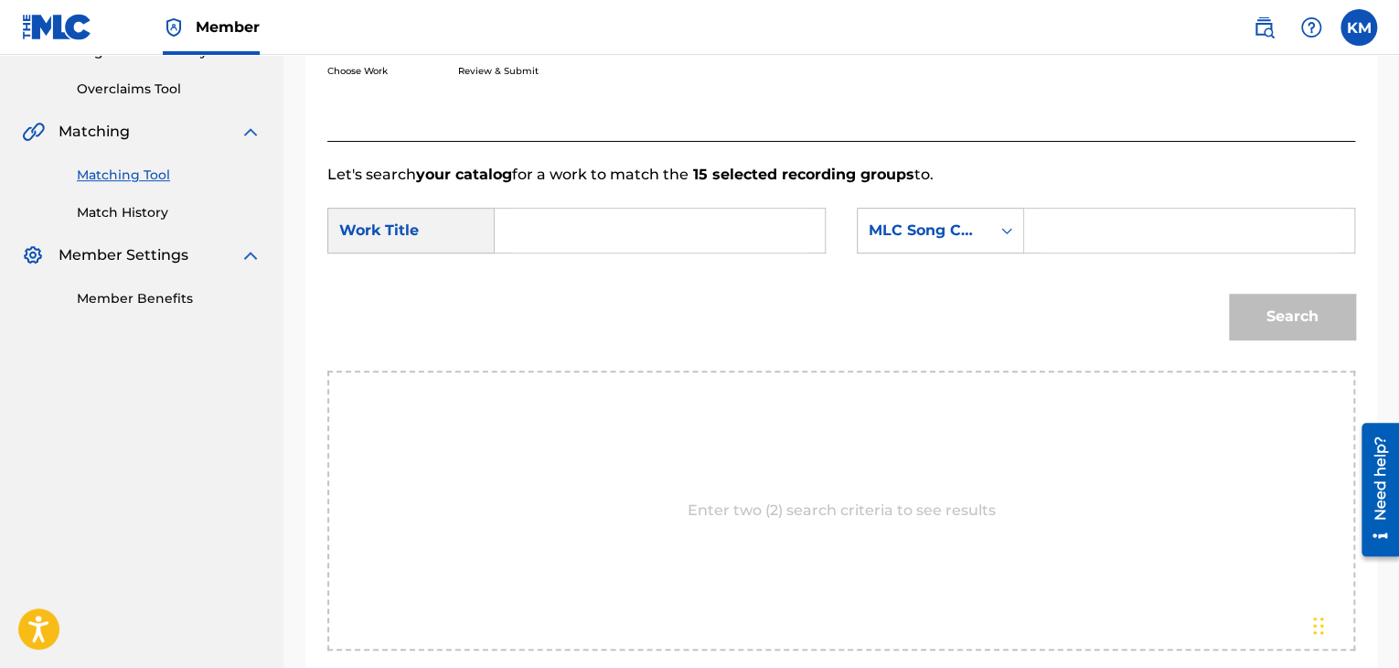
click at [539, 230] on input "Search Form" at bounding box center [659, 231] width 299 height 44
paste input "Bodies"
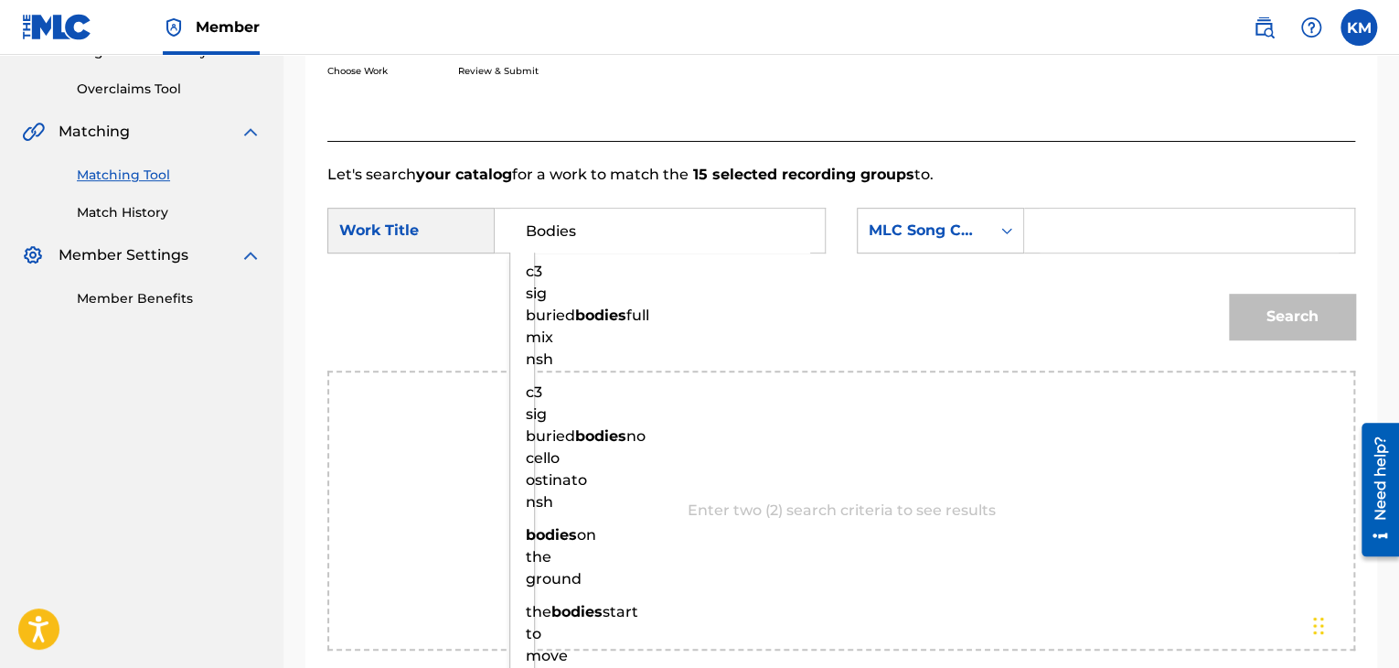
type input "Bodies"
click at [1007, 227] on icon "Search Form" at bounding box center [1007, 230] width 18 height 18
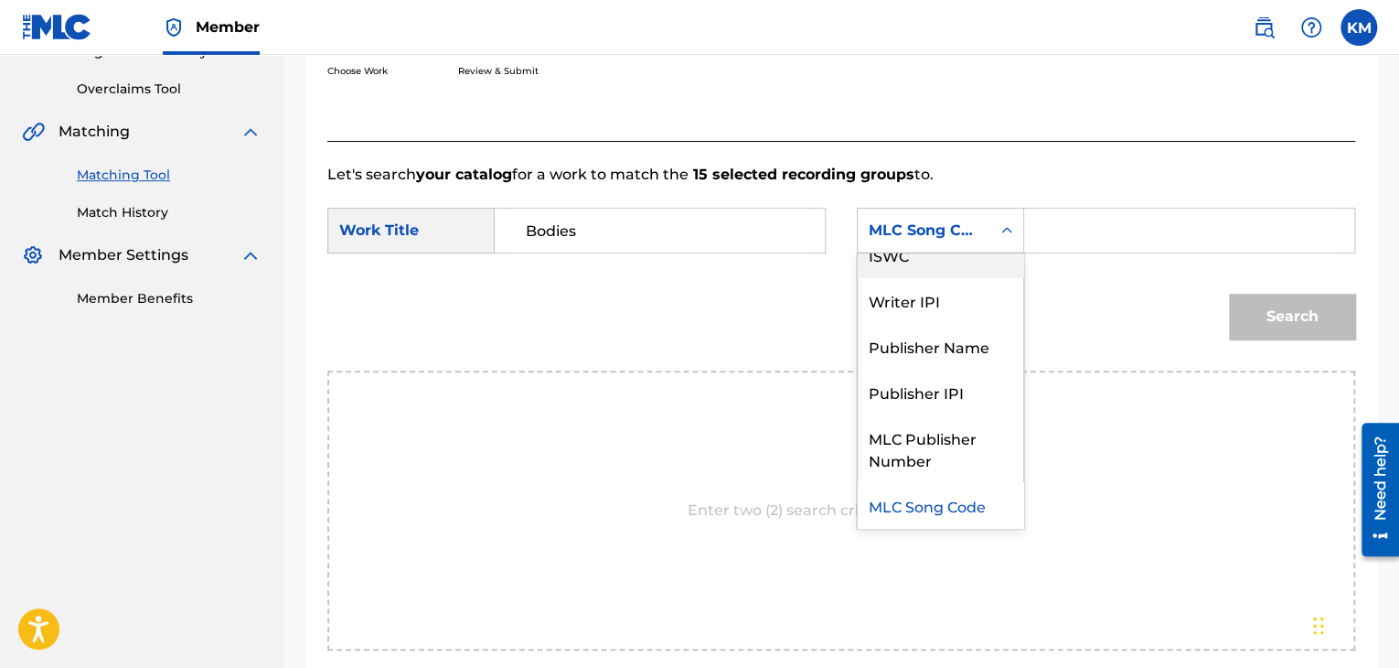
scroll to position [0, 0]
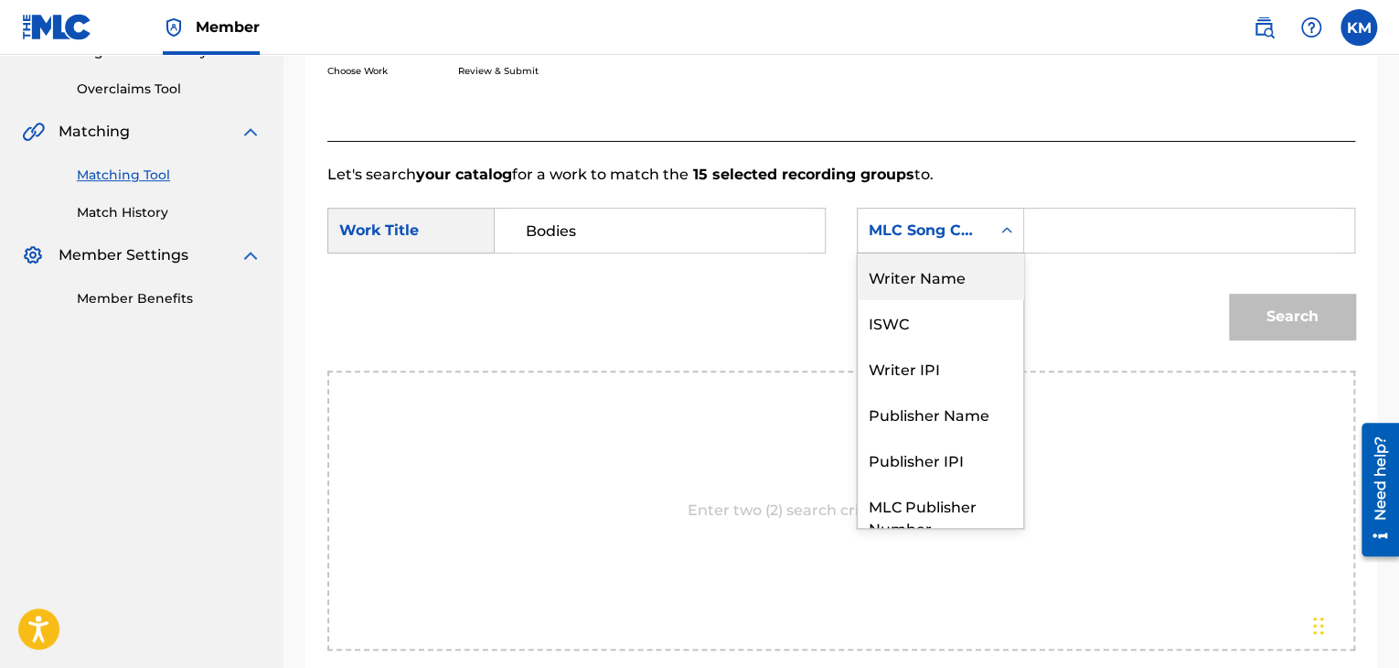
click at [974, 261] on div "Writer Name" at bounding box center [941, 276] width 166 height 46
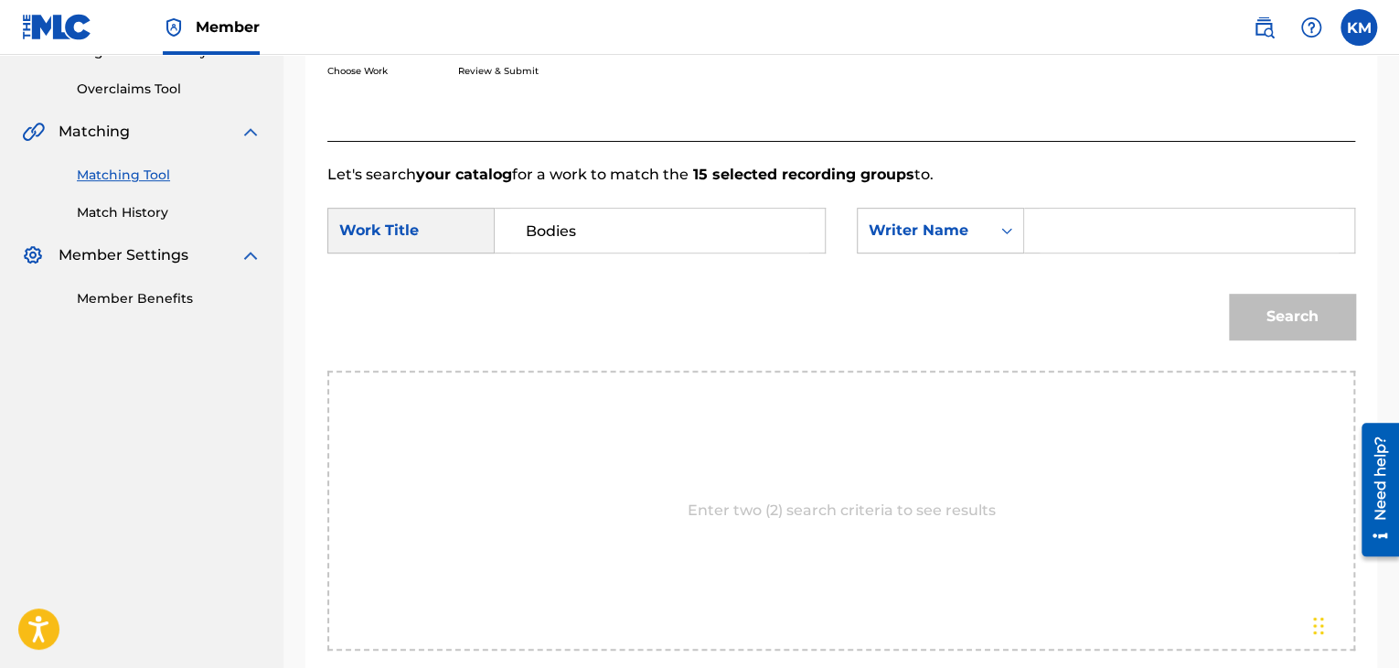
click at [1076, 247] on input "Search Form" at bounding box center [1189, 231] width 299 height 44
paste input "[PERSON_NAME]"
type input "[PERSON_NAME]"
click at [1268, 313] on button "Search" at bounding box center [1292, 317] width 126 height 46
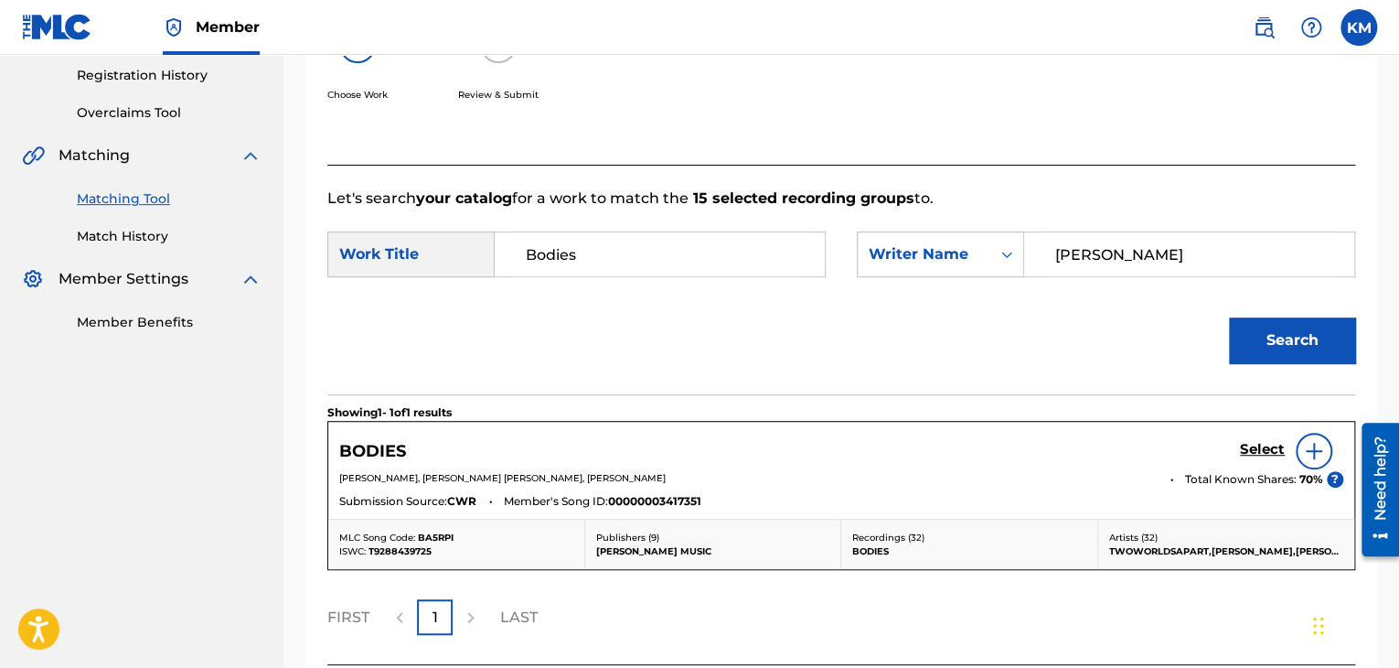
scroll to position [368, 0]
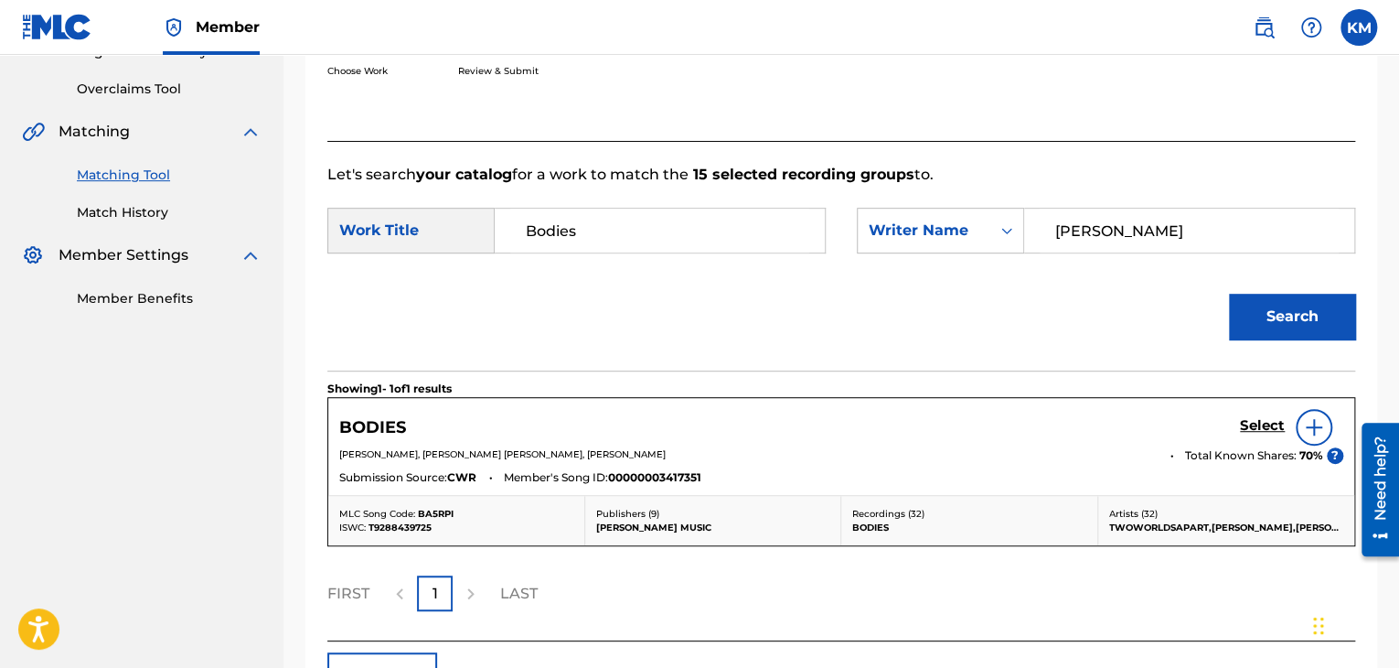
click at [1247, 423] on h5 "Select" at bounding box center [1262, 425] width 45 height 17
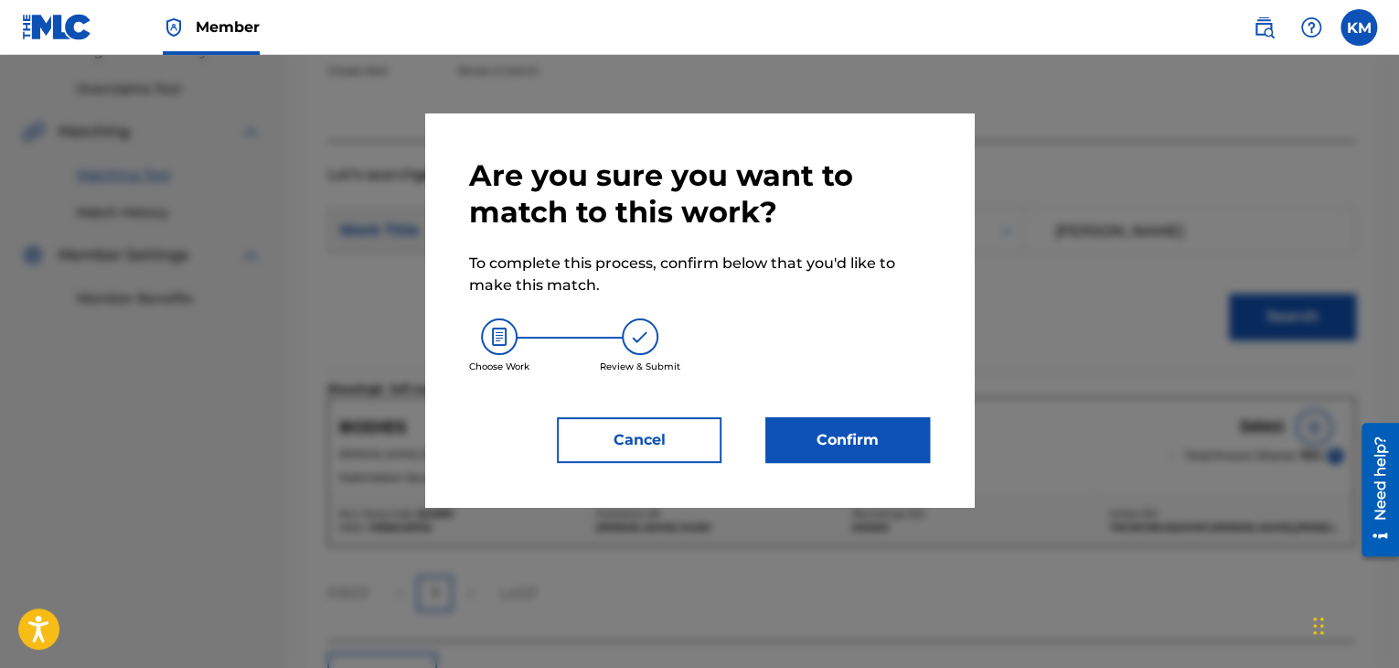
click at [868, 444] on button "Confirm" at bounding box center [848, 440] width 165 height 46
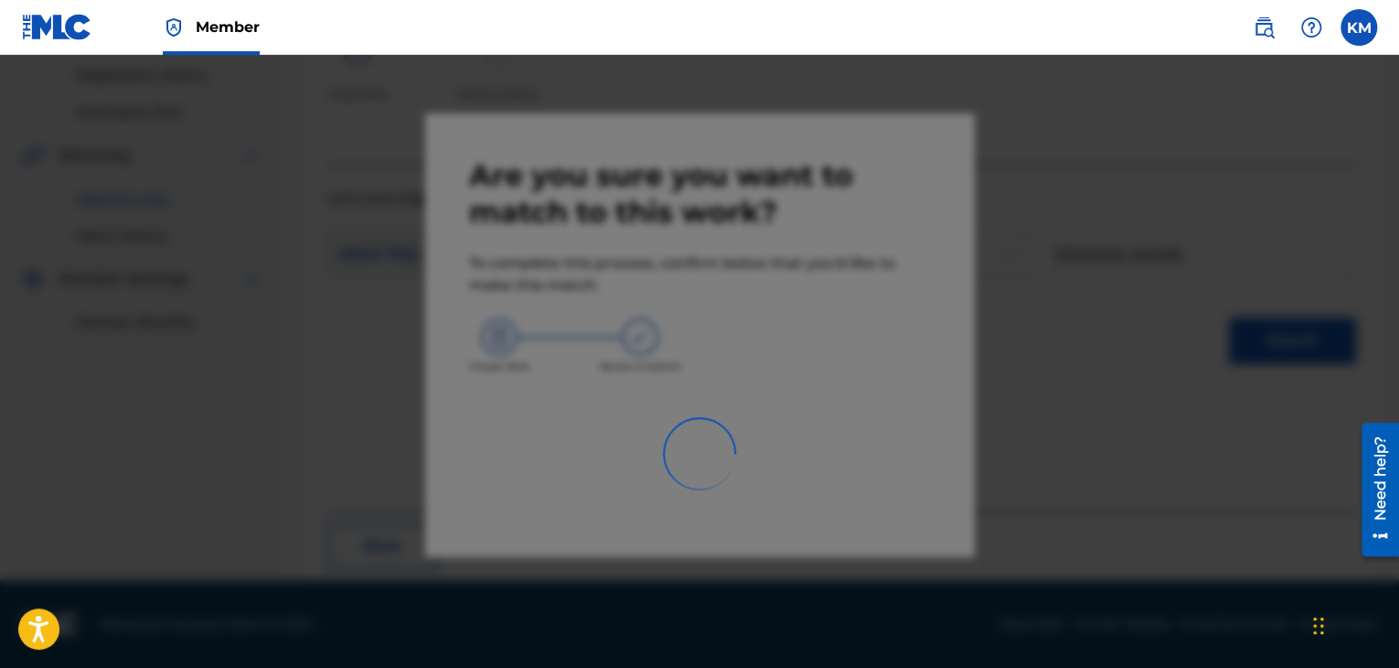
scroll to position [118, 0]
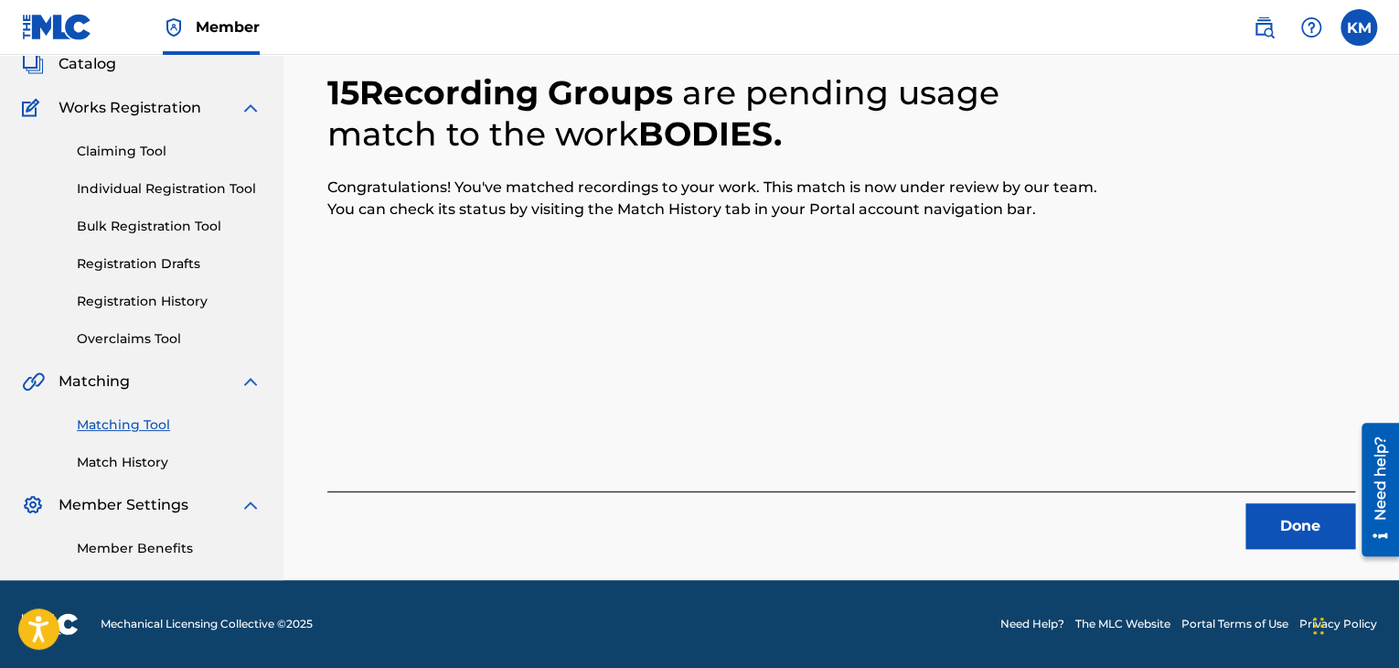
click at [1269, 531] on button "Done" at bounding box center [1301, 526] width 110 height 46
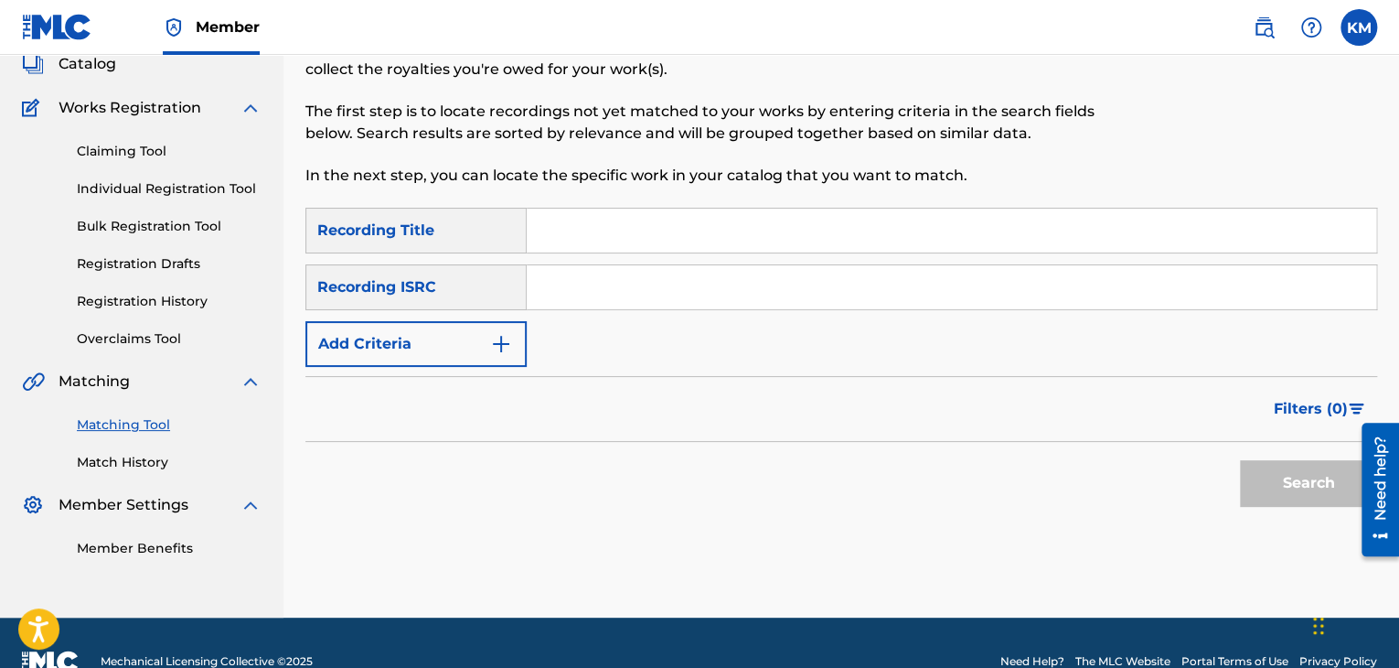
click at [572, 282] on input "Search Form" at bounding box center [952, 287] width 850 height 44
paste input "USDHM1104942"
type input "USDHM1104942"
click at [1270, 478] on button "Search" at bounding box center [1308, 483] width 137 height 46
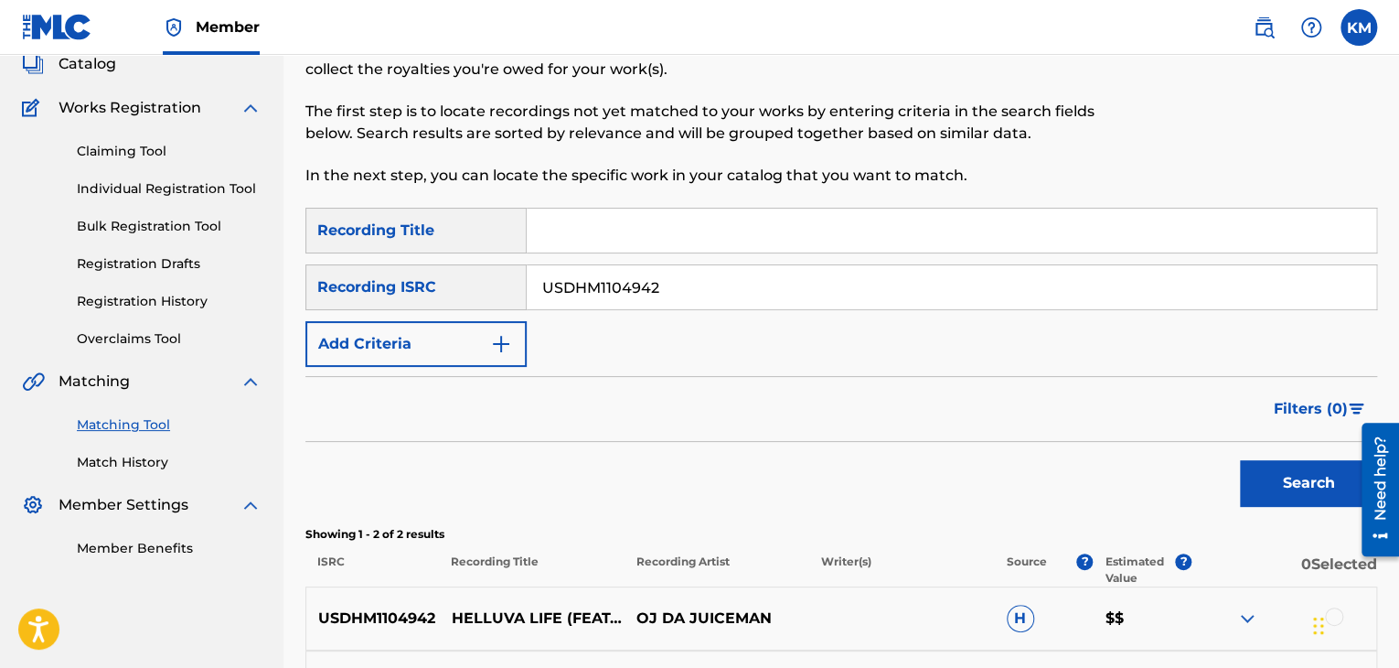
scroll to position [344, 0]
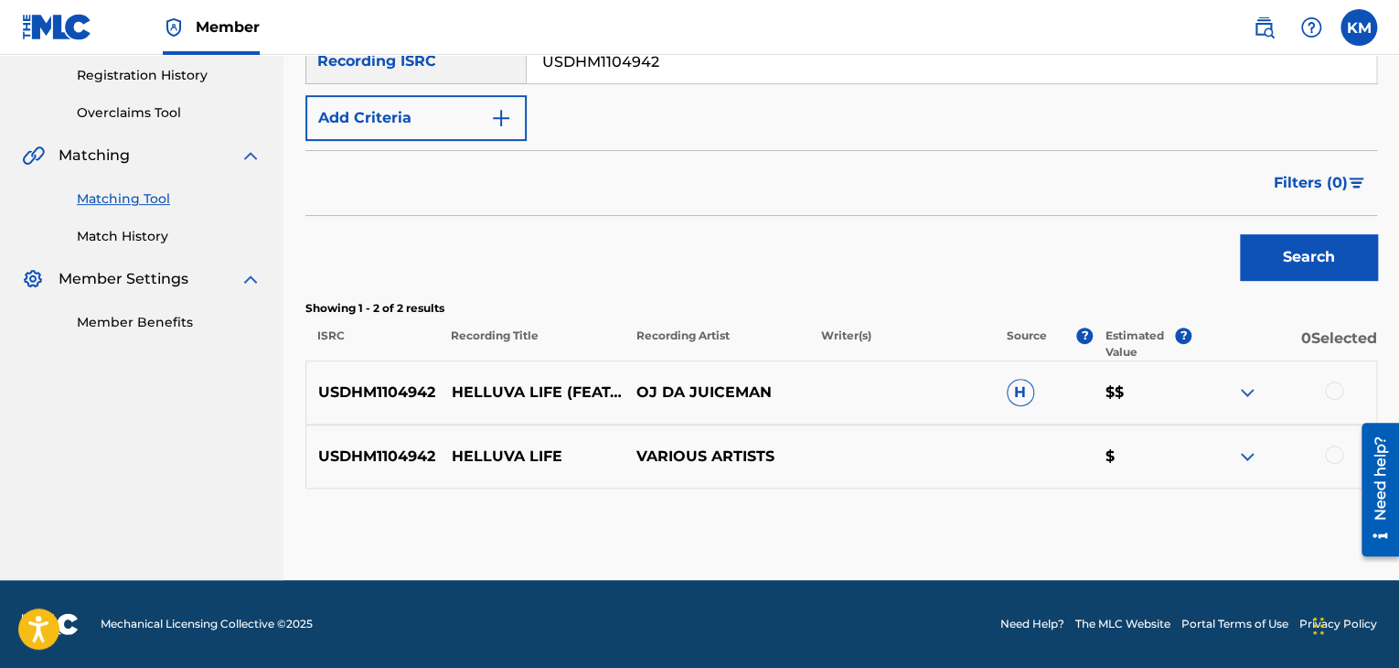
click at [1342, 452] on div at bounding box center [1334, 454] width 18 height 18
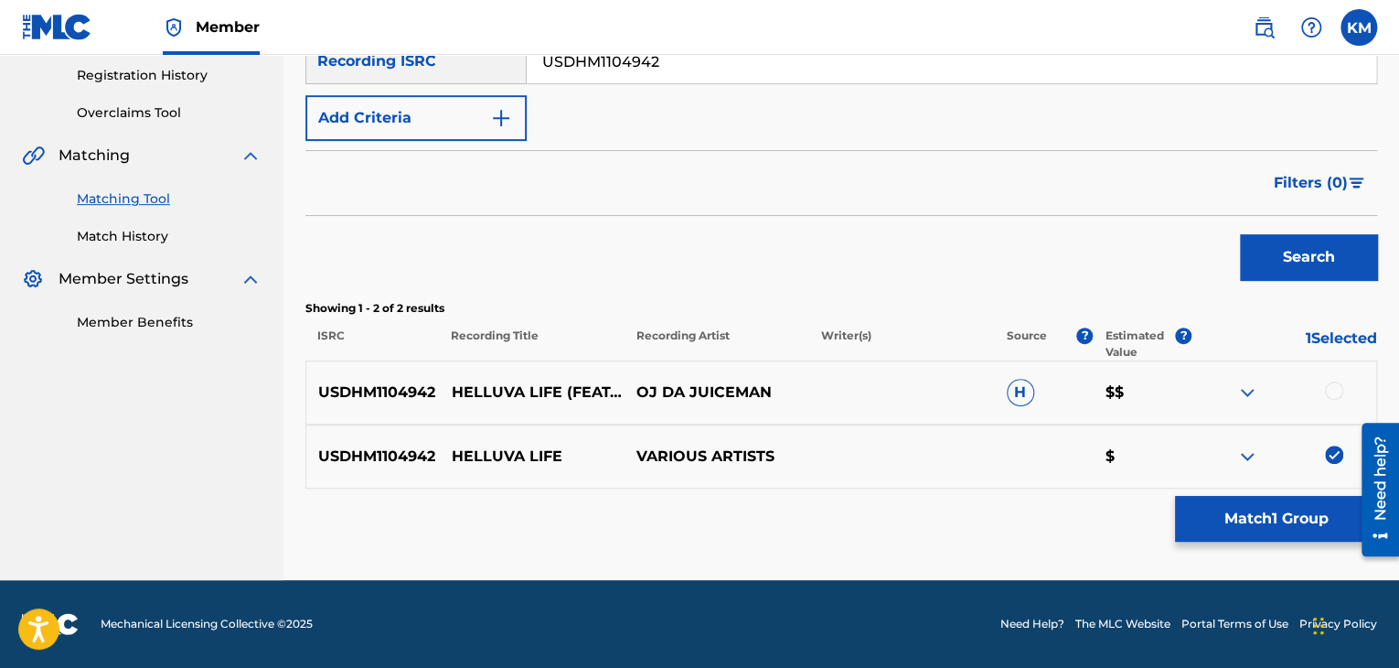
click at [1336, 394] on div at bounding box center [1334, 390] width 18 height 18
click at [1240, 513] on button "Match 2 Groups" at bounding box center [1276, 519] width 202 height 46
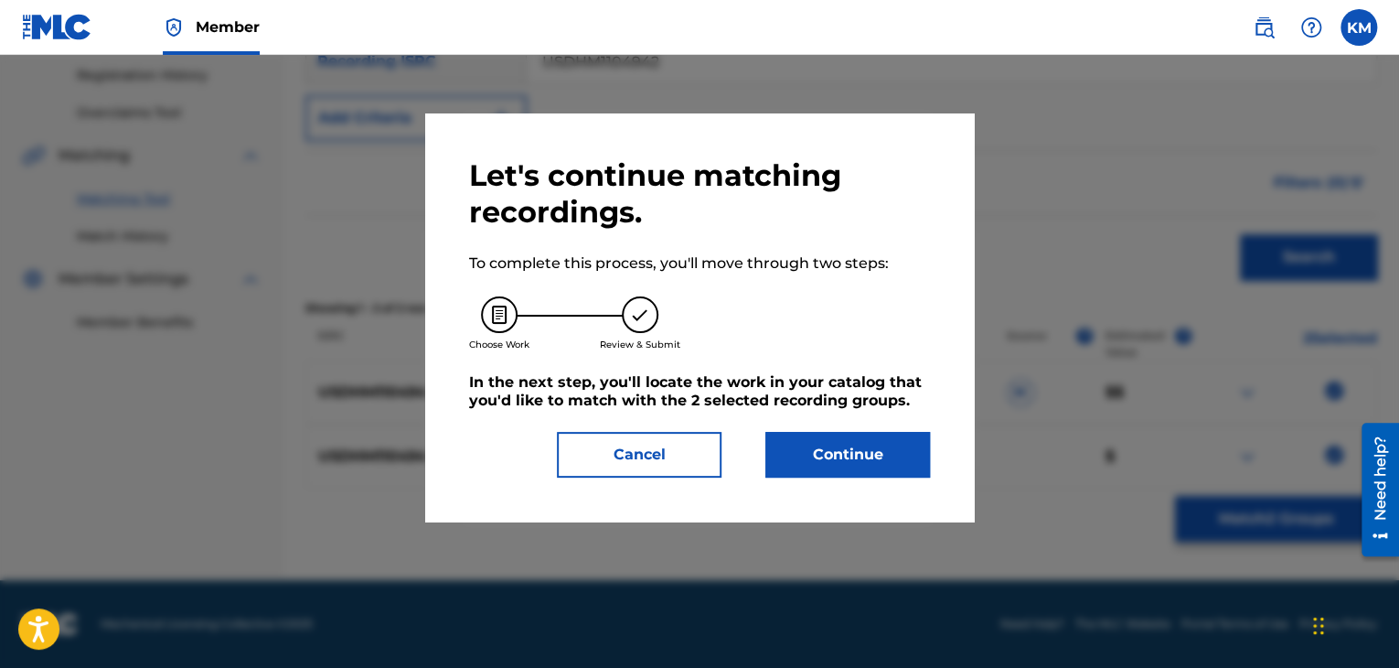
click at [860, 434] on button "Continue" at bounding box center [848, 455] width 165 height 46
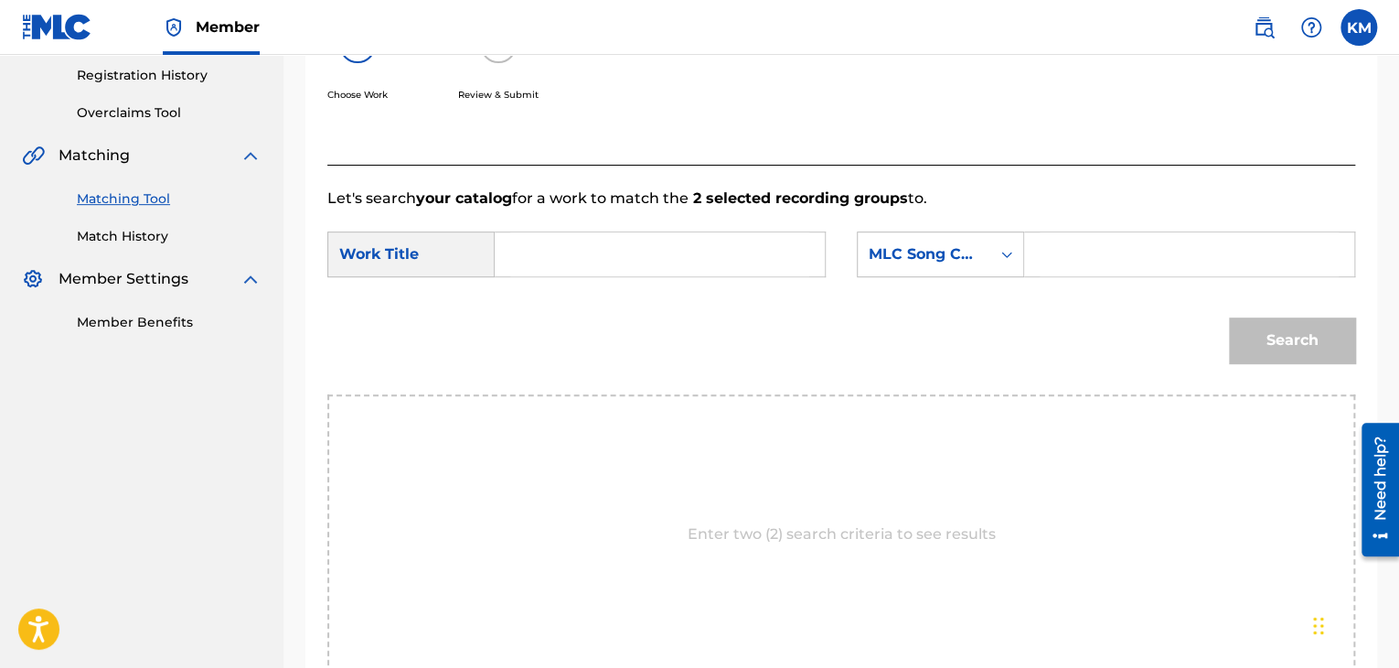
click at [525, 252] on input "Search Form" at bounding box center [659, 254] width 299 height 44
paste input "Helluva Life (feat. [PERSON_NAME] and Gorilla Zoe)"
type input "Helluva Life (feat. [PERSON_NAME] and Gorilla Zoe)"
click at [1003, 254] on icon "Search Form" at bounding box center [1006, 255] width 11 height 6
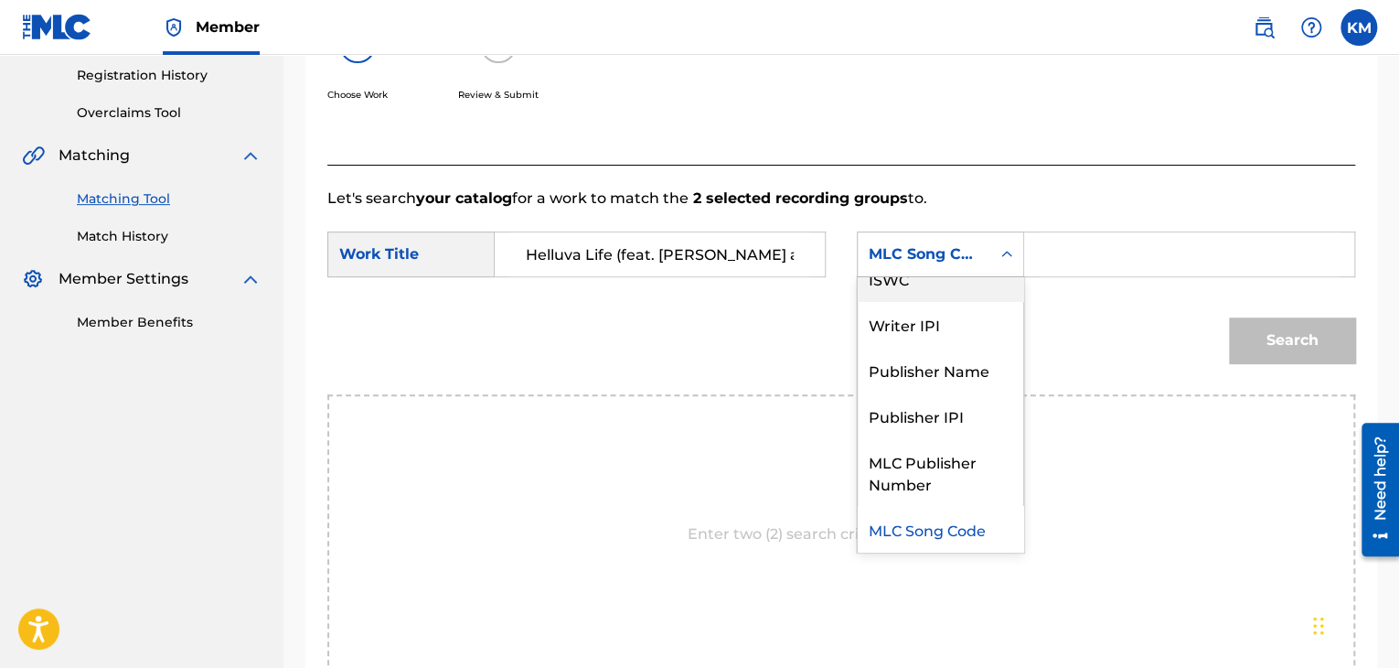
scroll to position [0, 0]
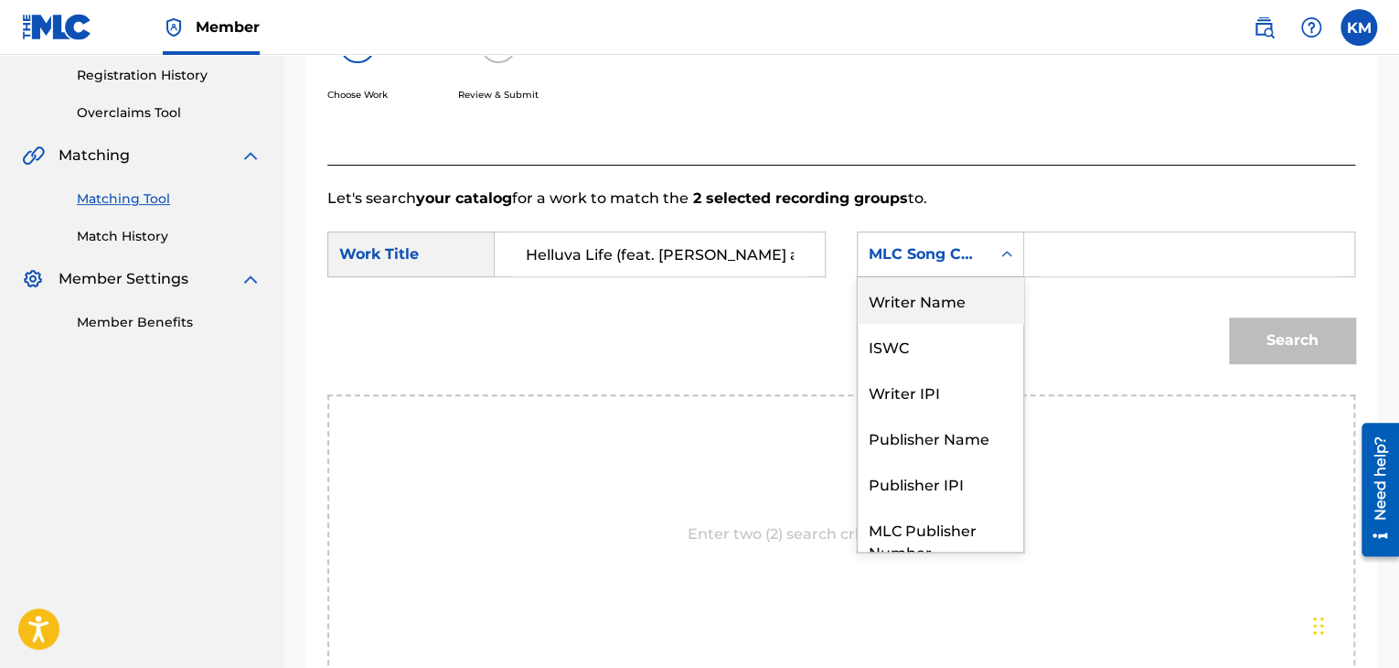
click at [969, 297] on div "Writer Name" at bounding box center [941, 300] width 166 height 46
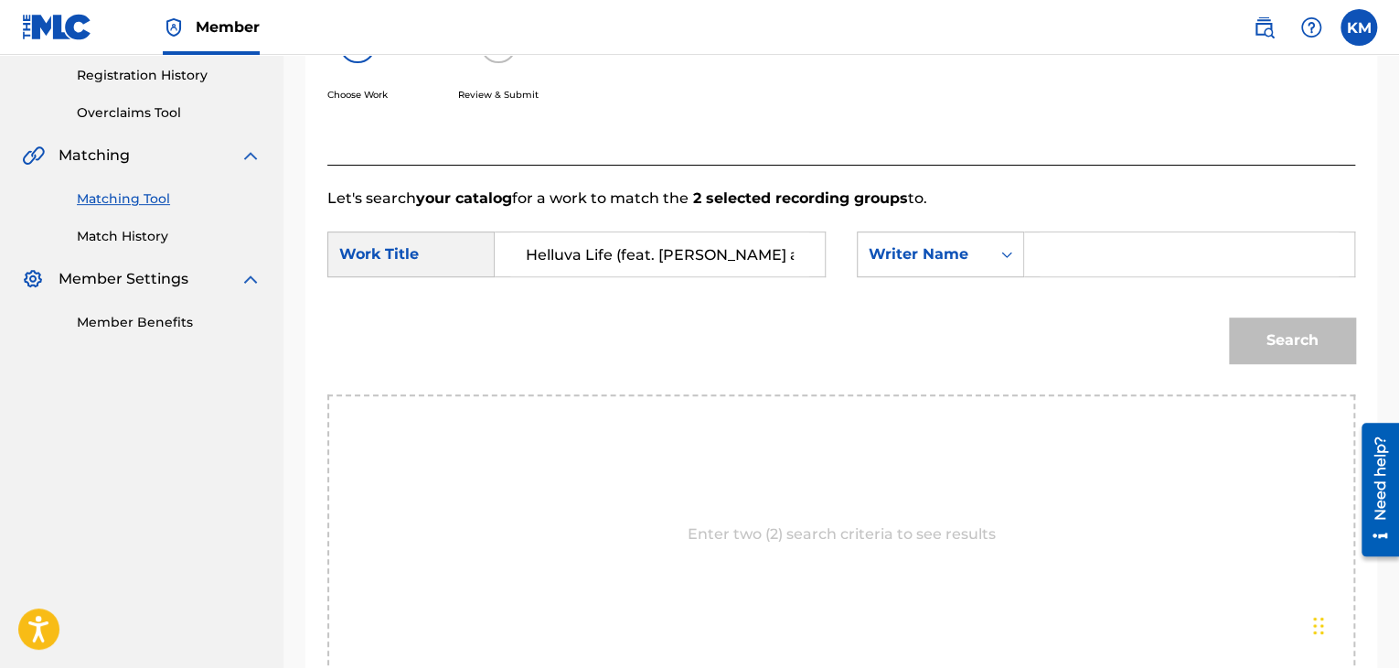
click at [1084, 246] on input "Search Form" at bounding box center [1189, 254] width 299 height 44
type input "[PERSON_NAME]"
click at [1229, 317] on button "Search" at bounding box center [1292, 340] width 126 height 46
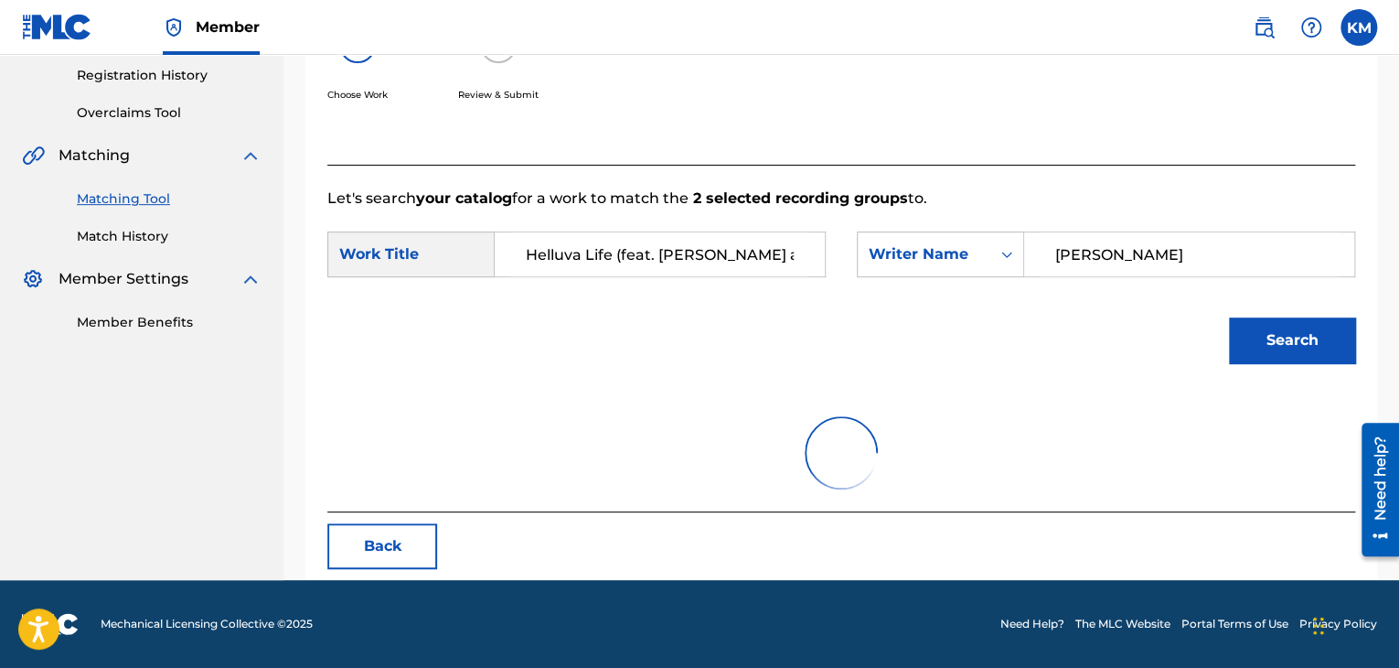
click at [1262, 329] on button "Search" at bounding box center [1292, 340] width 126 height 46
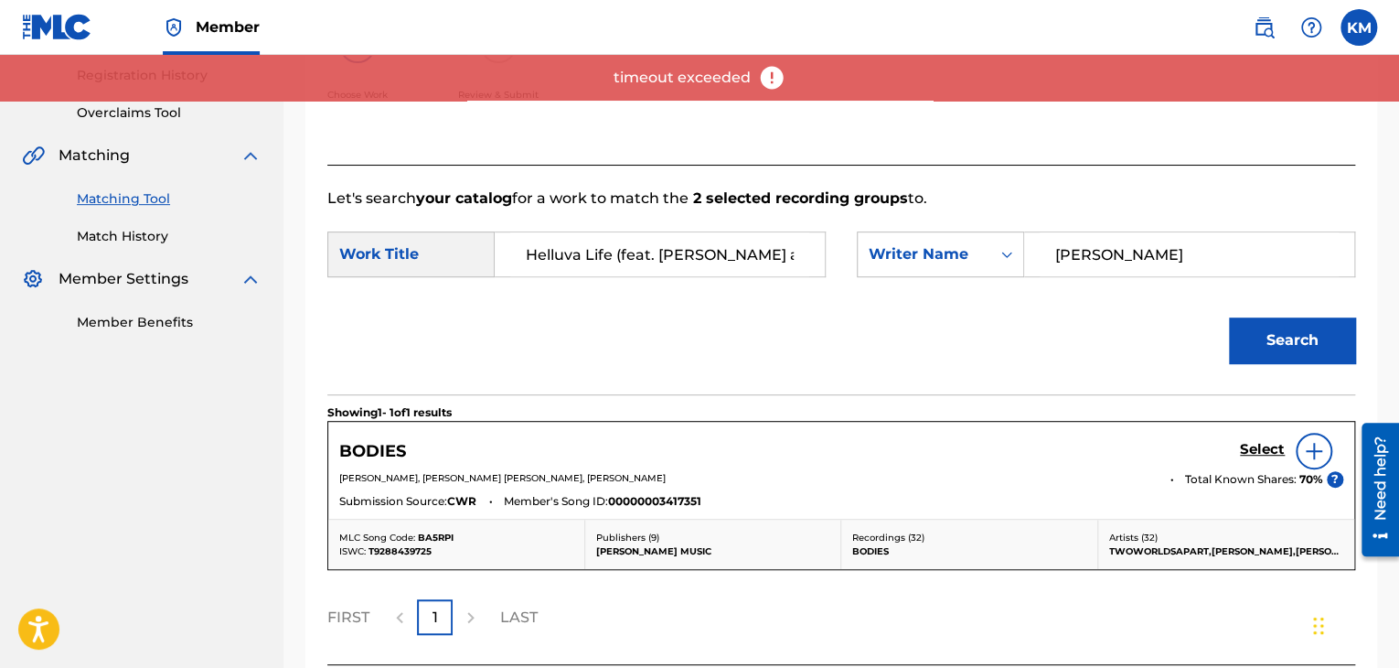
click at [1294, 334] on button "Search" at bounding box center [1292, 340] width 126 height 46
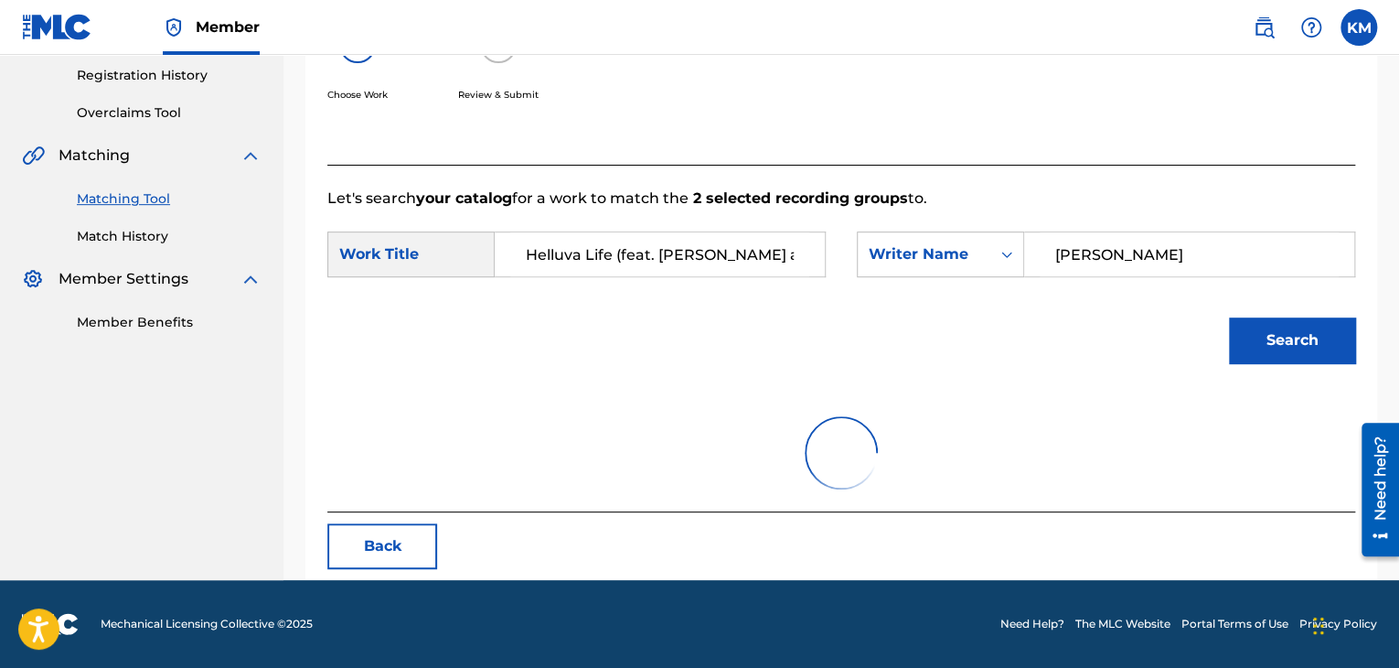
click at [1270, 347] on button "Search" at bounding box center [1292, 340] width 126 height 46
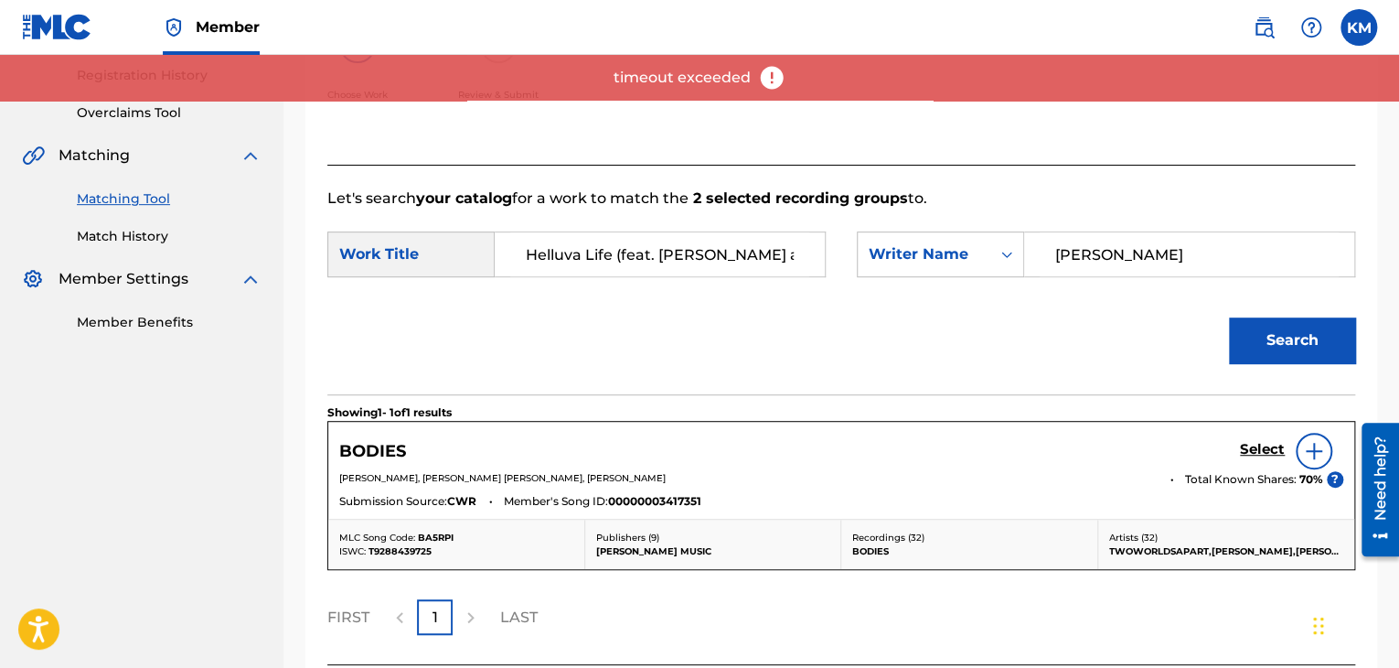
click at [1165, 252] on input "[PERSON_NAME]" at bounding box center [1189, 254] width 299 height 44
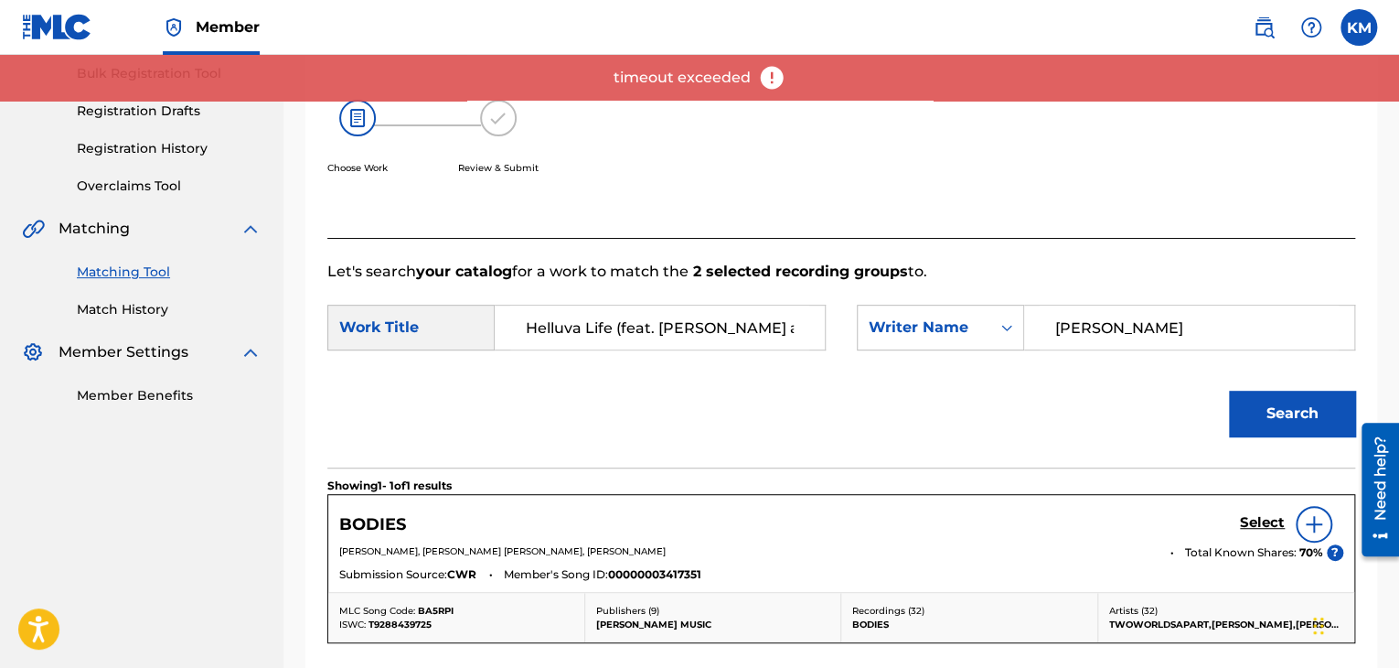
scroll to position [274, 0]
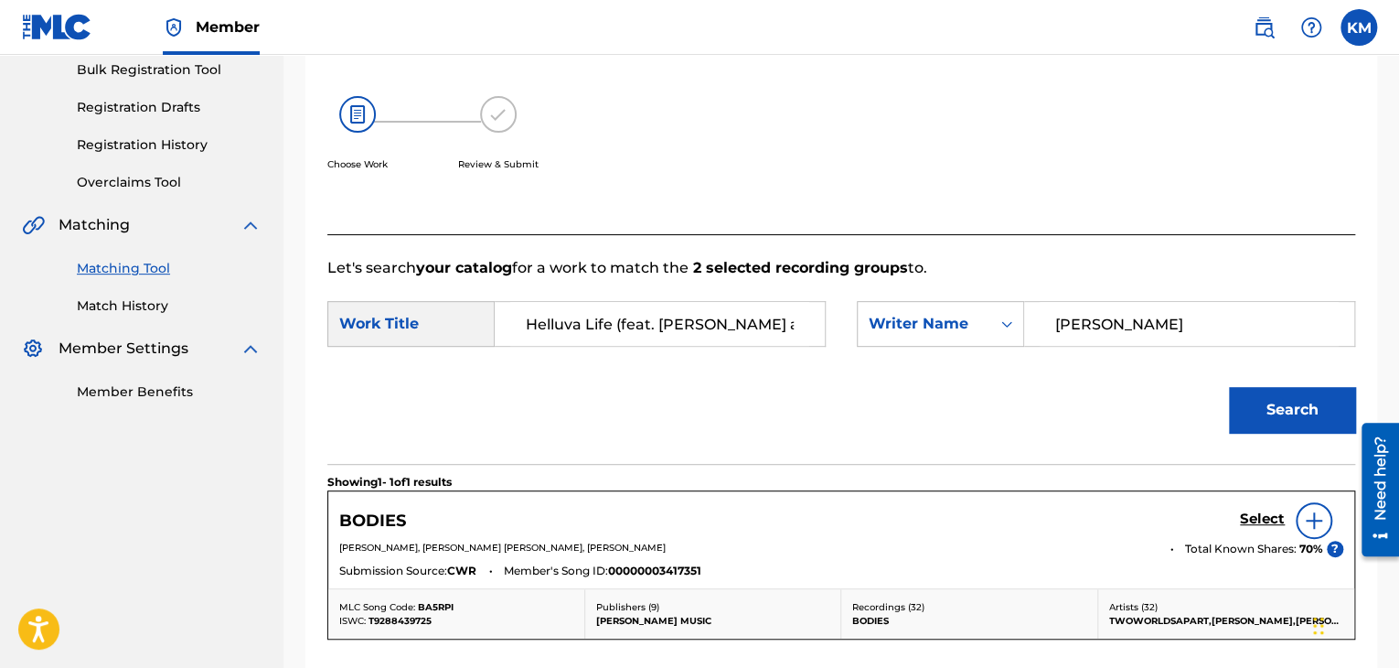
click at [1276, 422] on button "Search" at bounding box center [1292, 410] width 126 height 46
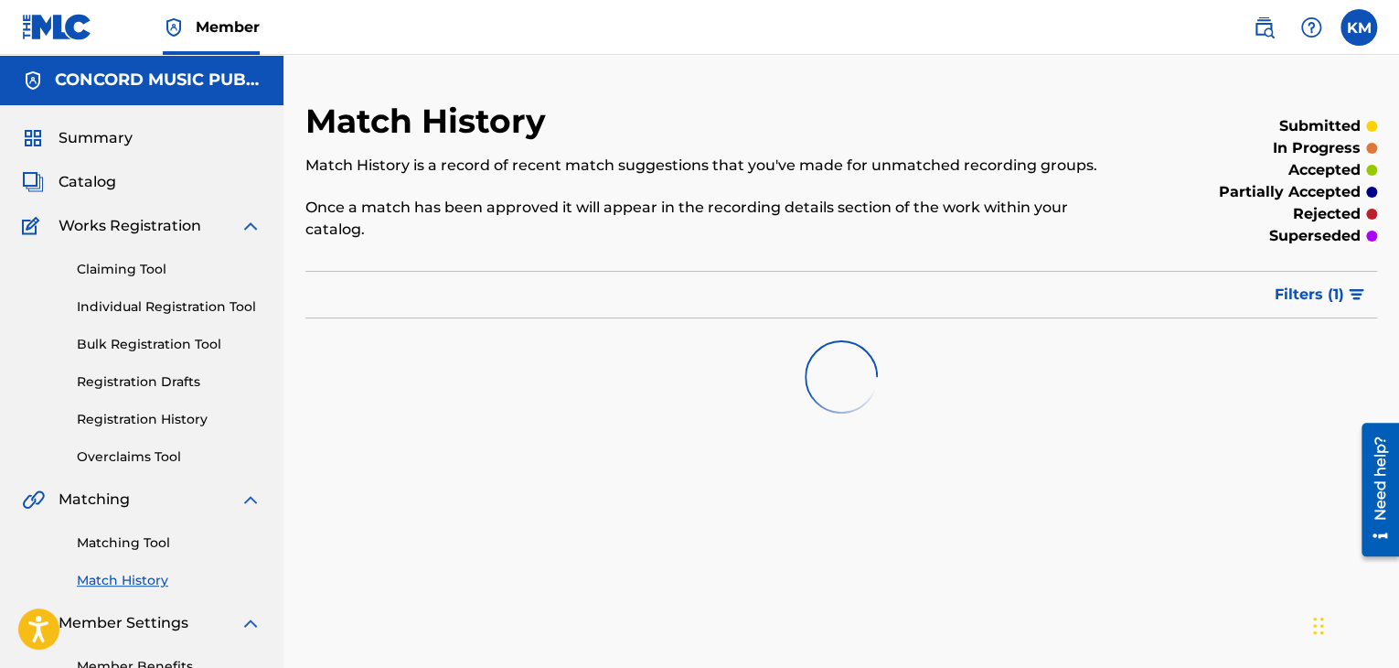
click at [132, 546] on link "Matching Tool" at bounding box center [169, 542] width 185 height 19
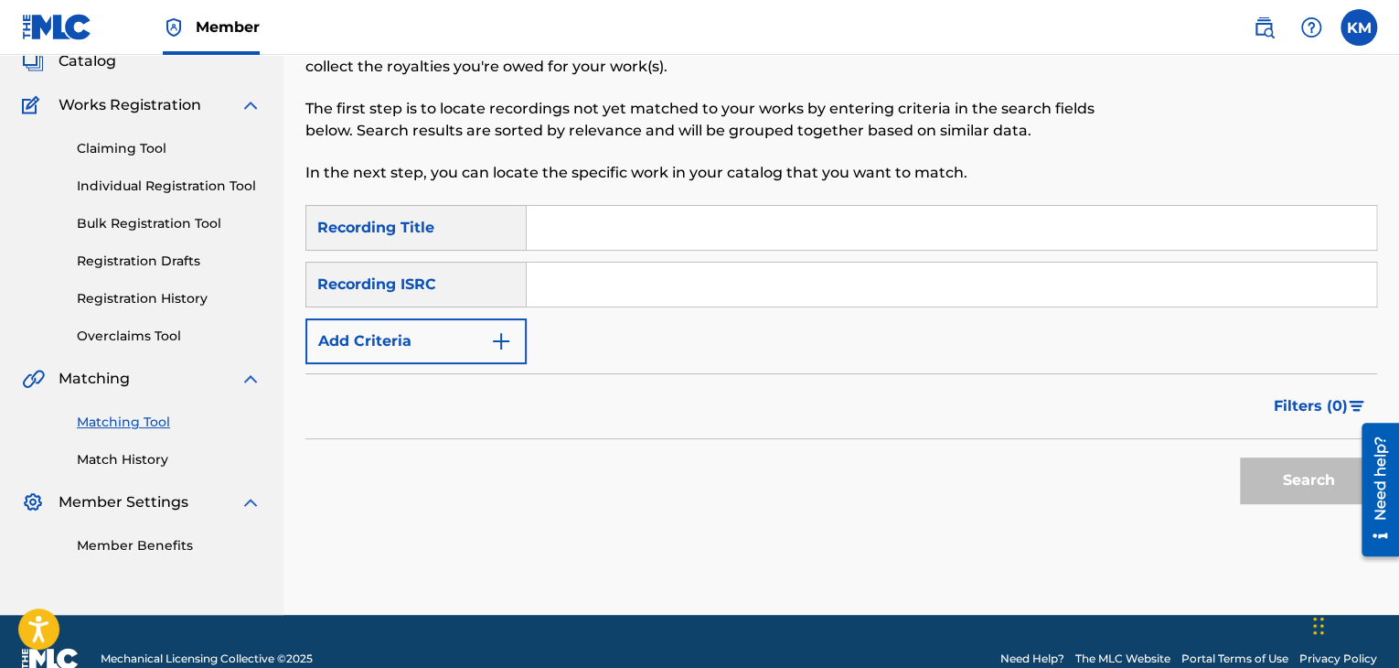
scroll to position [155, 0]
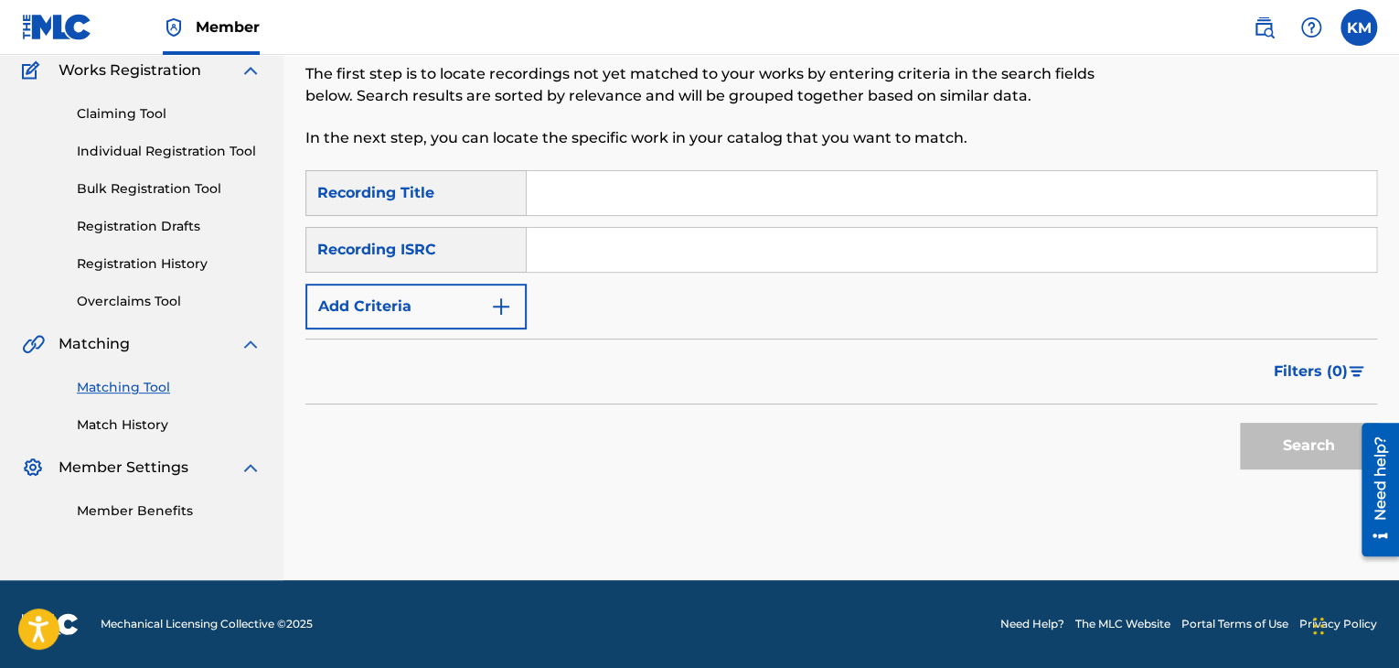
click at [576, 230] on input "Search Form" at bounding box center [952, 250] width 850 height 44
paste input "USDHM1104942"
type input "USDHM1104942"
click at [1315, 440] on button "Search" at bounding box center [1308, 446] width 137 height 46
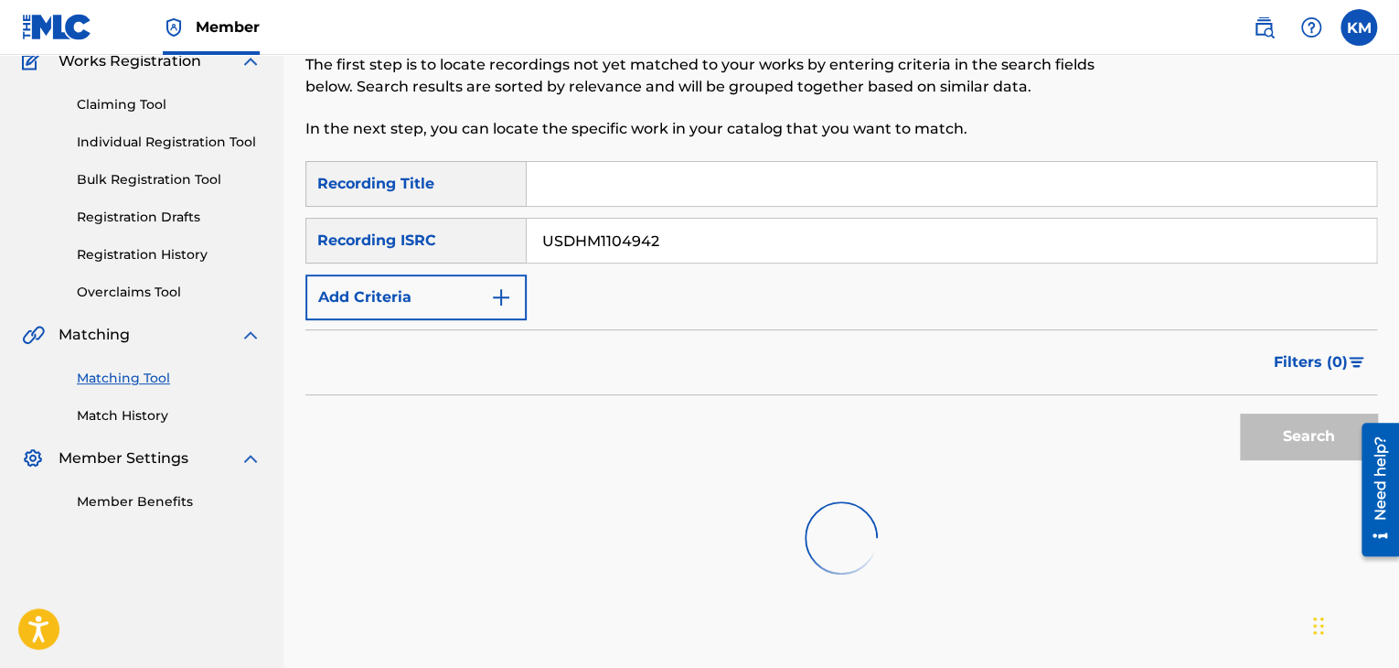
scroll to position [273, 0]
